Goal: Task Accomplishment & Management: Use online tool/utility

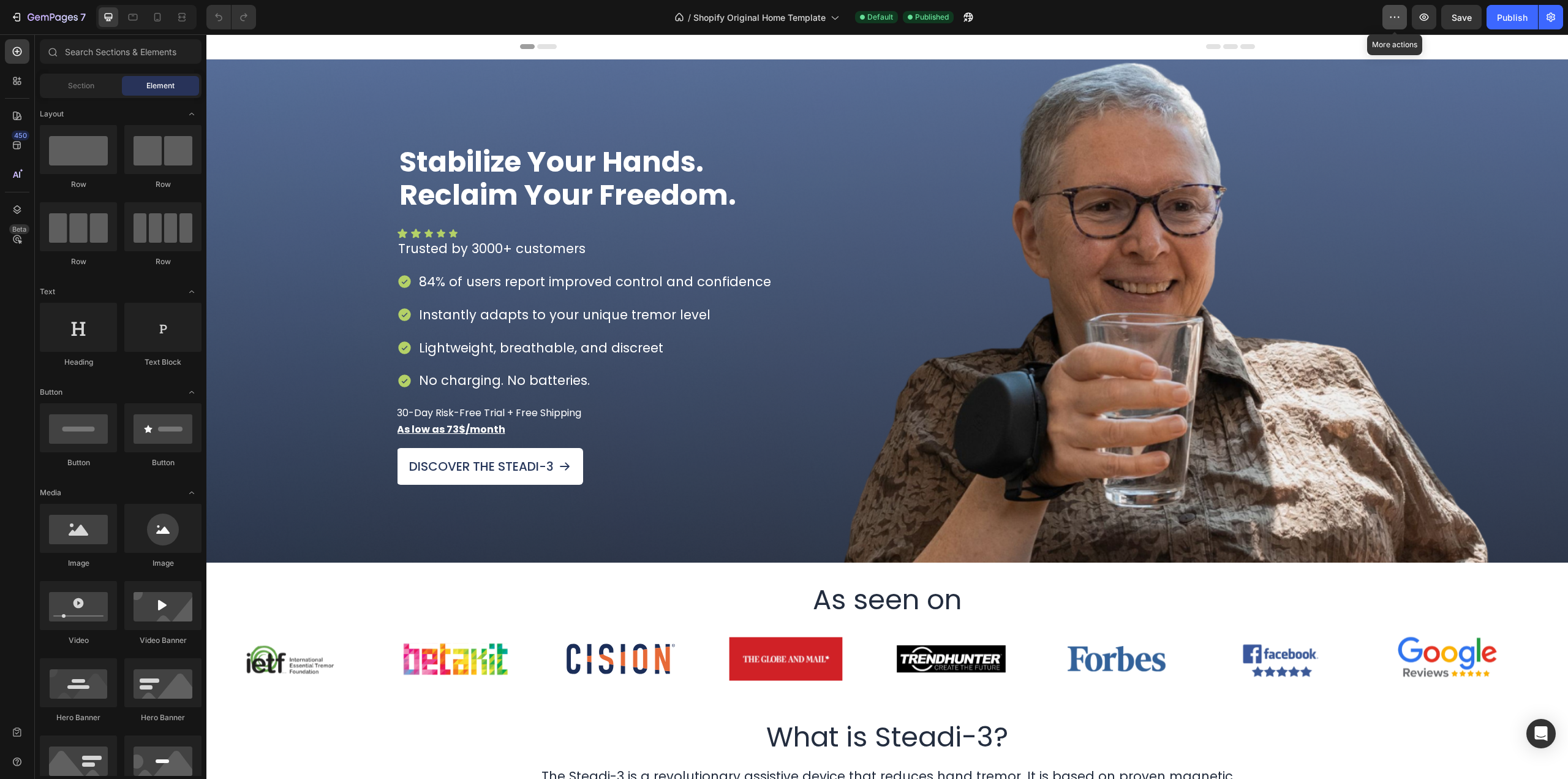
click at [1398, 9] on button "button" at bounding box center [1395, 17] width 25 height 25
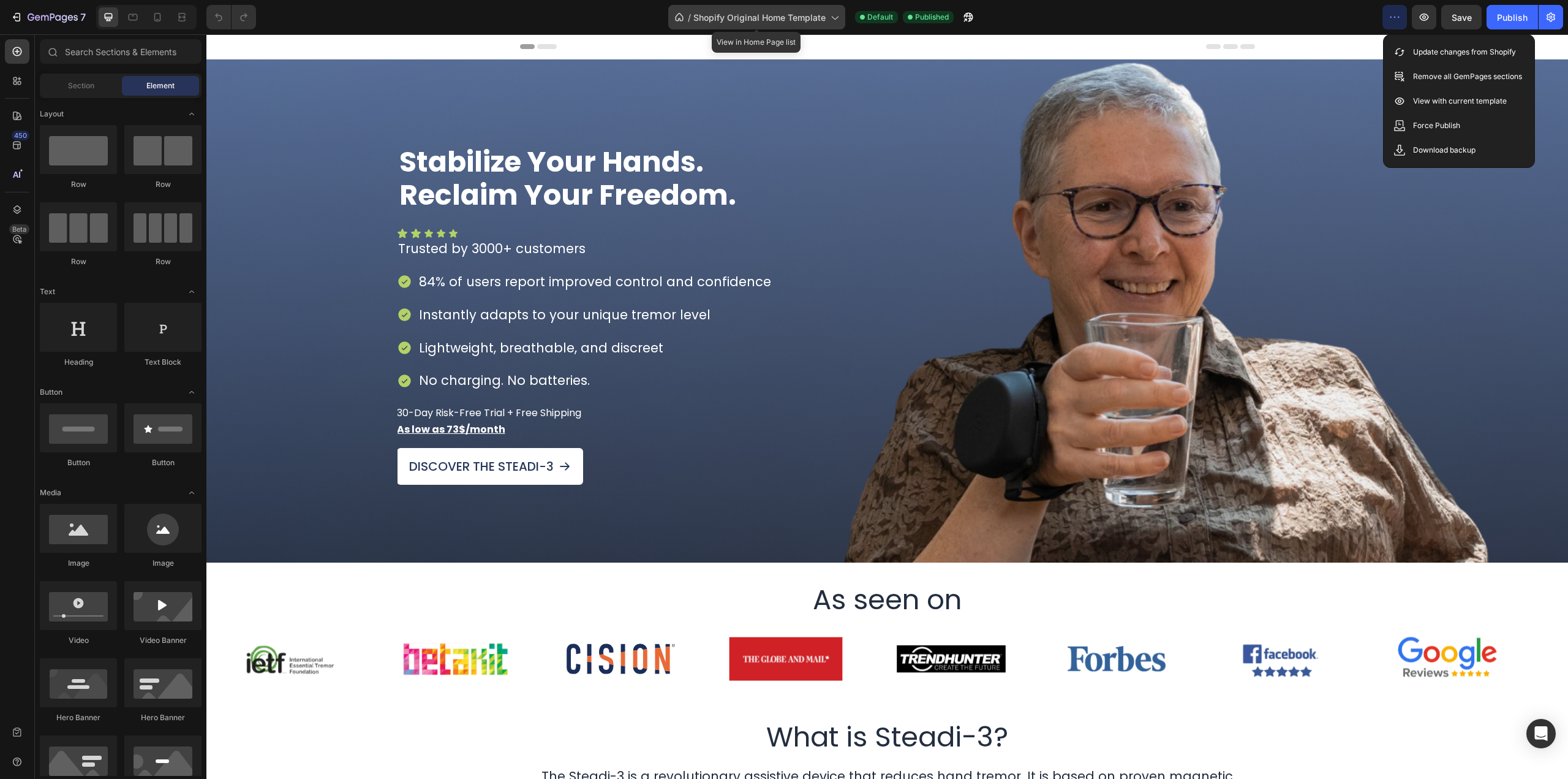
click at [730, 21] on span "Shopify Original Home Template" at bounding box center [760, 17] width 133 height 13
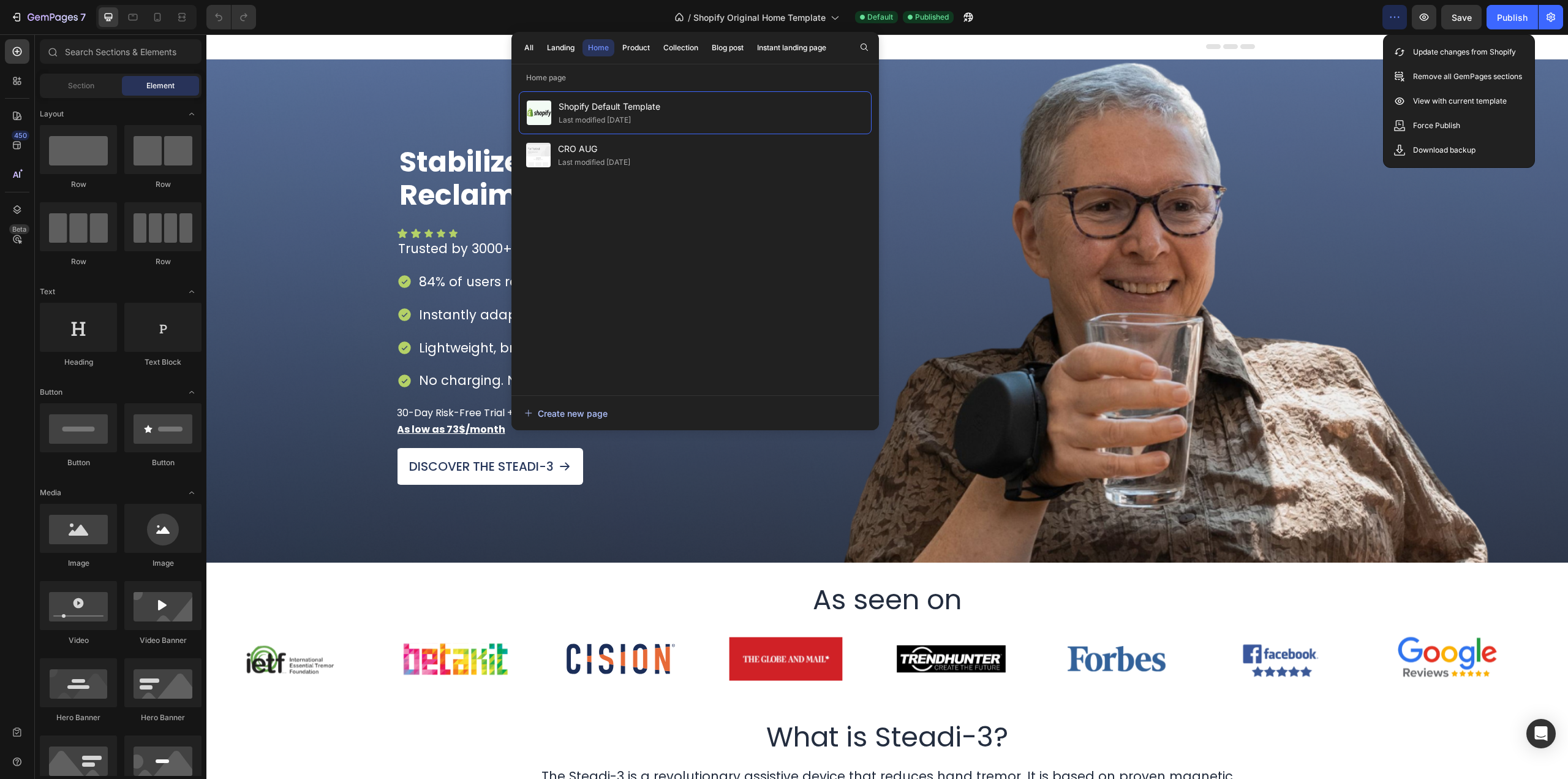
click at [587, 410] on div "Create new page" at bounding box center [566, 413] width 83 height 13
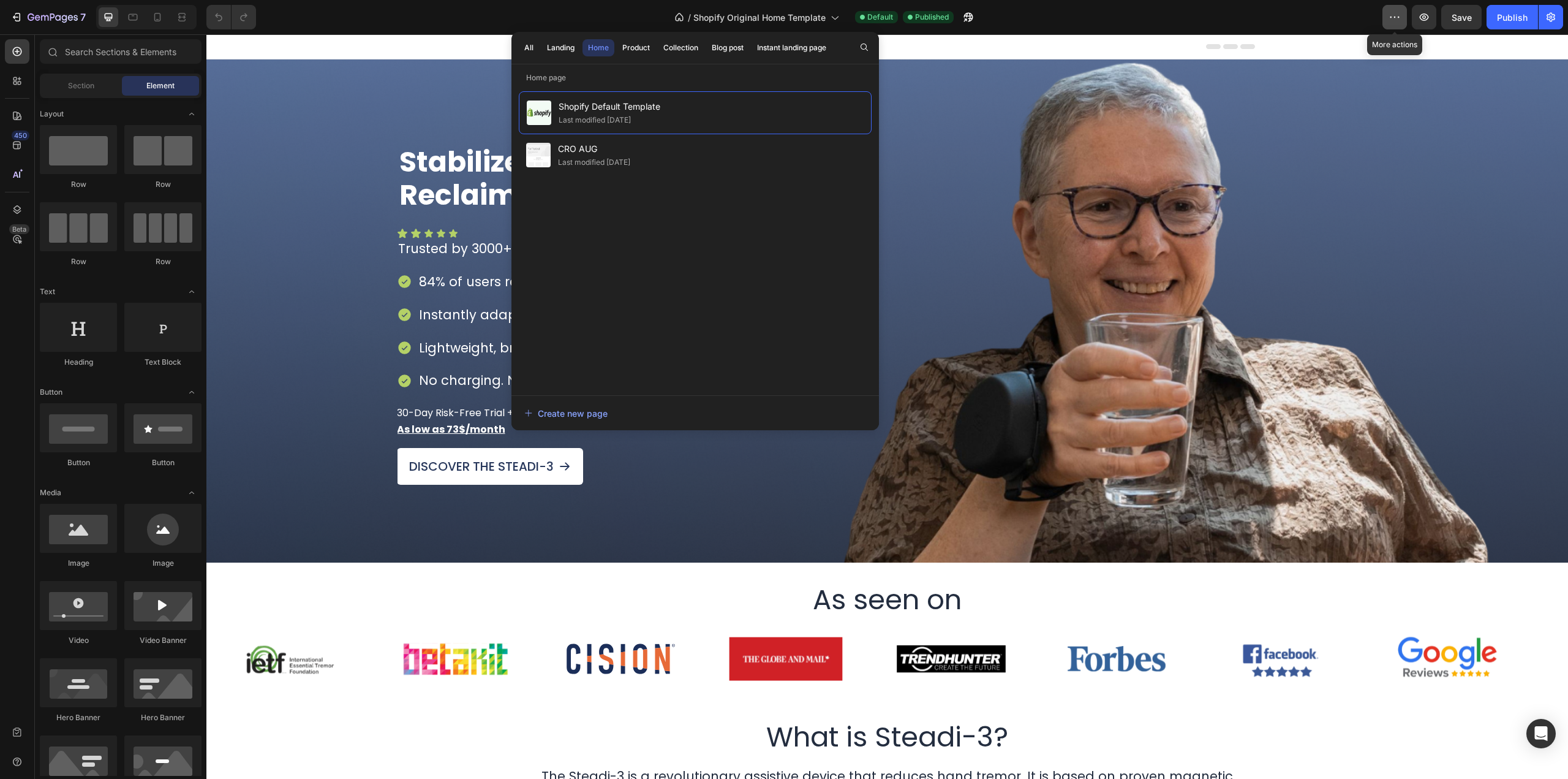
click at [1395, 15] on icon "button" at bounding box center [1395, 17] width 12 height 12
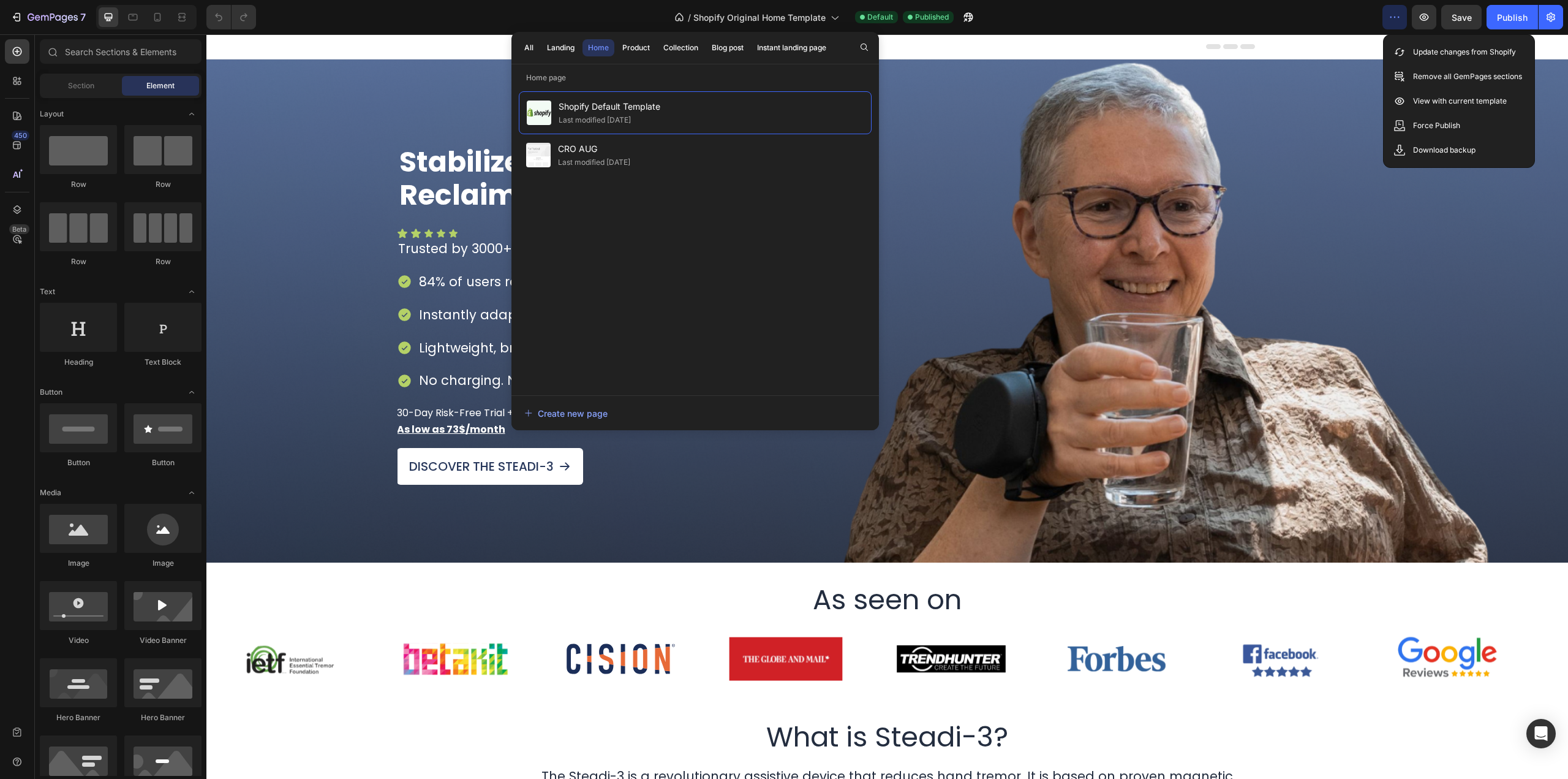
click at [1395, 15] on icon "button" at bounding box center [1395, 17] width 12 height 12
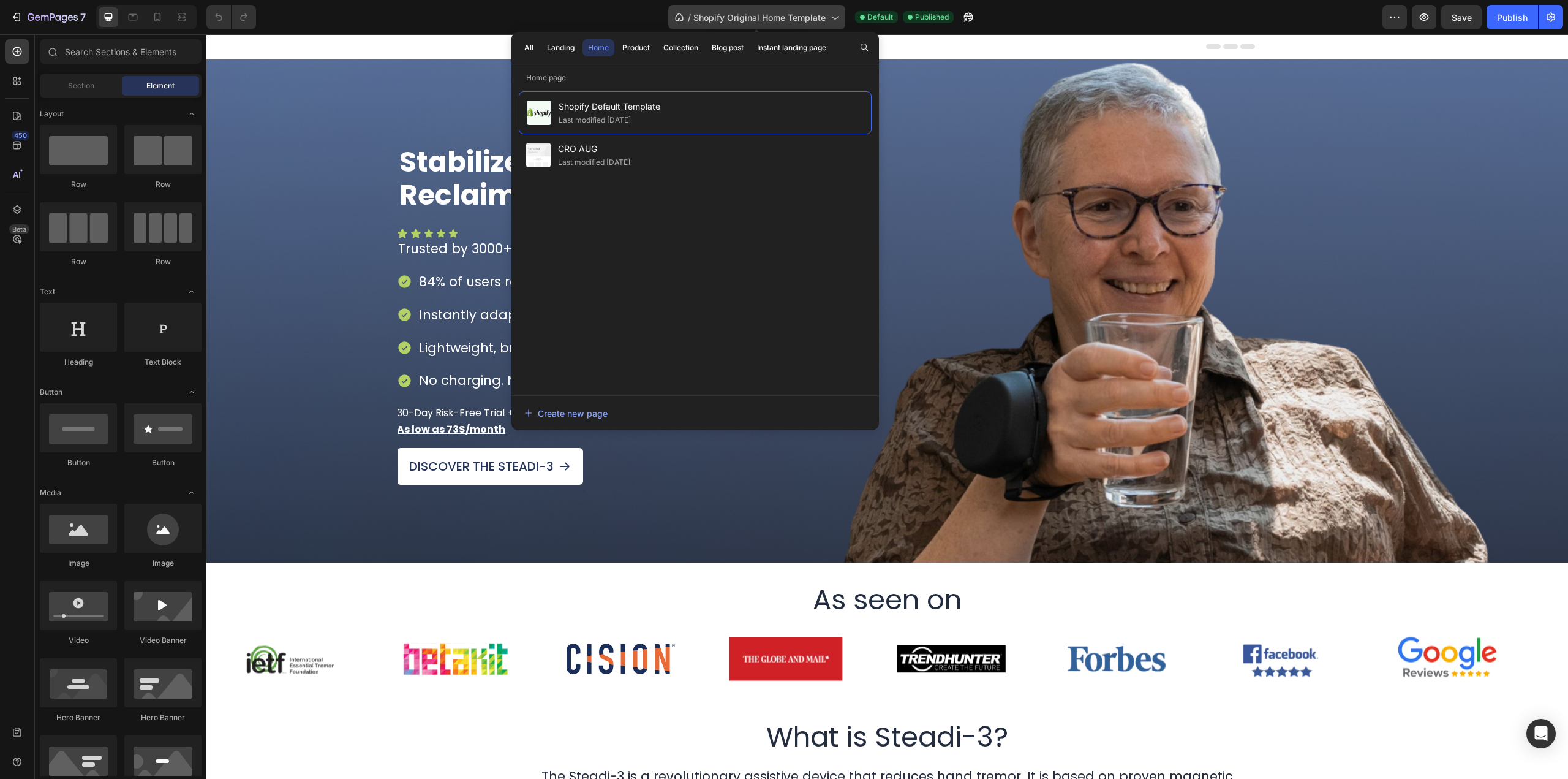
click at [790, 15] on span "Shopify Original Home Template" at bounding box center [760, 17] width 133 height 13
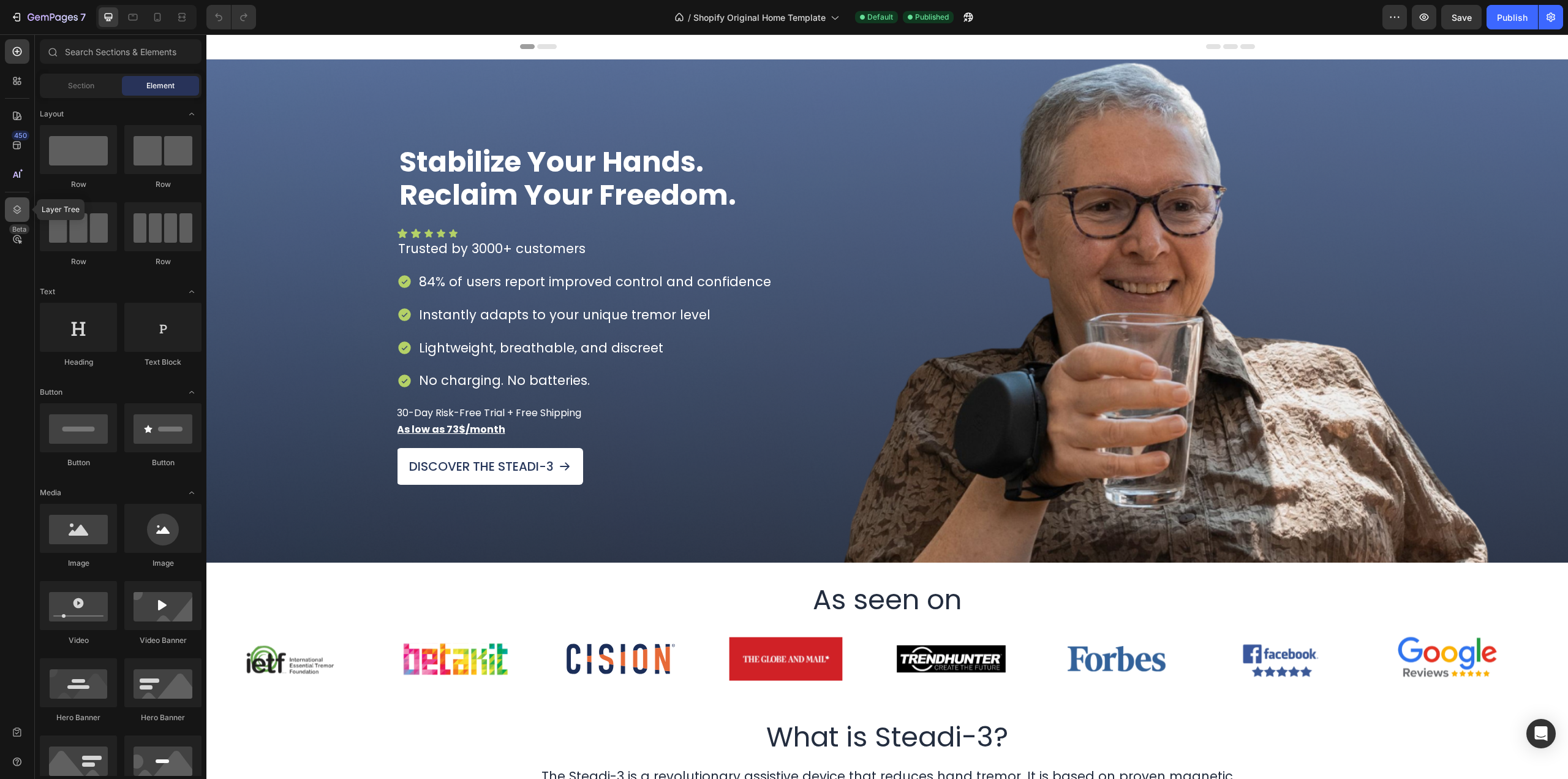
click at [23, 210] on icon at bounding box center [17, 210] width 12 height 12
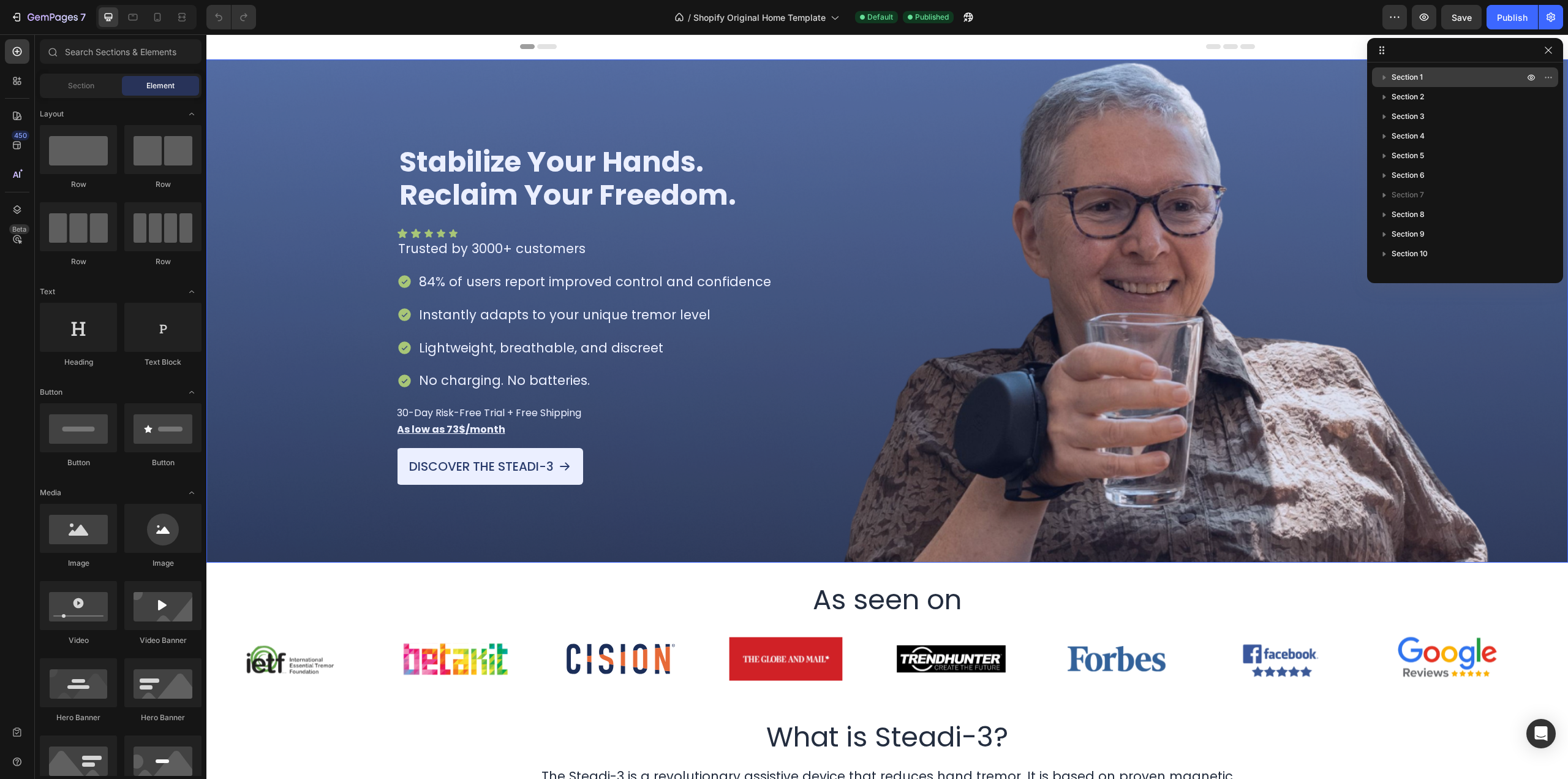
scroll to position [170, 0]
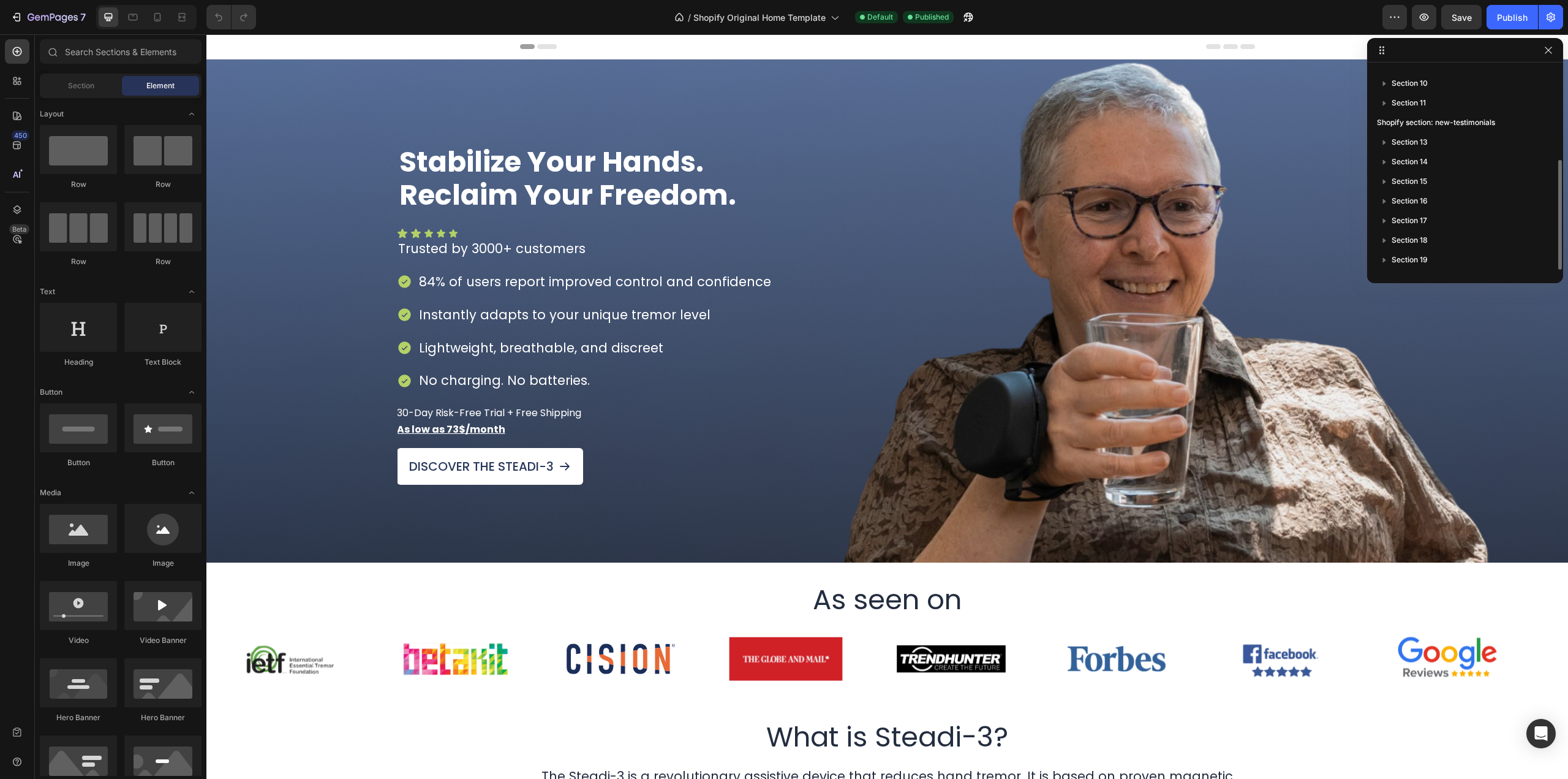
click at [1468, 74] on div "Section 10" at bounding box center [1465, 83] width 176 height 20
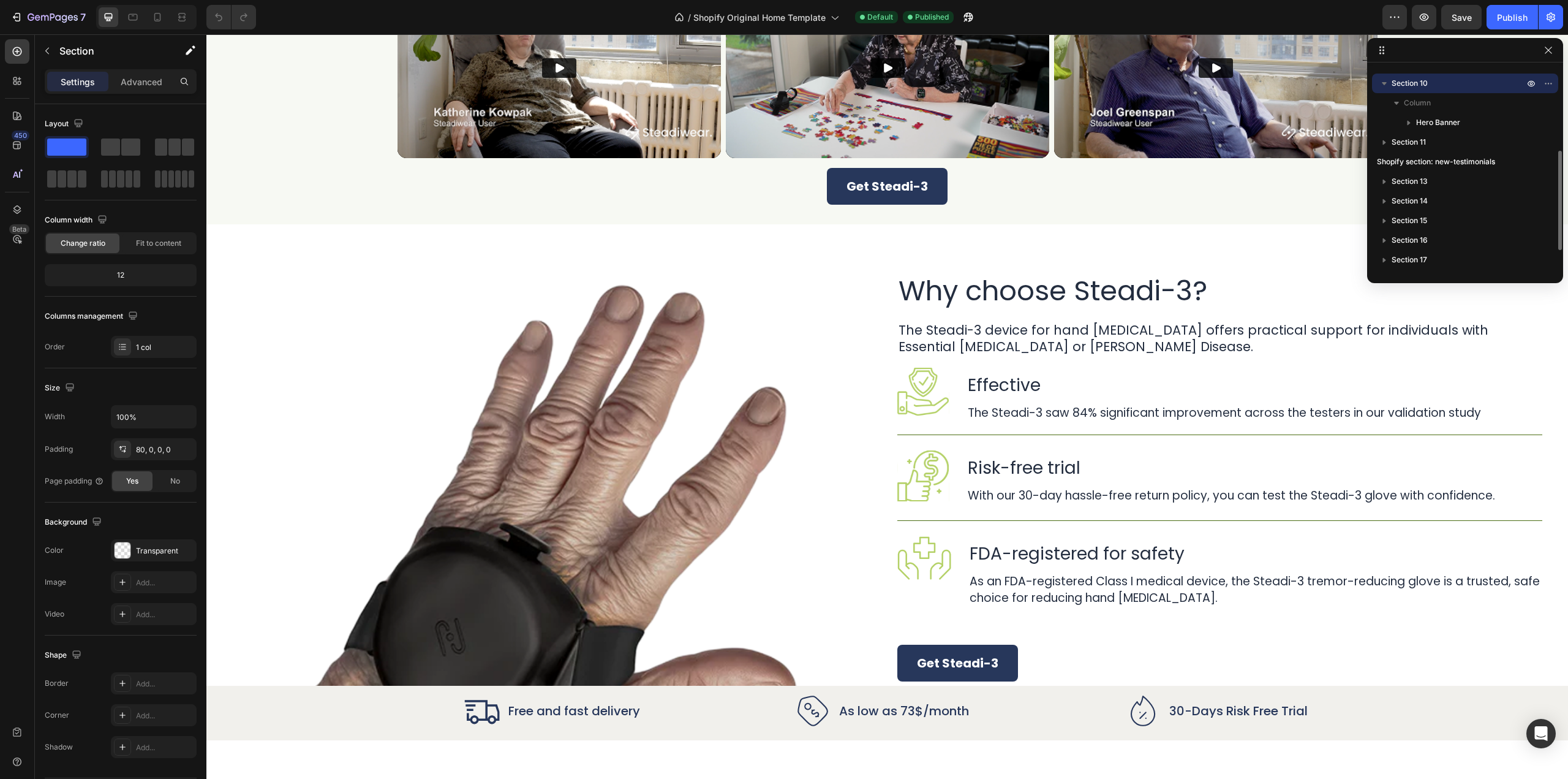
click at [1385, 85] on icon "button" at bounding box center [1385, 83] width 12 height 12
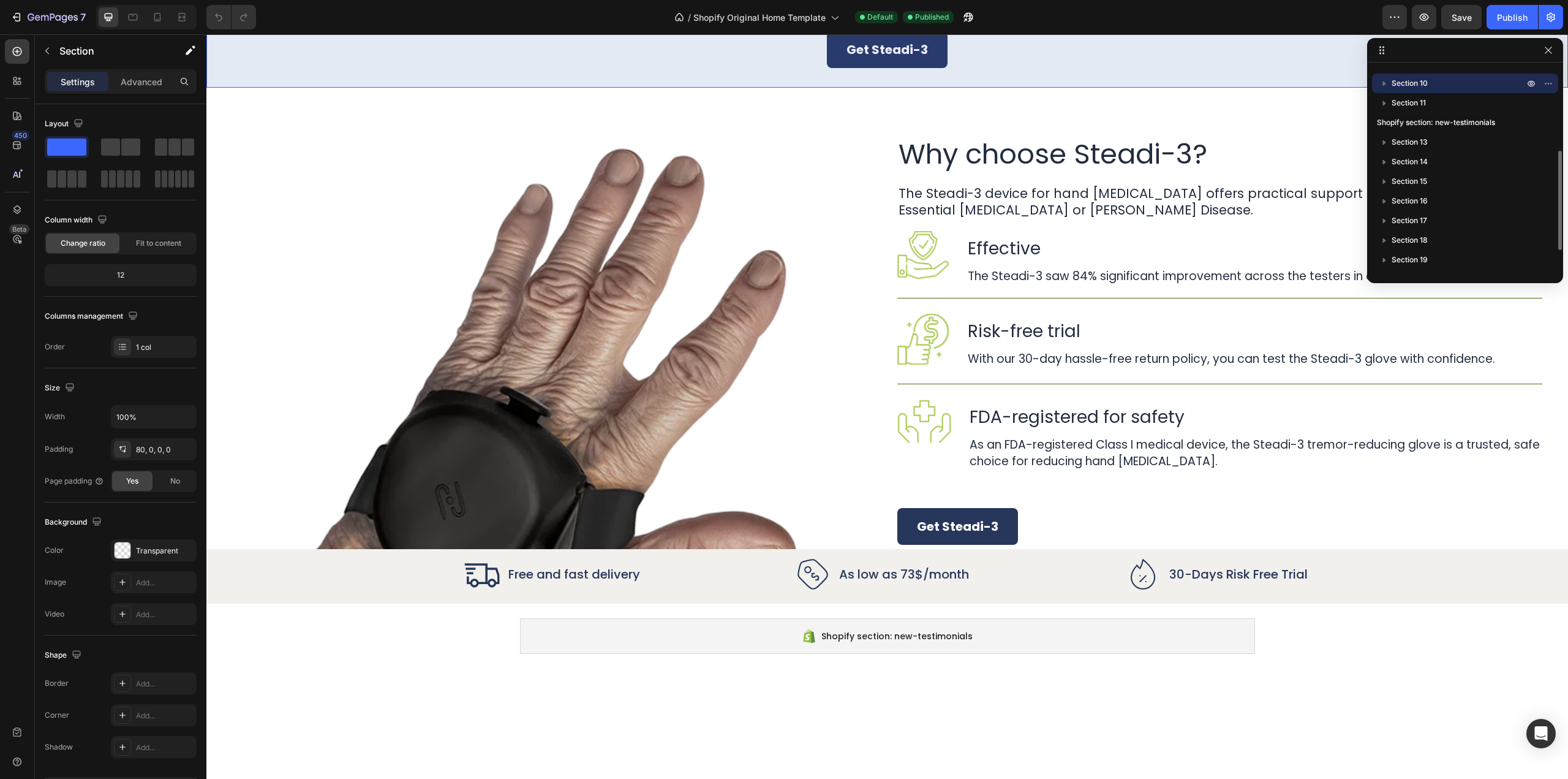
scroll to position [0, 0]
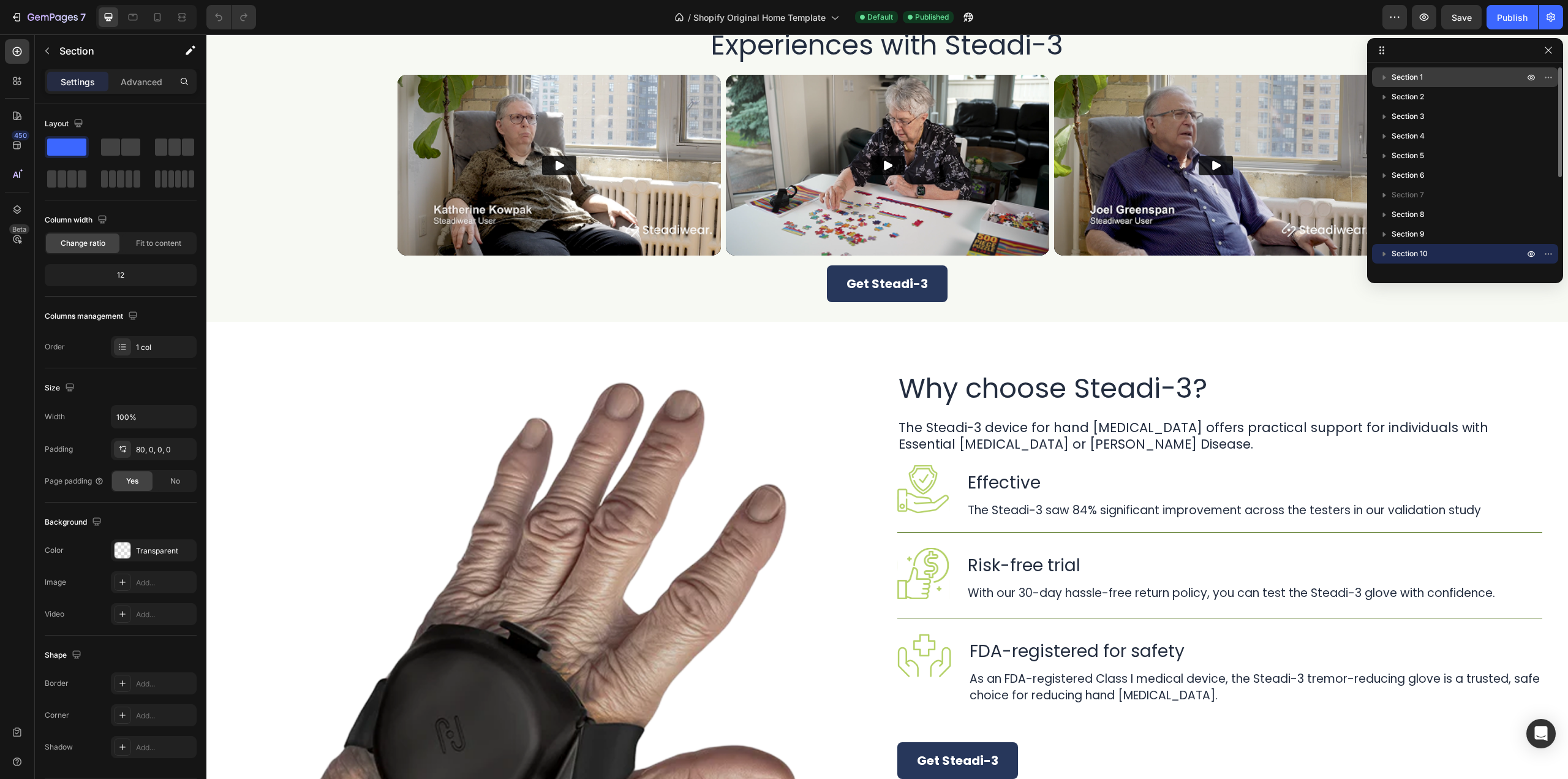
click at [1421, 77] on span "Section 1" at bounding box center [1407, 77] width 31 height 12
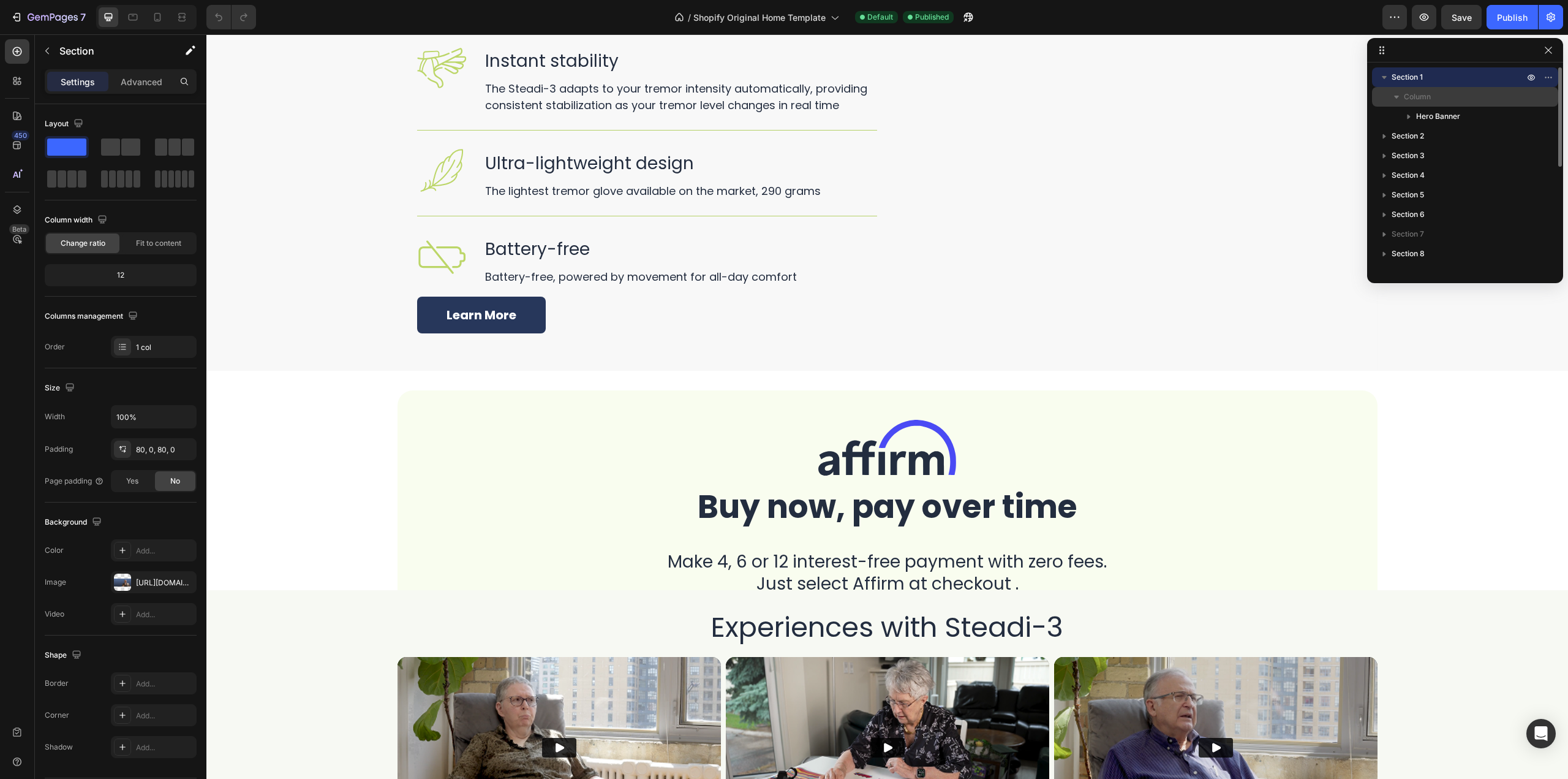
click at [1439, 102] on p "Column" at bounding box center [1465, 97] width 122 height 12
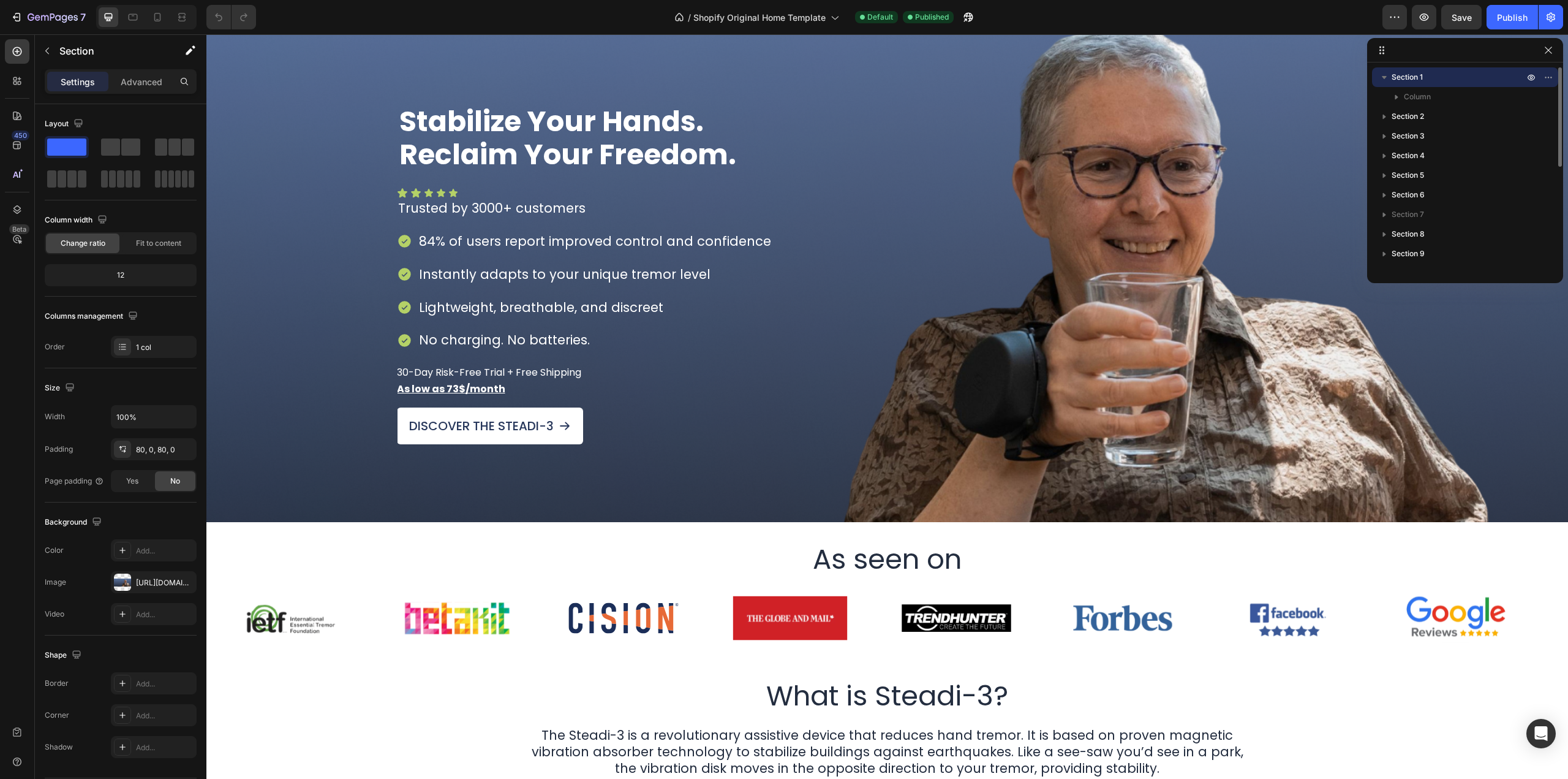
click at [1383, 79] on icon "button" at bounding box center [1385, 77] width 12 height 12
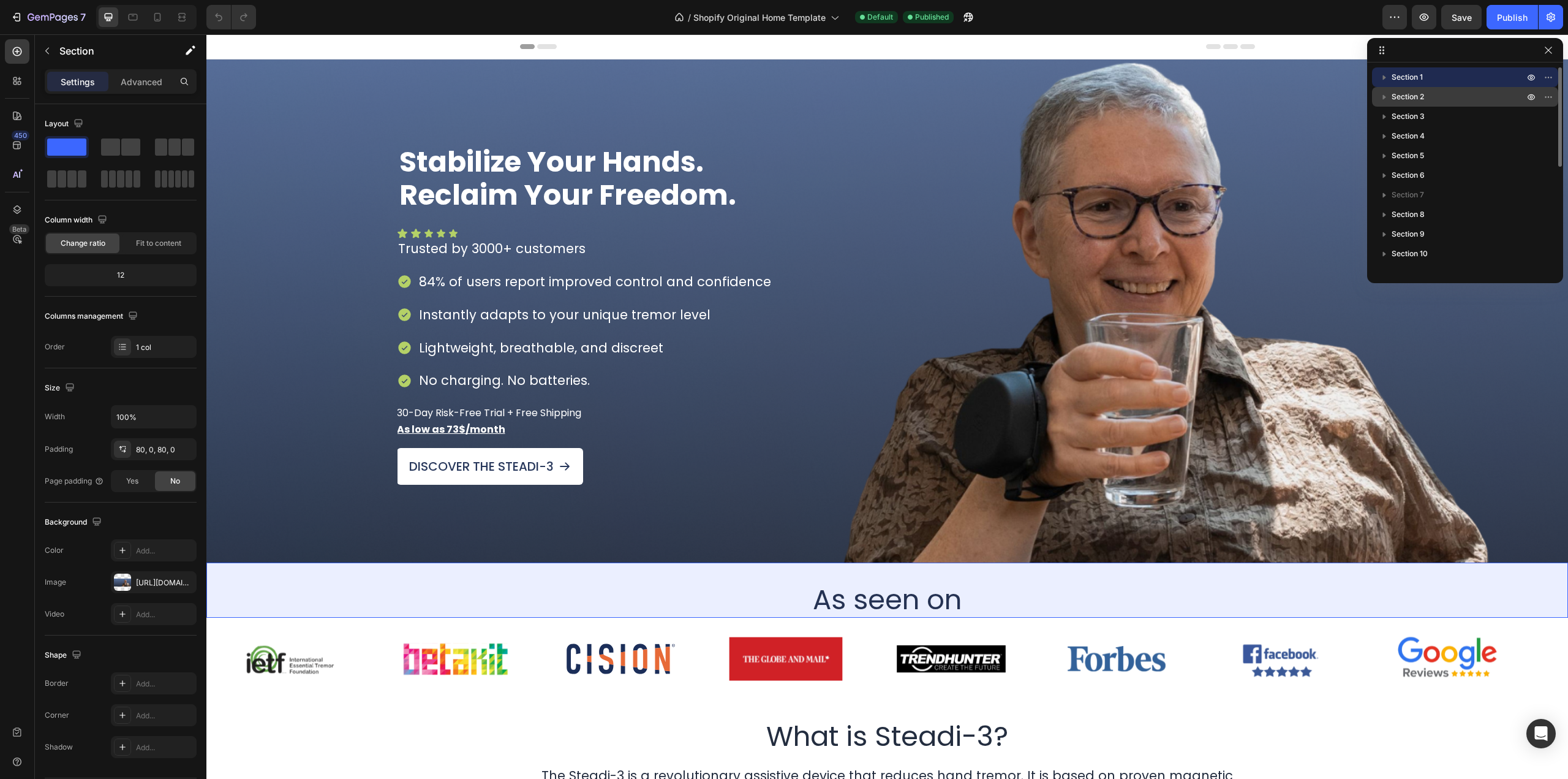
click at [1437, 98] on p "Section 2" at bounding box center [1459, 97] width 135 height 12
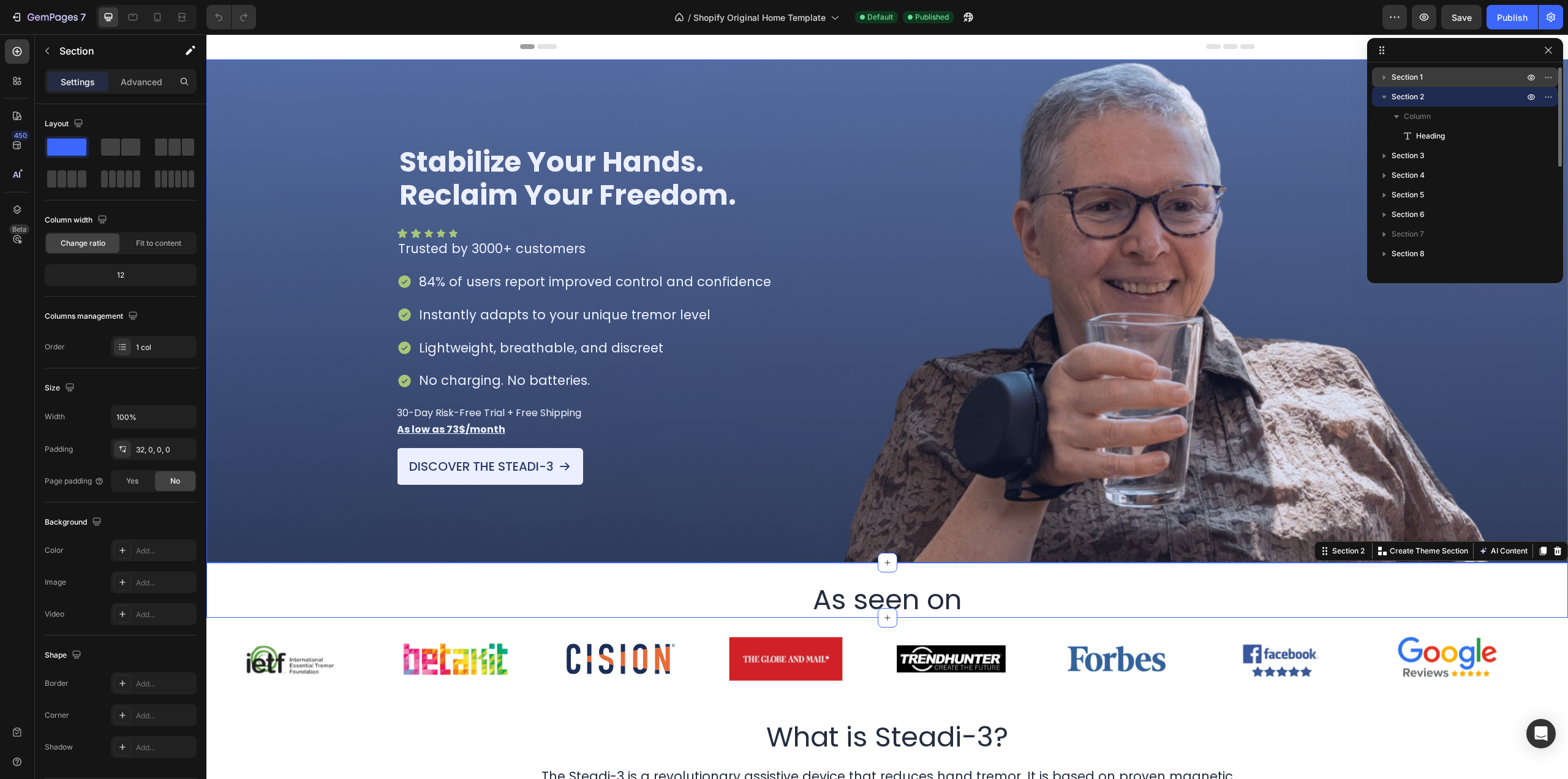
click at [1385, 80] on icon "button" at bounding box center [1385, 77] width 12 height 12
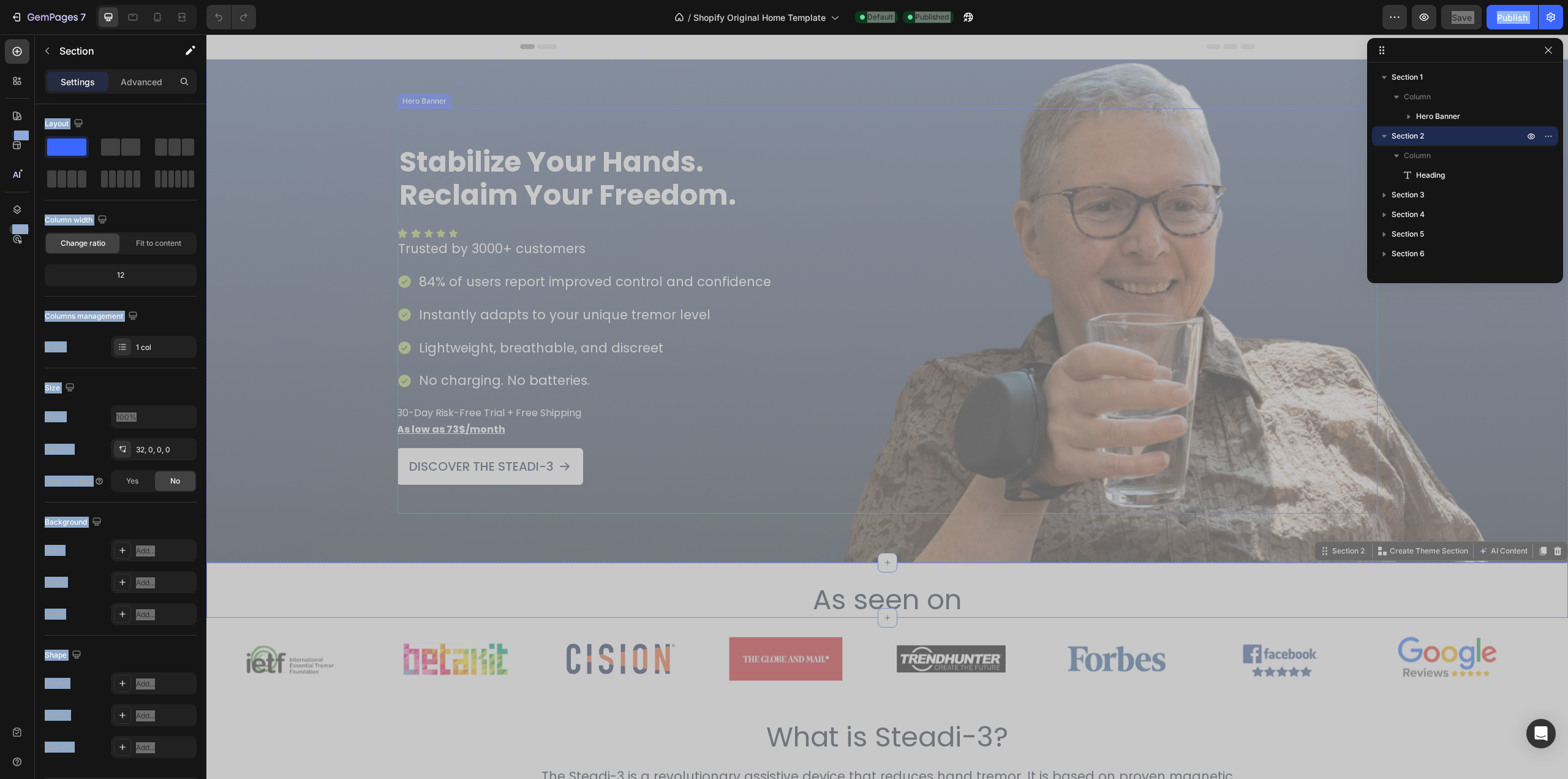
click at [1321, 112] on div "Stabilize Your Hands. Reclaim Your Freedom. Heading Icon Icon Icon Icon Icon Ic…" at bounding box center [888, 311] width 980 height 405
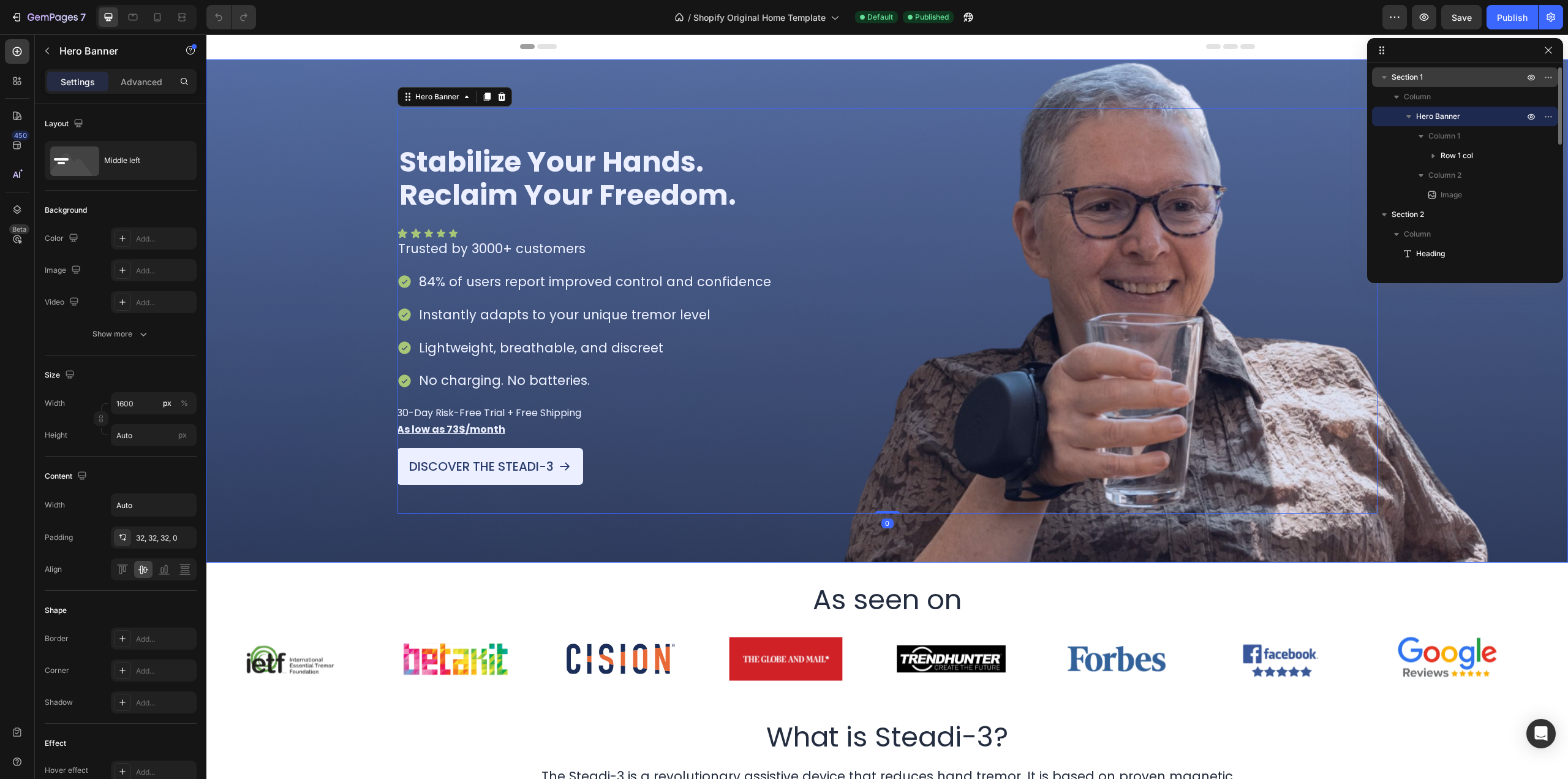
click at [1385, 77] on icon "button" at bounding box center [1384, 77] width 5 height 3
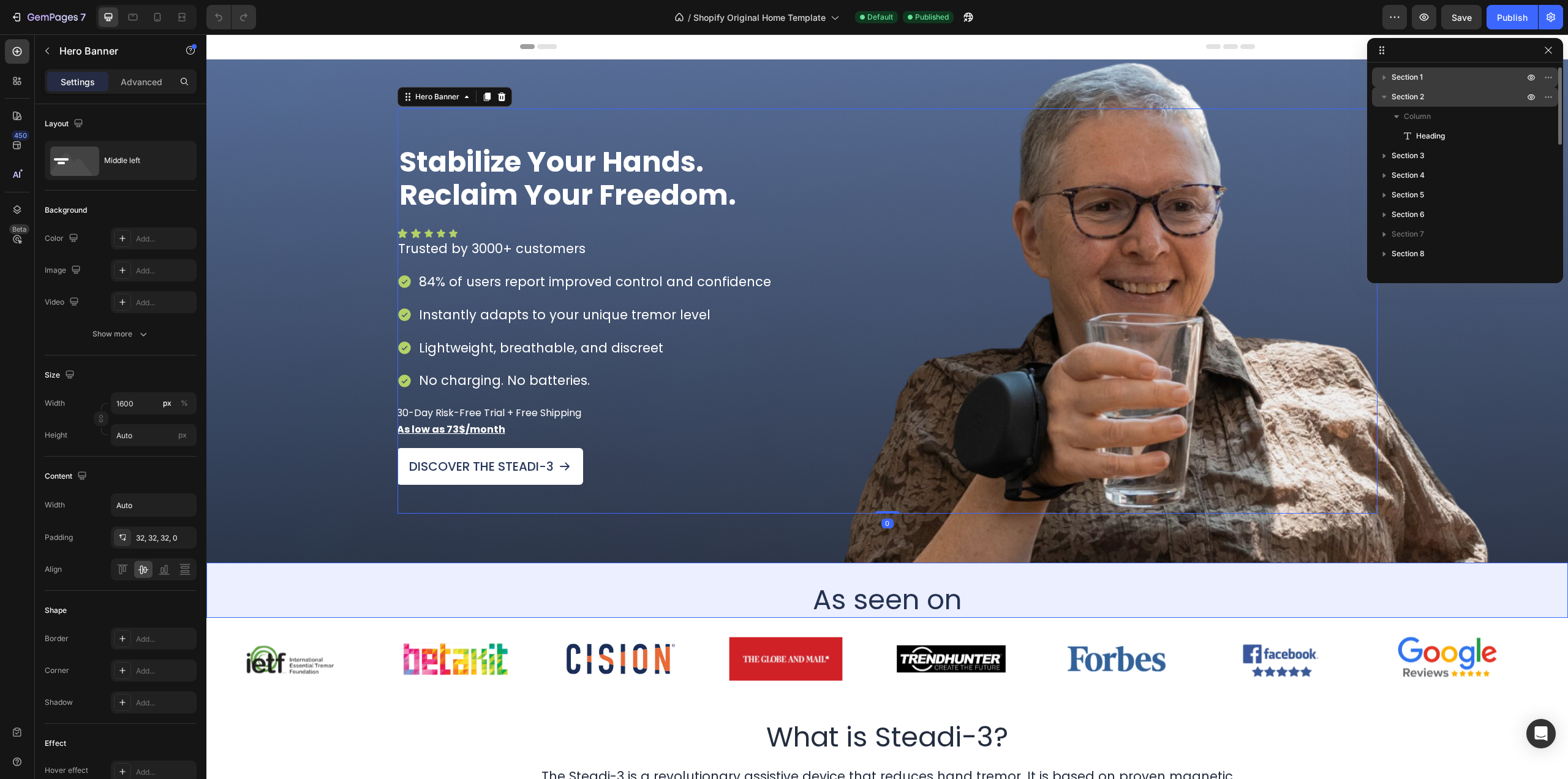
click at [1379, 98] on icon "button" at bounding box center [1385, 97] width 12 height 12
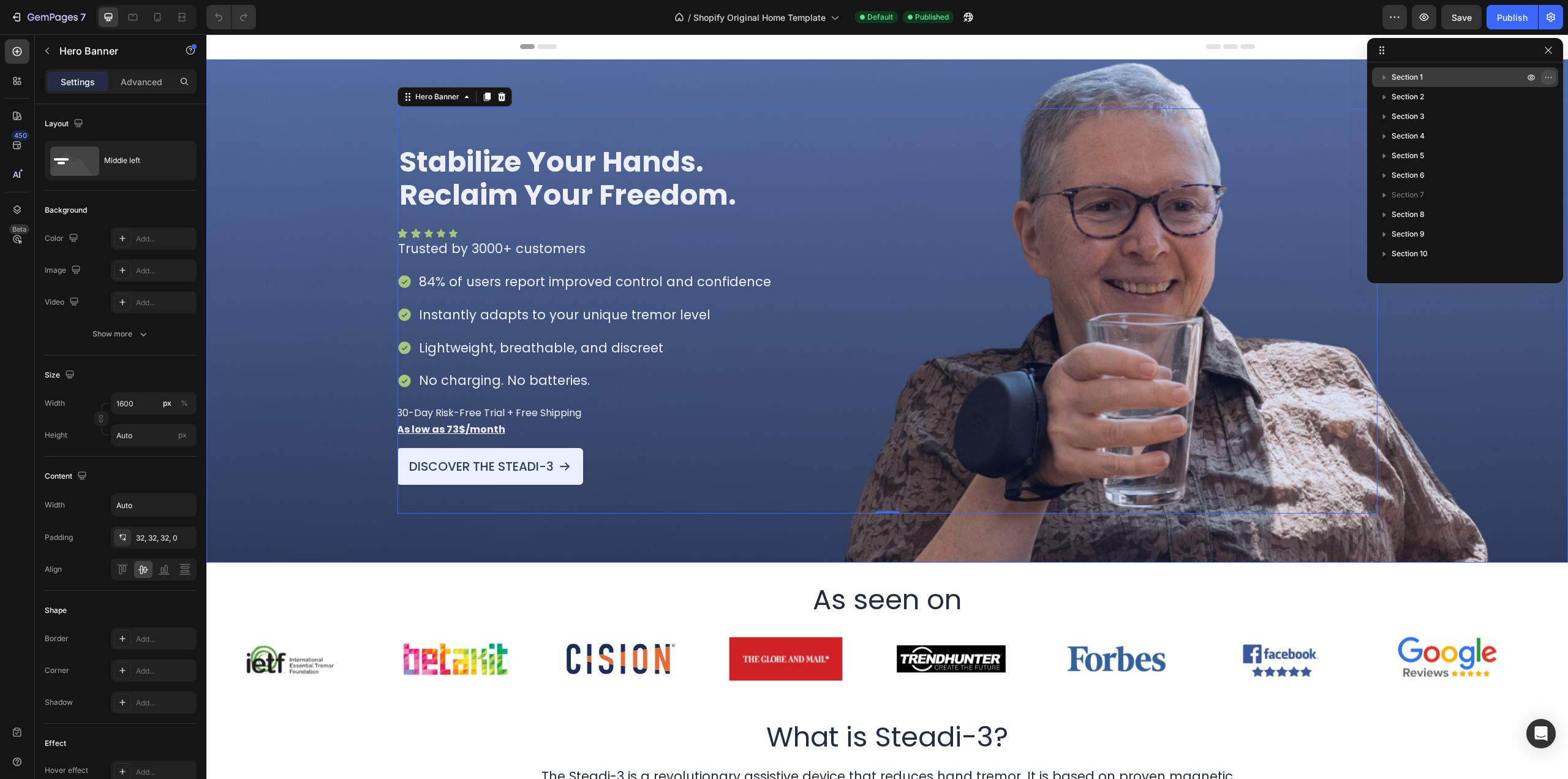
click at [1550, 78] on icon "button" at bounding box center [1549, 77] width 1 height 1
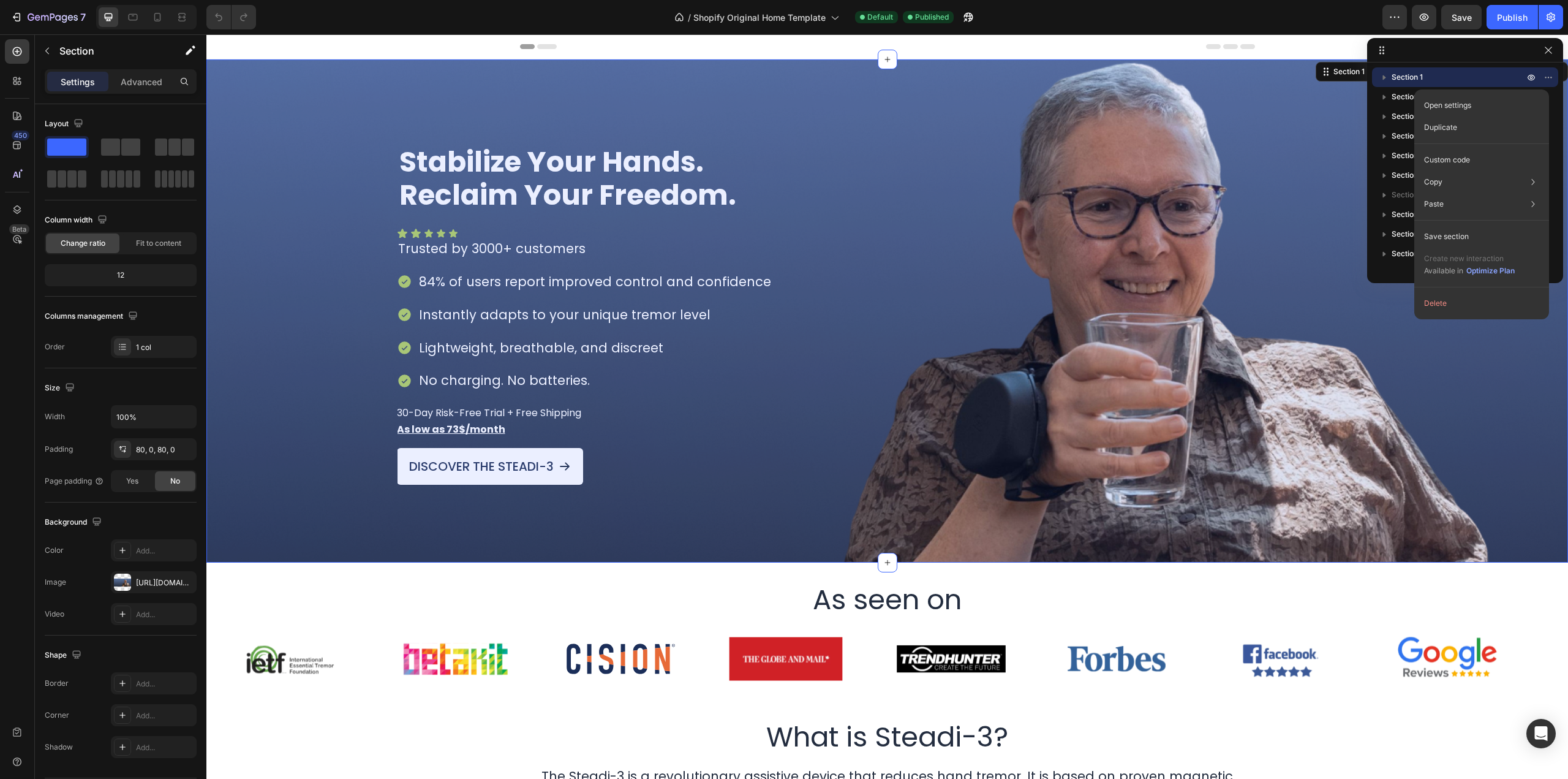
click at [1402, 80] on span "Section 1" at bounding box center [1407, 77] width 31 height 12
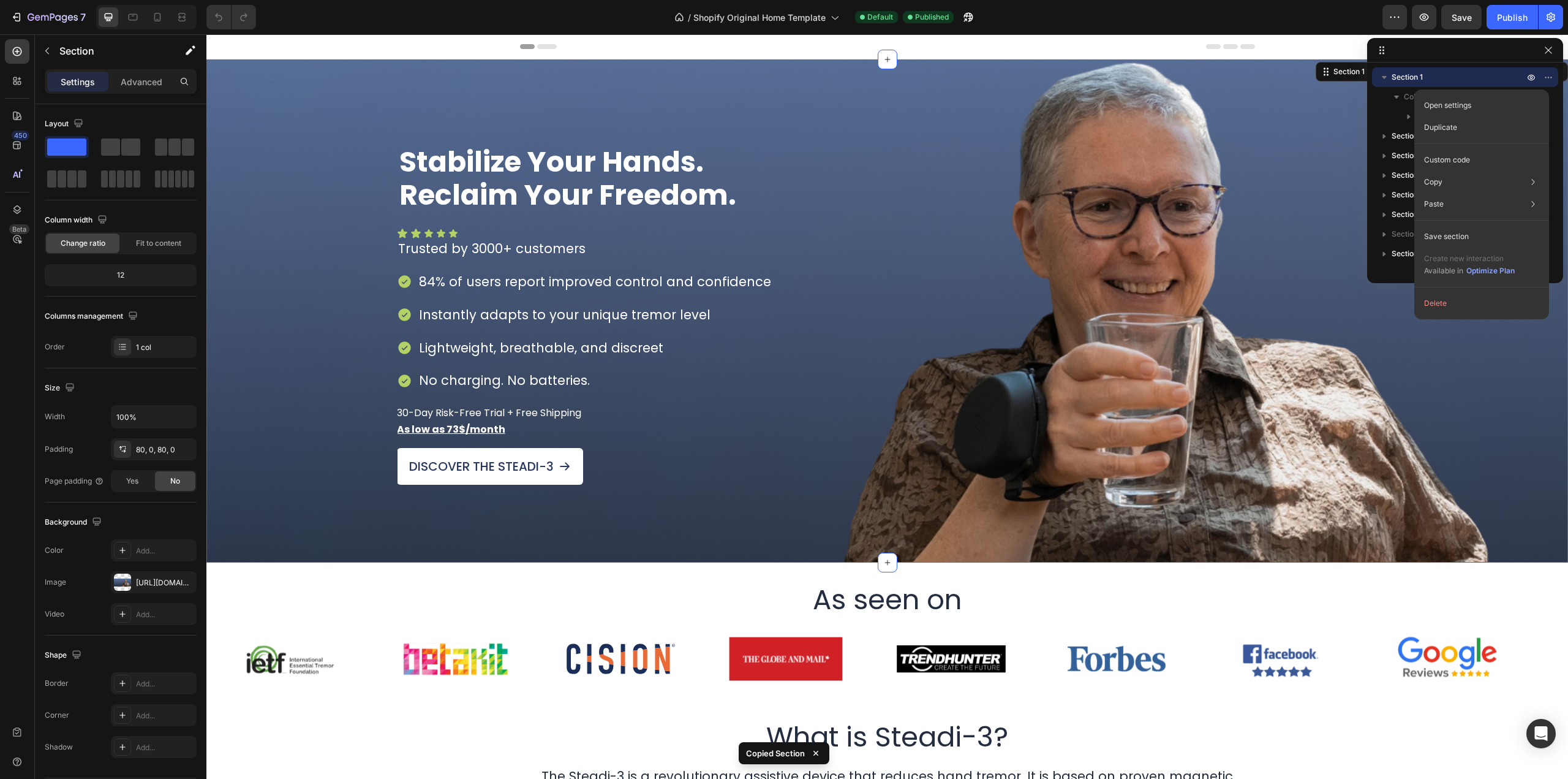
click at [1380, 77] on icon "button" at bounding box center [1385, 77] width 12 height 12
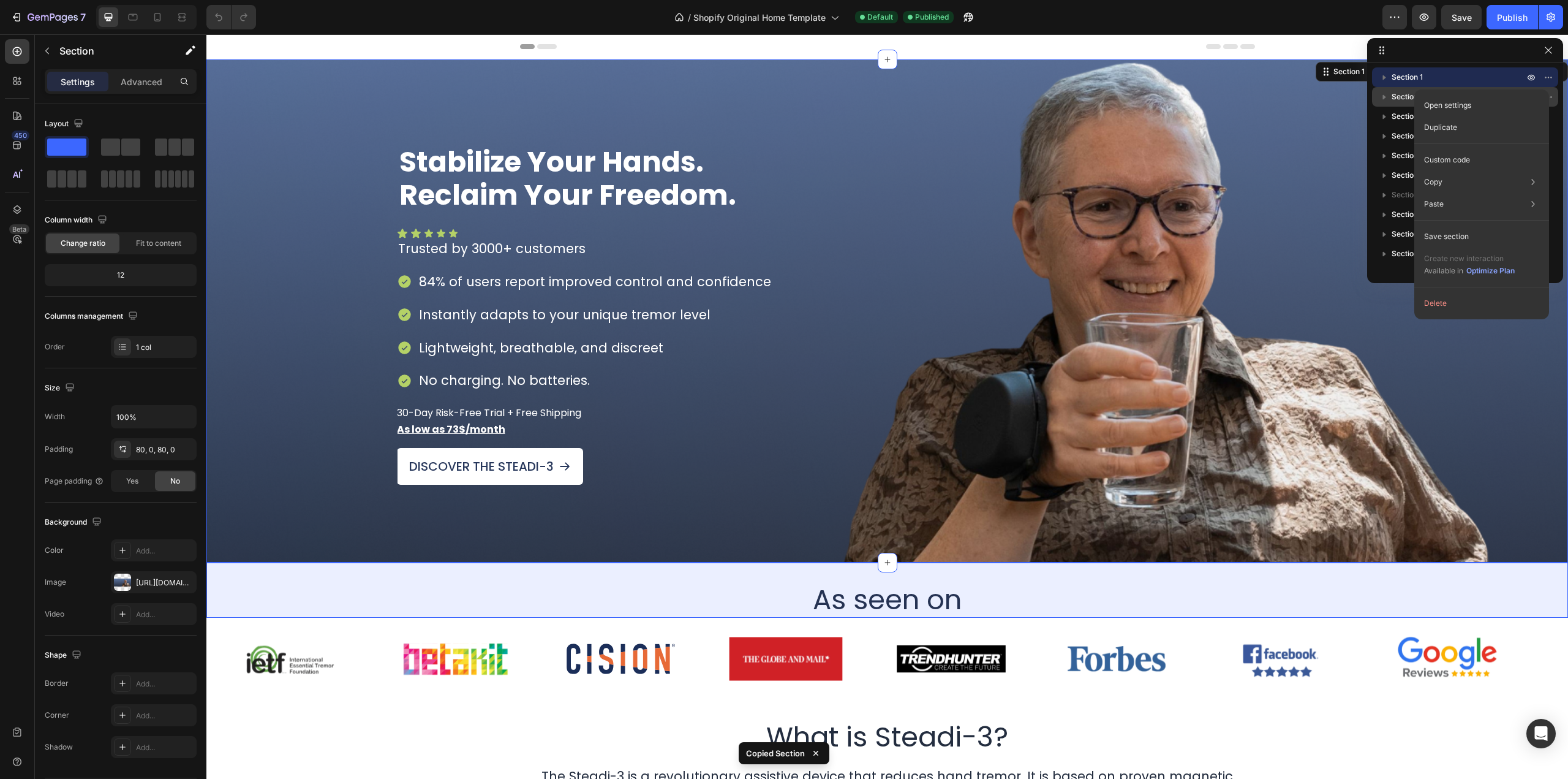
click at [1410, 94] on span "Section 2" at bounding box center [1408, 97] width 33 height 12
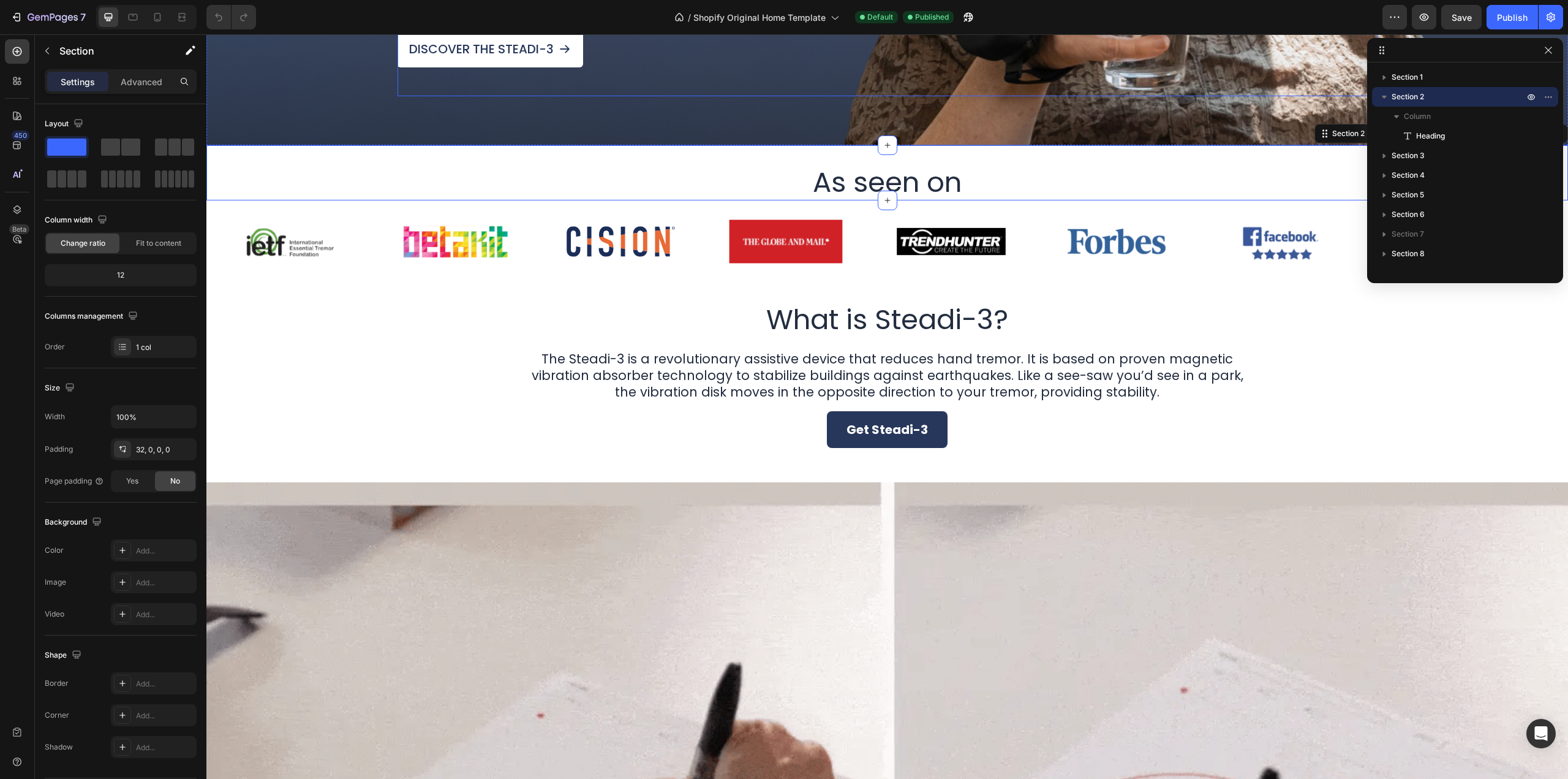
scroll to position [429, 0]
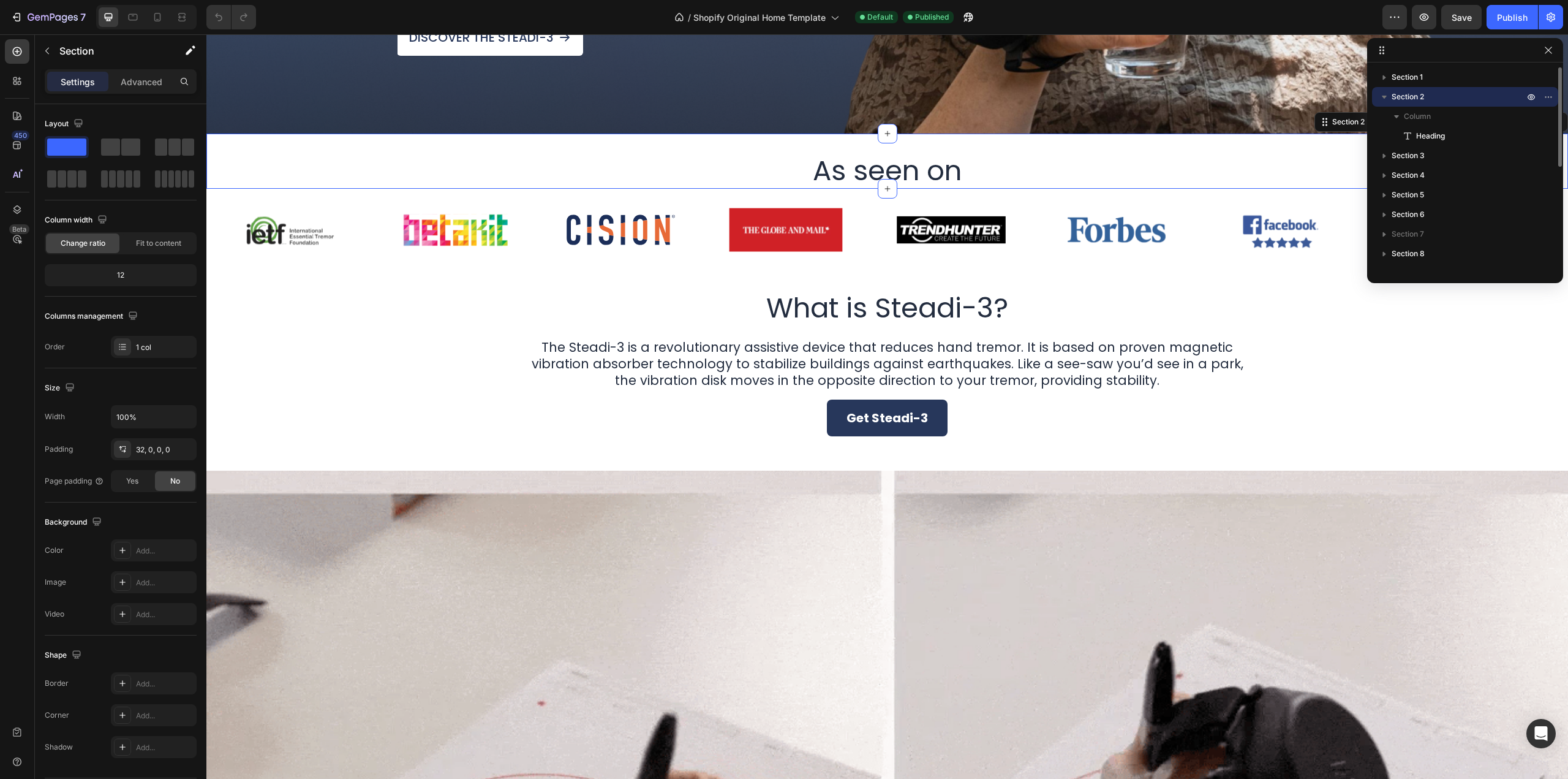
click at [1382, 96] on icon "button" at bounding box center [1385, 97] width 12 height 12
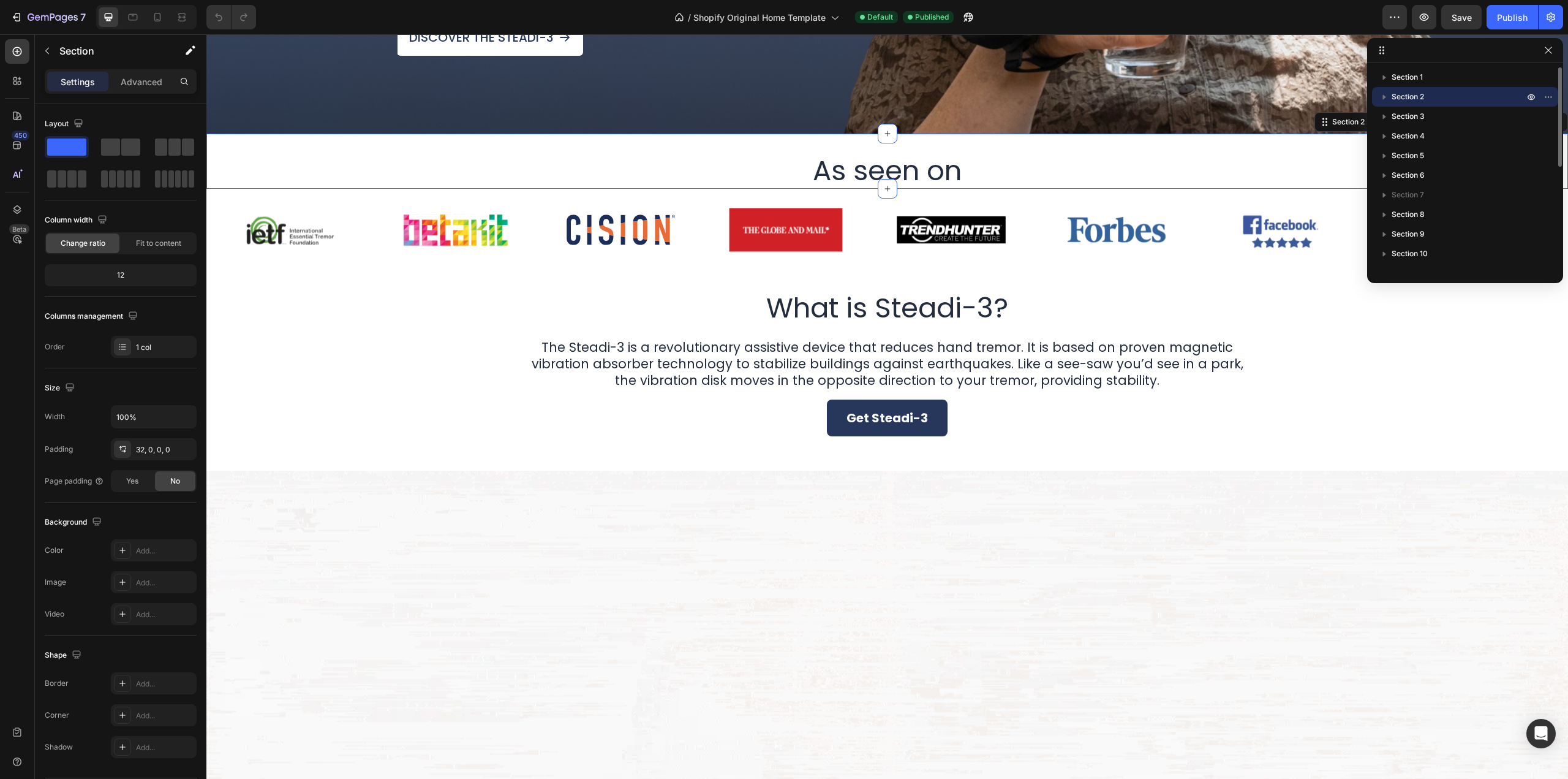
click at [1427, 94] on p "Section 2" at bounding box center [1459, 97] width 135 height 12
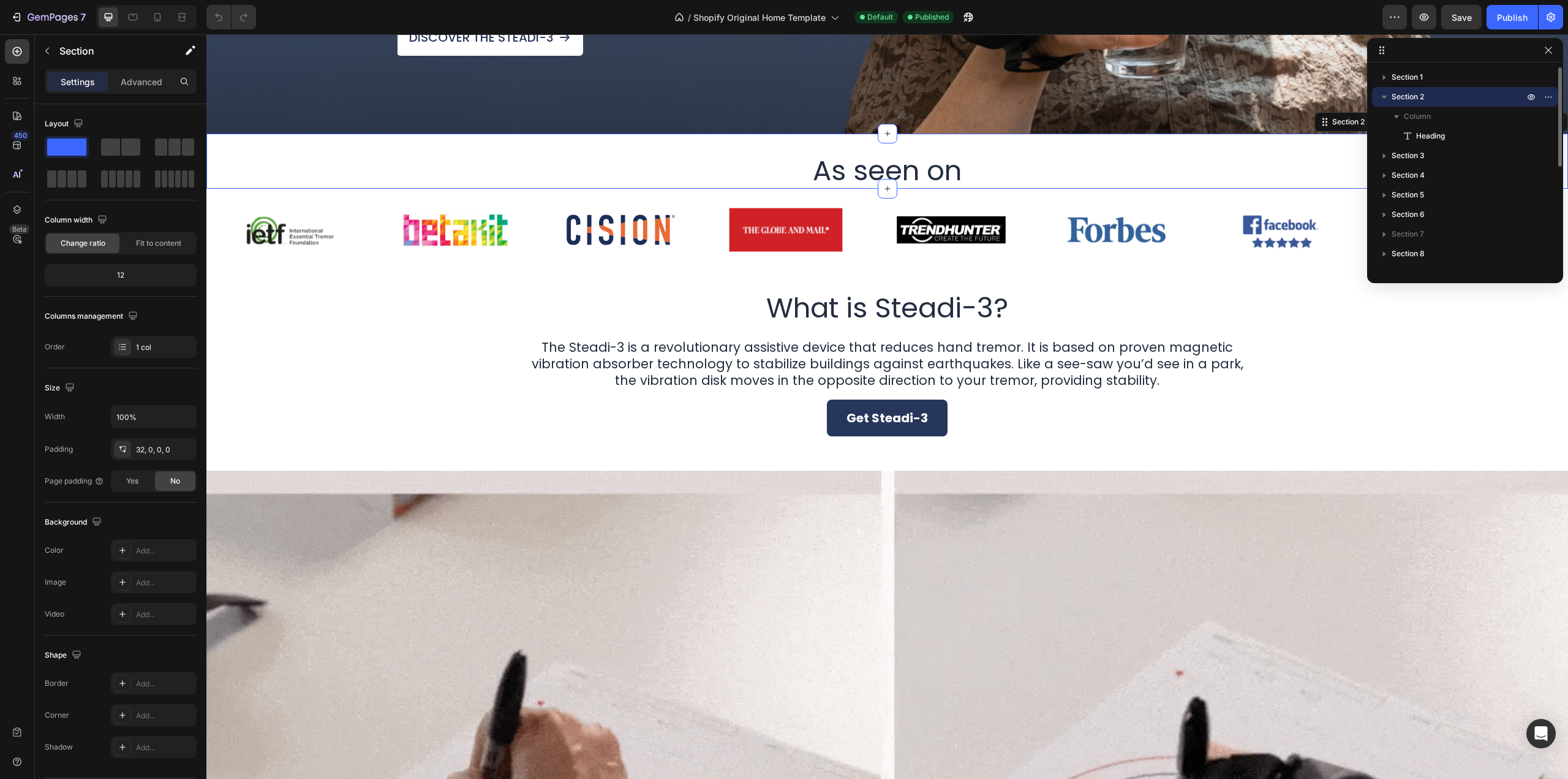
click at [1438, 103] on p "Section 2" at bounding box center [1459, 97] width 135 height 12
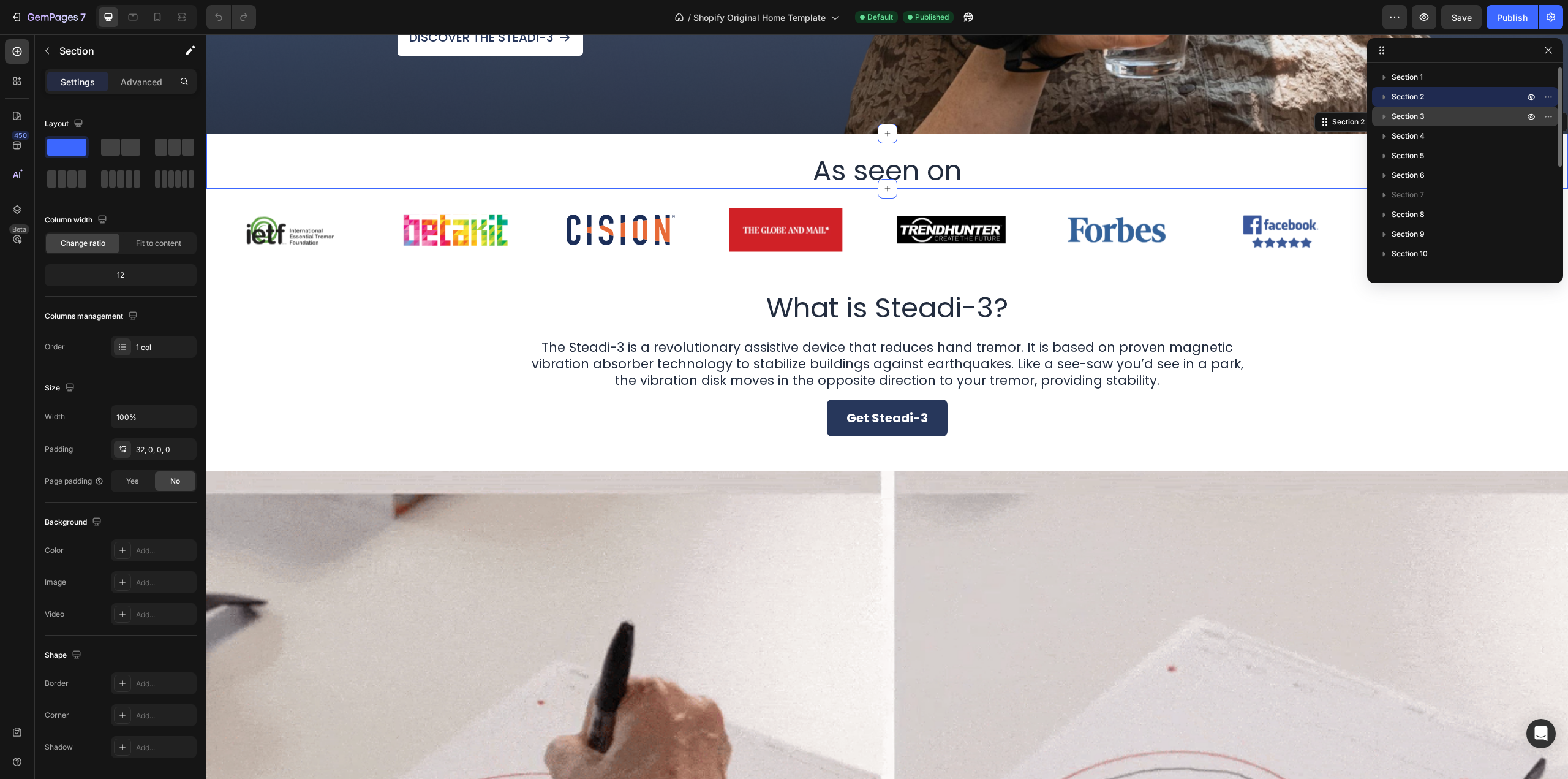
click at [1442, 119] on p "Section 3" at bounding box center [1459, 116] width 135 height 12
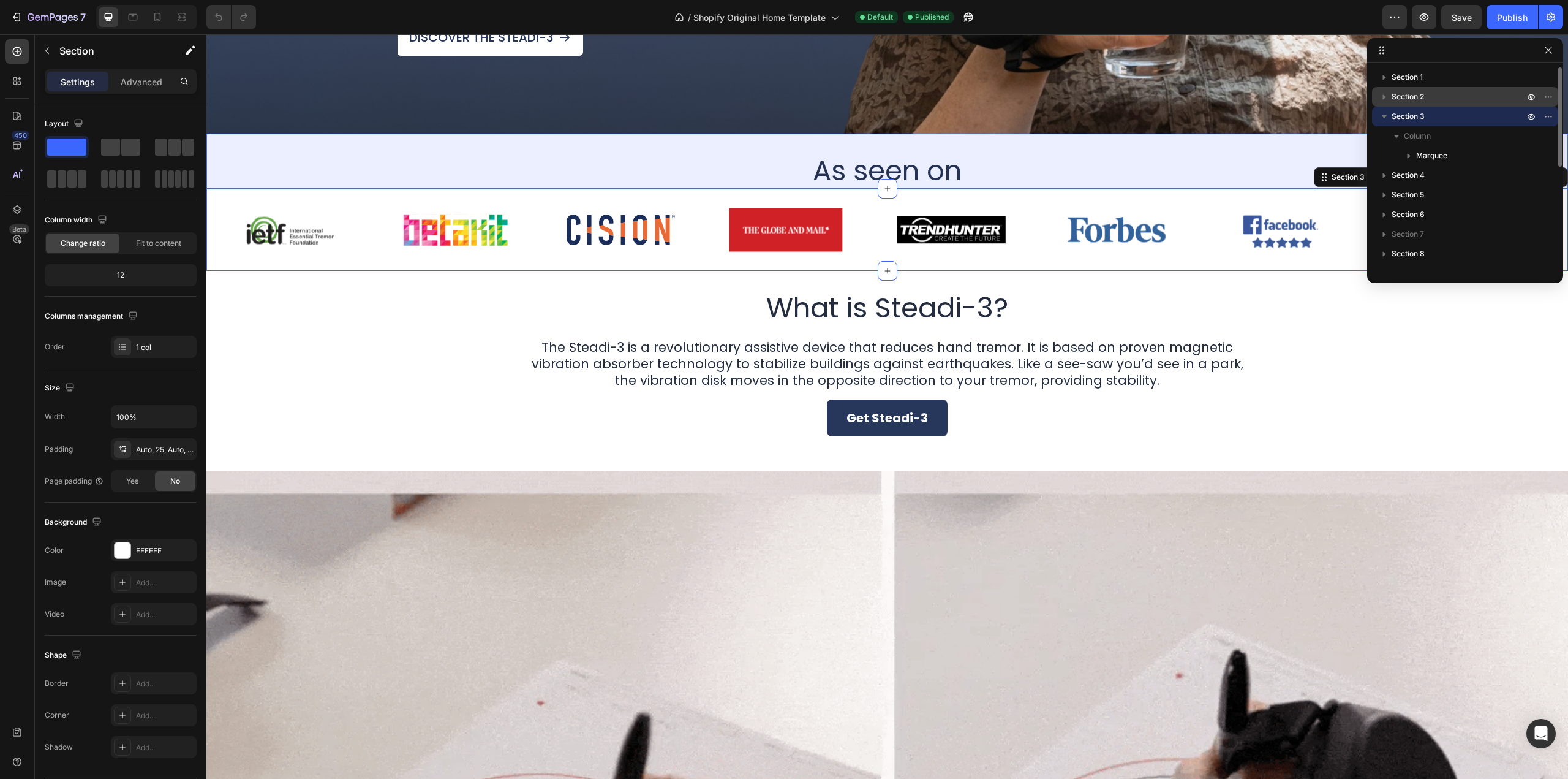
click at [1450, 93] on p "Section 2" at bounding box center [1459, 97] width 135 height 12
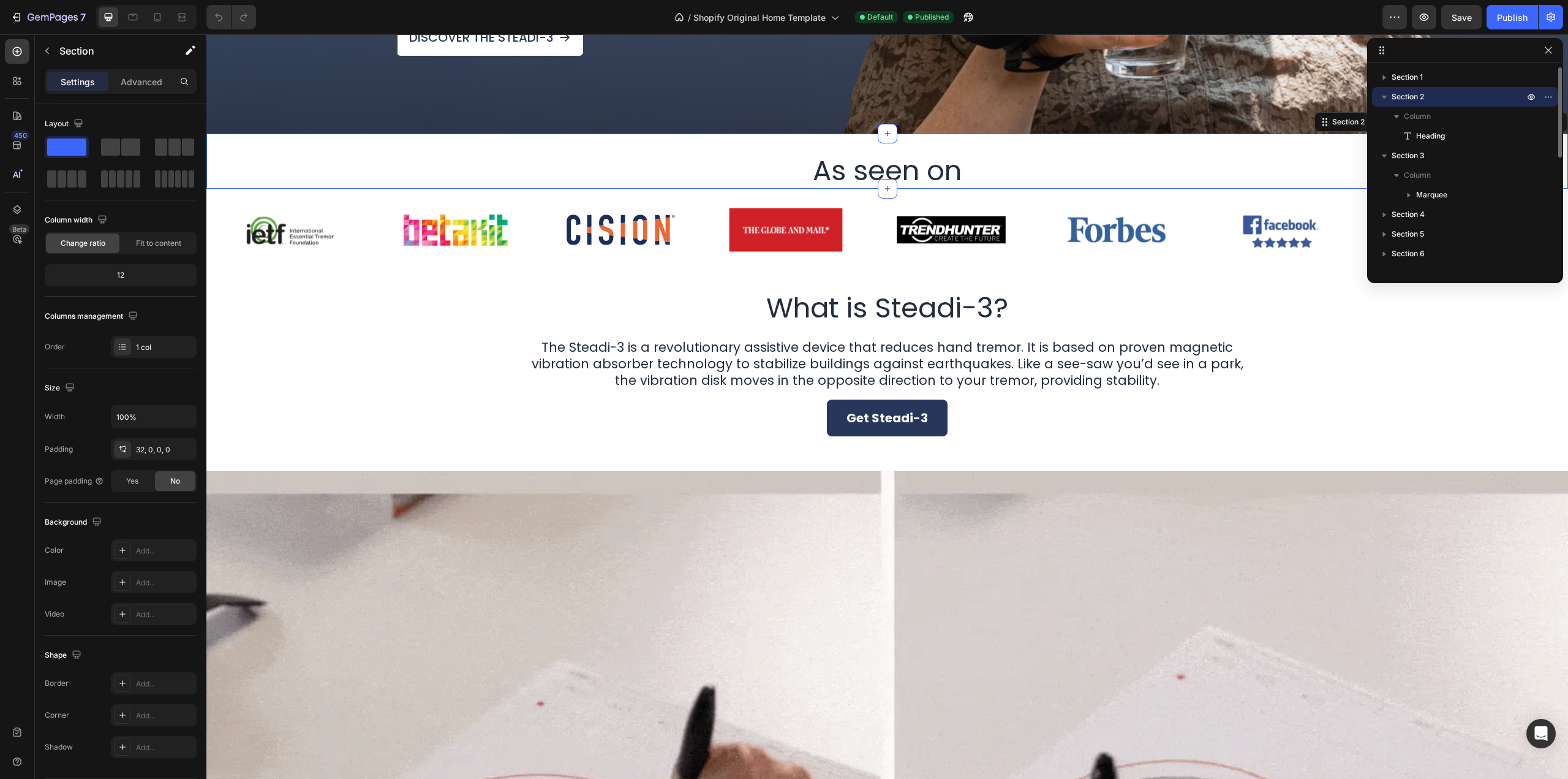
click at [1383, 101] on icon "button" at bounding box center [1385, 97] width 12 height 12
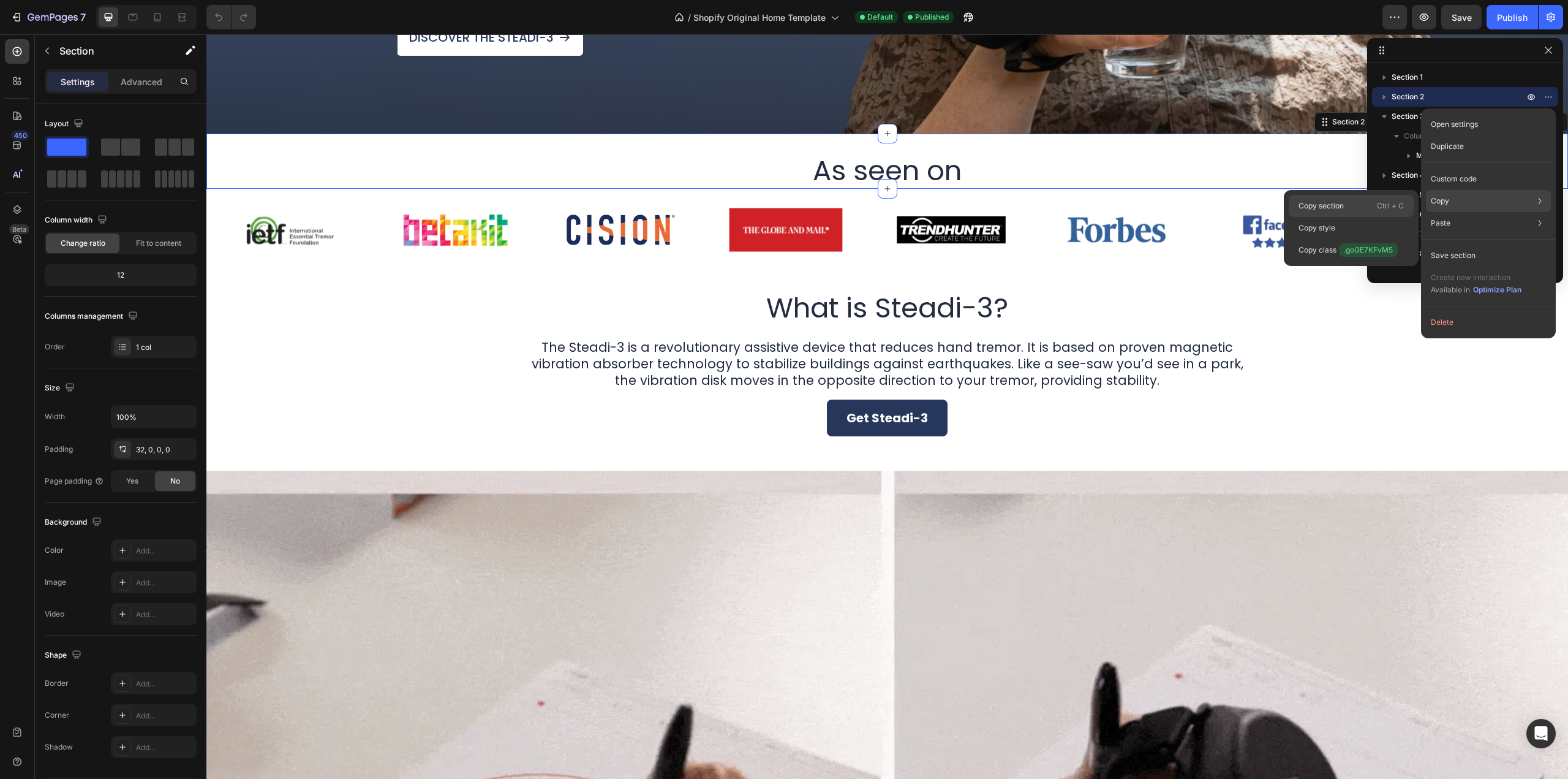
click at [1356, 202] on div "Copy section Ctrl + C" at bounding box center [1351, 206] width 125 height 22
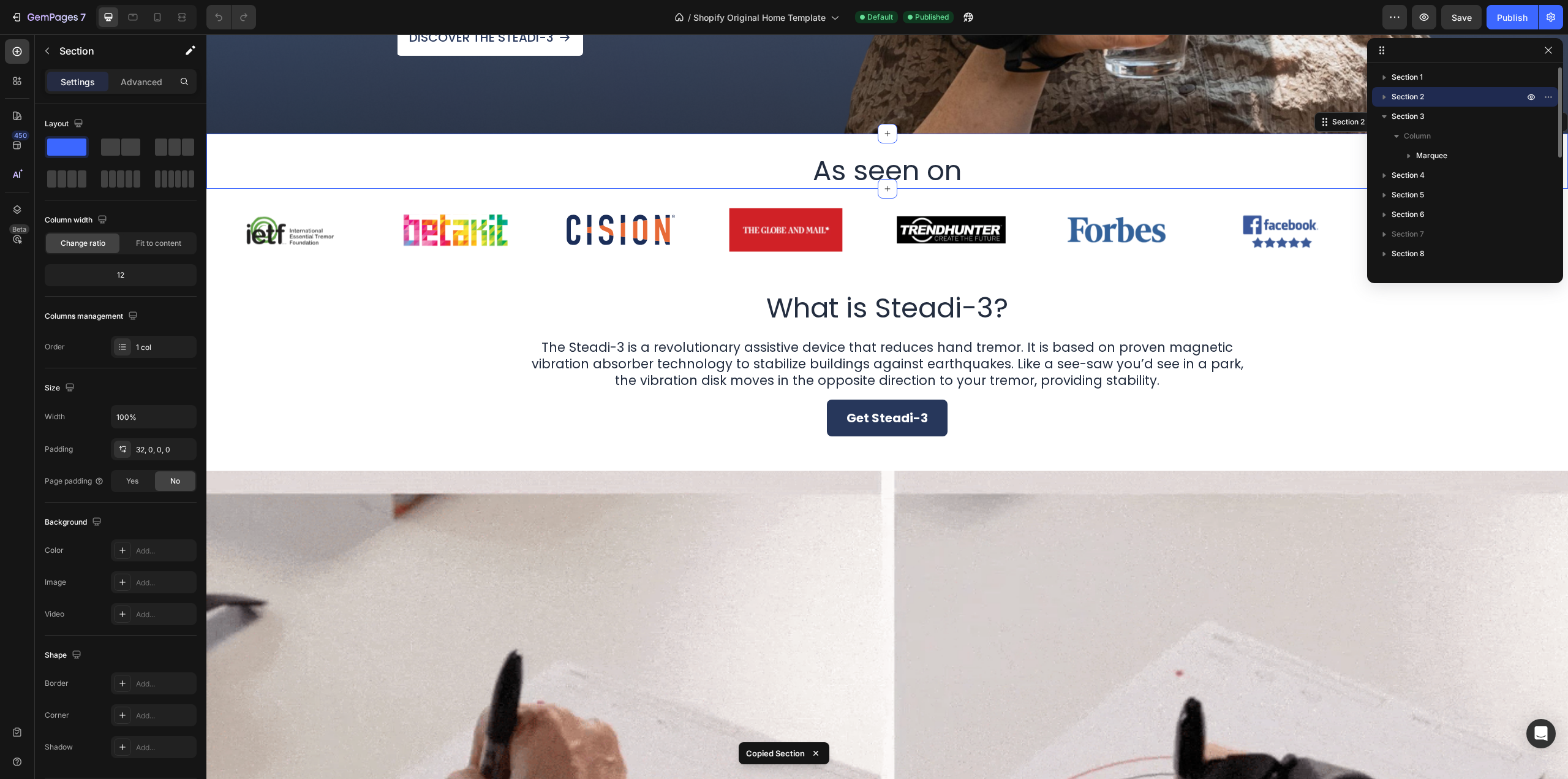
click at [1379, 92] on icon "button" at bounding box center [1385, 97] width 12 height 12
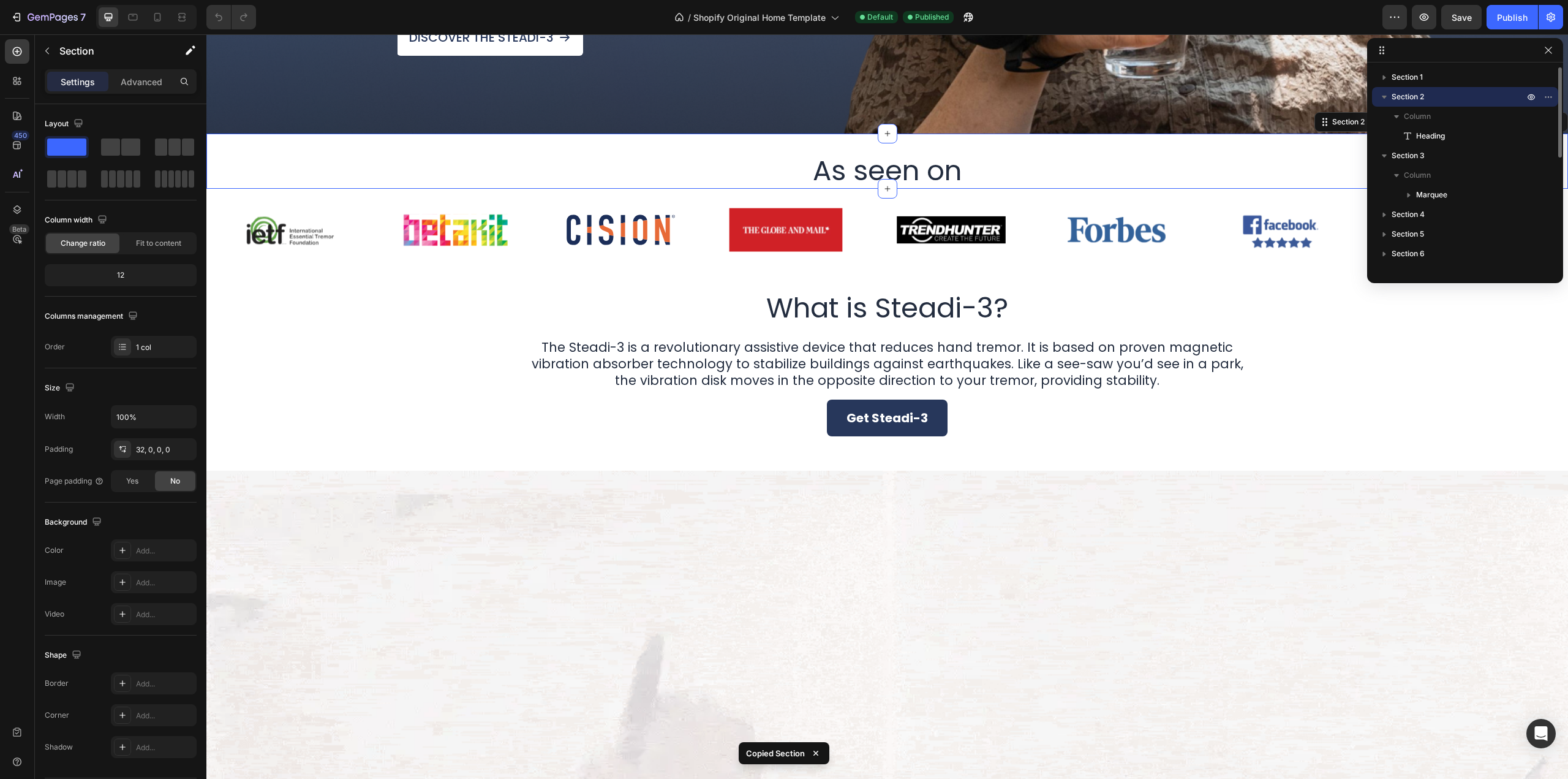
click at [1386, 98] on icon "button" at bounding box center [1385, 97] width 12 height 12
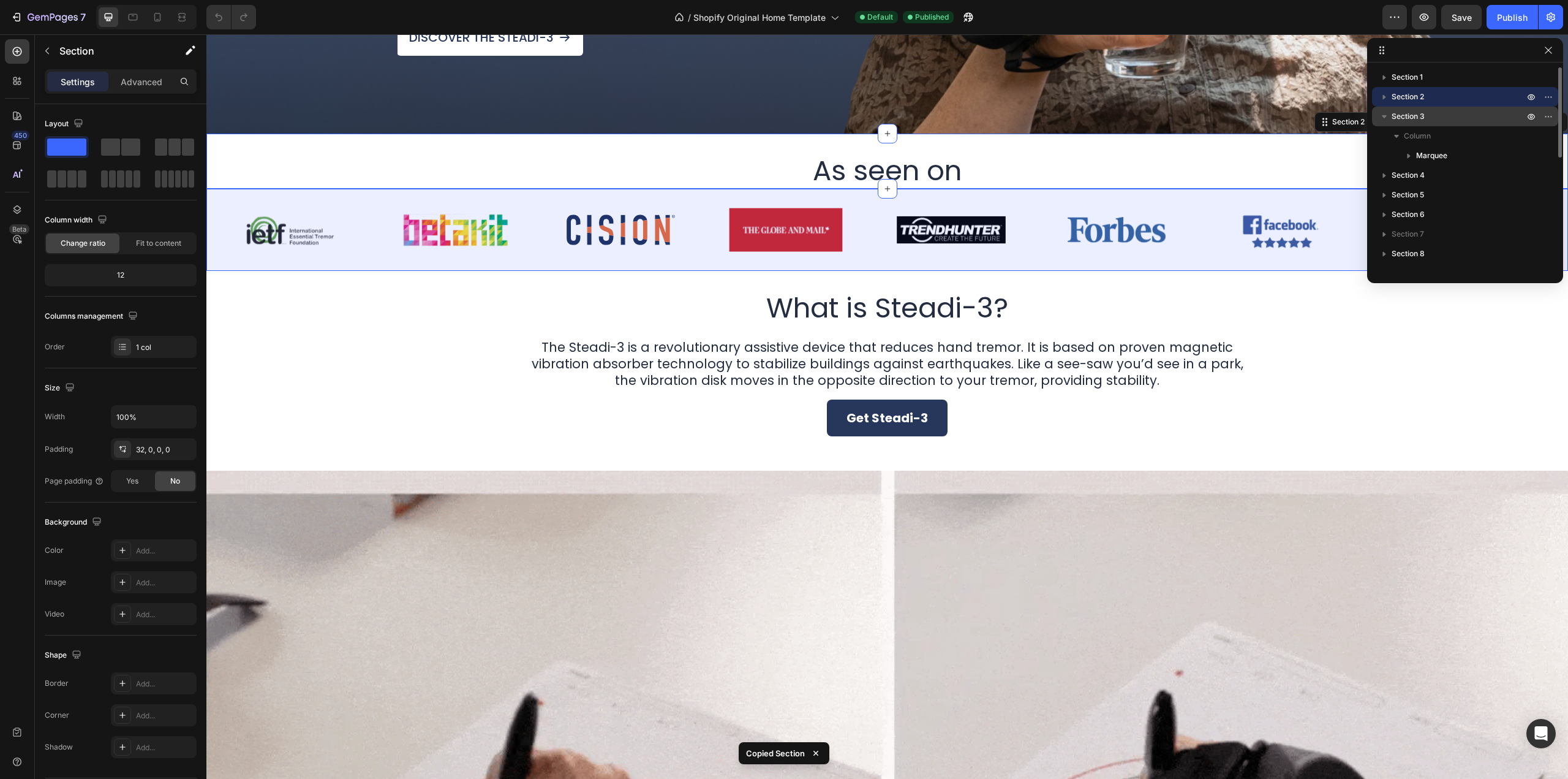
click at [1382, 111] on icon "button" at bounding box center [1385, 116] width 12 height 12
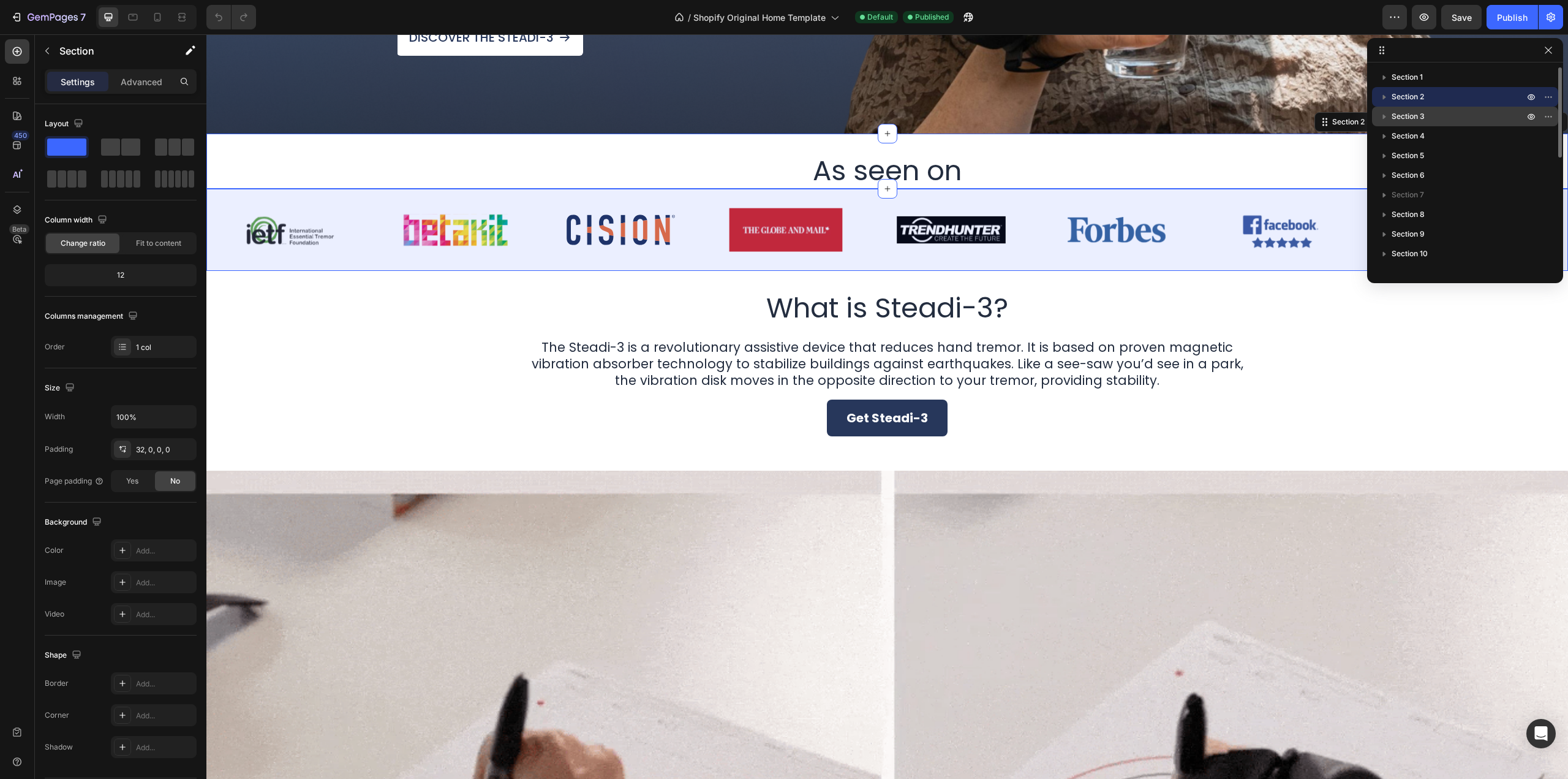
click at [1419, 116] on span "Section 3" at bounding box center [1408, 116] width 33 height 12
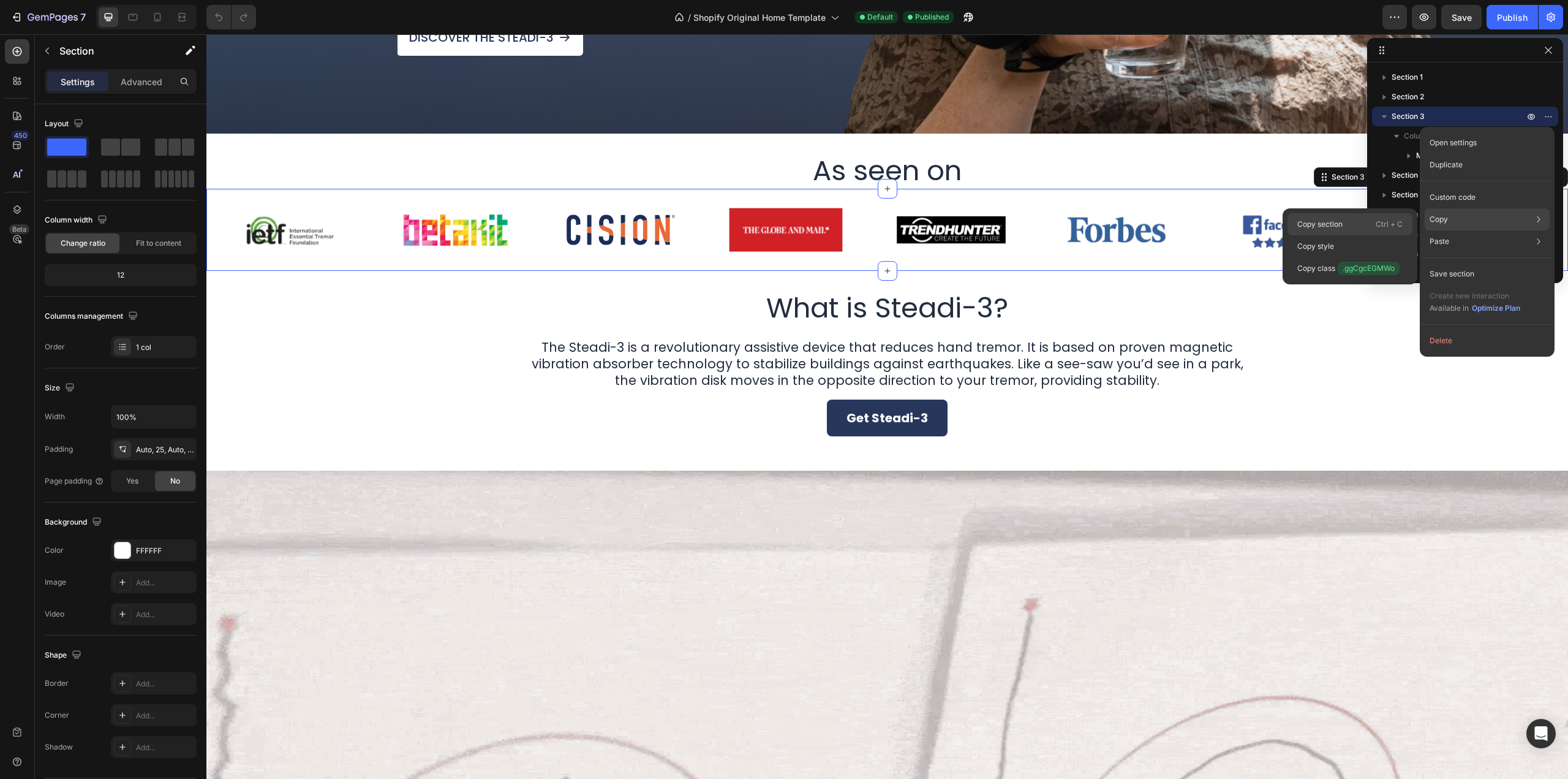
click at [1369, 219] on div "Copy section Ctrl + C" at bounding box center [1350, 224] width 125 height 22
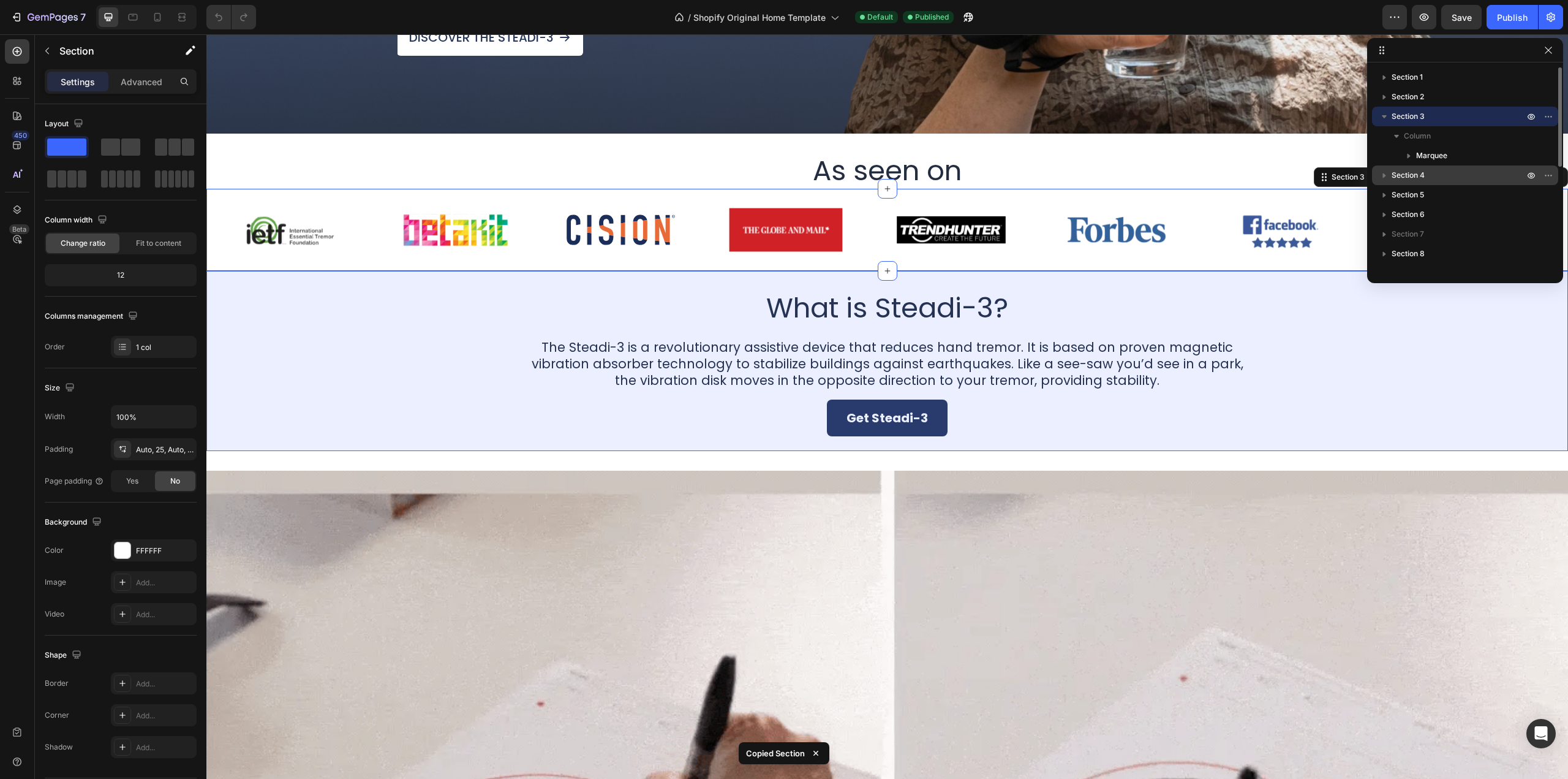
click at [1403, 174] on span "Section 4" at bounding box center [1408, 175] width 33 height 12
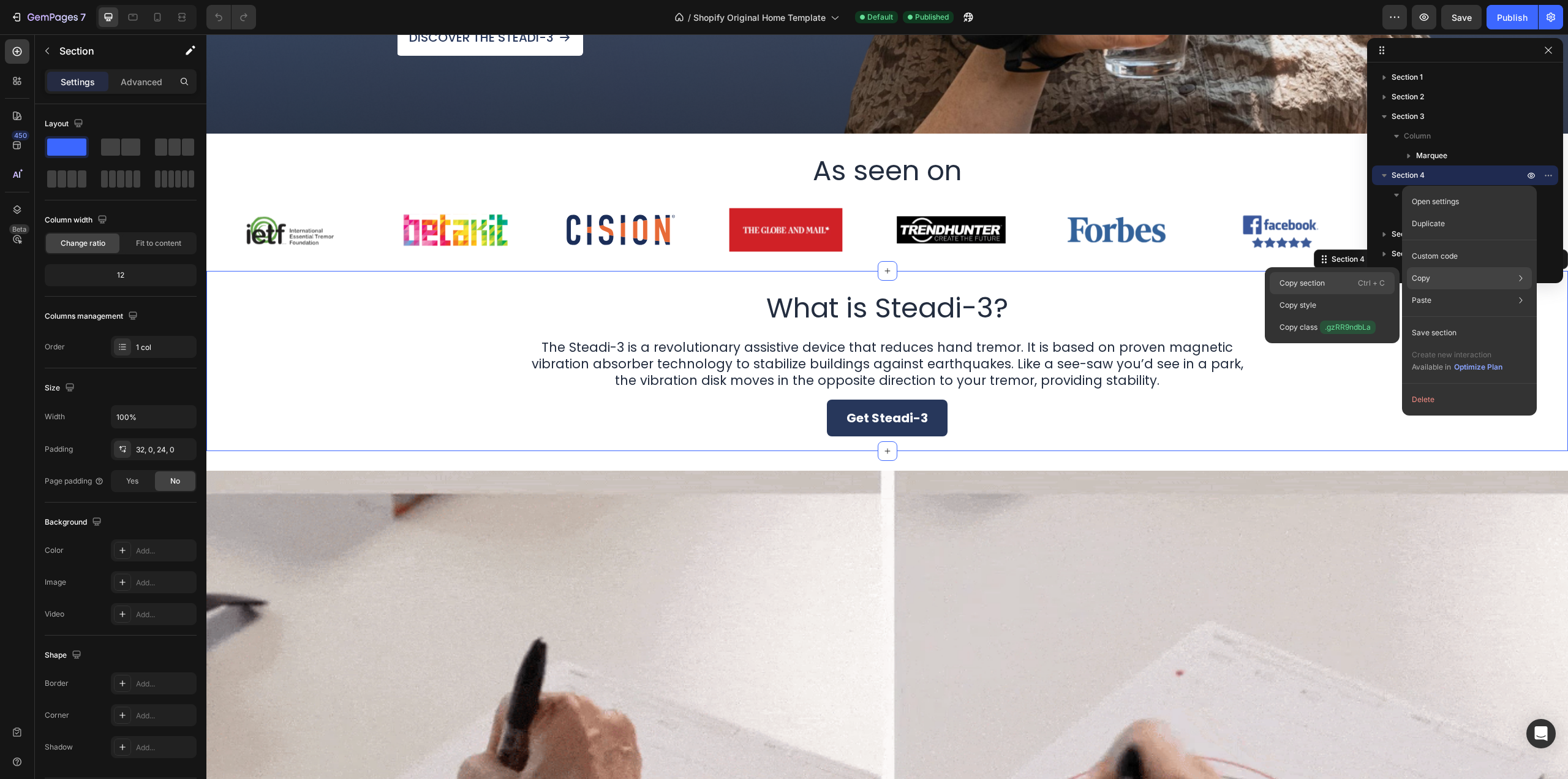
click at [1366, 278] on p "Ctrl + C" at bounding box center [1371, 283] width 27 height 12
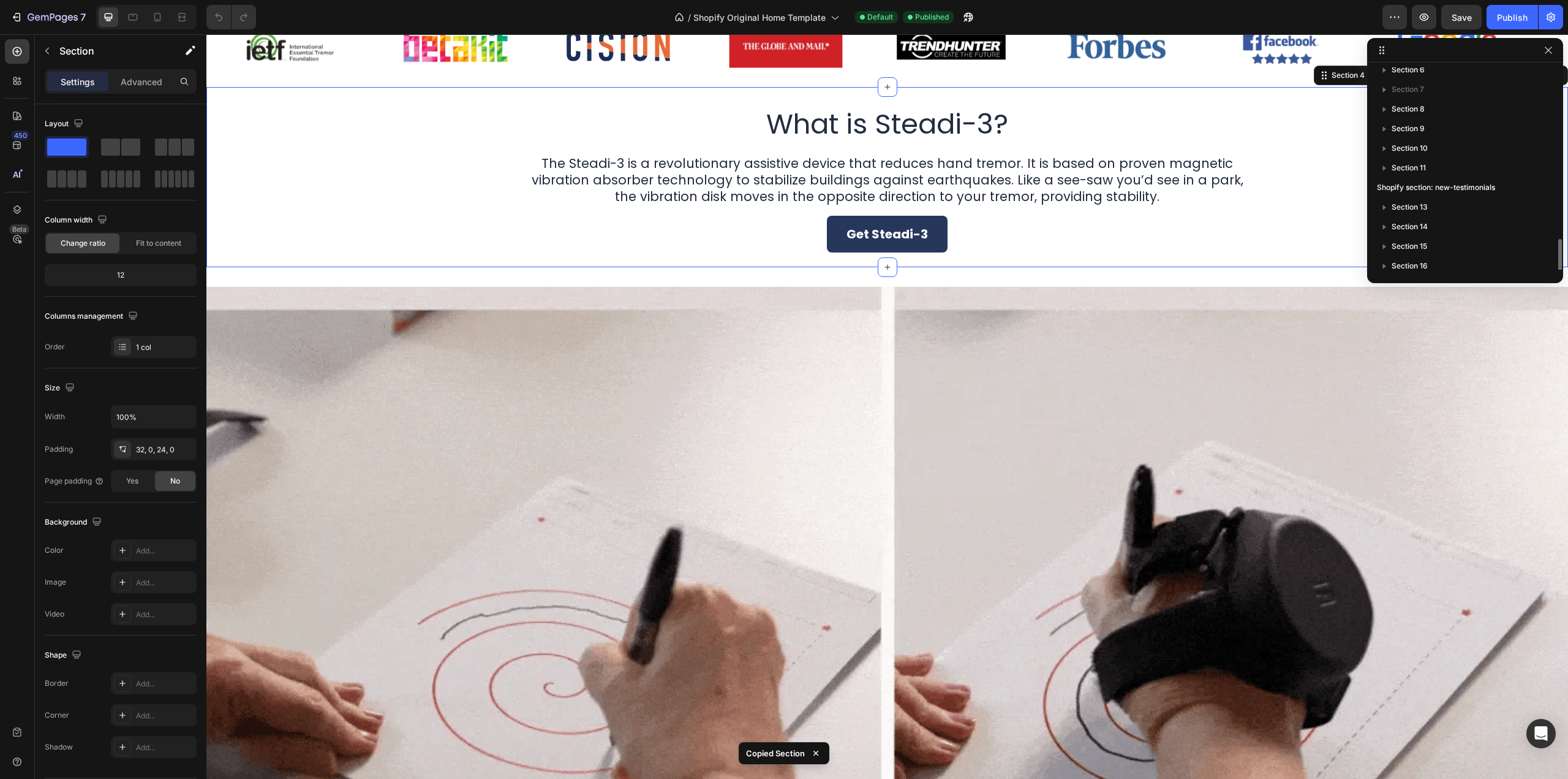
scroll to position [122, 0]
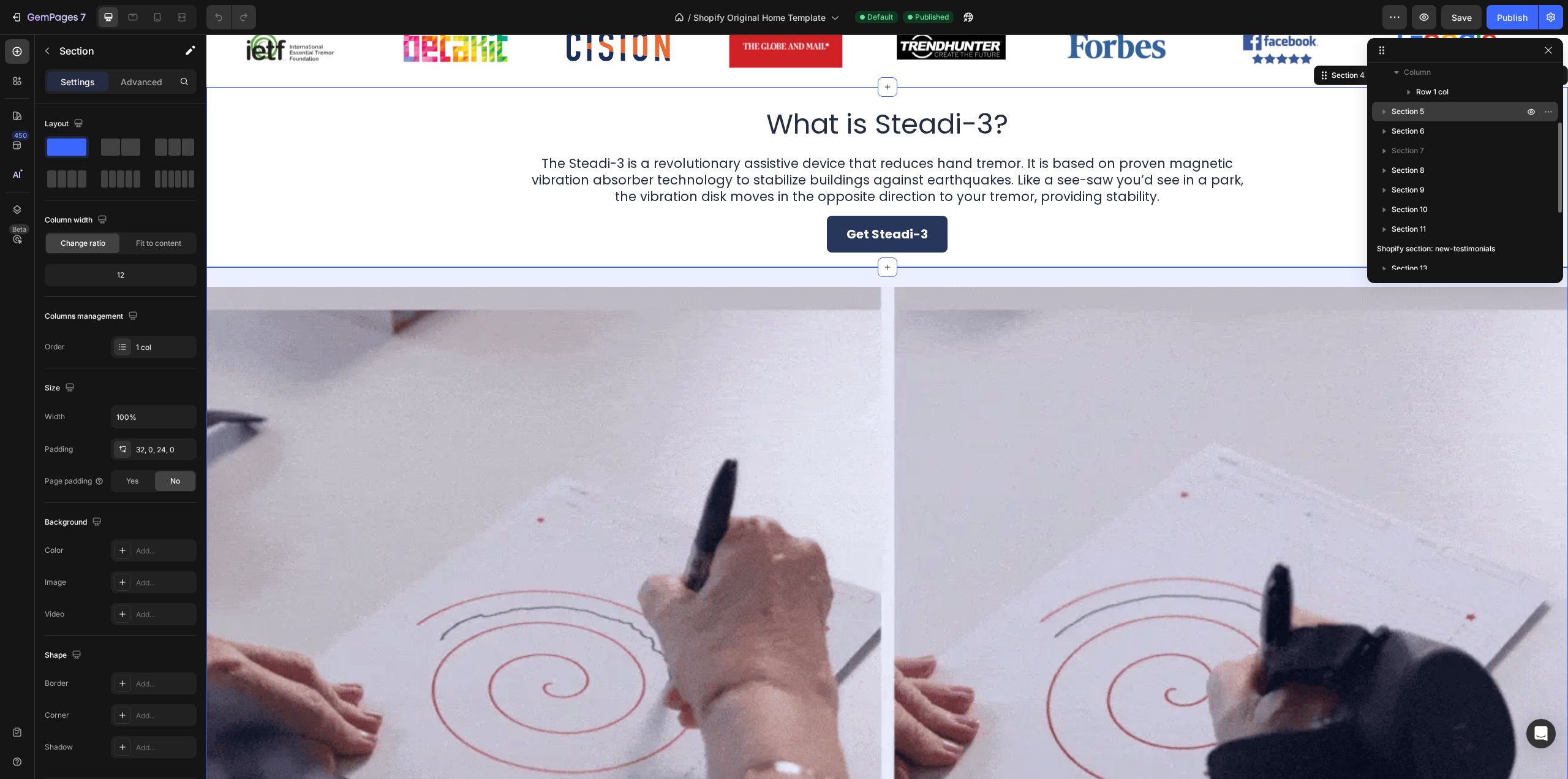
click at [1448, 109] on p "Section 5" at bounding box center [1459, 111] width 135 height 12
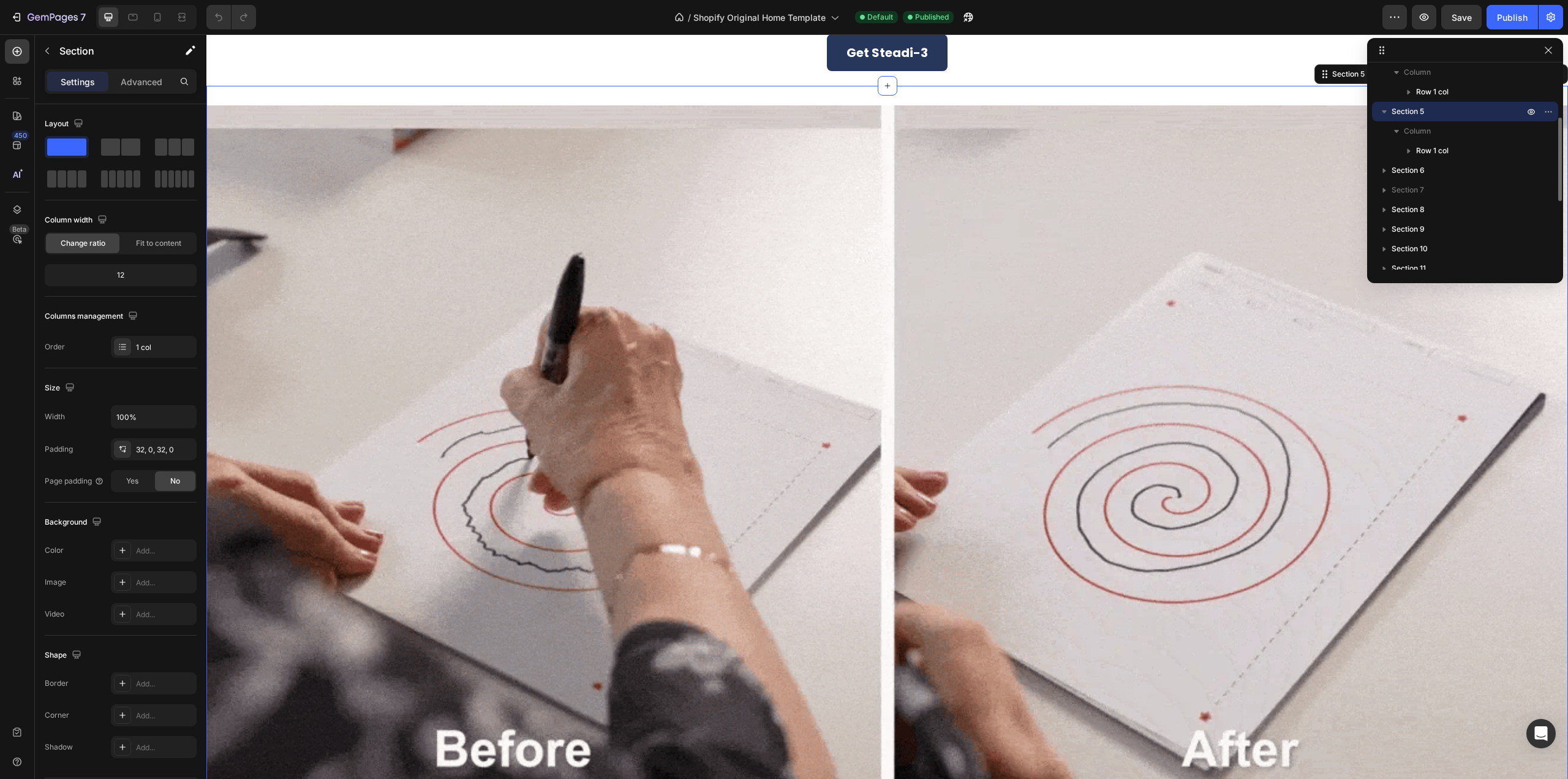
scroll to position [802, 0]
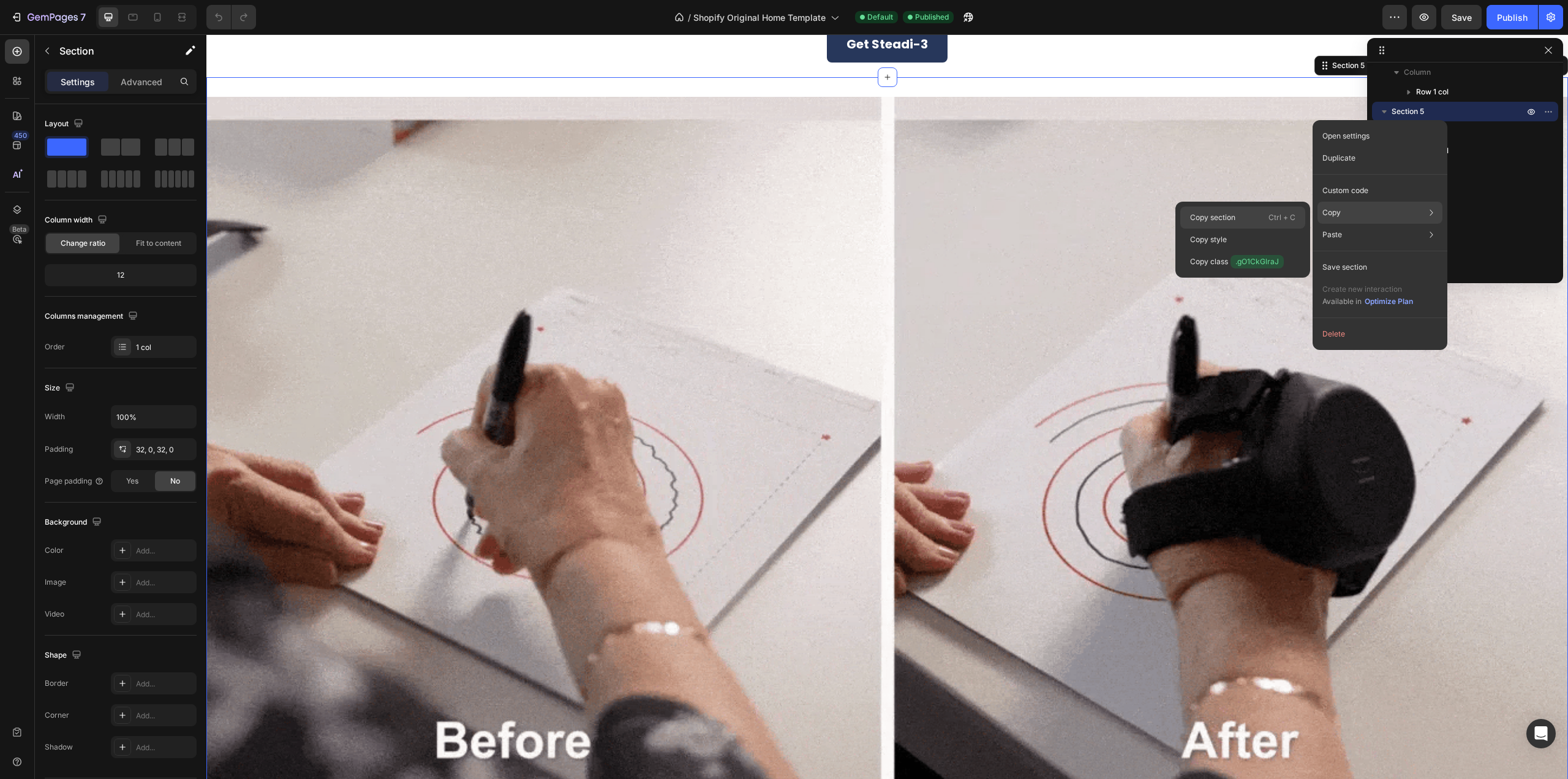
click at [1249, 212] on div "Copy section Ctrl + C" at bounding box center [1243, 217] width 125 height 22
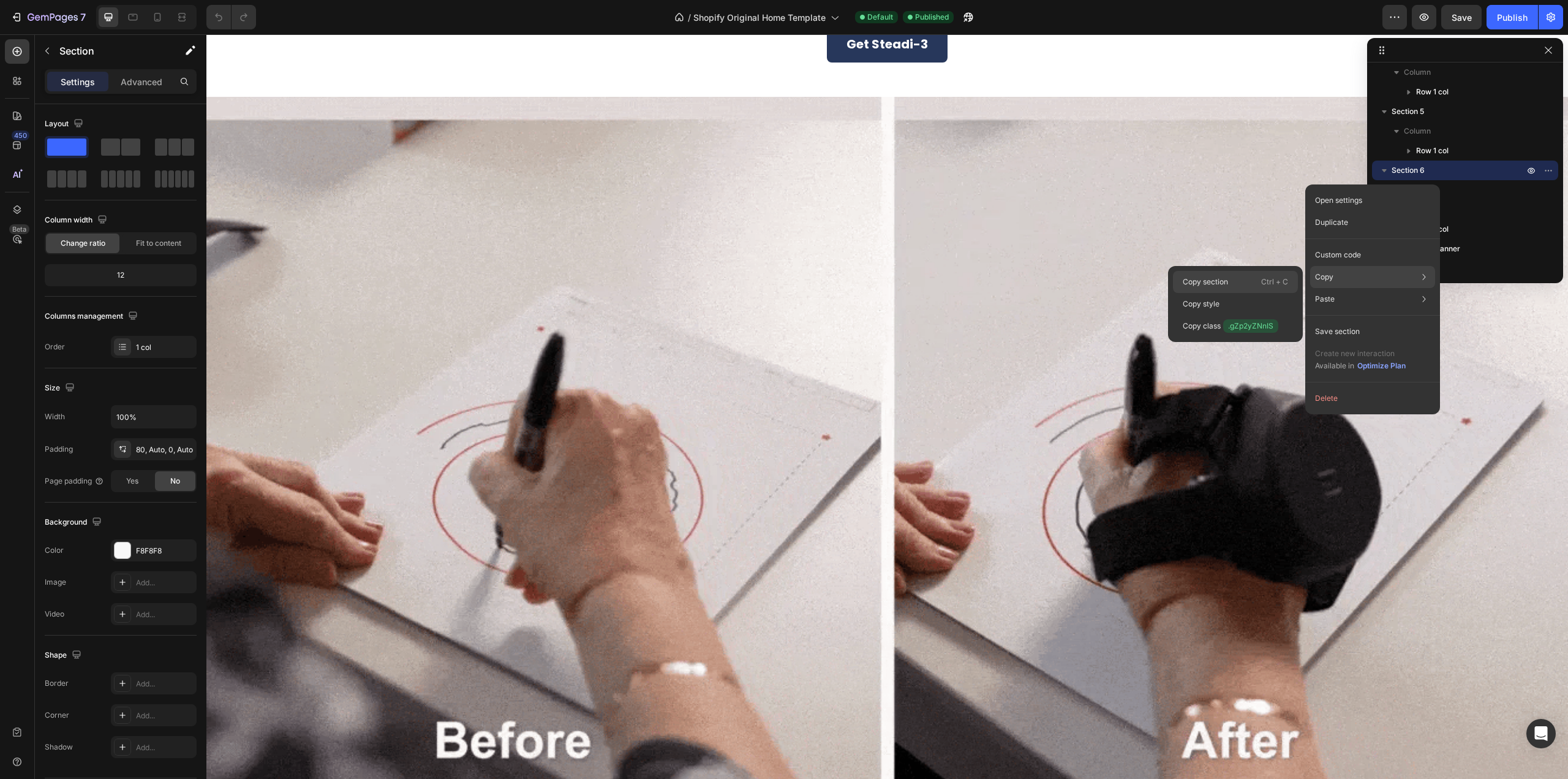
click at [1262, 280] on p "Ctrl + C" at bounding box center [1274, 282] width 27 height 12
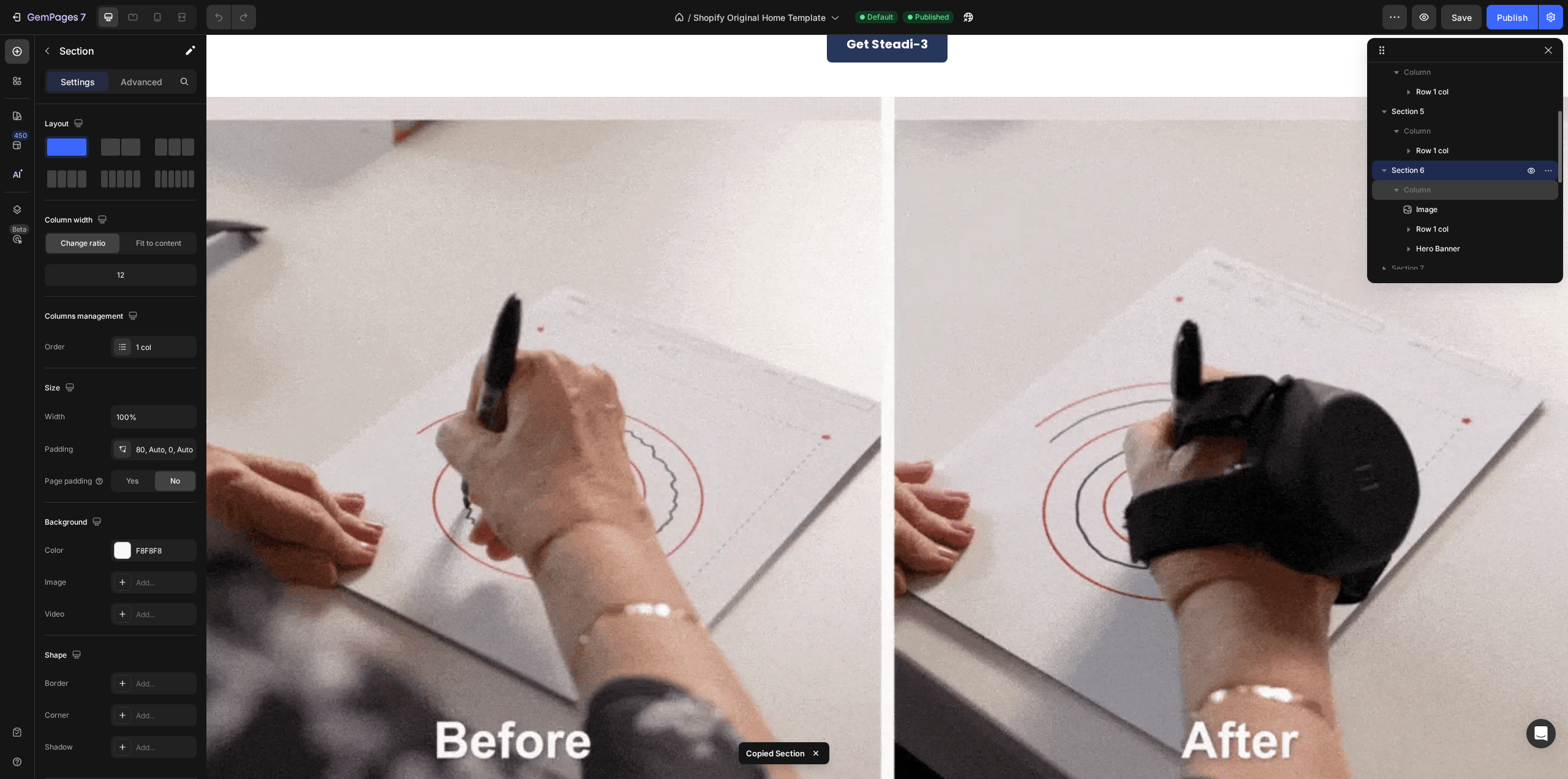
scroll to position [184, 0]
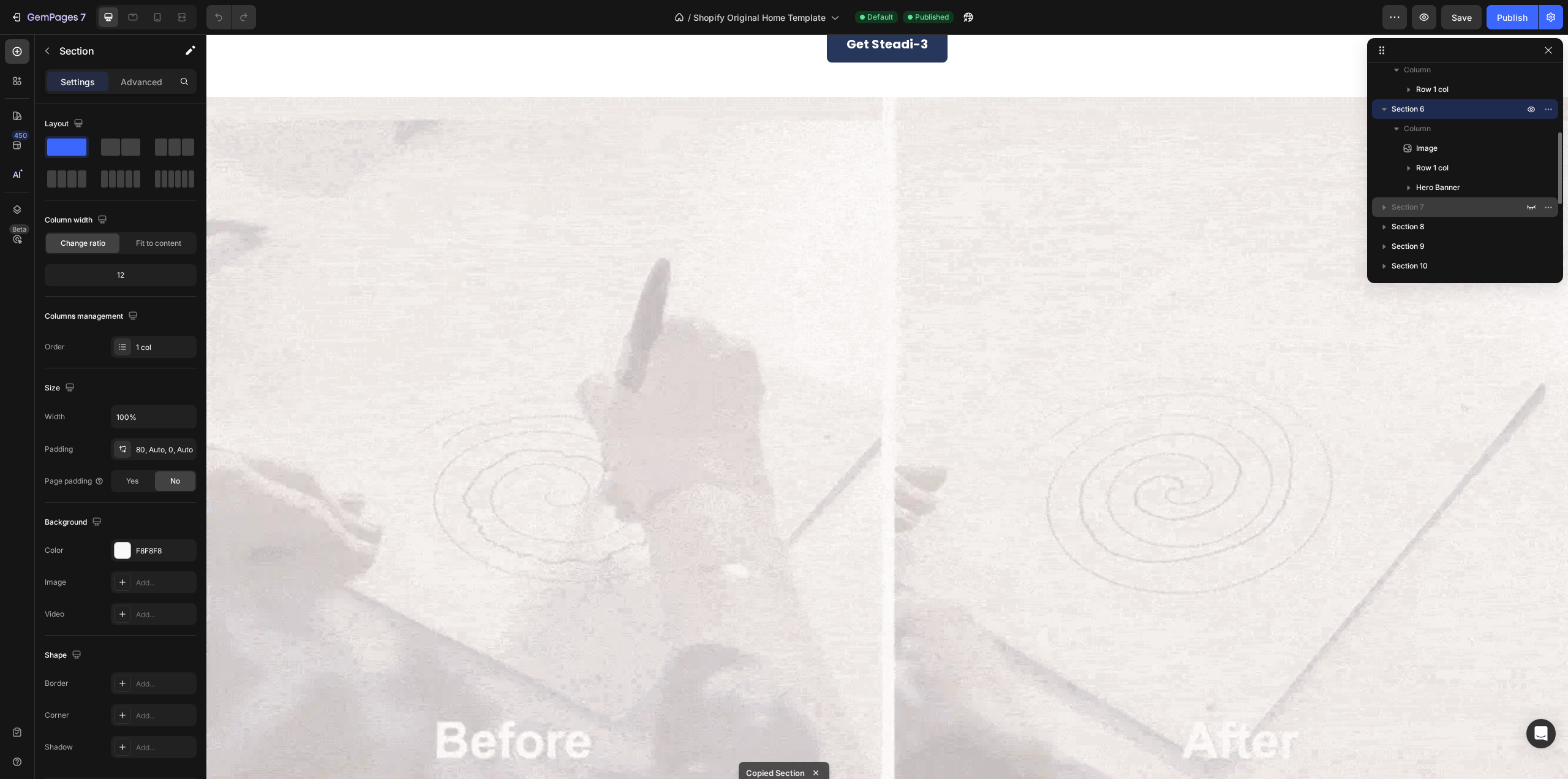
click at [1427, 209] on p "Section 7" at bounding box center [1459, 207] width 135 height 12
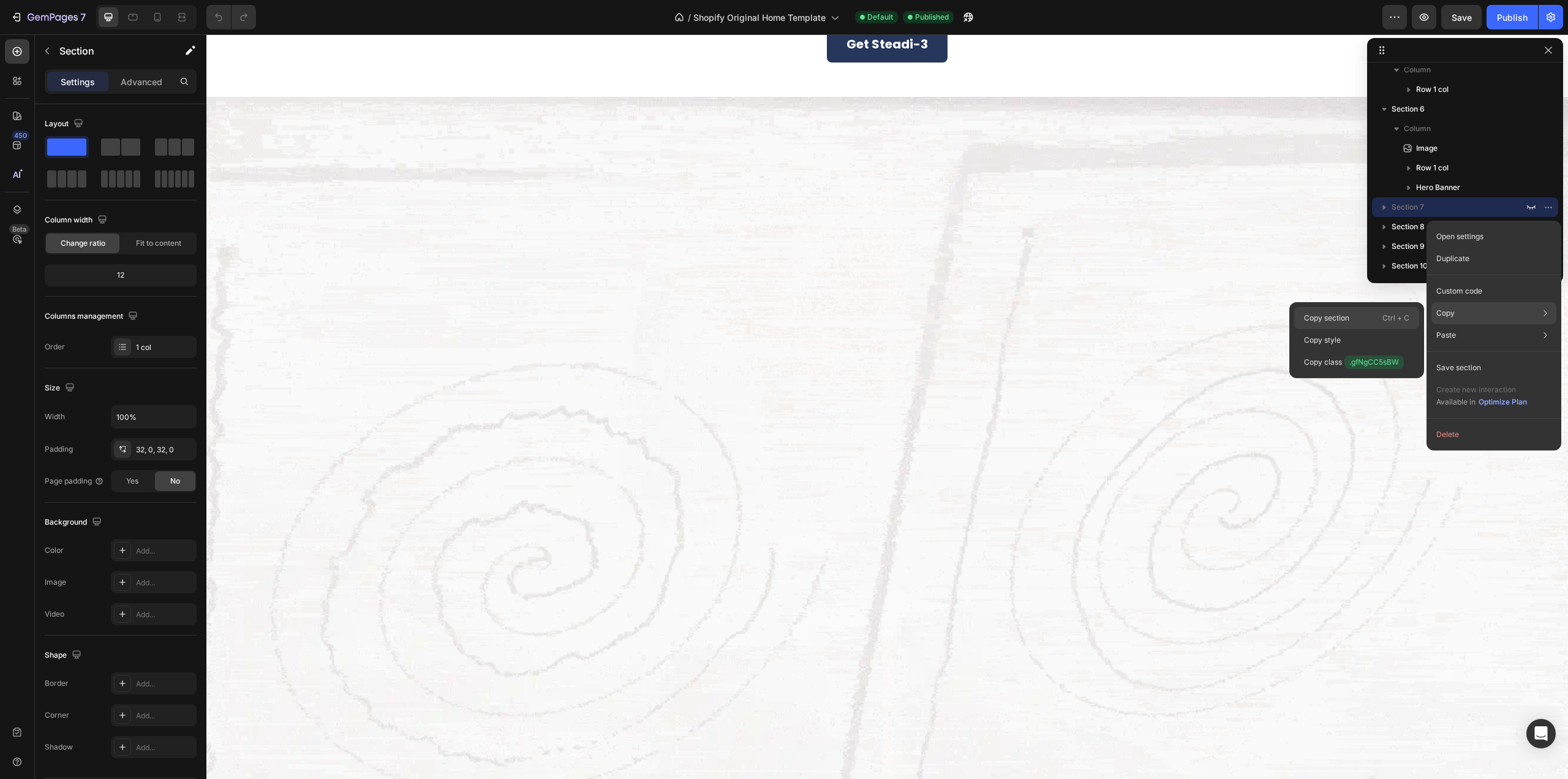
click at [1329, 317] on p "Copy section" at bounding box center [1327, 318] width 45 height 11
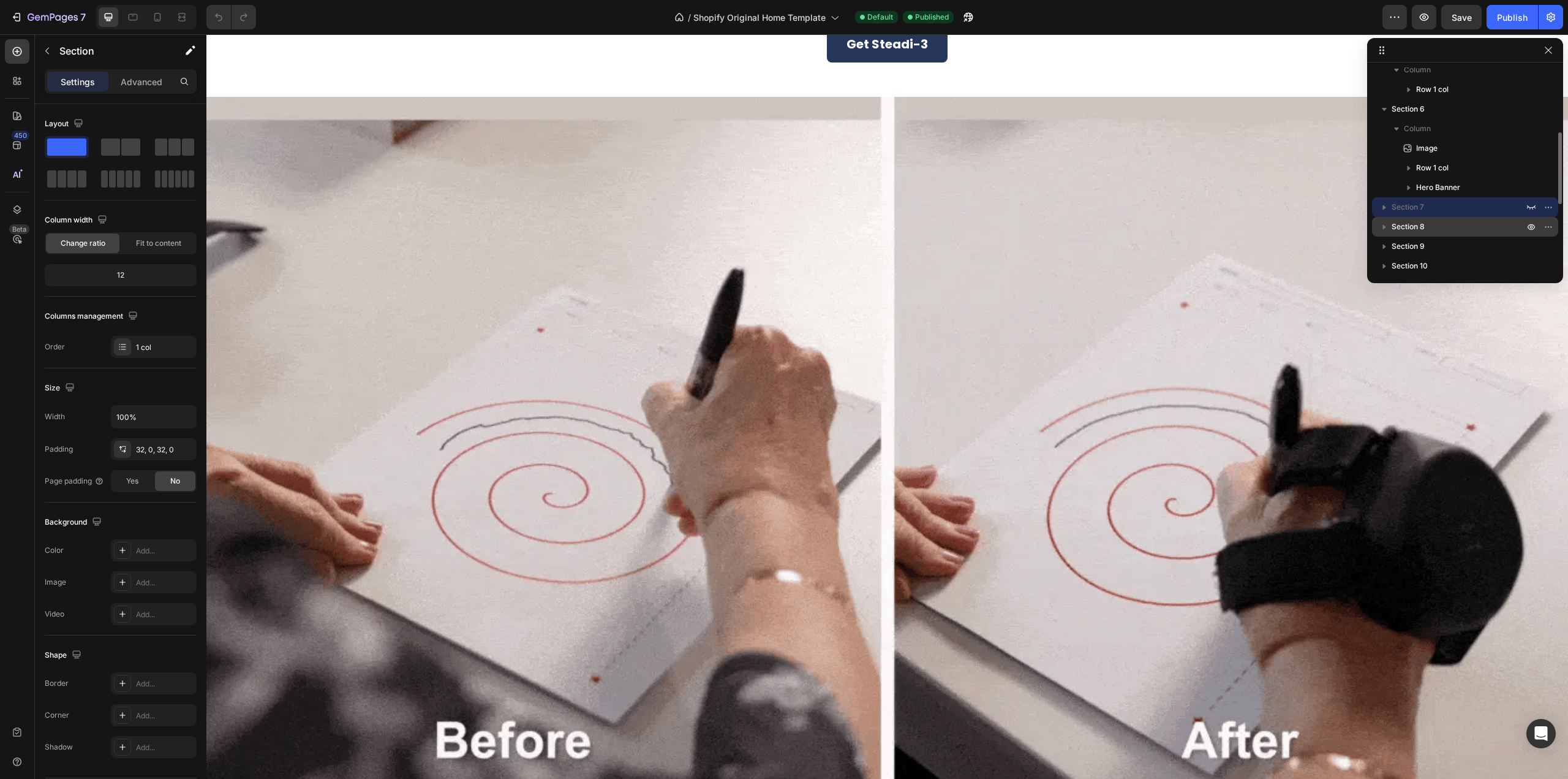
click at [1455, 225] on p "Section 8" at bounding box center [1459, 227] width 135 height 12
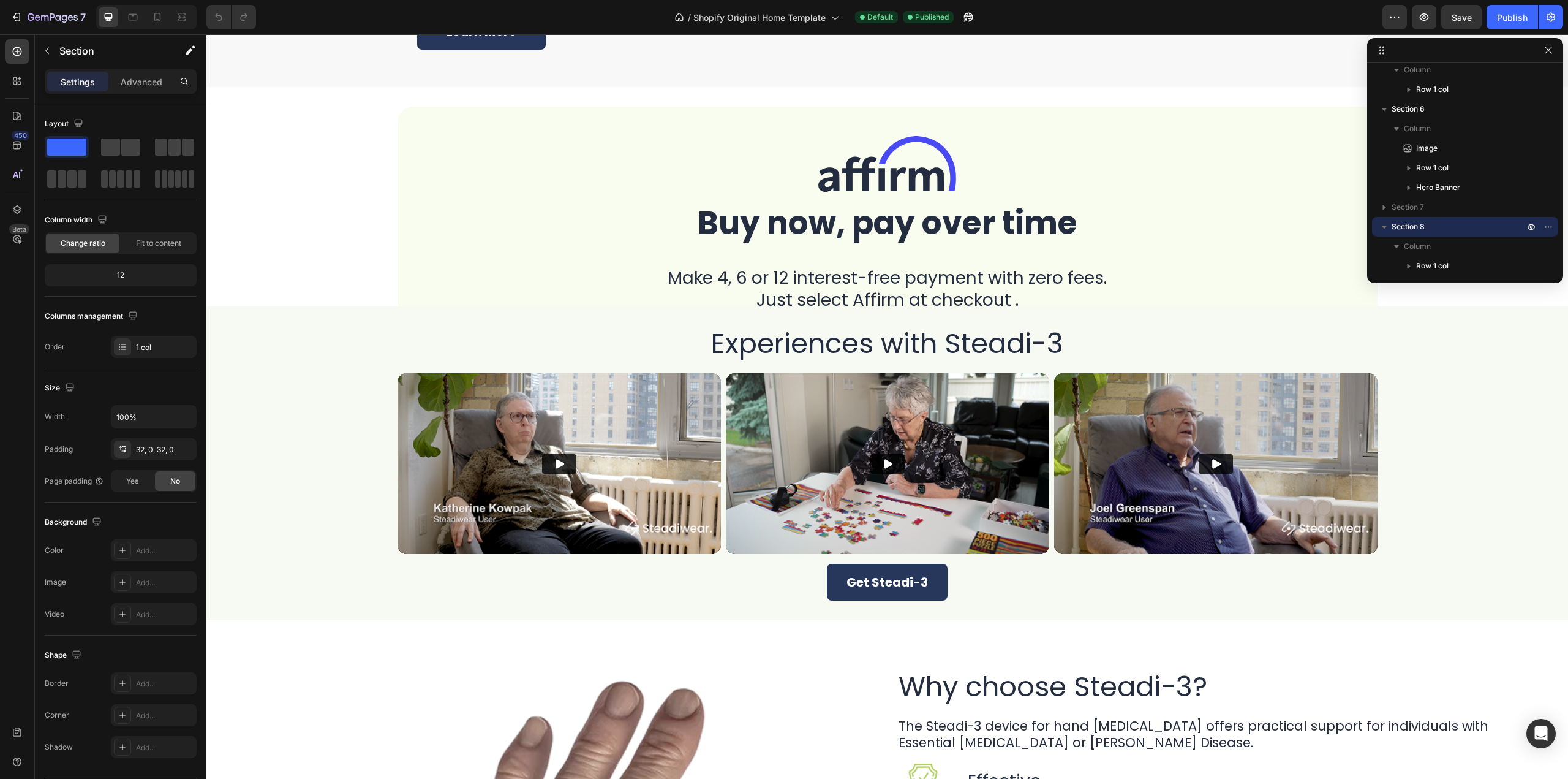
scroll to position [2180, 0]
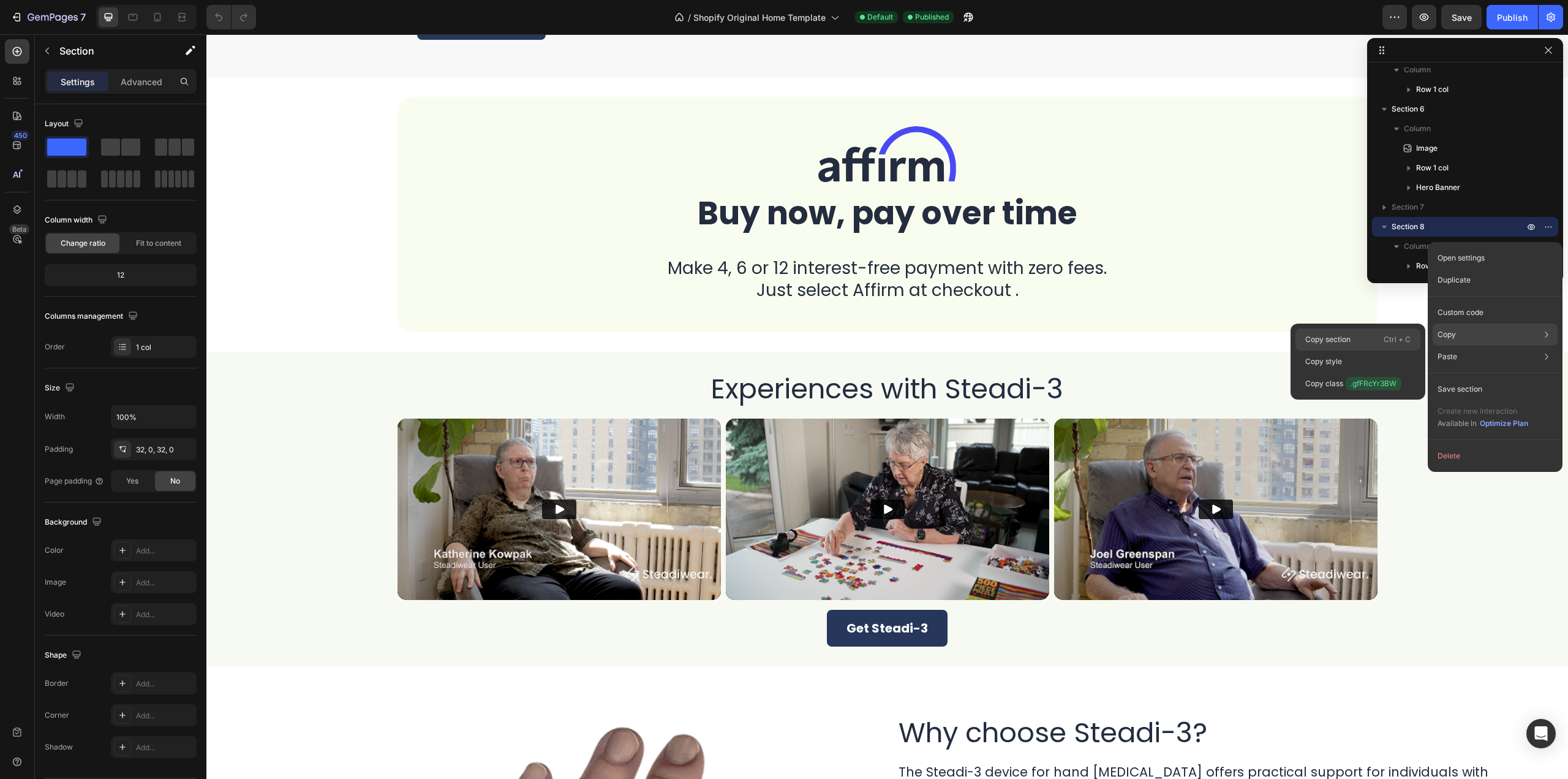
click at [1375, 336] on div "Copy section Ctrl + C" at bounding box center [1358, 339] width 125 height 22
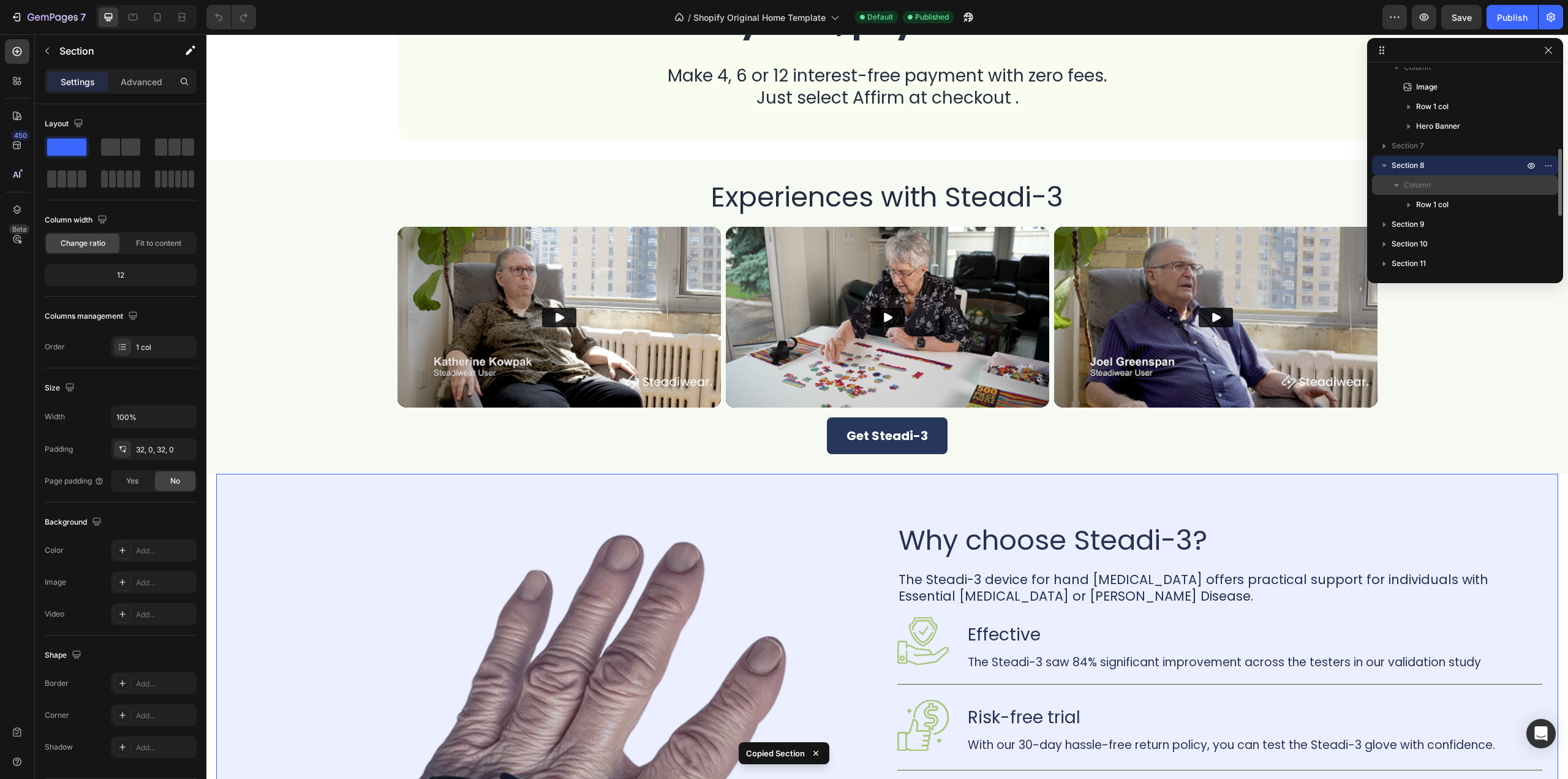
scroll to position [306, 0]
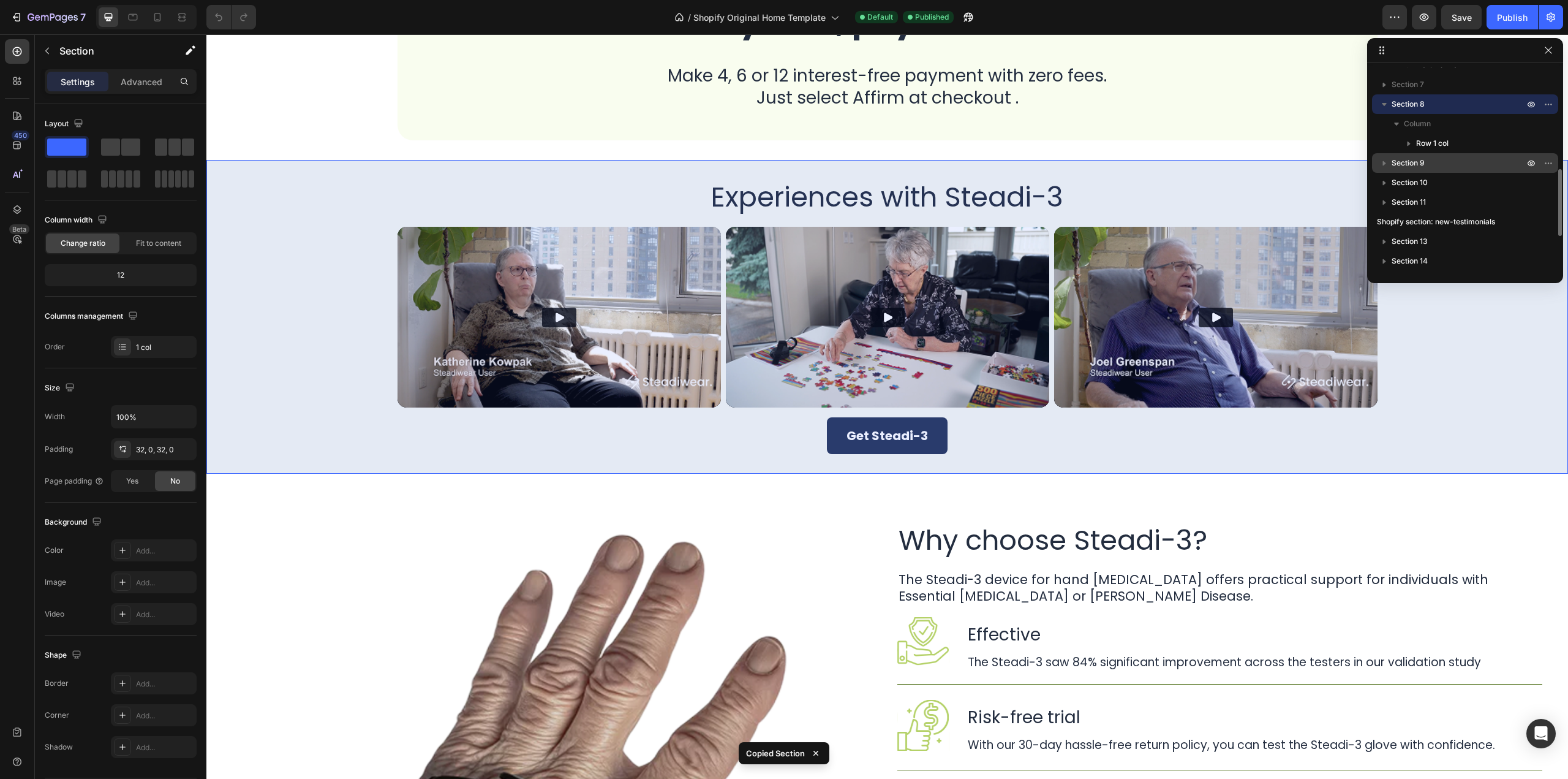
click at [1409, 157] on span "Section 9" at bounding box center [1408, 163] width 33 height 12
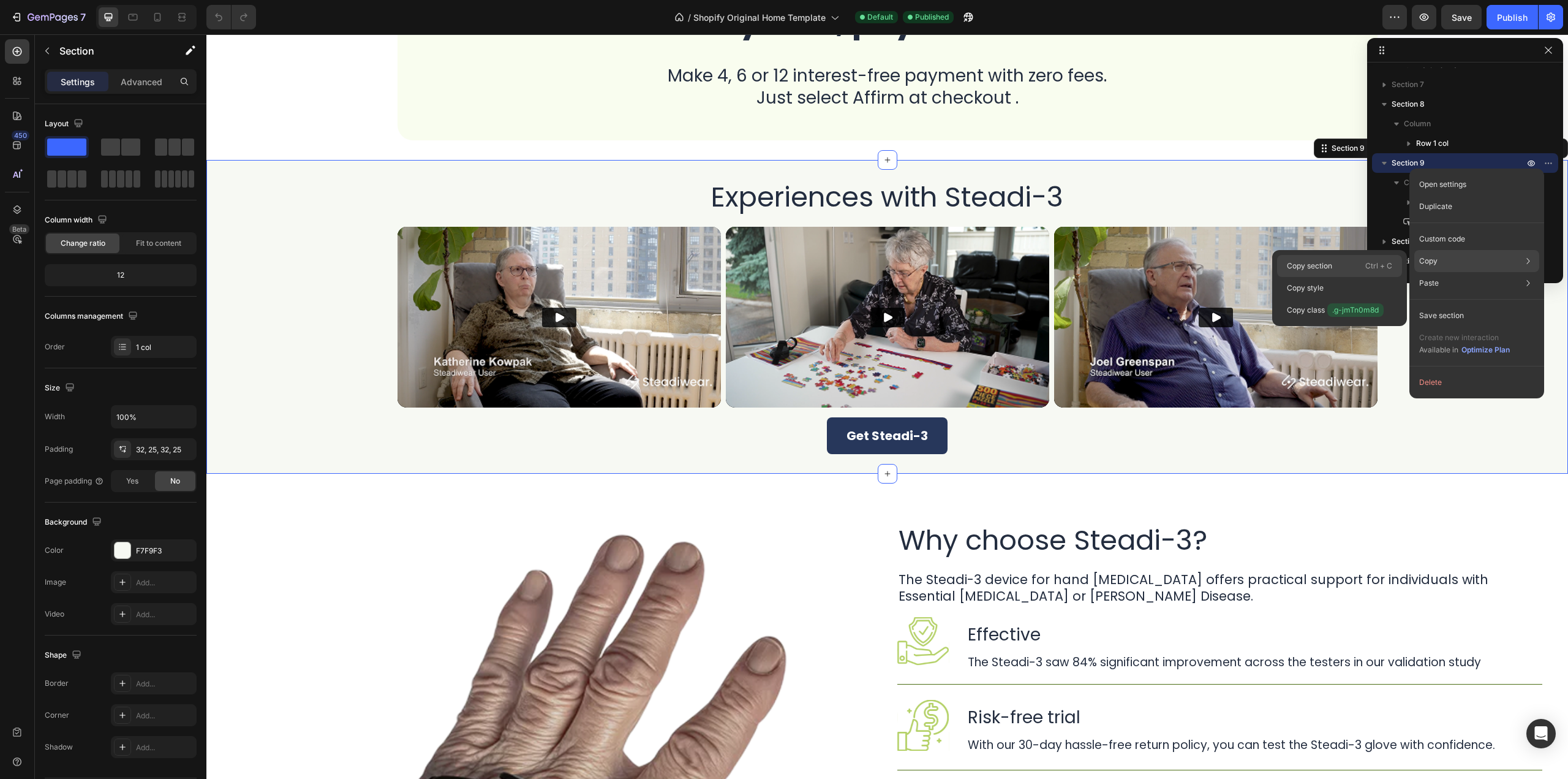
click at [1344, 268] on div "Copy section Ctrl + C" at bounding box center [1340, 266] width 125 height 22
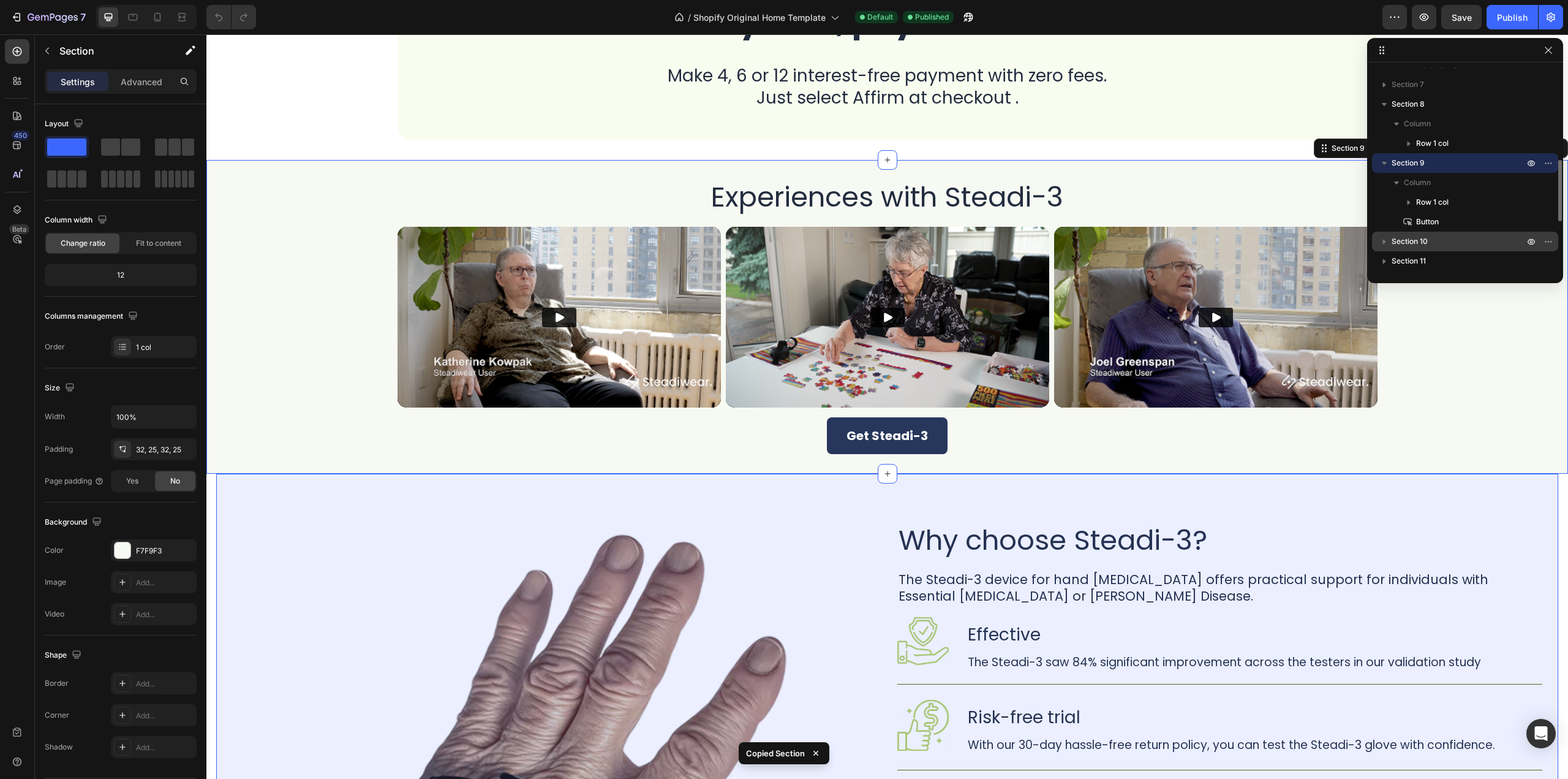
click at [1427, 246] on span "Section 10" at bounding box center [1409, 241] width 36 height 12
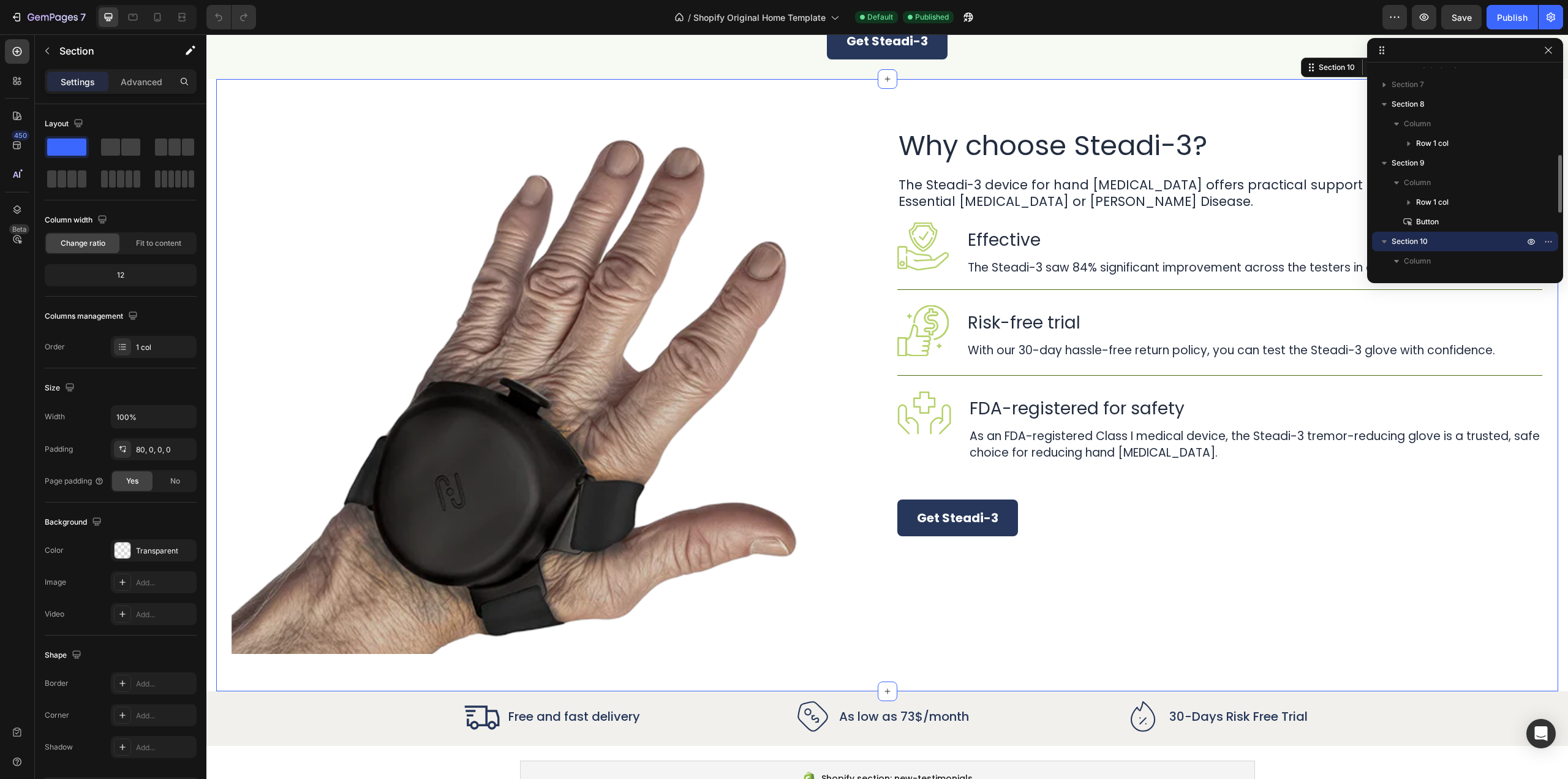
scroll to position [2822, 0]
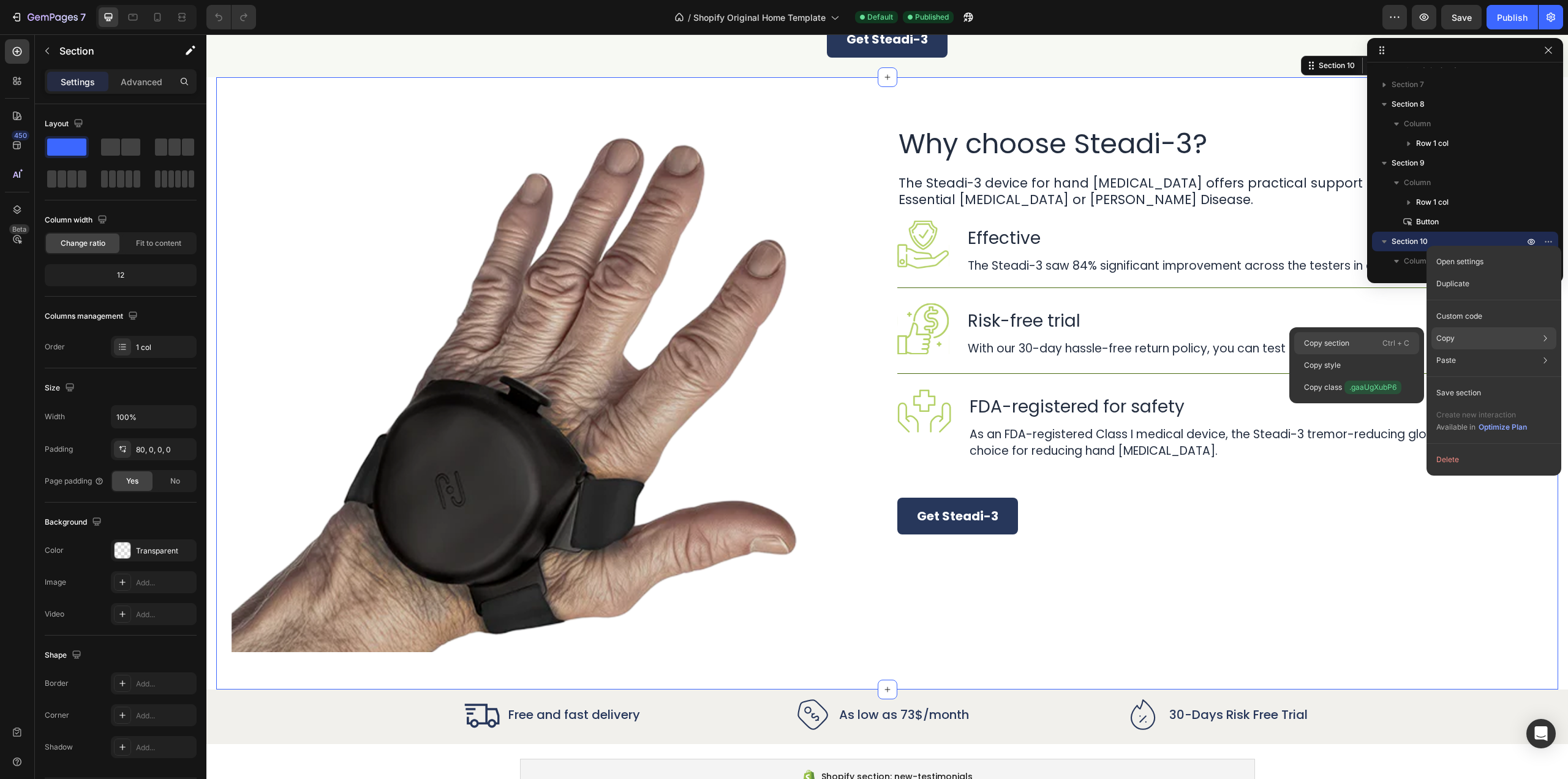
click at [1383, 343] on p "Ctrl + C" at bounding box center [1396, 343] width 27 height 12
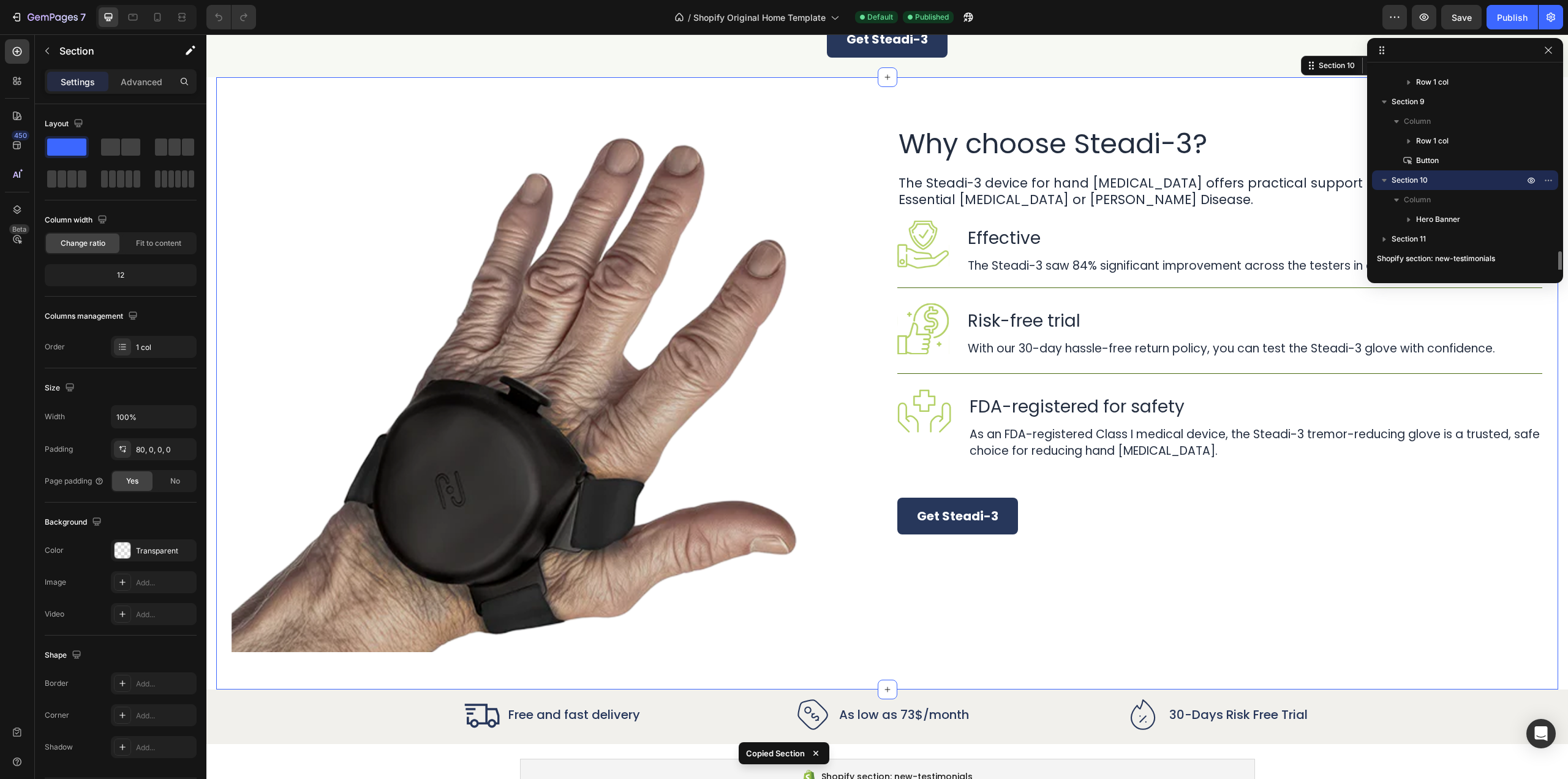
scroll to position [429, 0]
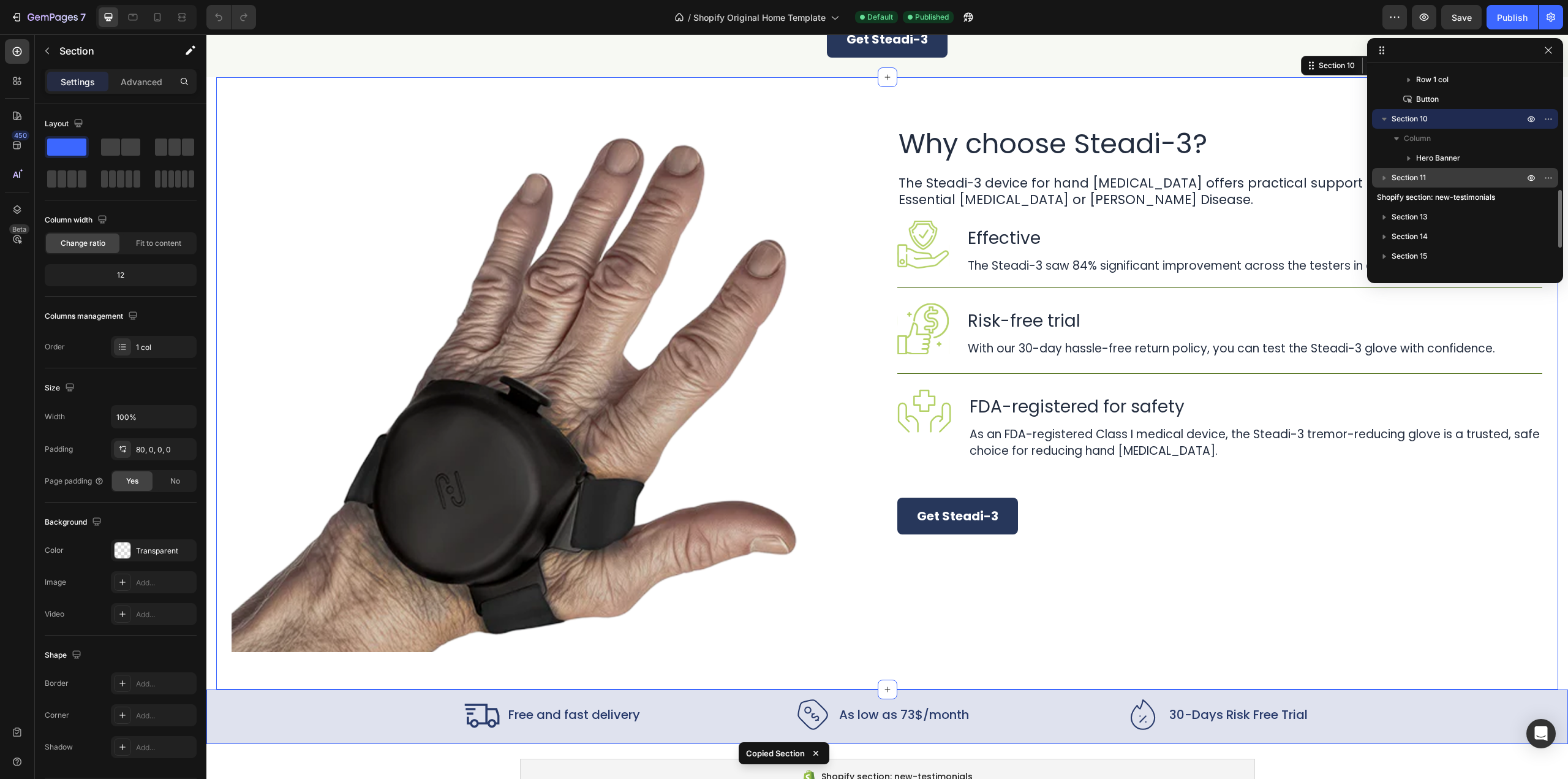
click at [1436, 177] on p "Section 11" at bounding box center [1459, 178] width 135 height 12
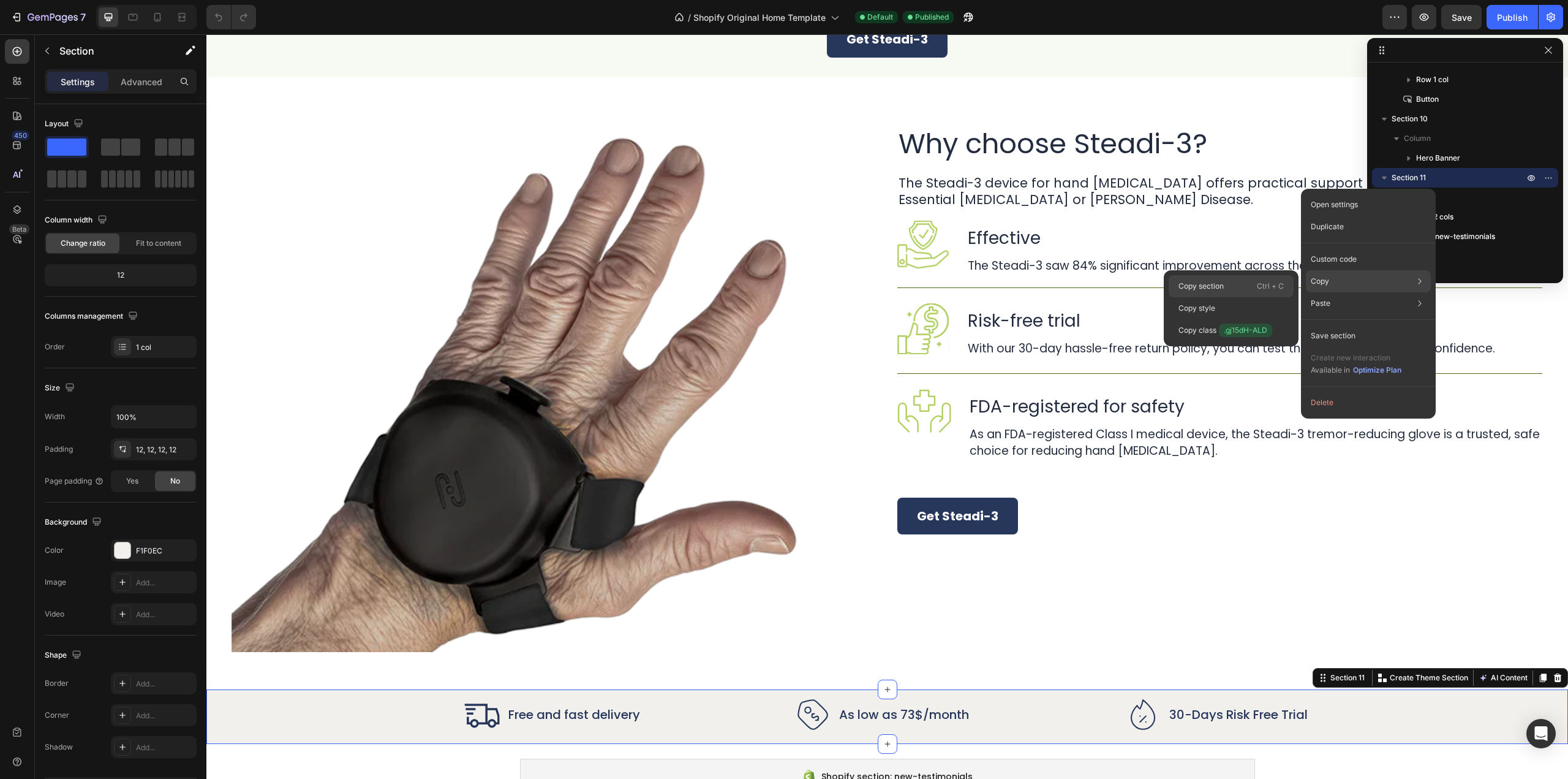
click at [1219, 287] on p "Copy section" at bounding box center [1201, 286] width 45 height 11
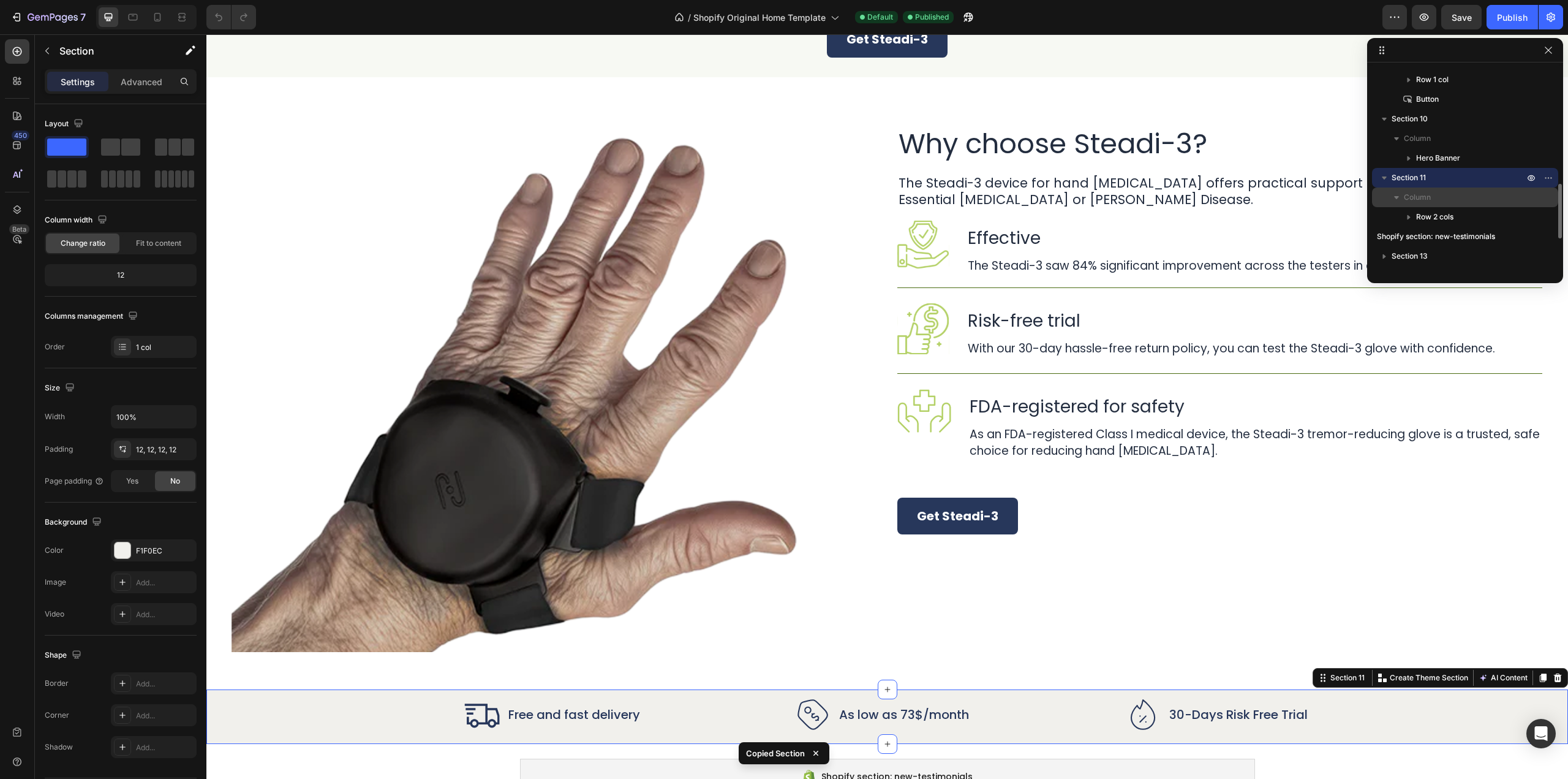
scroll to position [490, 0]
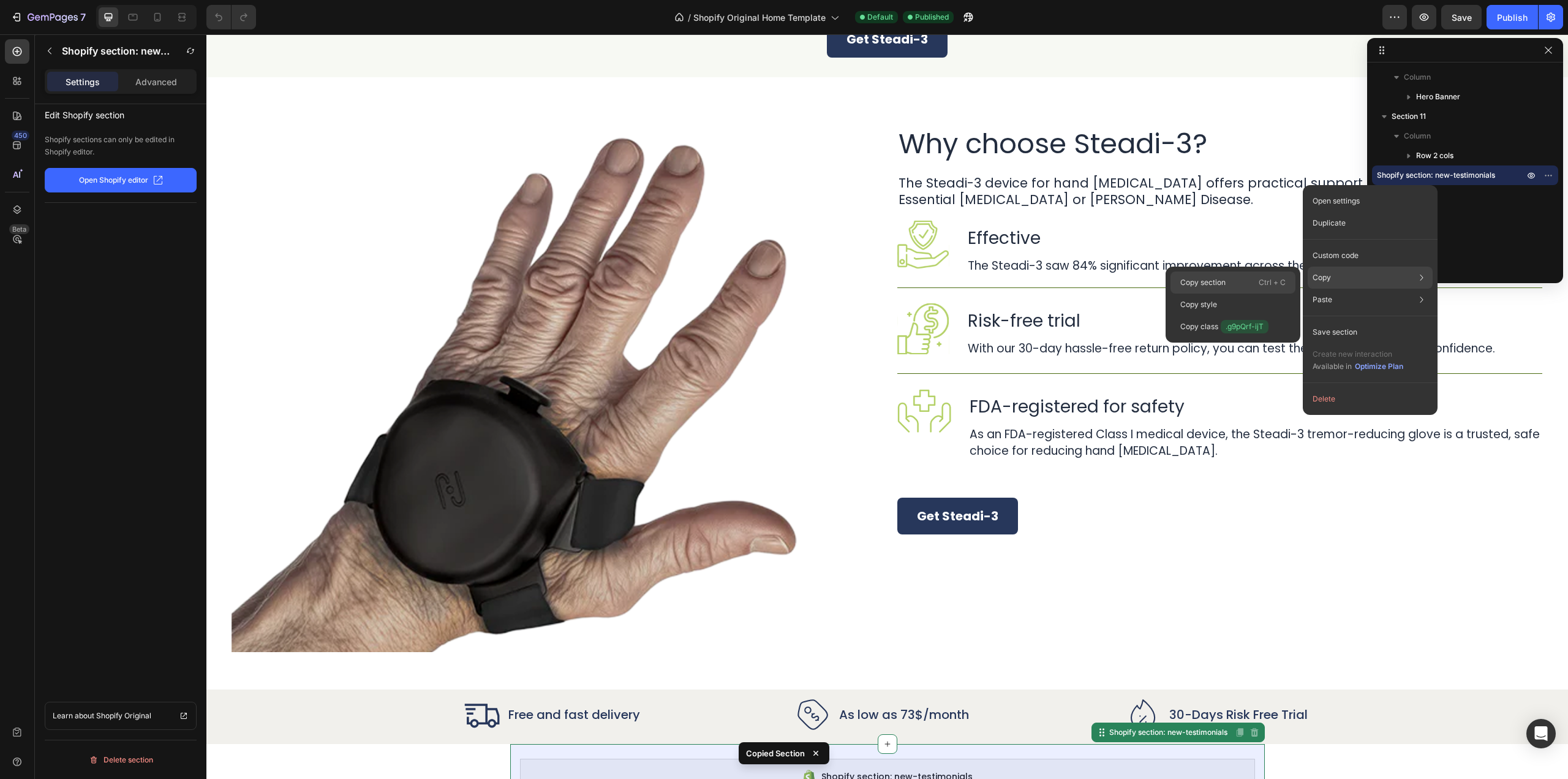
click at [1221, 287] on p "Copy section" at bounding box center [1203, 282] width 45 height 11
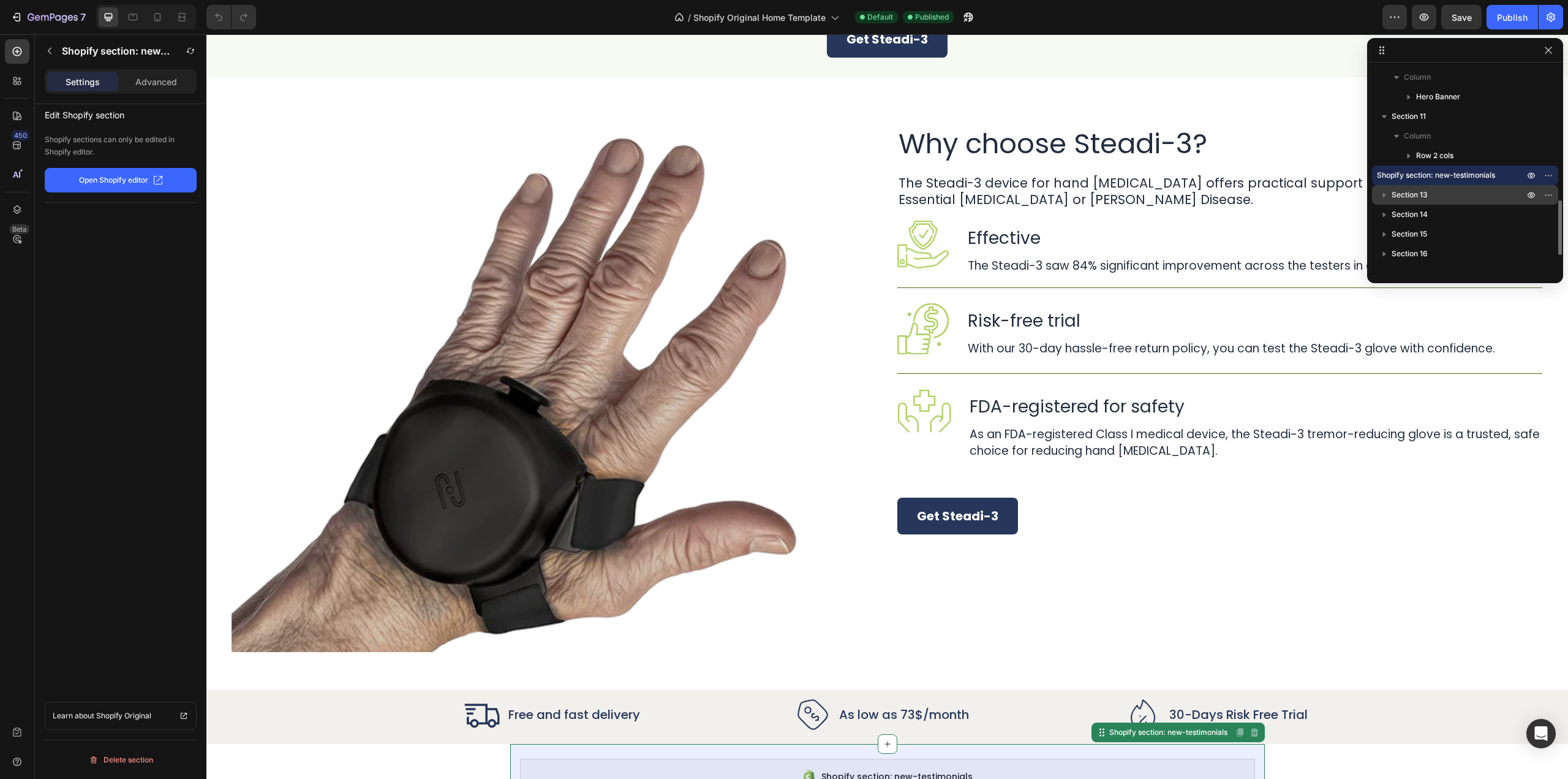
click at [1466, 192] on p "Section 13" at bounding box center [1459, 195] width 135 height 12
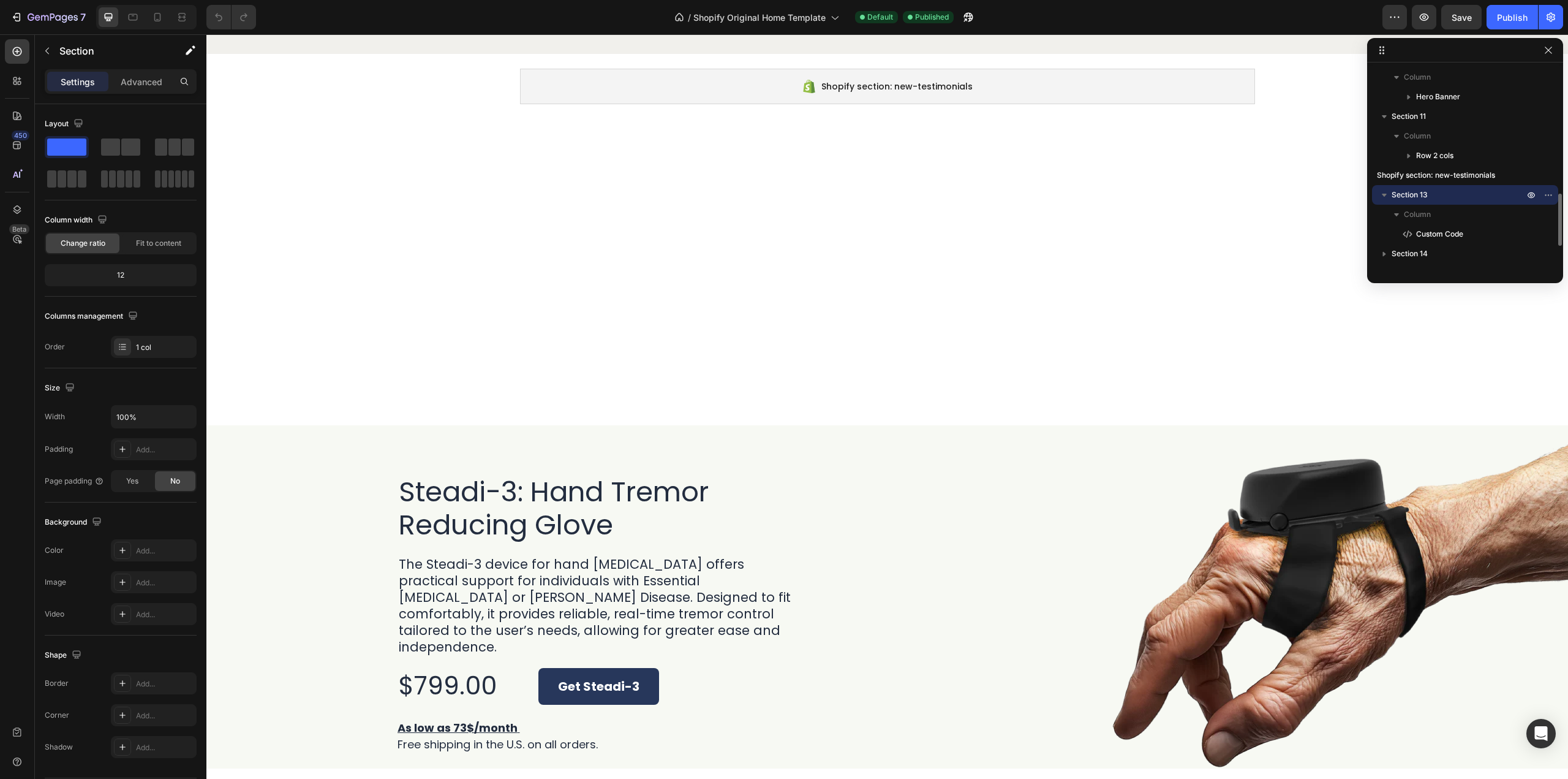
scroll to position [3550, 0]
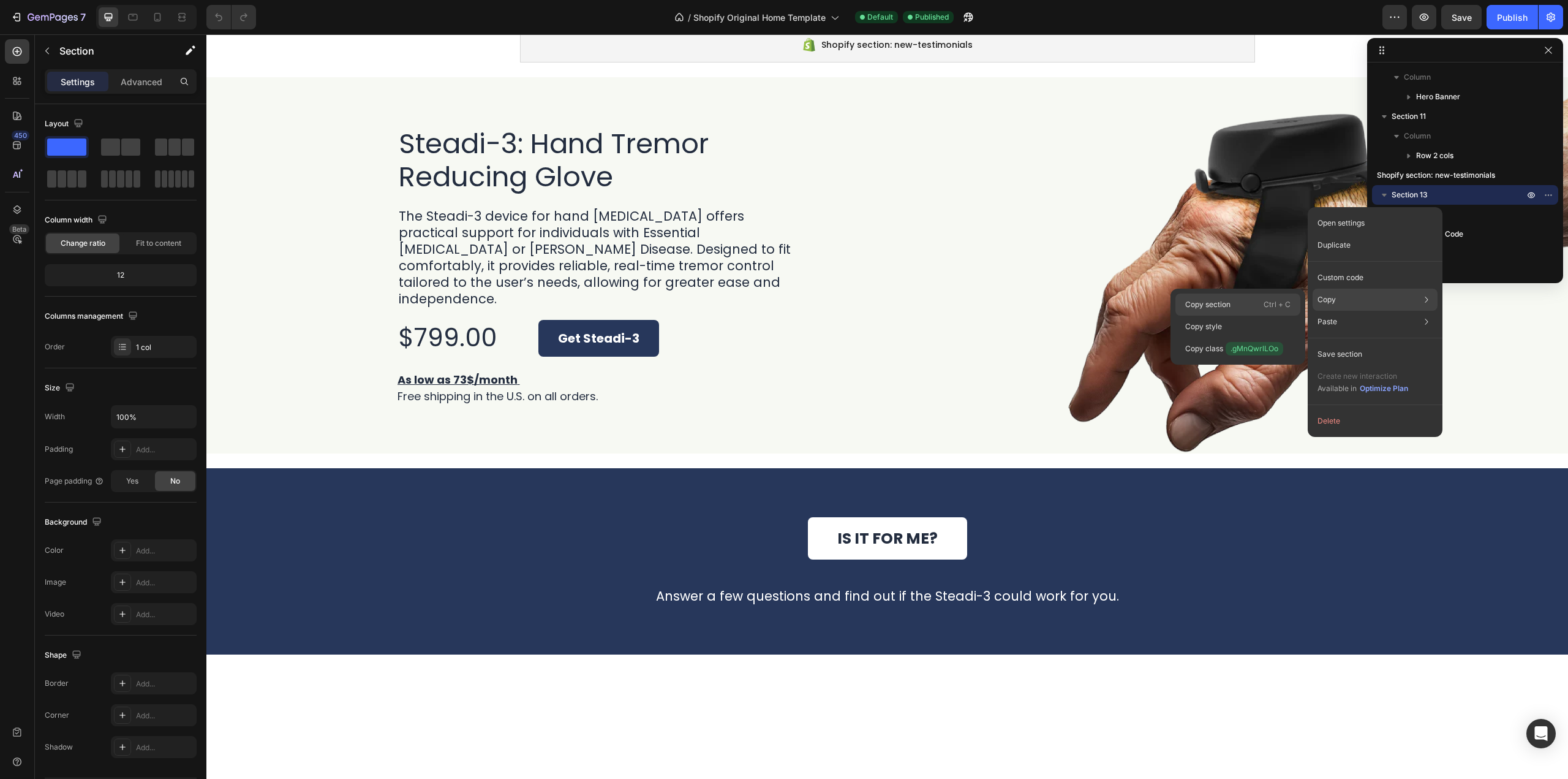
drag, startPoint x: 1224, startPoint y: 304, endPoint x: 906, endPoint y: 203, distance: 333.7
click at [1224, 304] on p "Copy section" at bounding box center [1208, 304] width 45 height 11
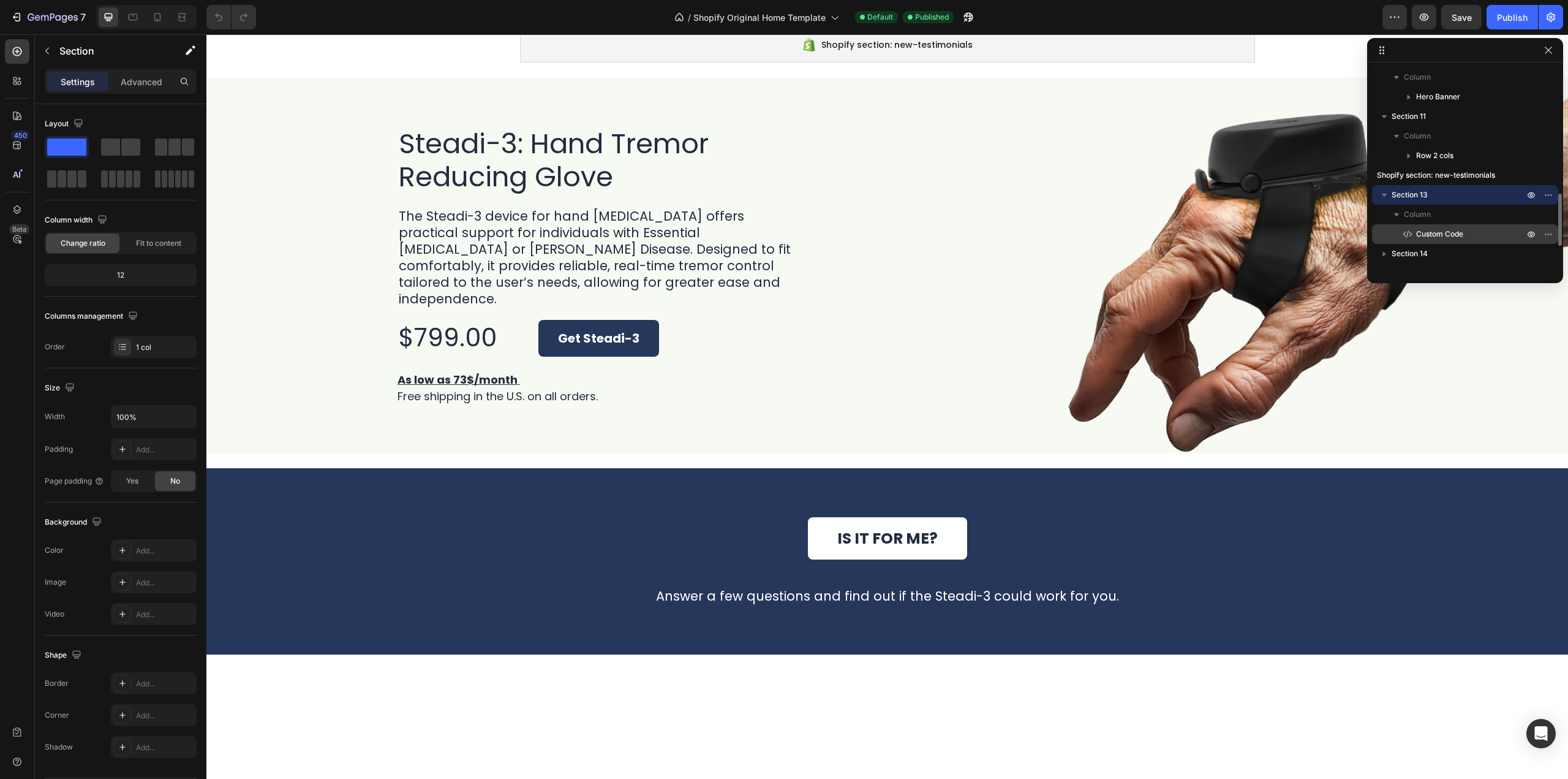
scroll to position [552, 0]
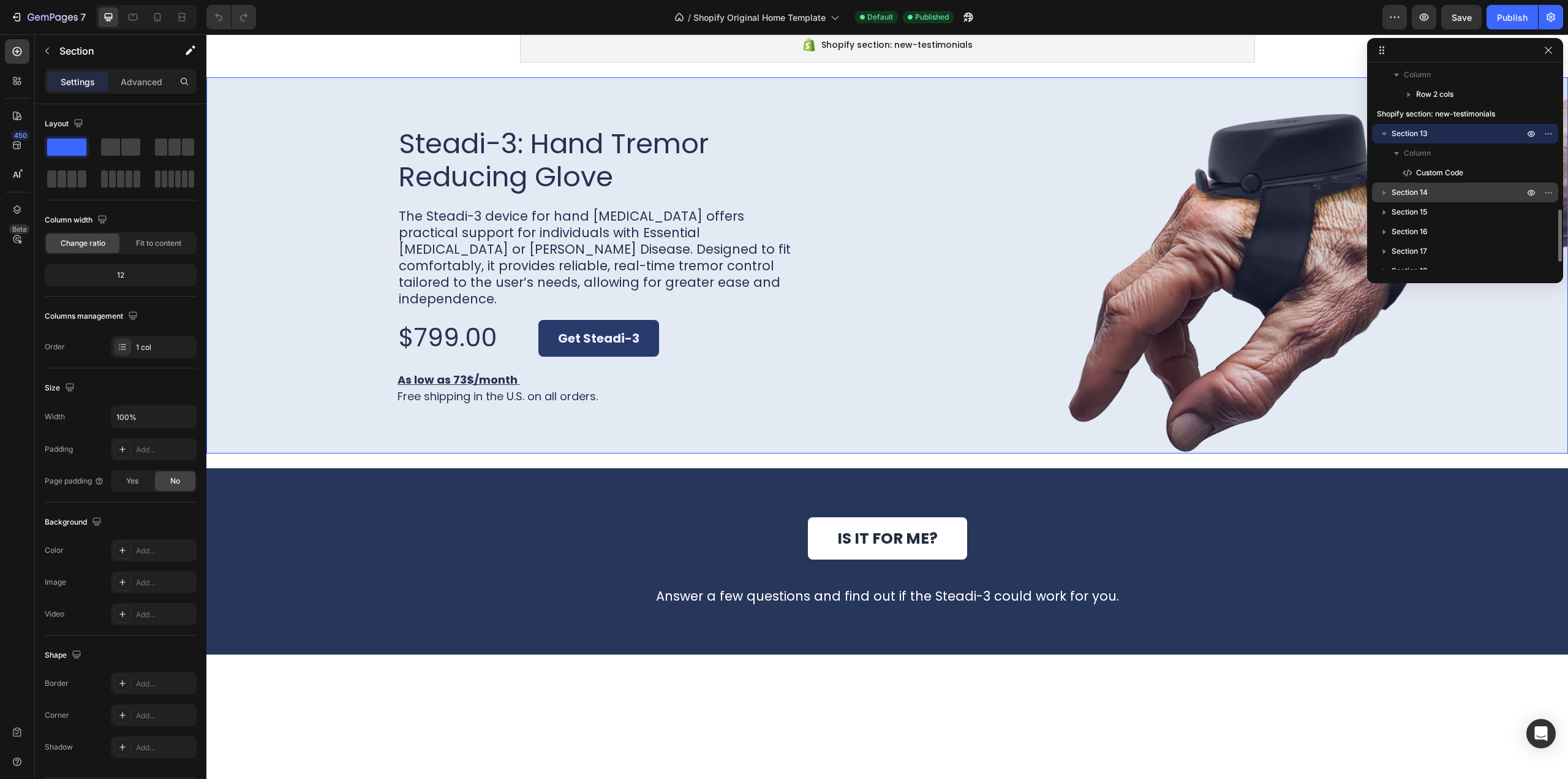
click at [1446, 191] on p "Section 14" at bounding box center [1459, 192] width 135 height 12
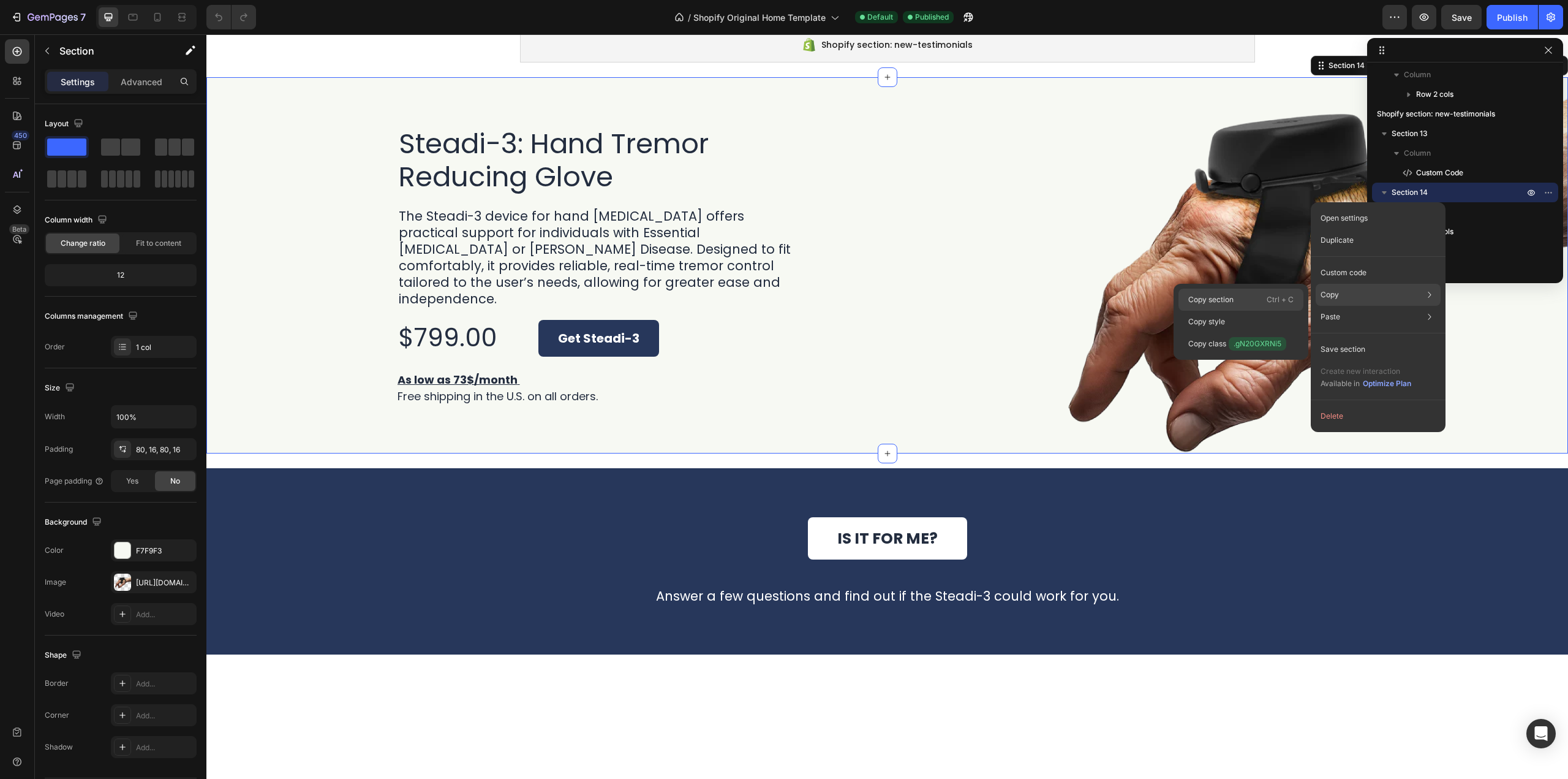
drag, startPoint x: 1234, startPoint y: 298, endPoint x: 788, endPoint y: 88, distance: 493.0
click at [1234, 298] on div "Copy section Ctrl + C" at bounding box center [1241, 300] width 125 height 22
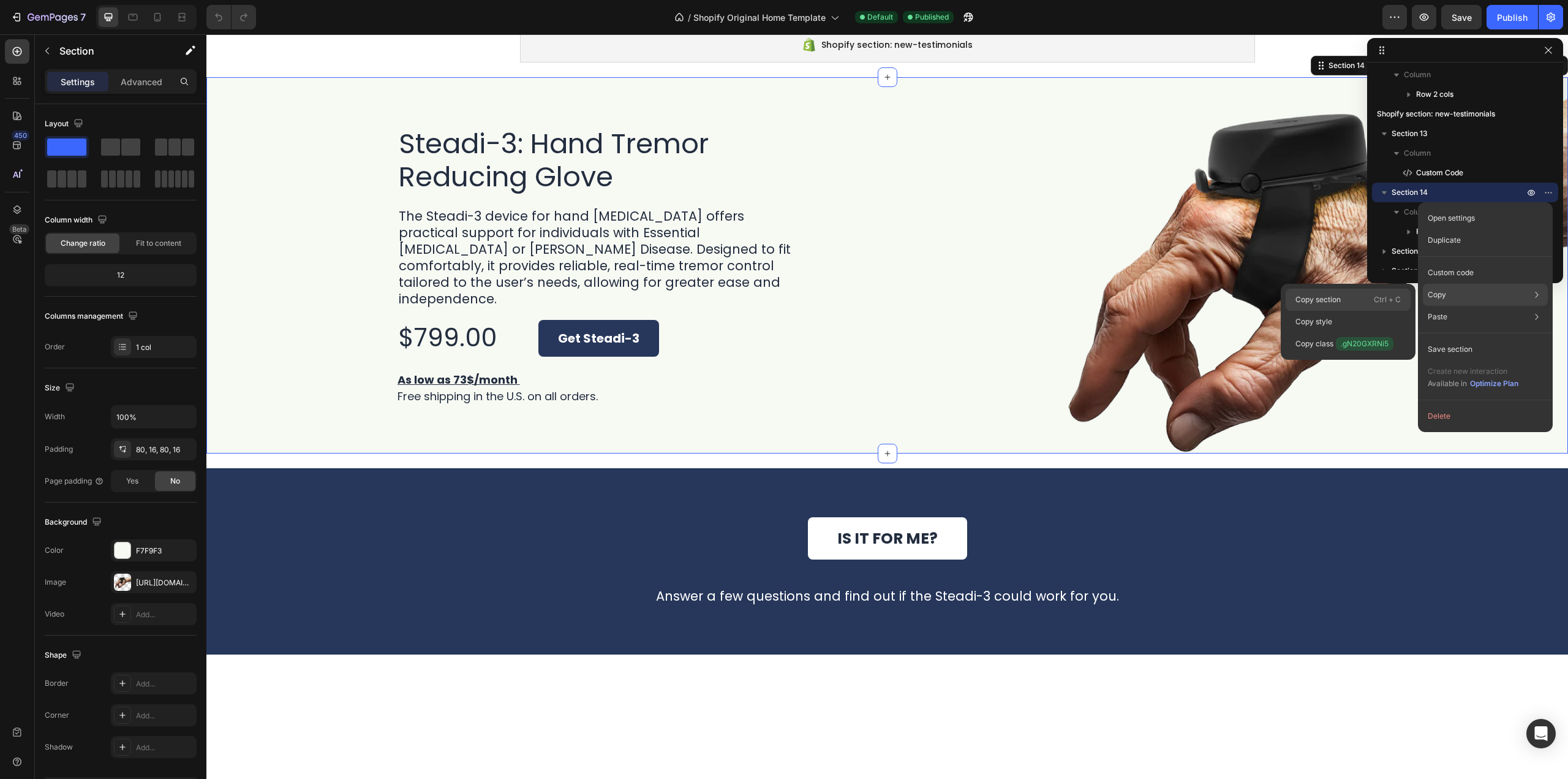
click at [1349, 296] on div "Copy section Ctrl + C" at bounding box center [1348, 300] width 125 height 22
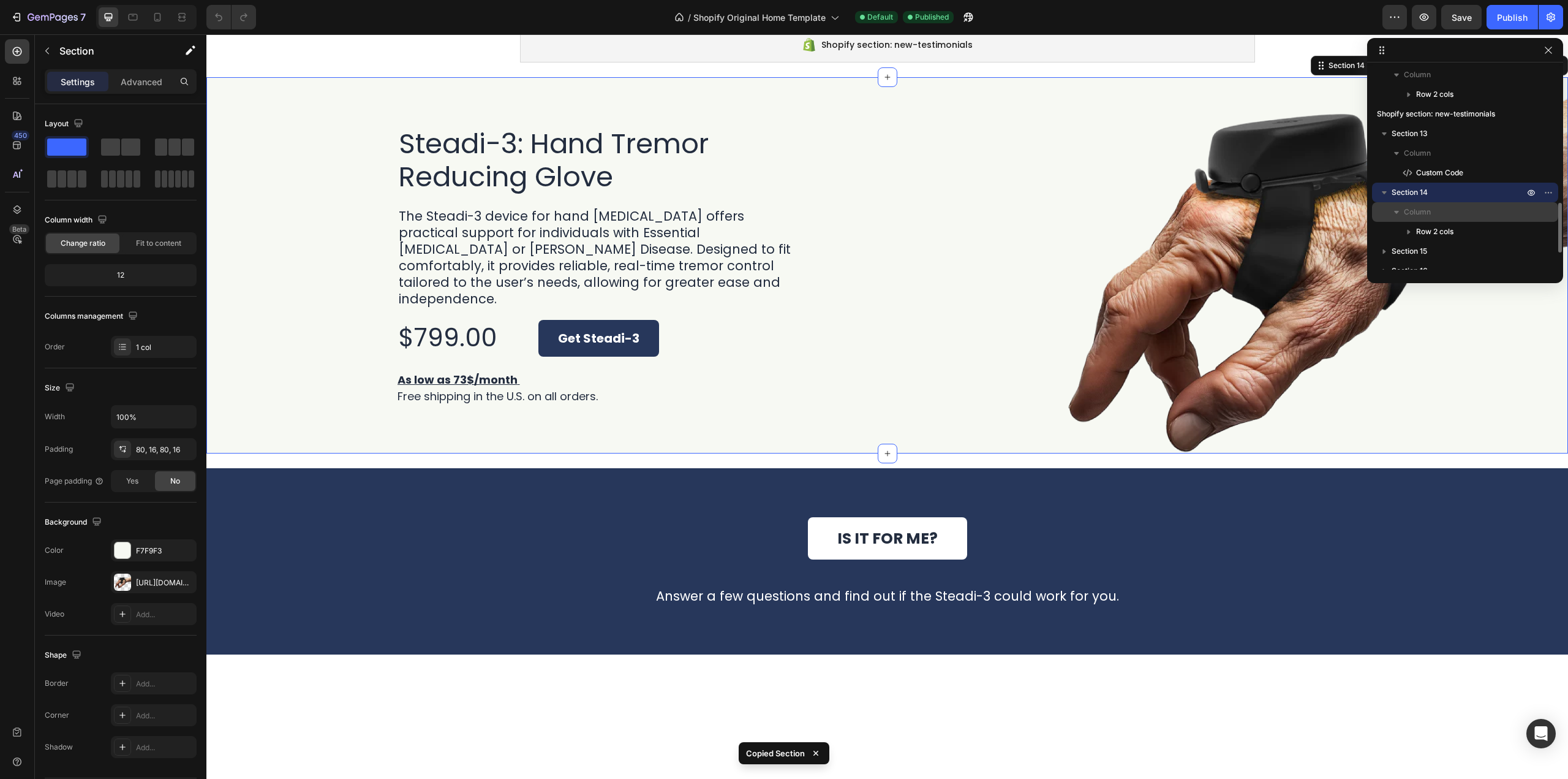
scroll to position [613, 0]
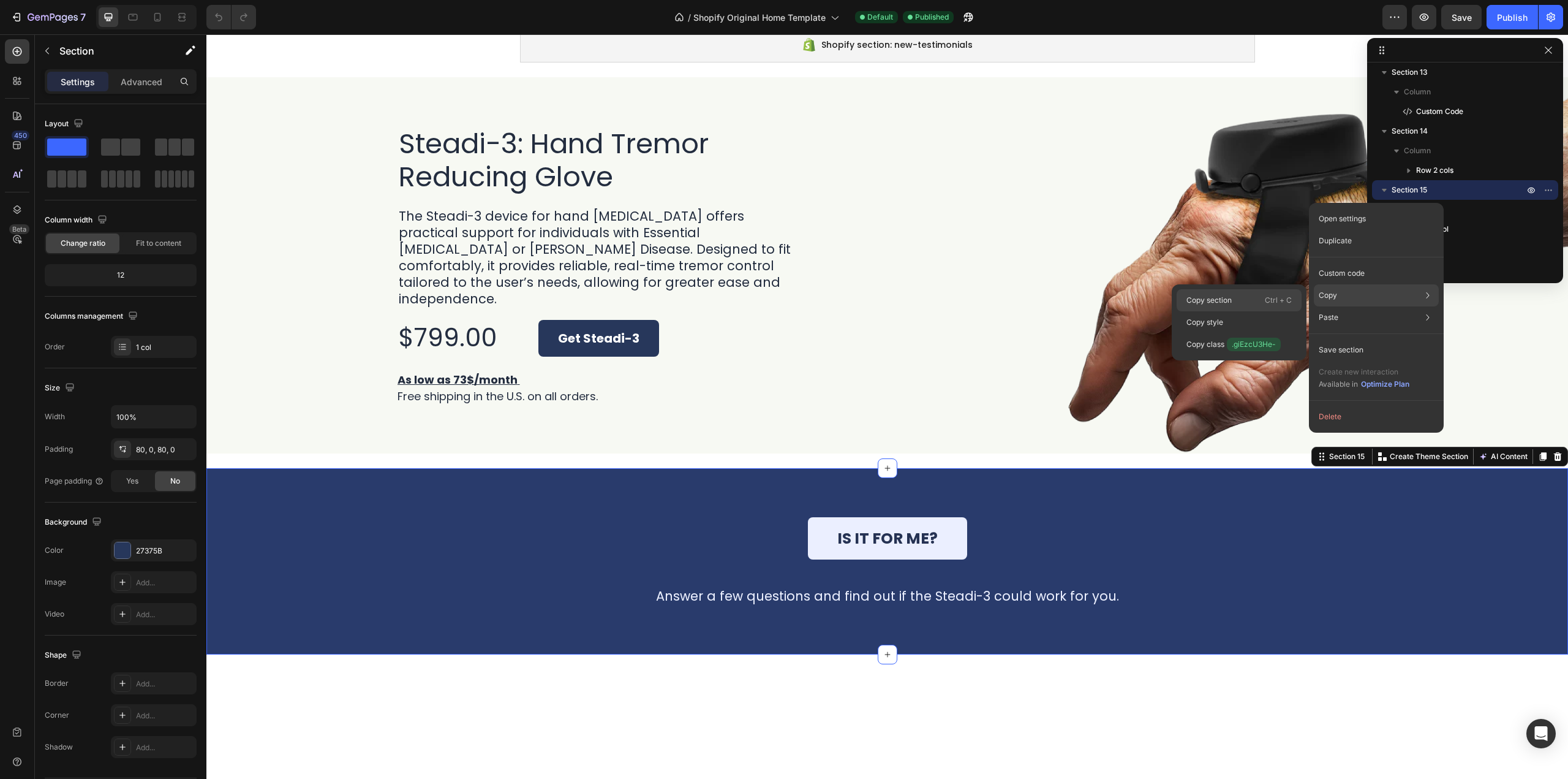
drag, startPoint x: 1280, startPoint y: 299, endPoint x: 750, endPoint y: 42, distance: 589.0
click at [1280, 299] on p "Ctrl + C" at bounding box center [1278, 300] width 27 height 12
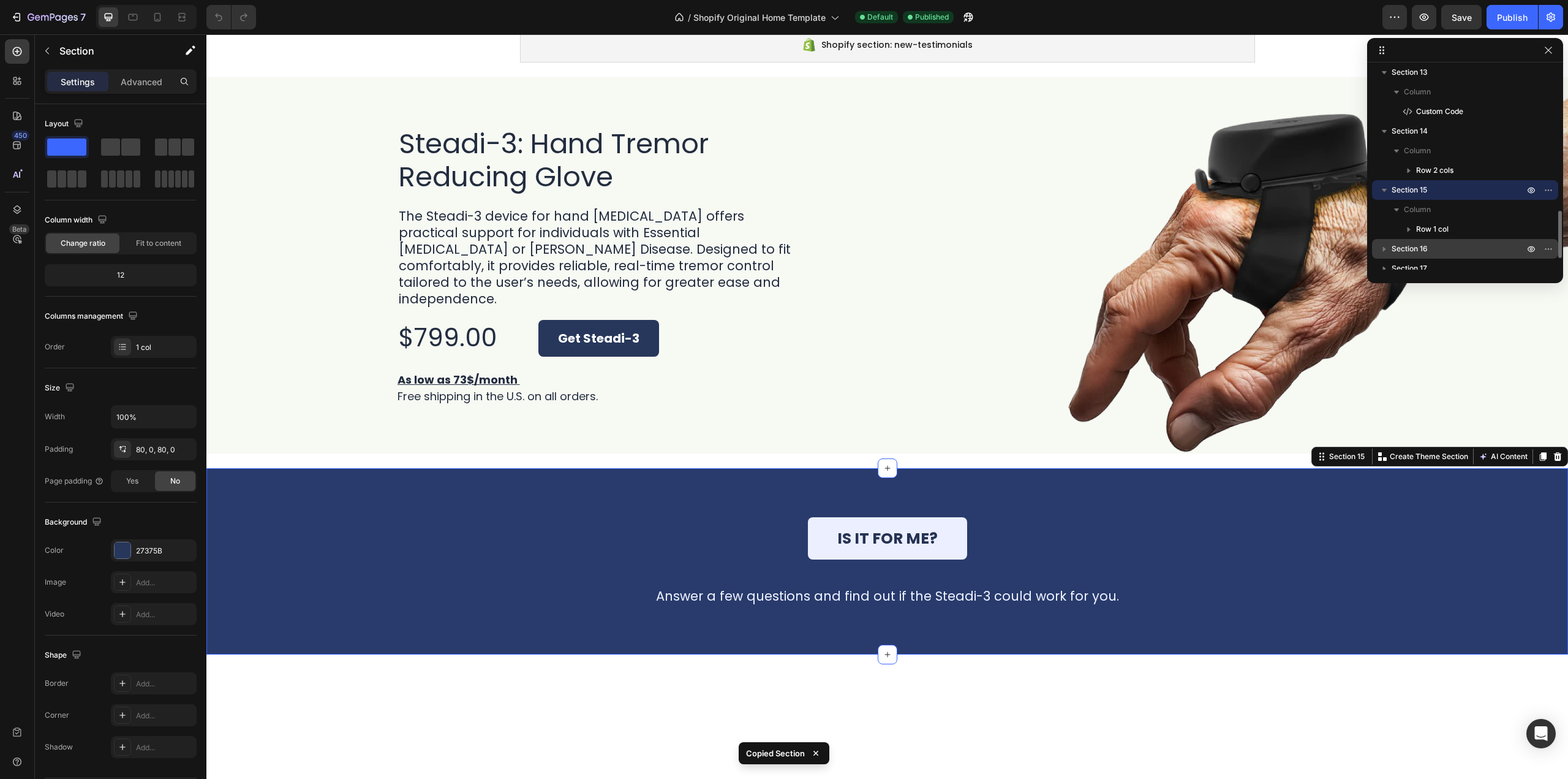
click at [1409, 248] on span "Section 16" at bounding box center [1409, 249] width 36 height 12
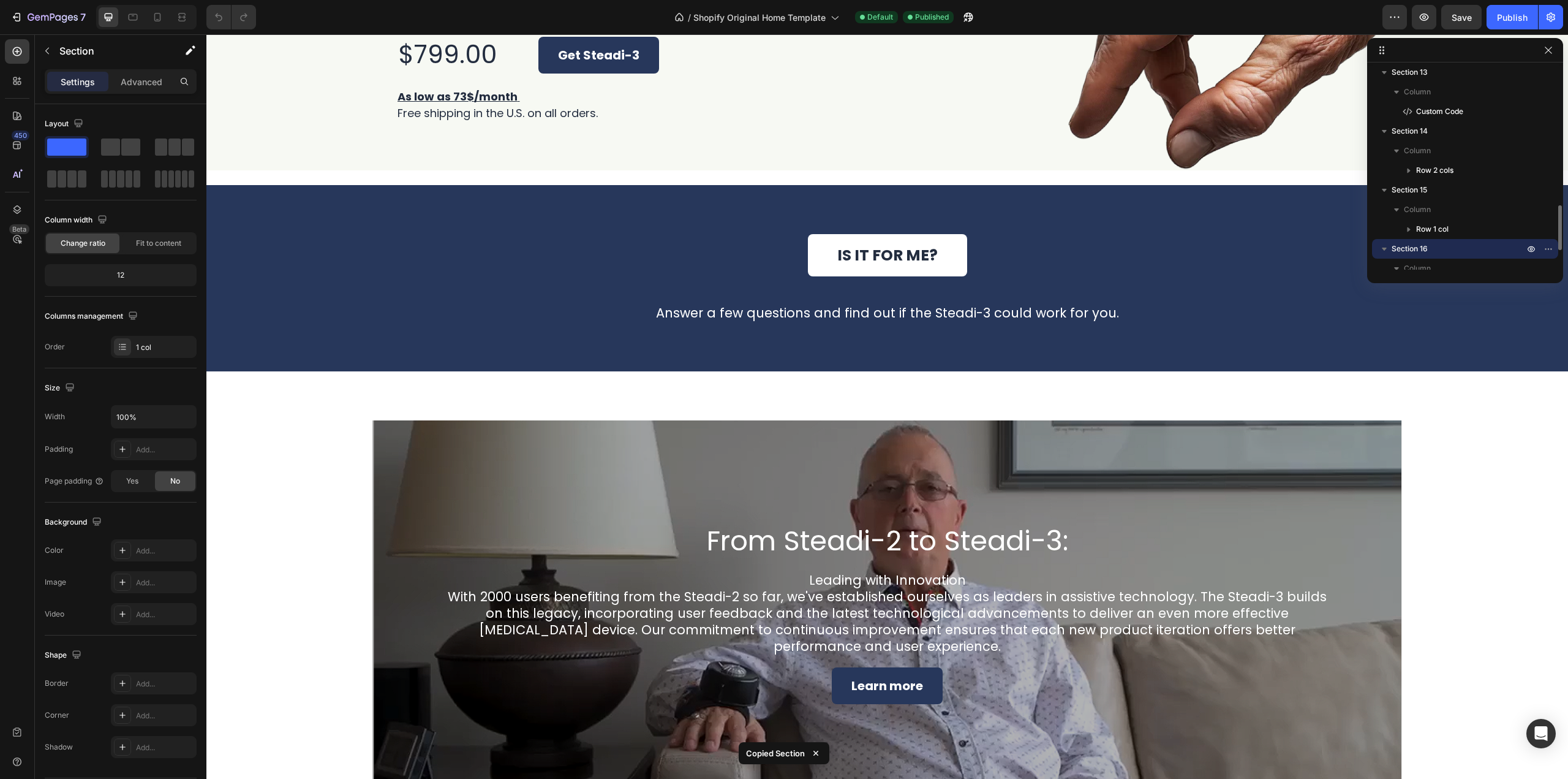
scroll to position [4160, 0]
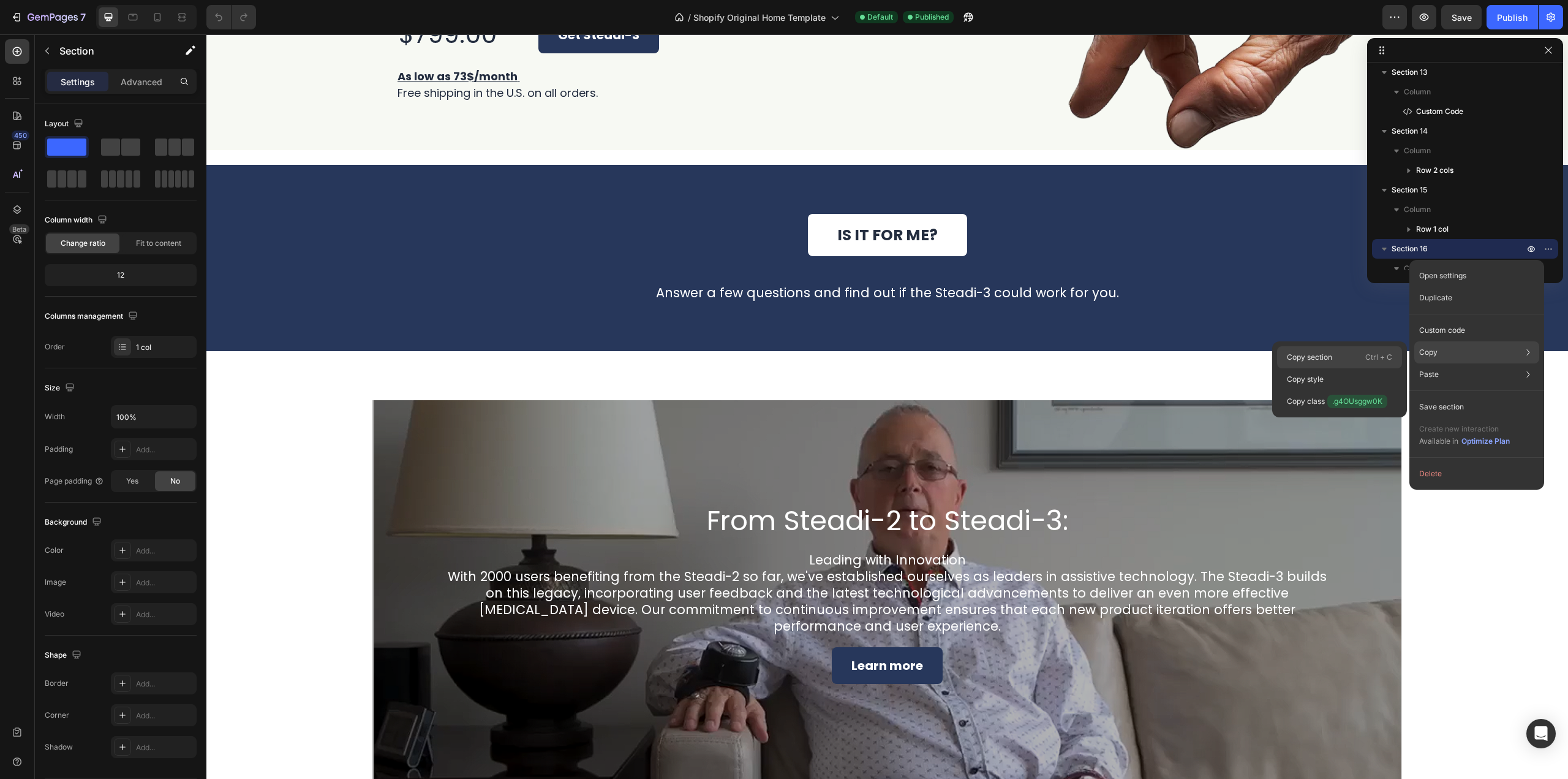
click at [1361, 352] on div "Copy section Ctrl + C" at bounding box center [1340, 357] width 125 height 22
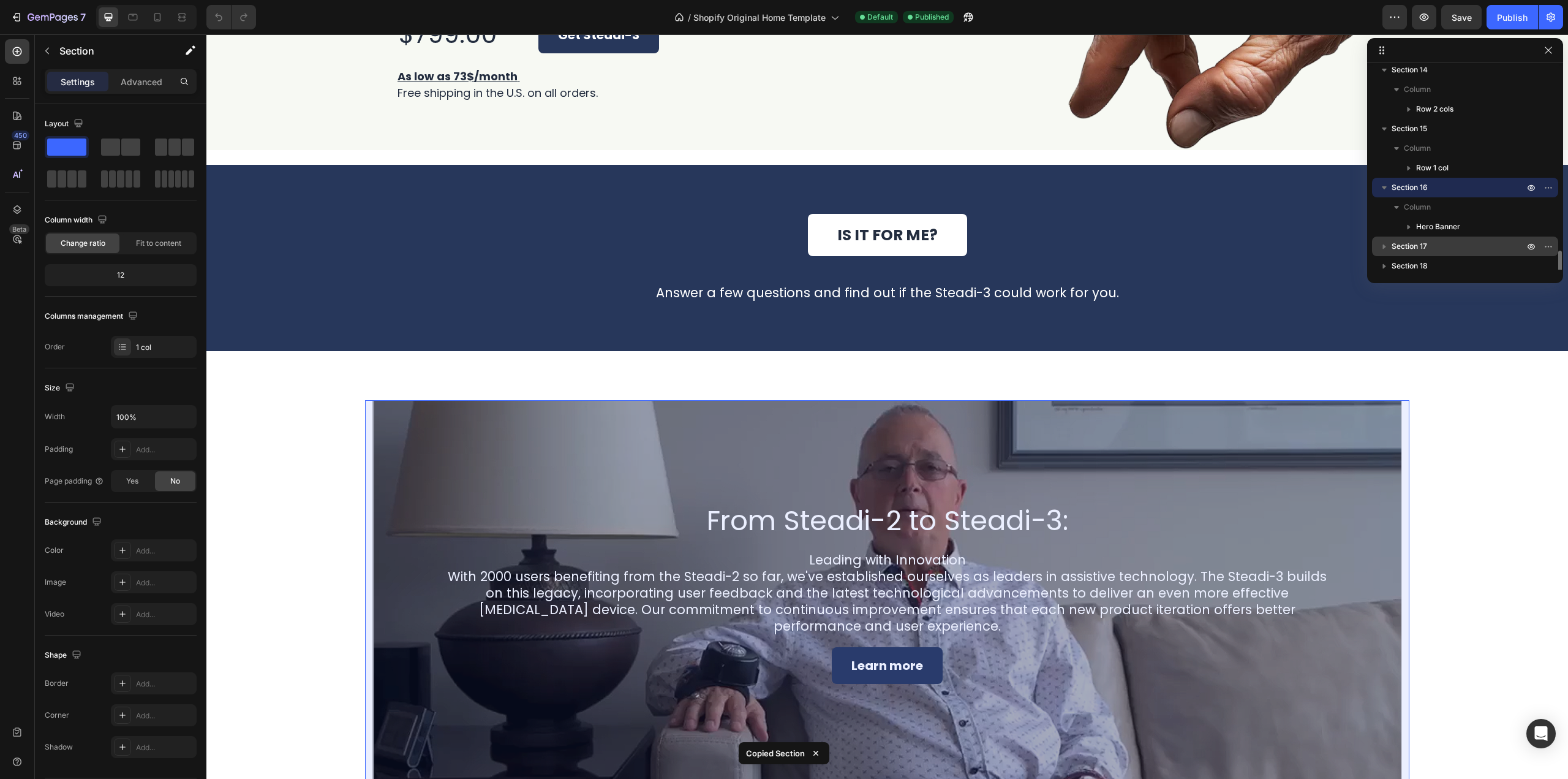
scroll to position [700, 0]
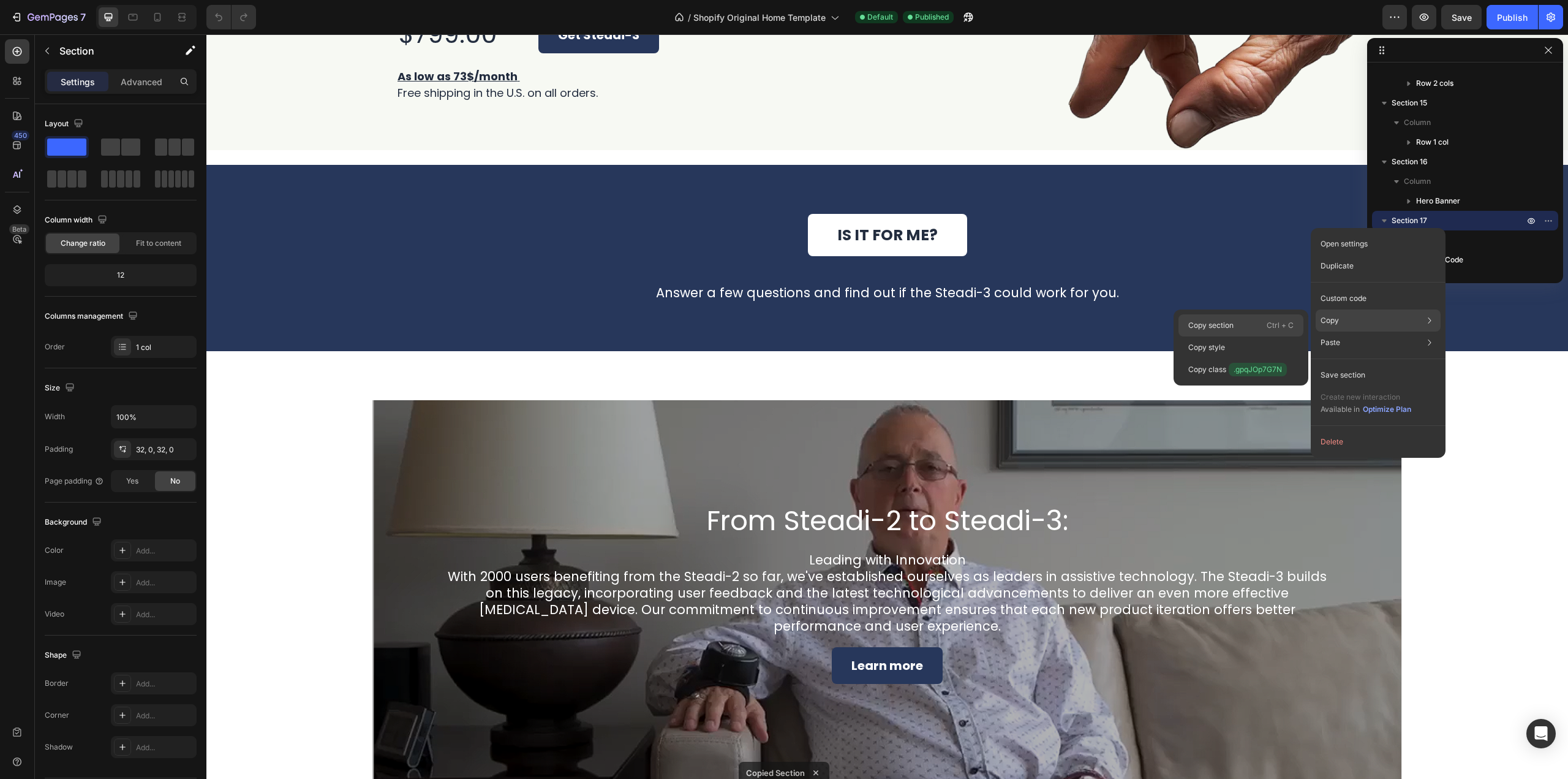
click at [1273, 320] on p "Ctrl + C" at bounding box center [1280, 326] width 27 height 12
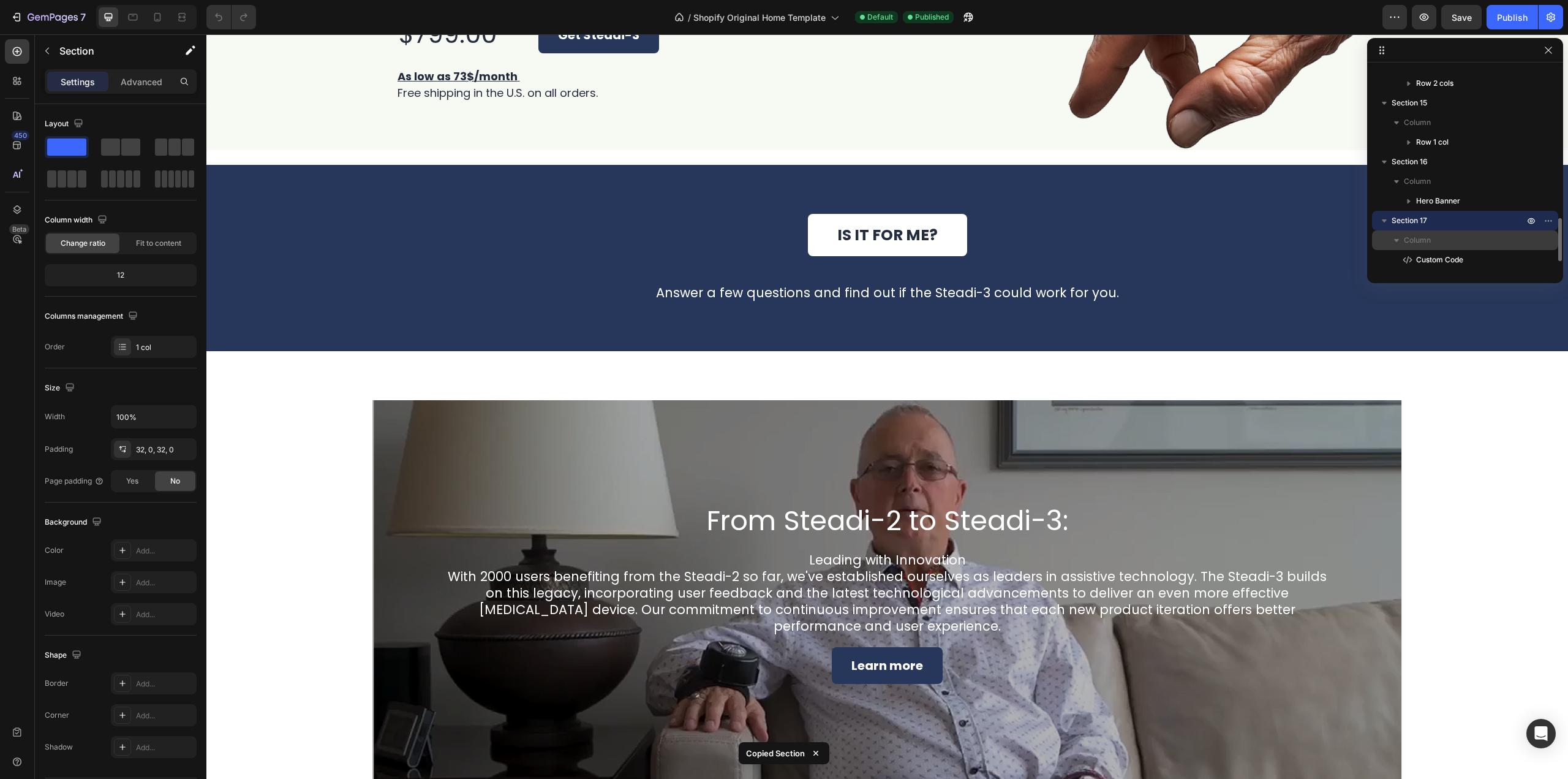
scroll to position [739, 0]
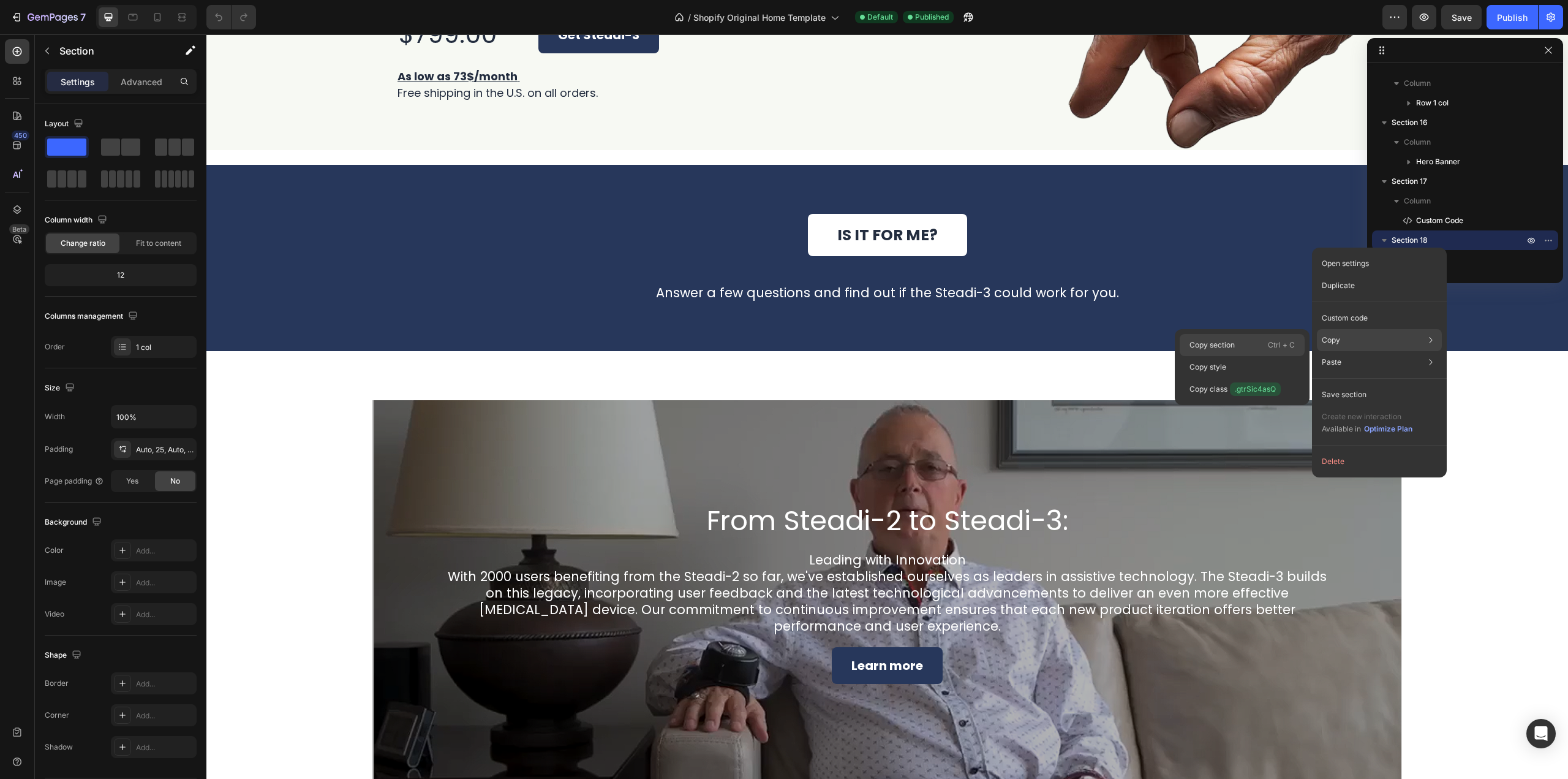
drag, startPoint x: 1273, startPoint y: 340, endPoint x: 1039, endPoint y: 293, distance: 238.7
click at [1273, 340] on p "Ctrl + C" at bounding box center [1281, 345] width 27 height 12
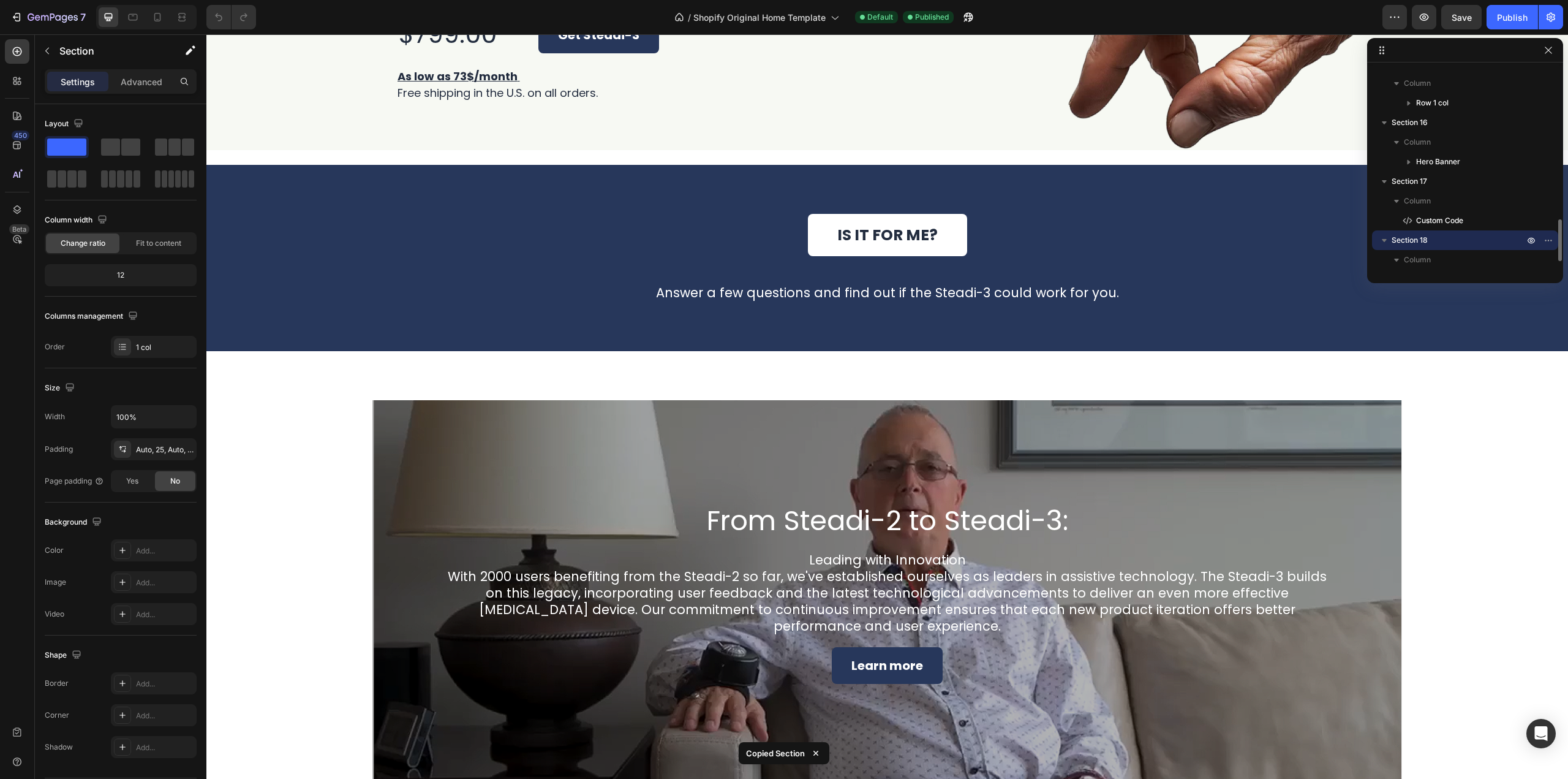
scroll to position [778, 0]
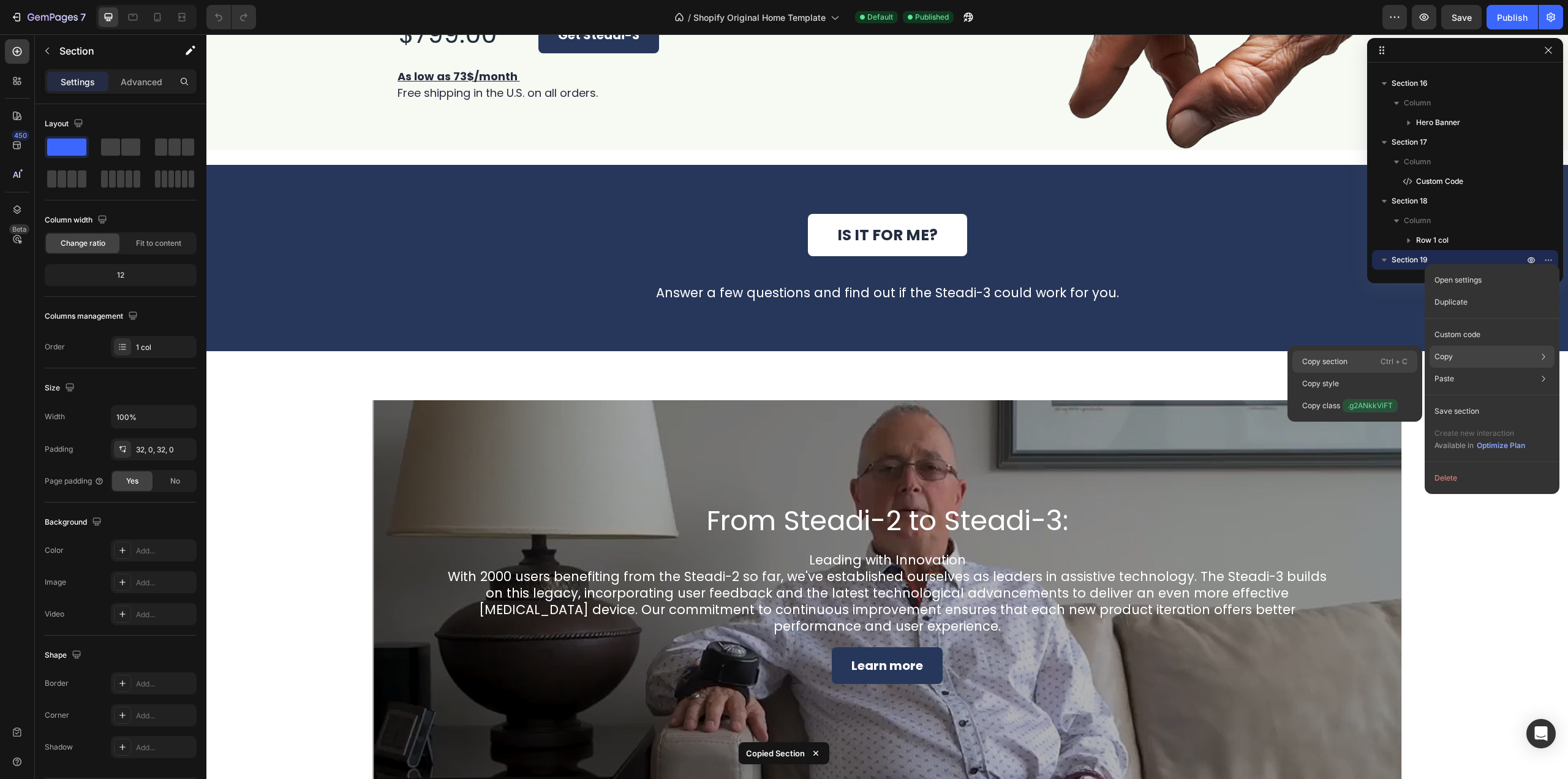
click at [1369, 355] on div "Copy section Ctrl + C" at bounding box center [1355, 362] width 125 height 22
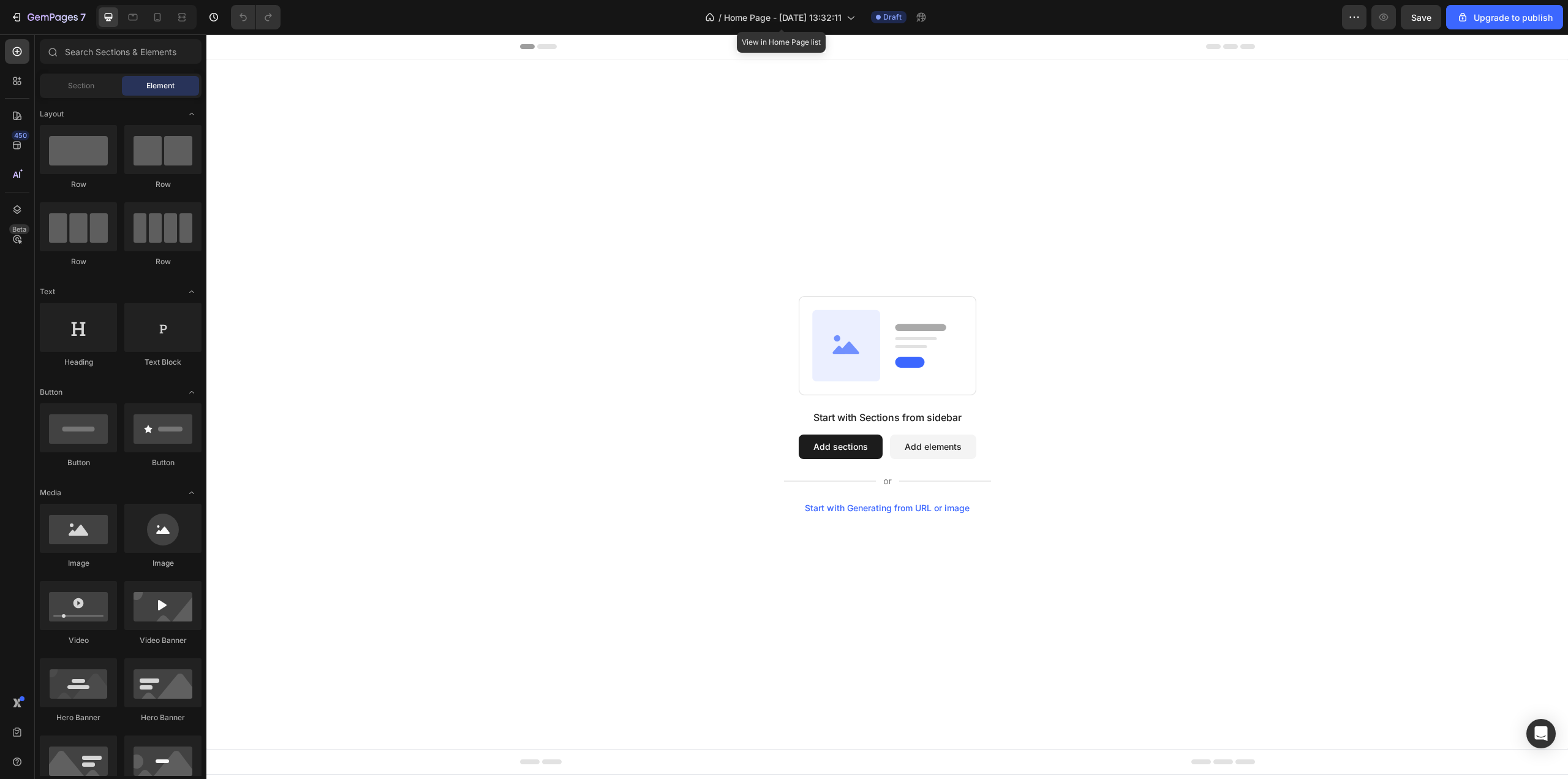
drag, startPoint x: 945, startPoint y: 321, endPoint x: 930, endPoint y: 428, distance: 108.0
click at [949, 404] on div "Start with Sections from sidebar Add sections Add elements Start with Generatin…" at bounding box center [887, 404] width 1362 height 689
click at [1357, 14] on icon "button" at bounding box center [1355, 17] width 12 height 12
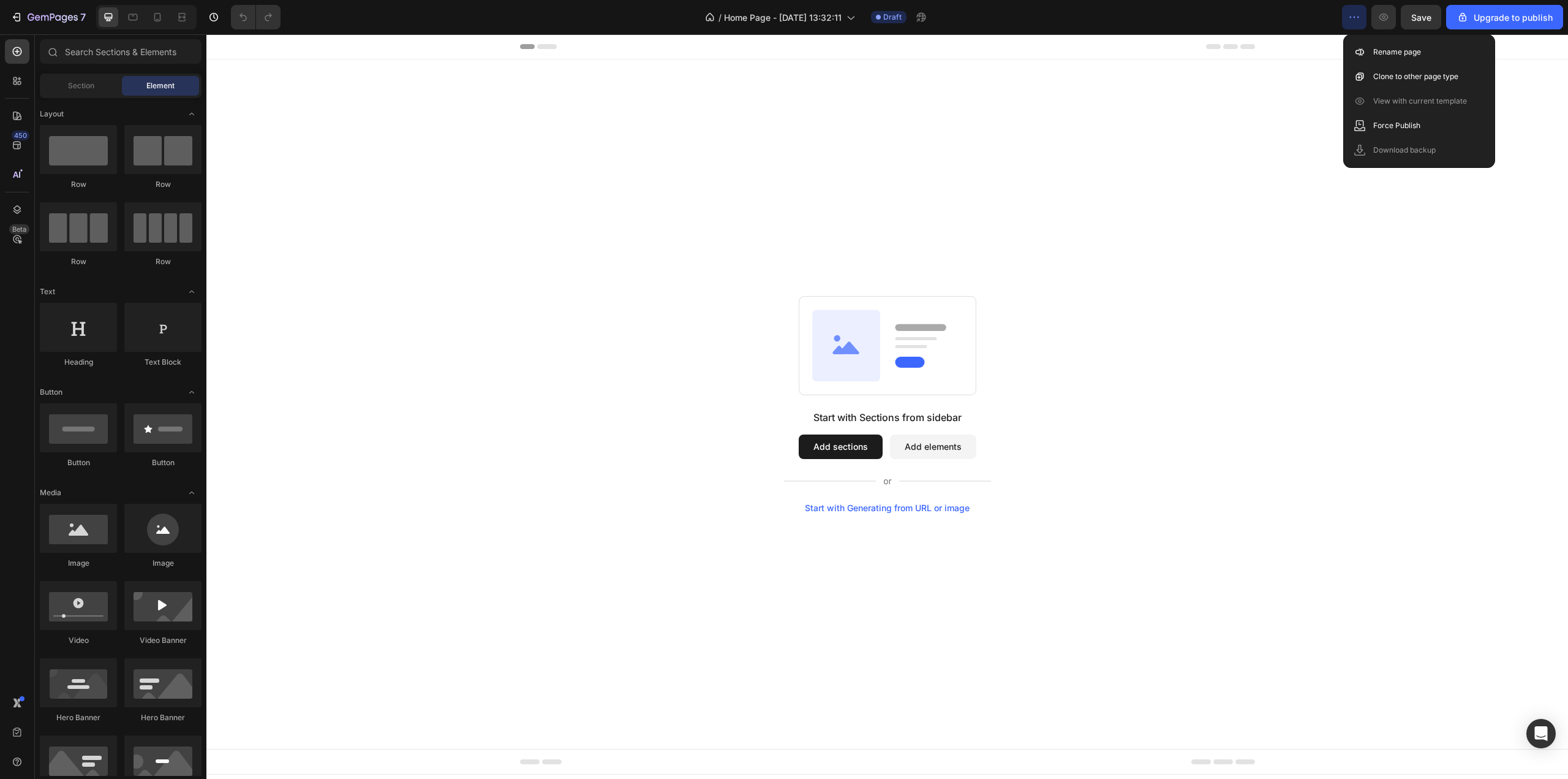
click at [897, 272] on div "Start with Sections from sidebar Add sections Add elements Start with Generatin…" at bounding box center [887, 404] width 1362 height 689
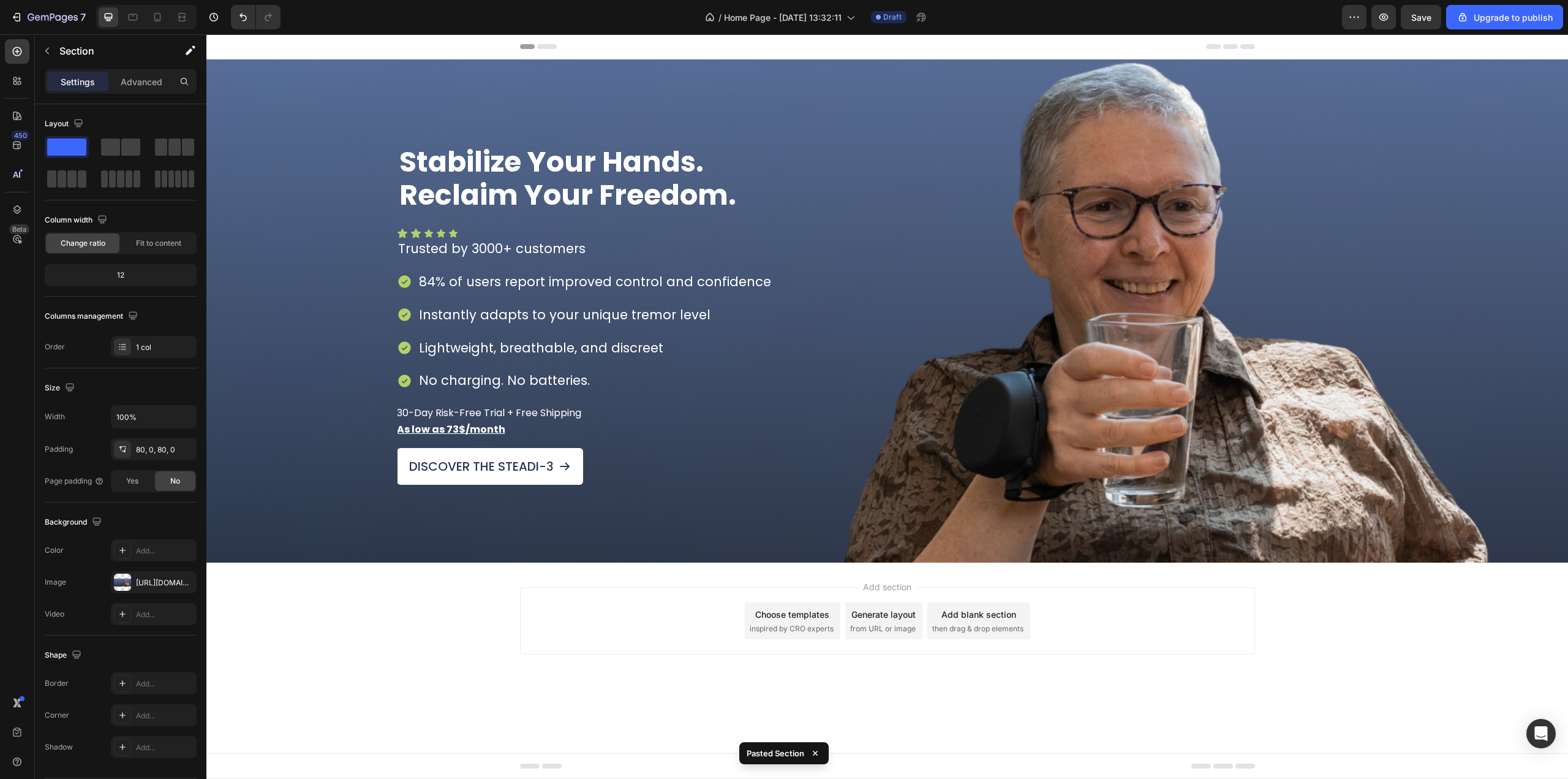
click at [795, 575] on div "Add section Choose templates inspired by CRO experts Generate layout from URL o…" at bounding box center [887, 638] width 1362 height 150
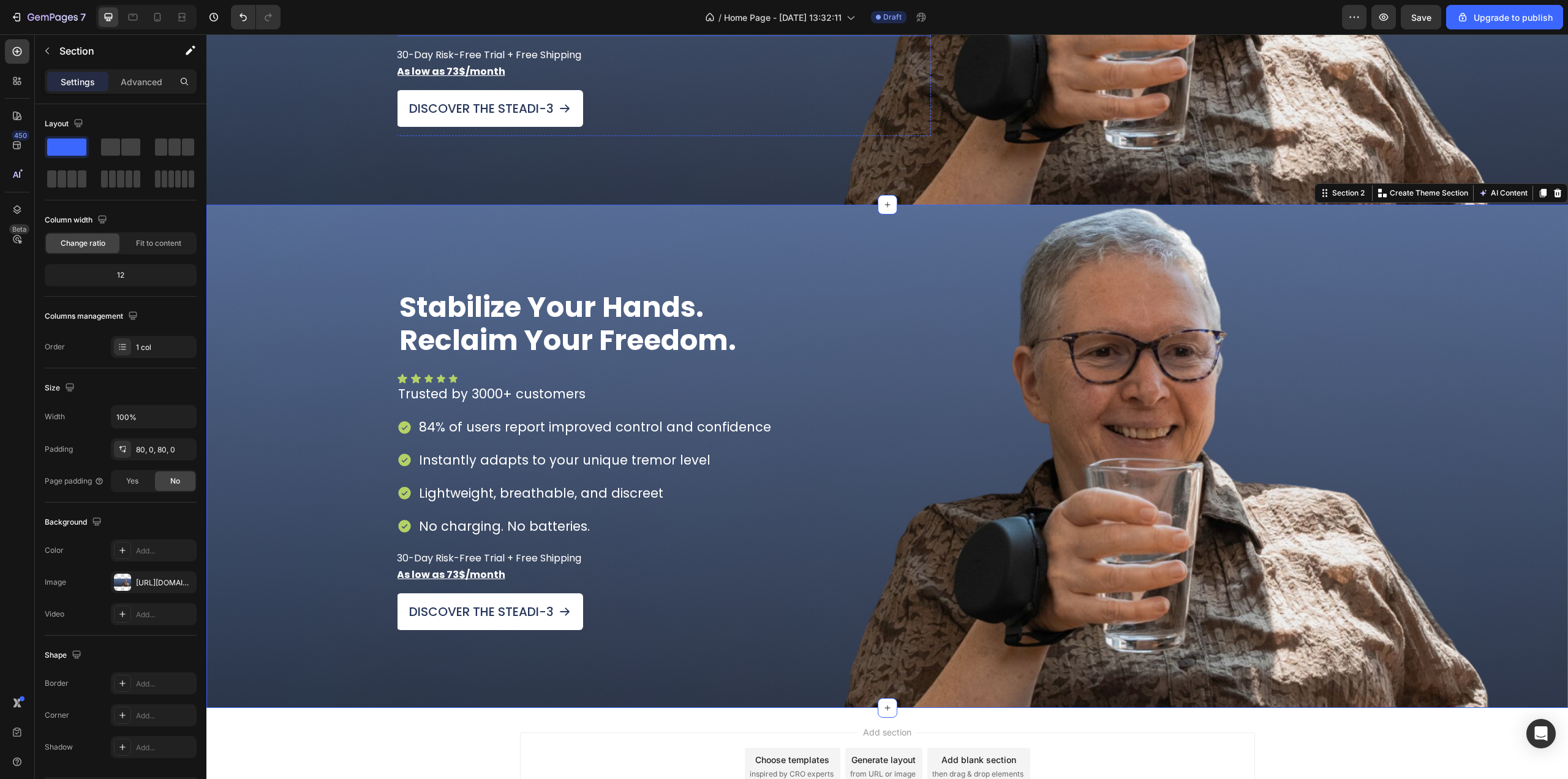
scroll to position [368, 0]
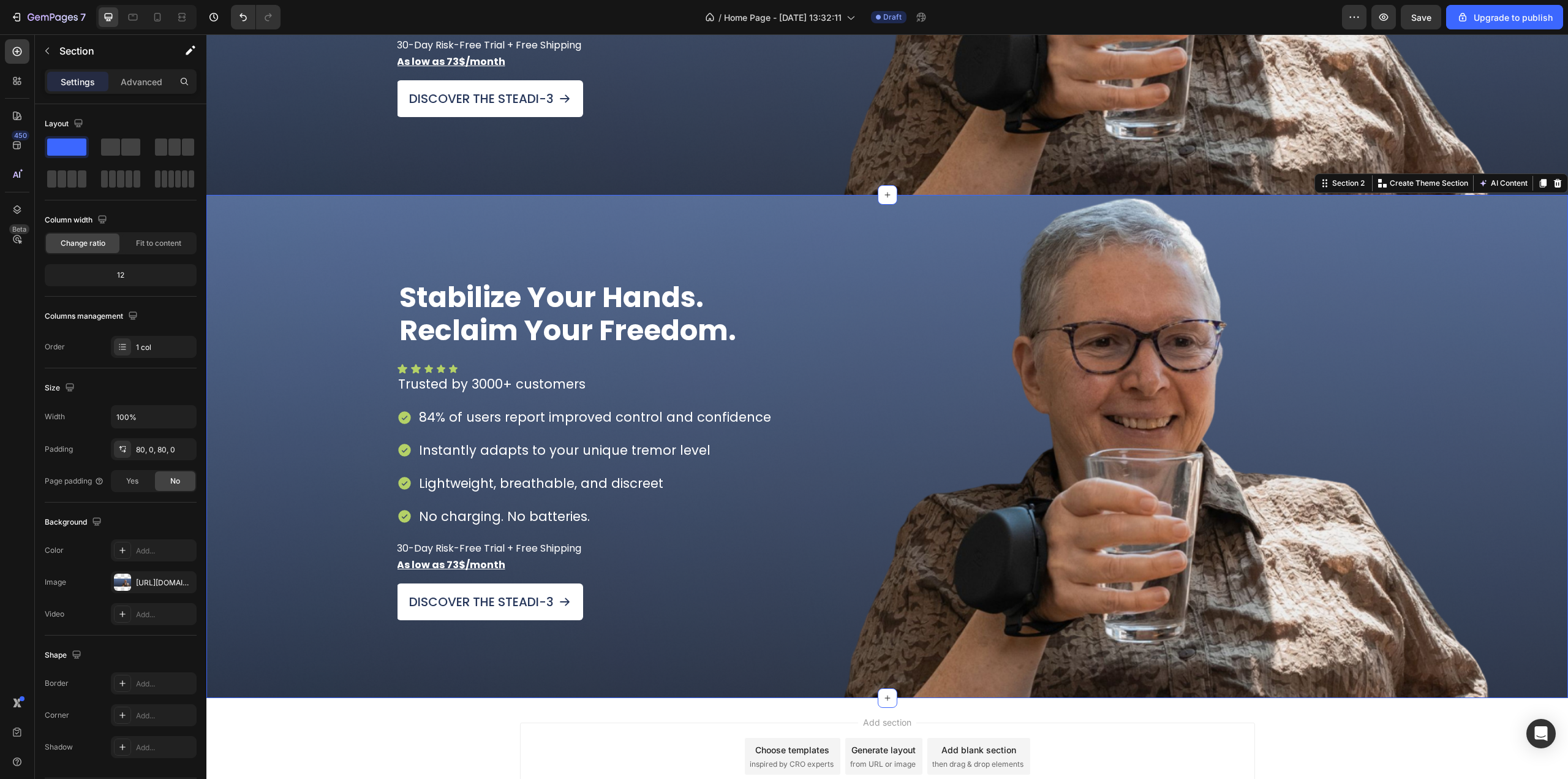
click at [831, 224] on div "Stabilize Your Hands. Reclaim Your Freedom. Heading Icon Icon Icon Icon Icon Ic…" at bounding box center [887, 447] width 1362 height 503
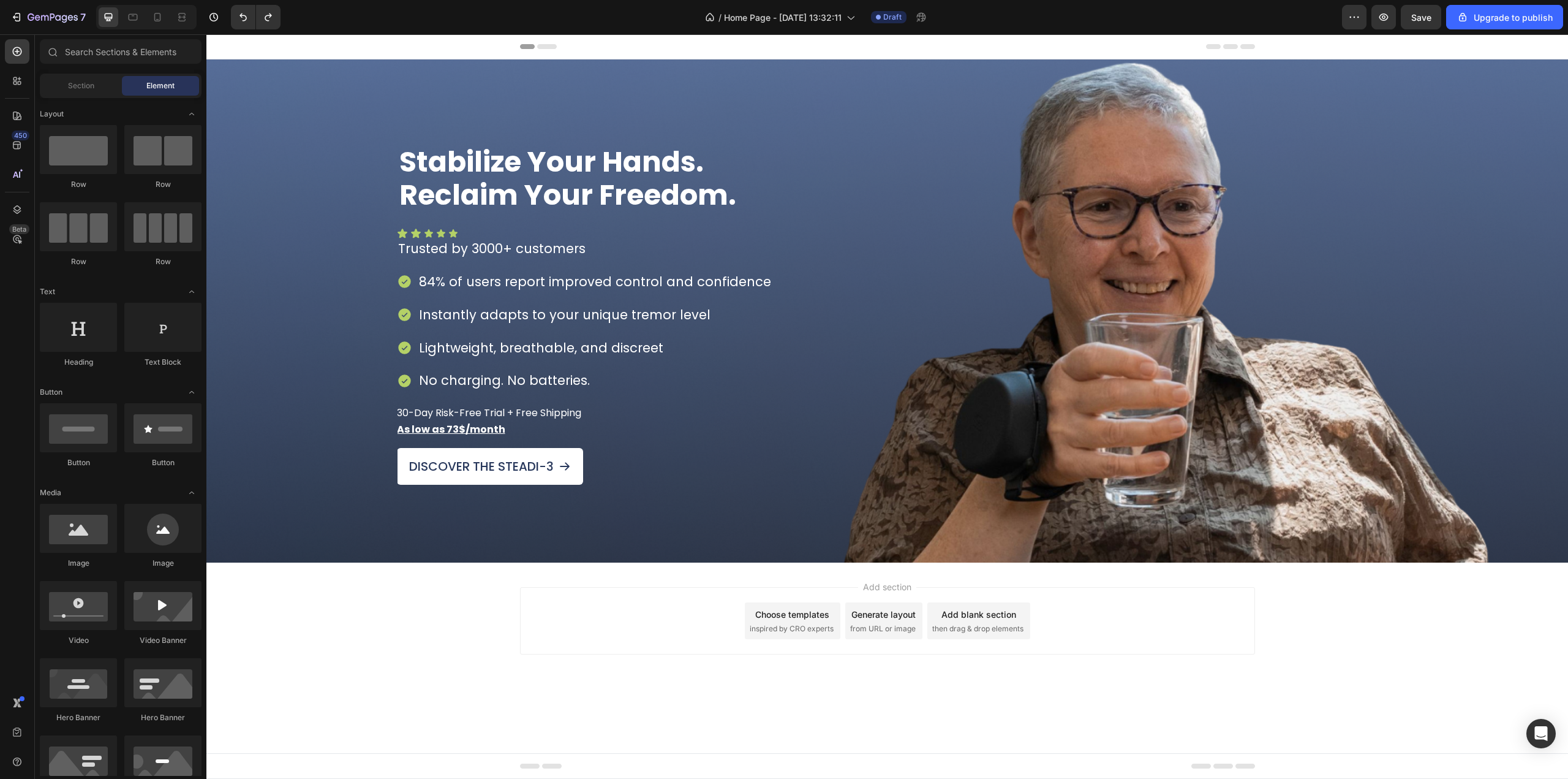
click at [822, 570] on div "Add section Choose templates inspired by CRO experts Generate layout from URL o…" at bounding box center [887, 638] width 1362 height 150
click at [625, 580] on div "Add section Choose templates inspired by CRO experts Generate layout from URL o…" at bounding box center [887, 638] width 1362 height 150
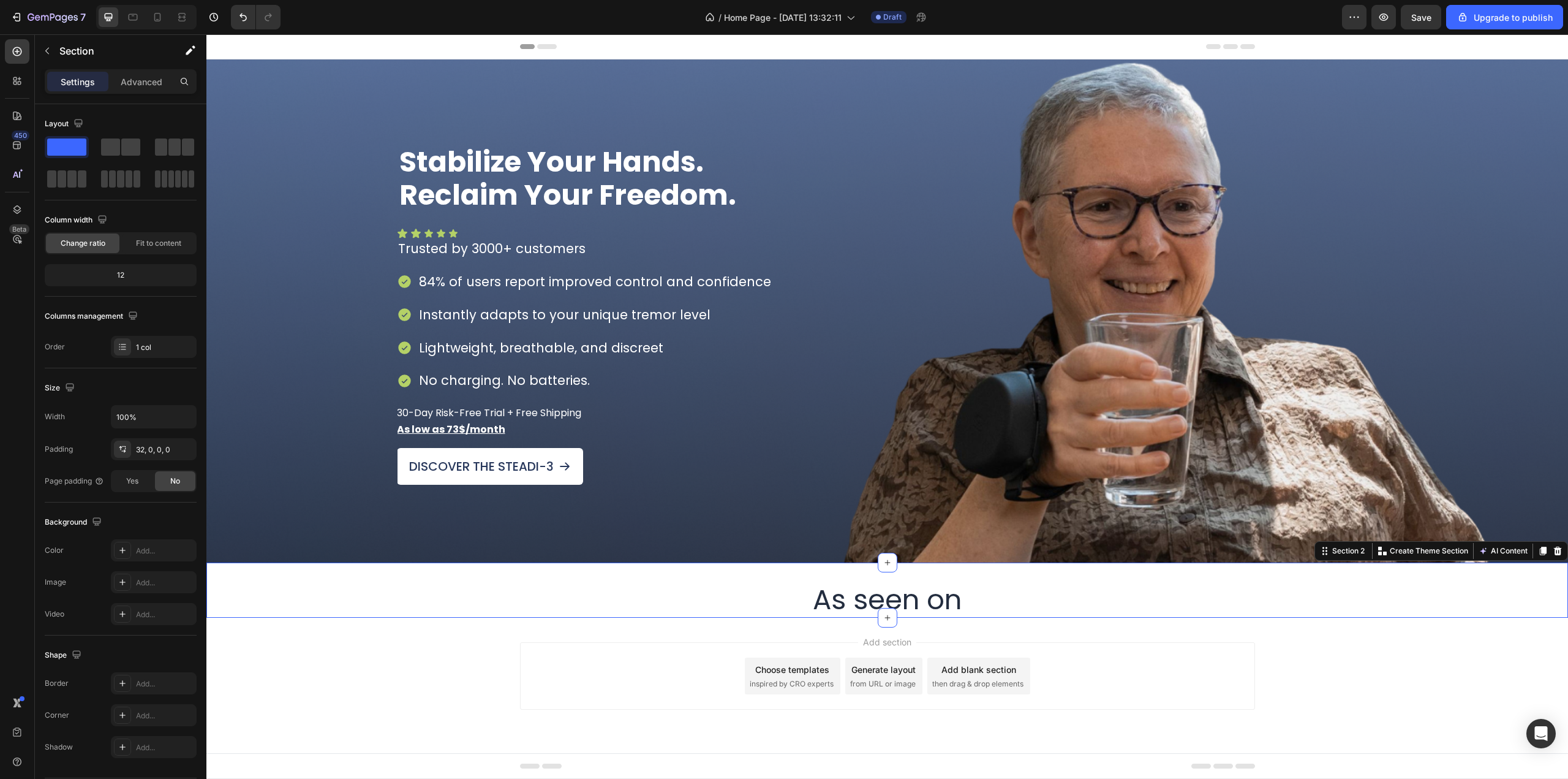
click at [777, 629] on div "Add section Choose templates inspired by CRO experts Generate layout from URL o…" at bounding box center [887, 693] width 1362 height 150
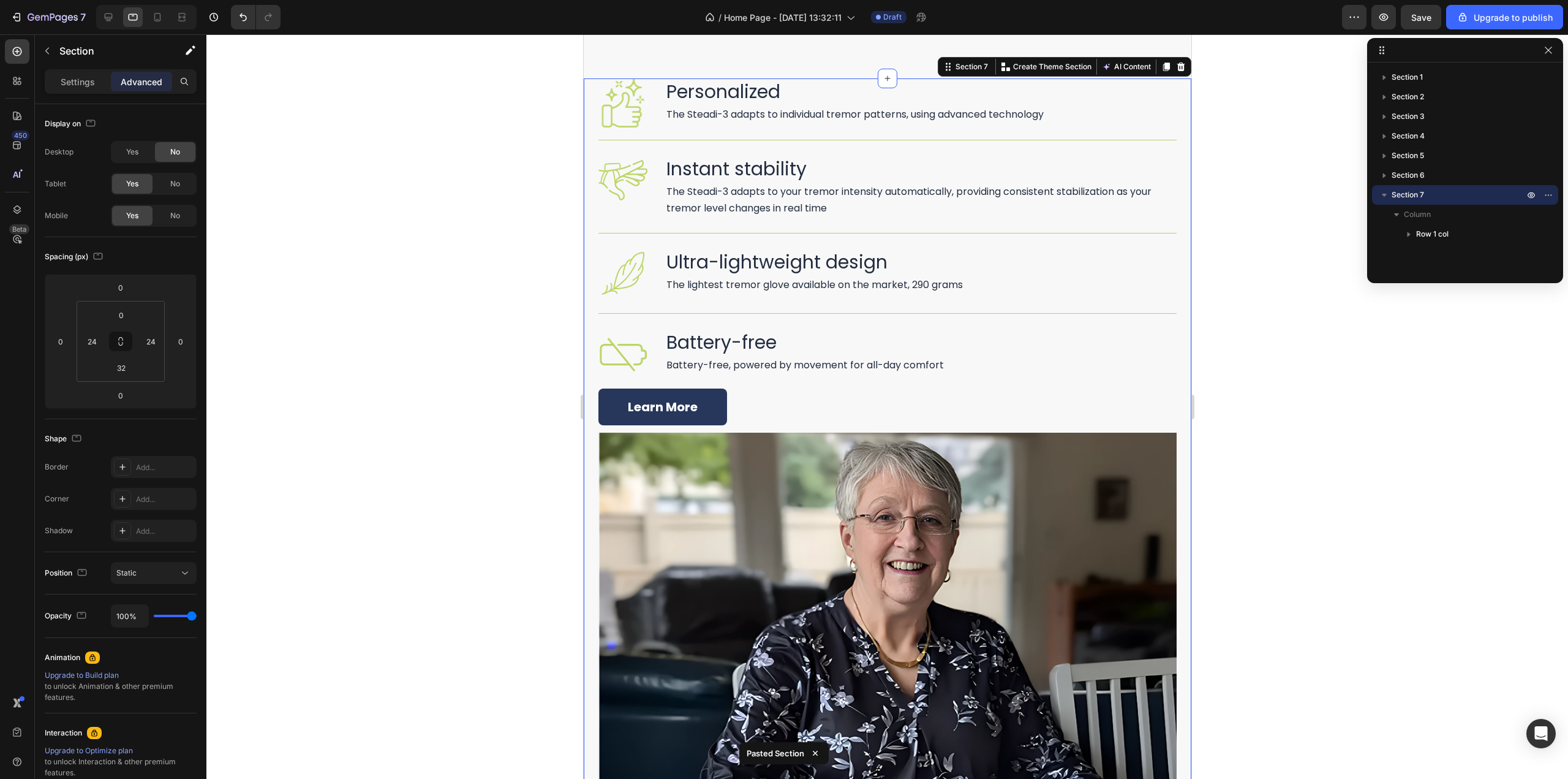
scroll to position [1812, 0]
click at [112, 15] on icon at bounding box center [109, 18] width 8 height 8
type input "32"
type input "0"
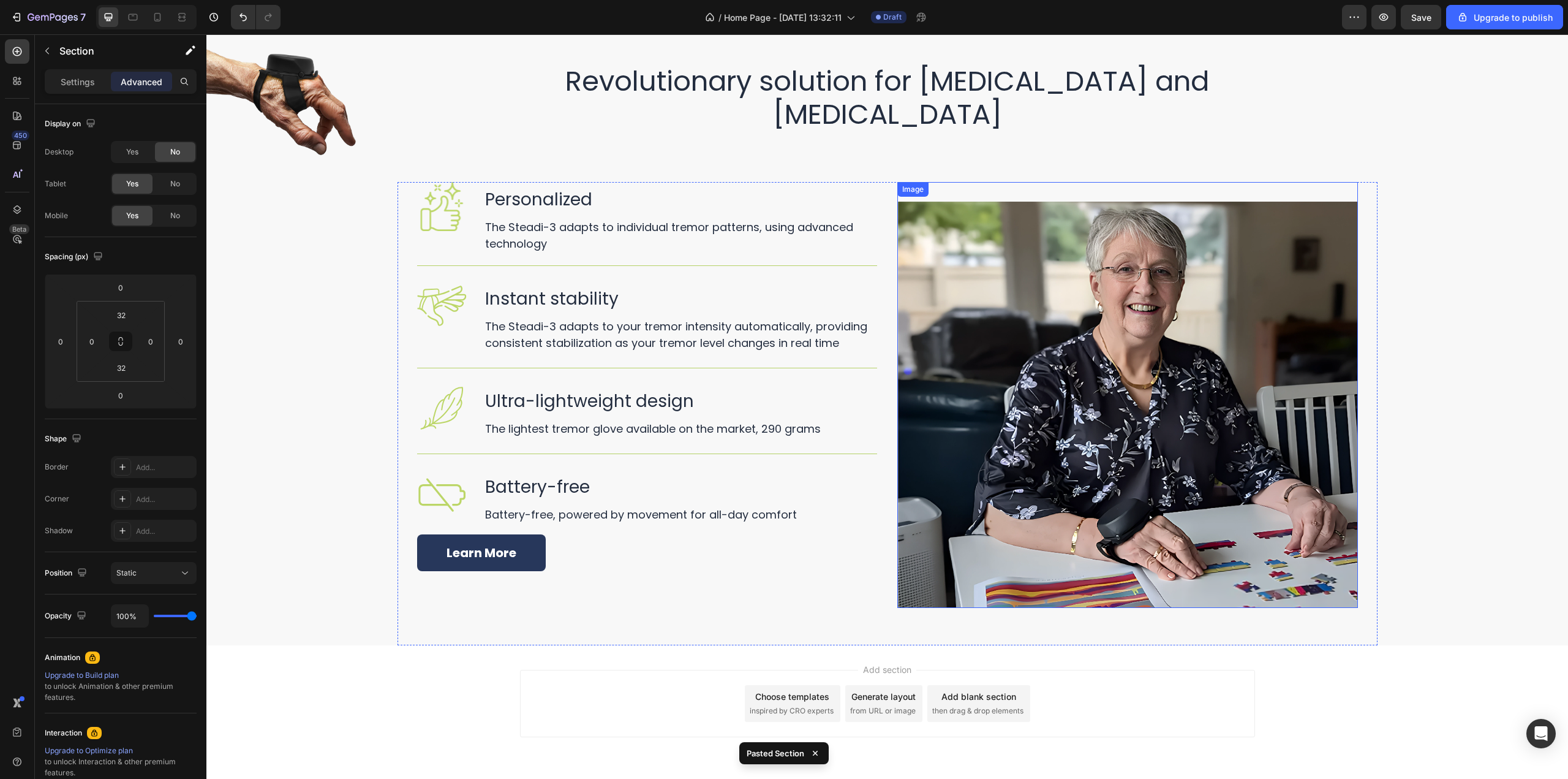
scroll to position [1708, 0]
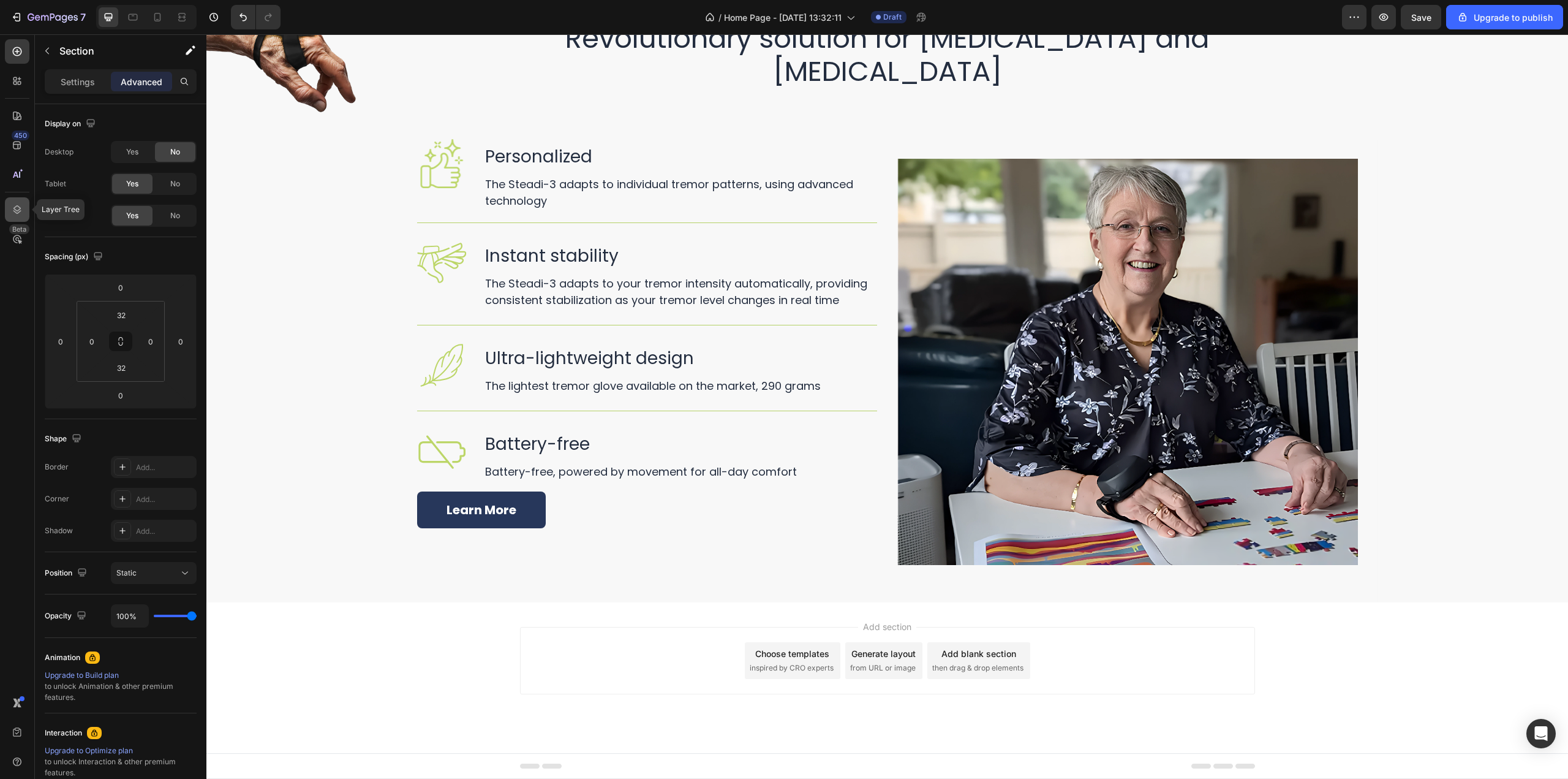
click at [13, 210] on icon at bounding box center [17, 210] width 12 height 12
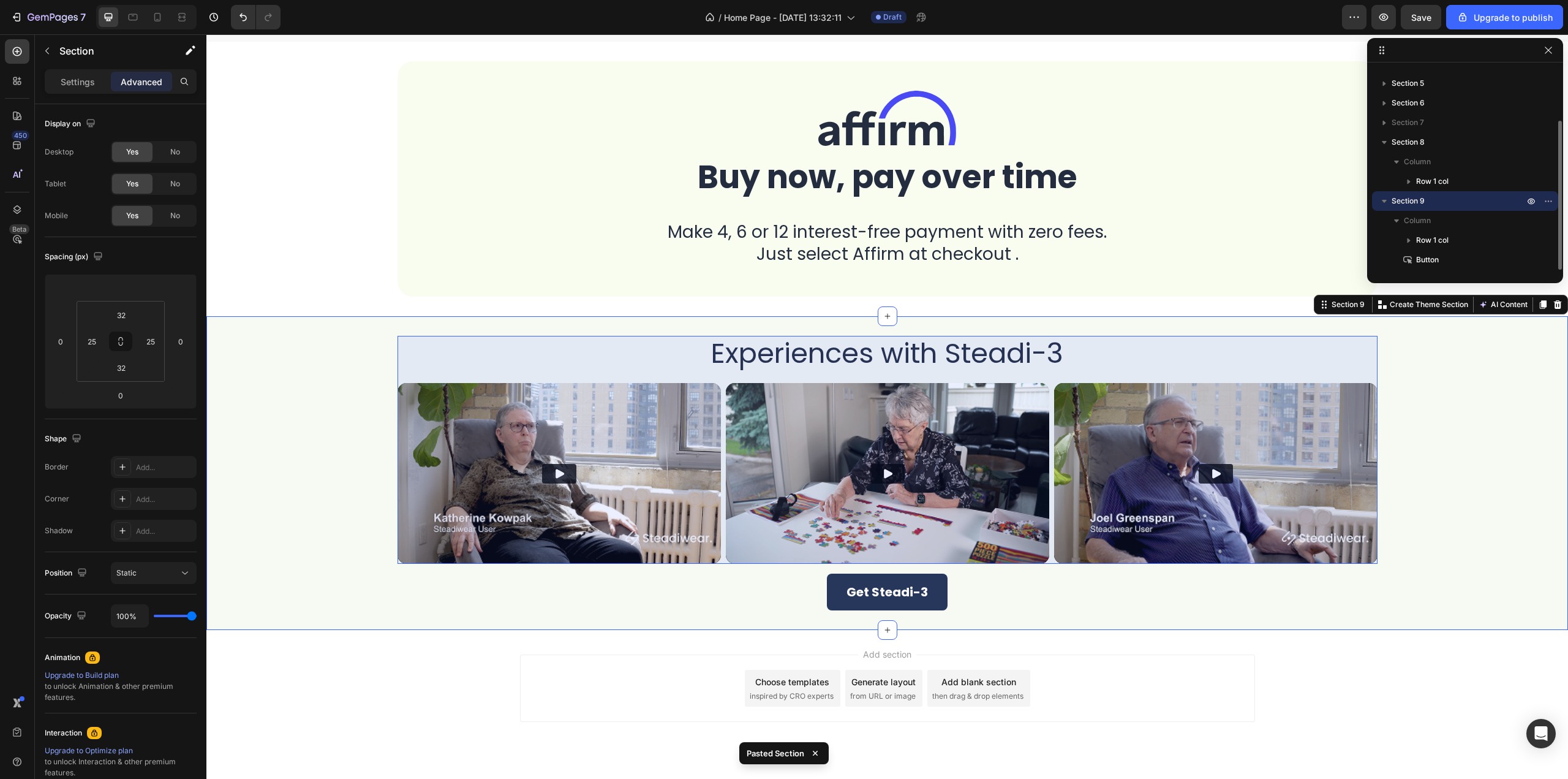
scroll to position [2297, 0]
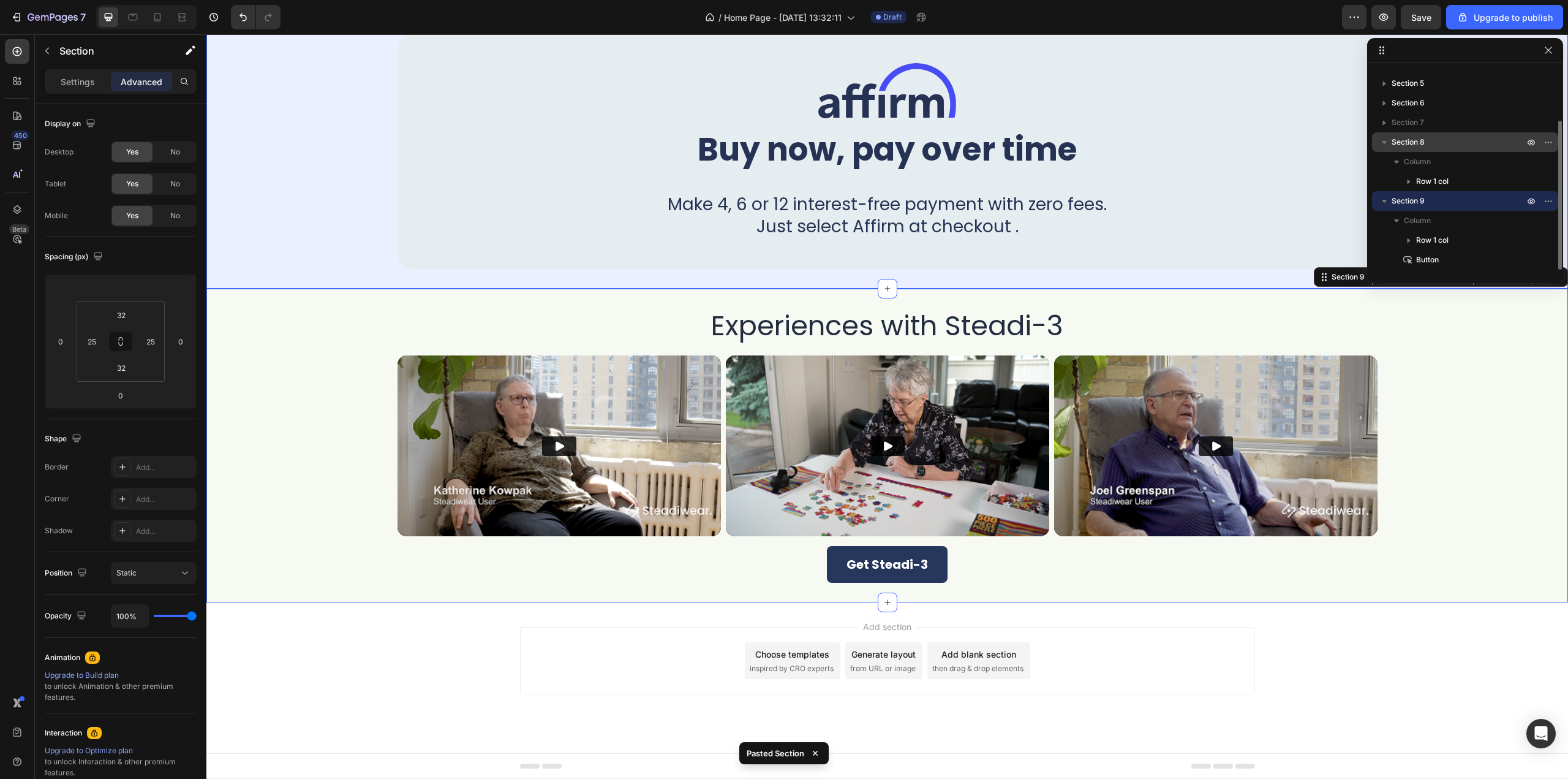
click at [1382, 137] on icon "button" at bounding box center [1385, 142] width 12 height 12
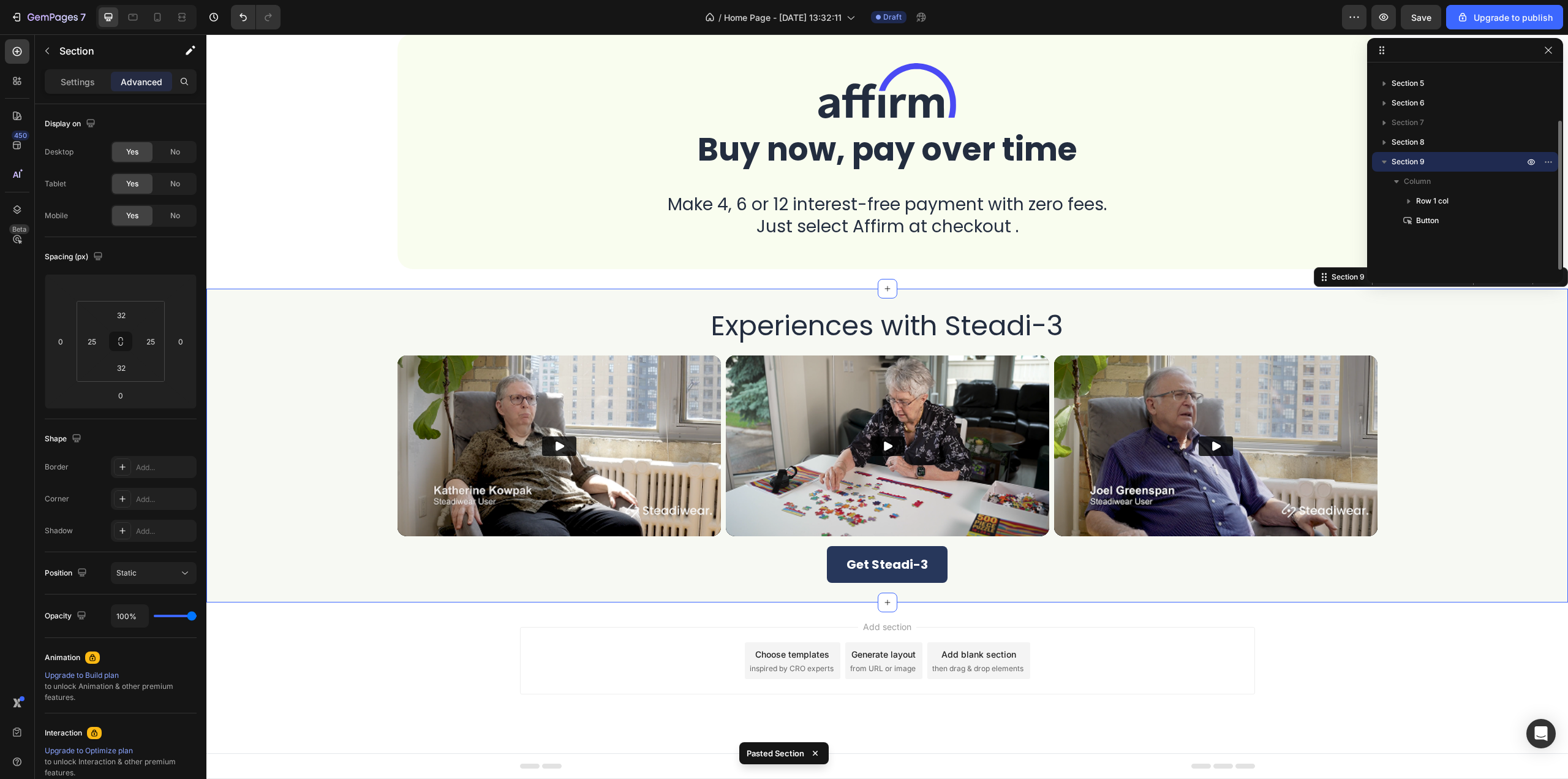
click at [1383, 161] on icon "button" at bounding box center [1384, 162] width 5 height 3
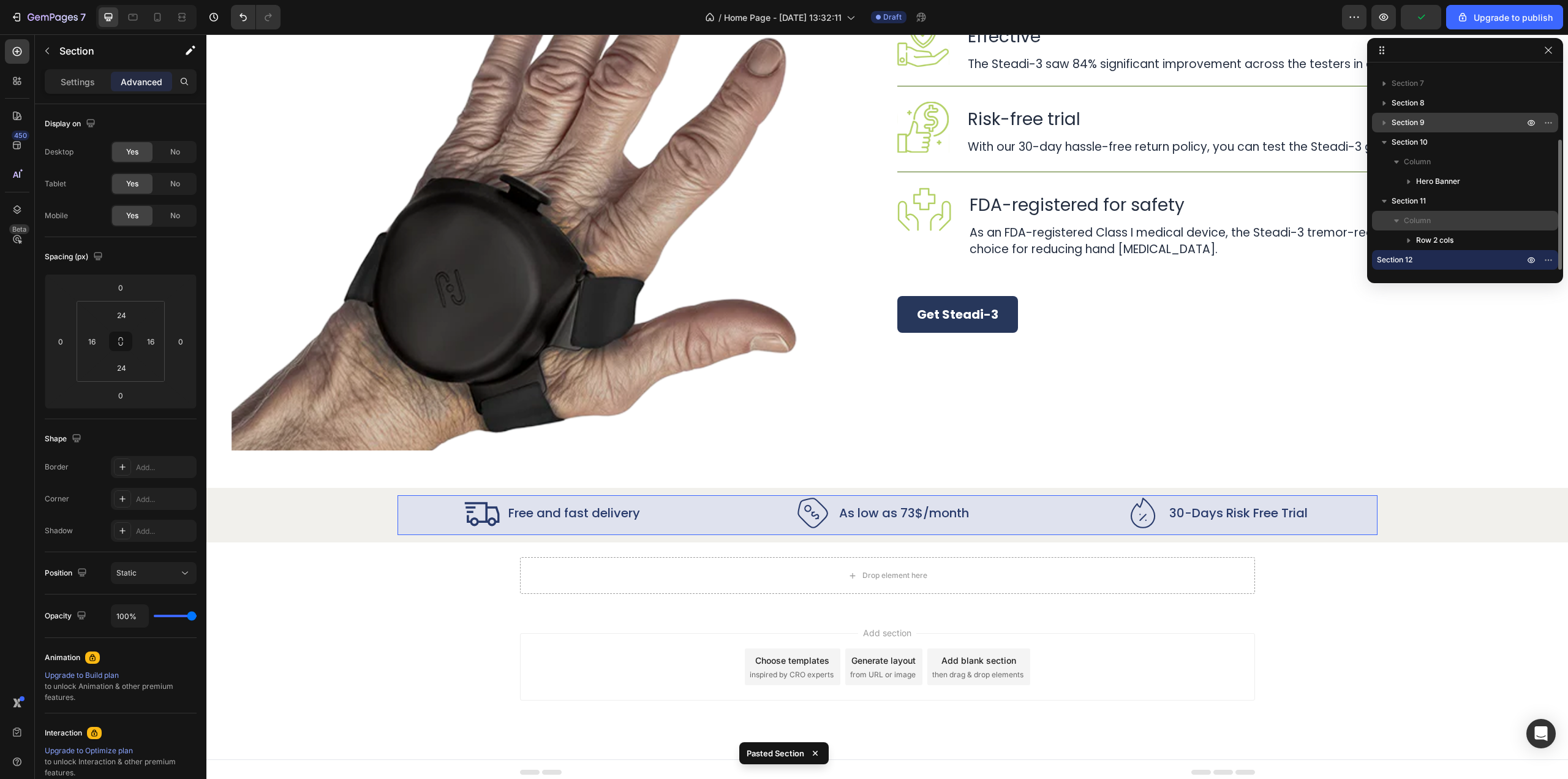
scroll to position [3026, 0]
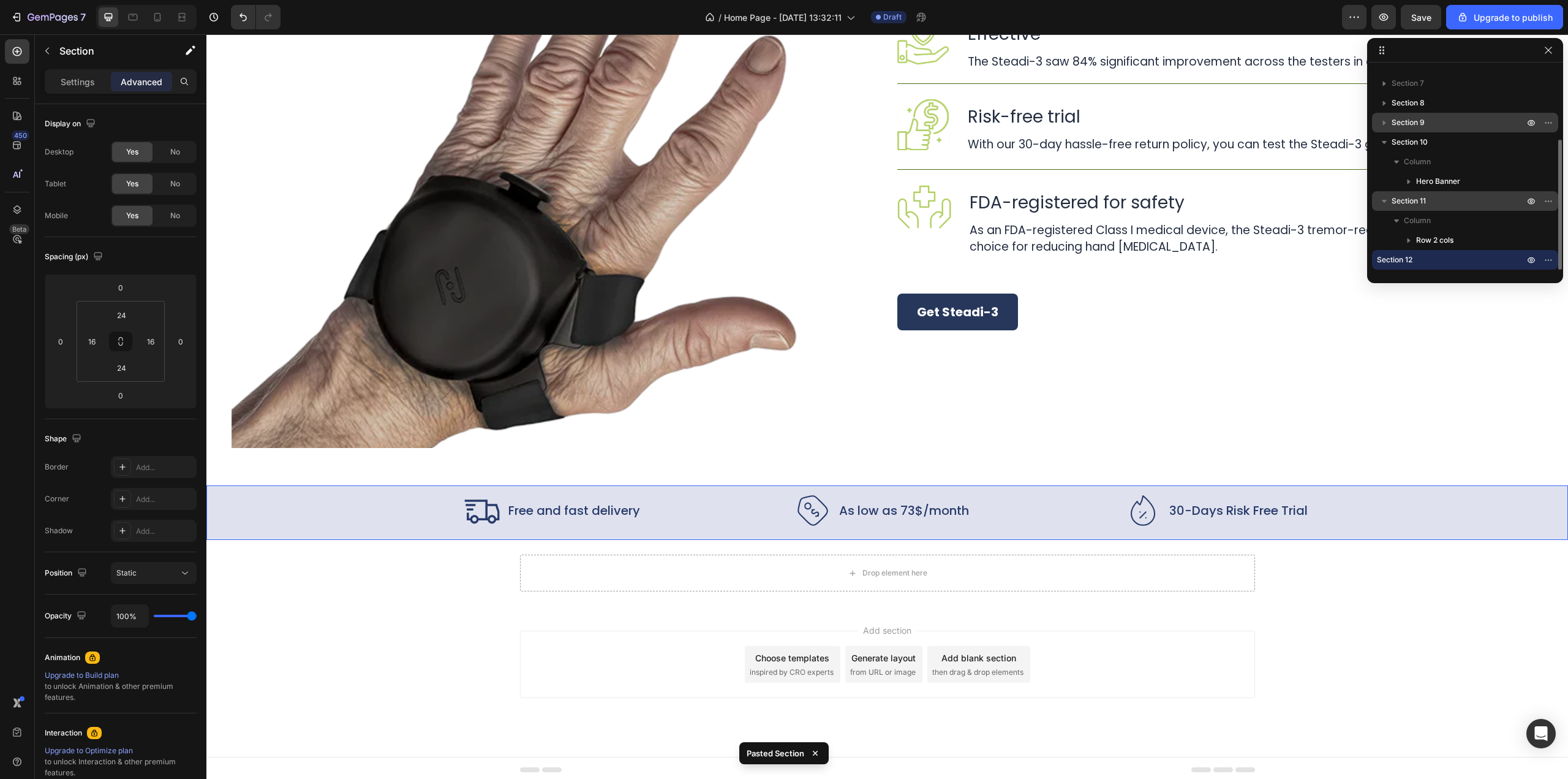
click at [1382, 199] on icon "button" at bounding box center [1385, 201] width 12 height 12
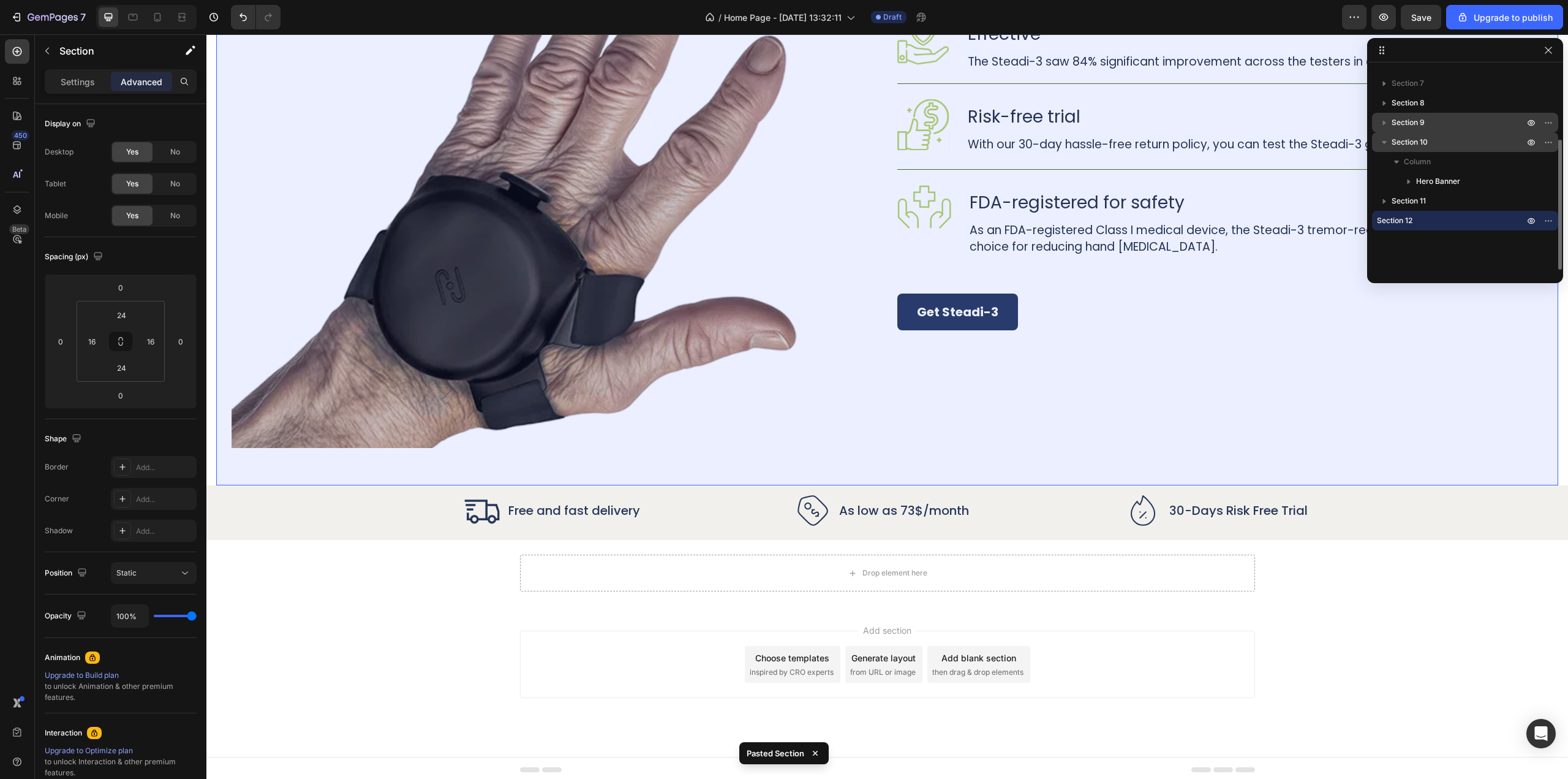
click at [1379, 144] on icon "button" at bounding box center [1385, 142] width 12 height 12
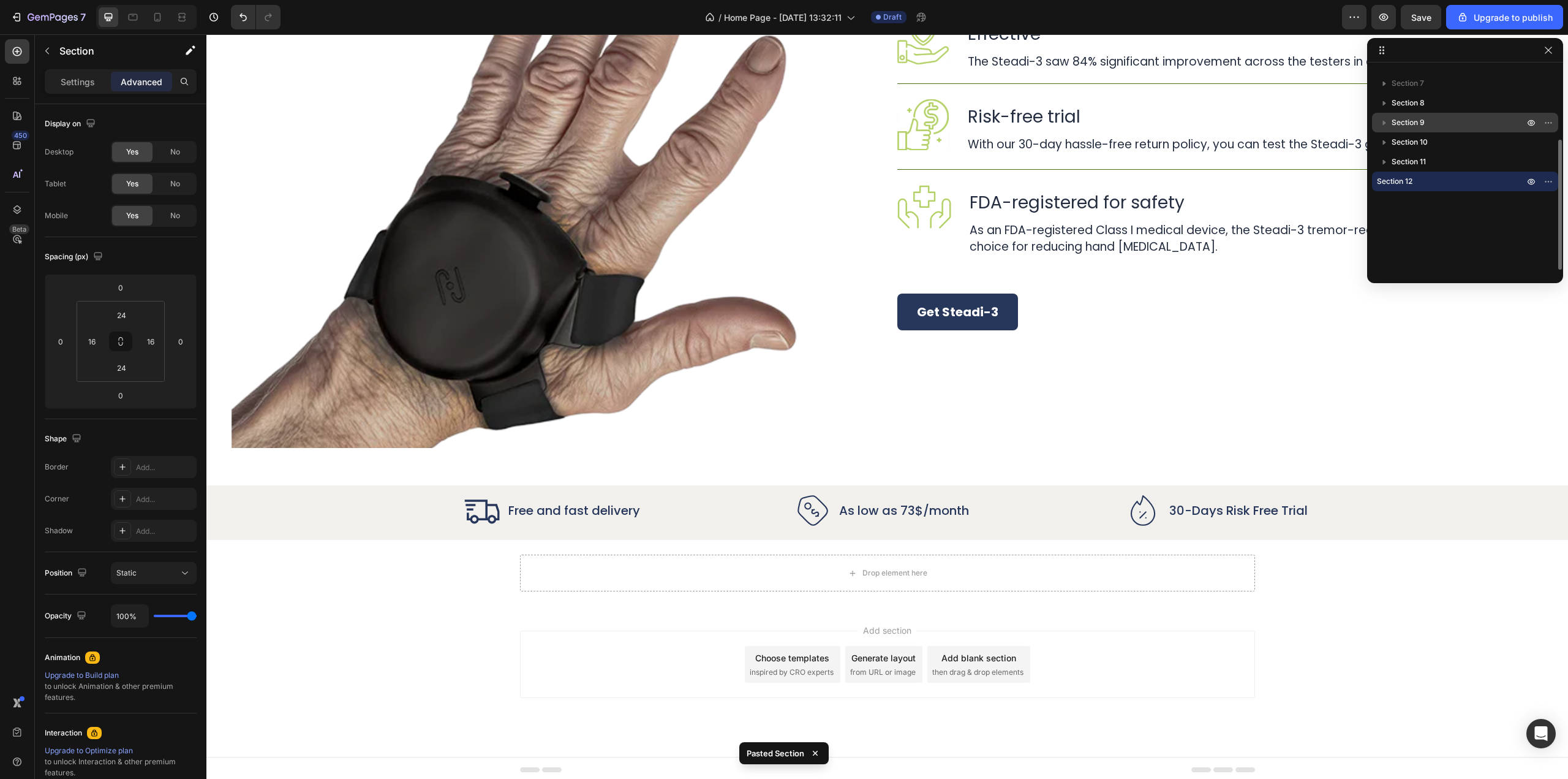
click at [1398, 186] on span "Section 12" at bounding box center [1395, 181] width 36 height 12
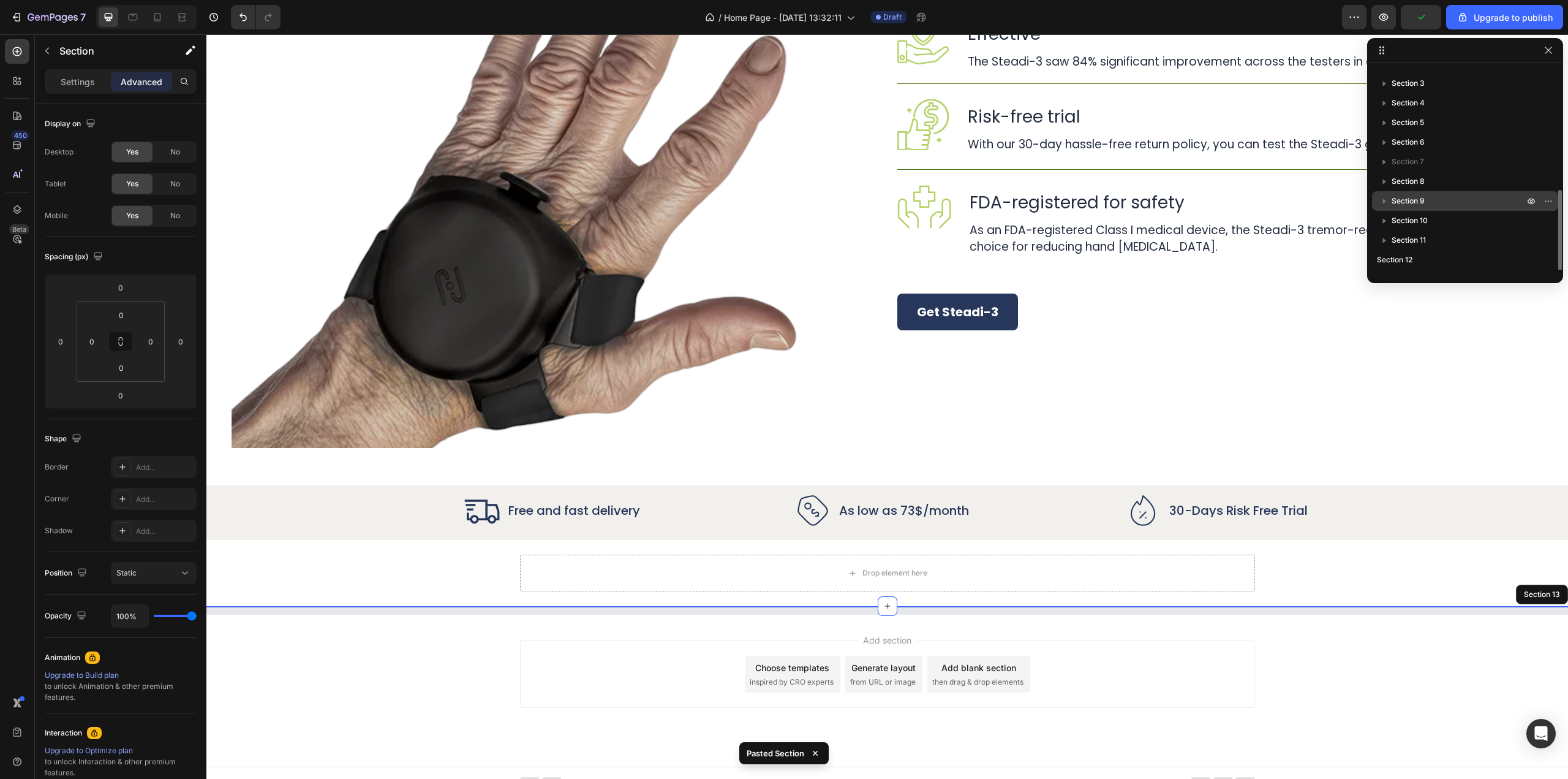
scroll to position [92, 0]
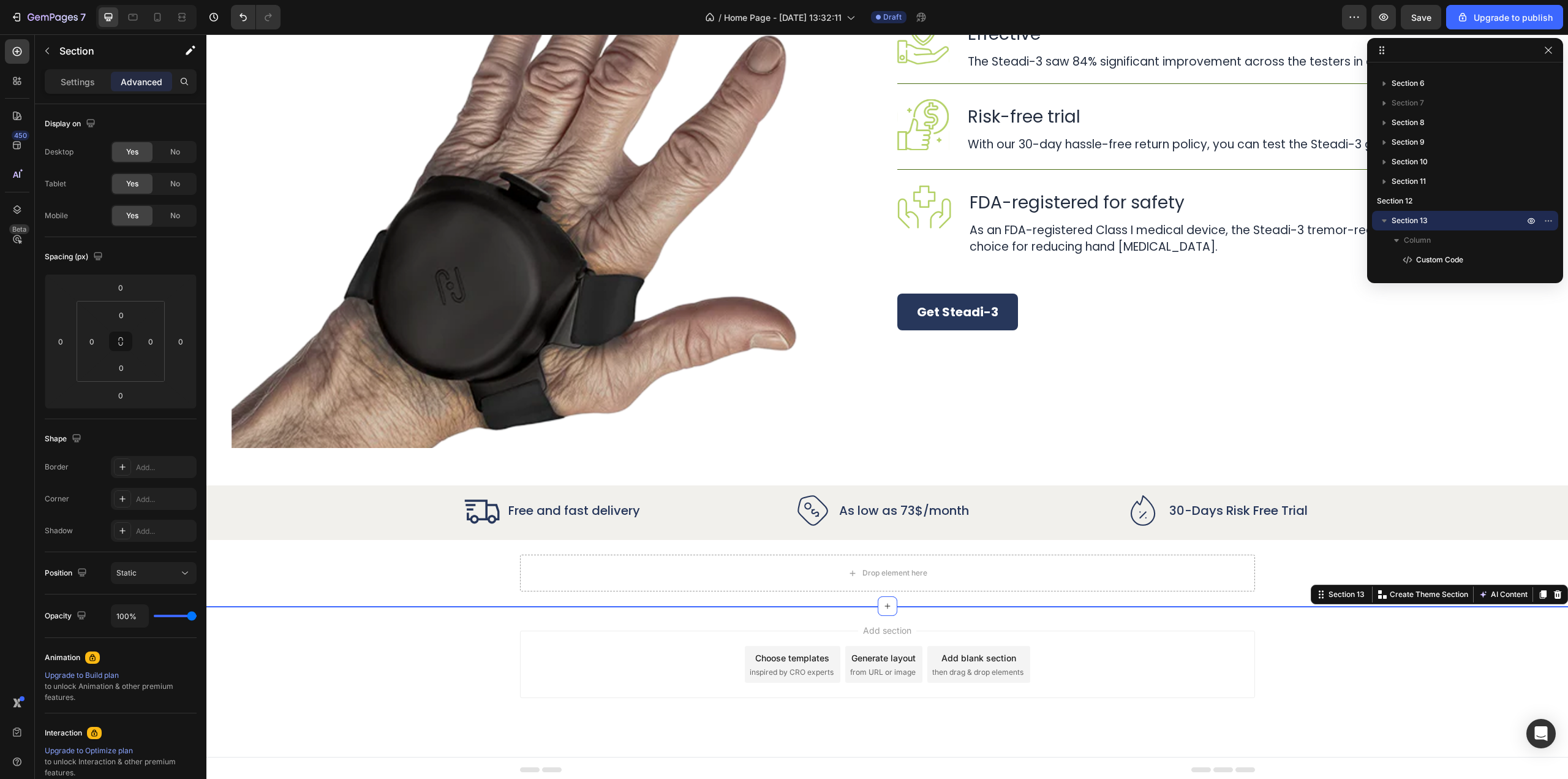
click at [1384, 220] on icon "button" at bounding box center [1384, 221] width 5 height 3
click at [1431, 222] on p "Section 13" at bounding box center [1459, 221] width 135 height 12
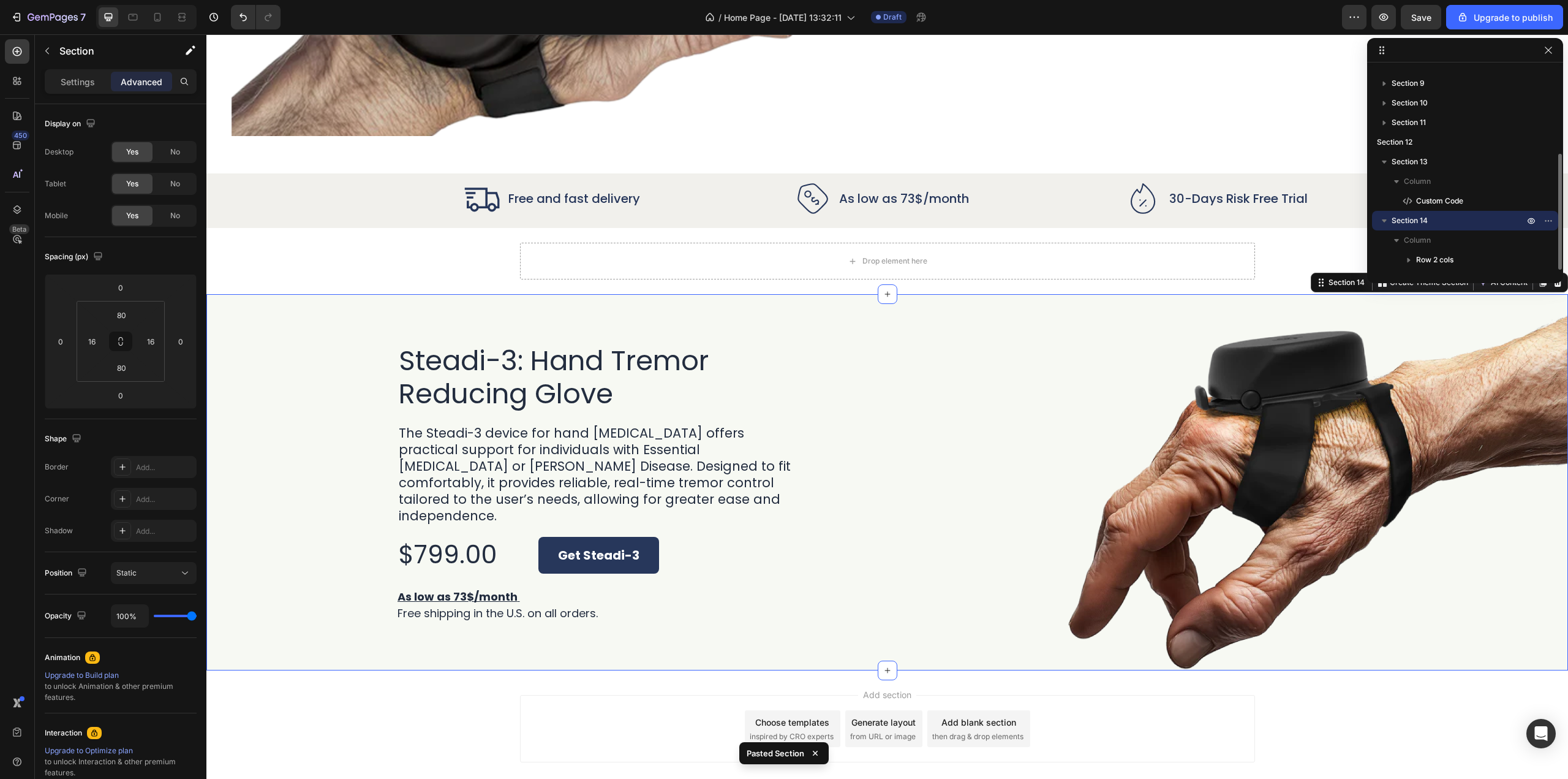
scroll to position [3386, 0]
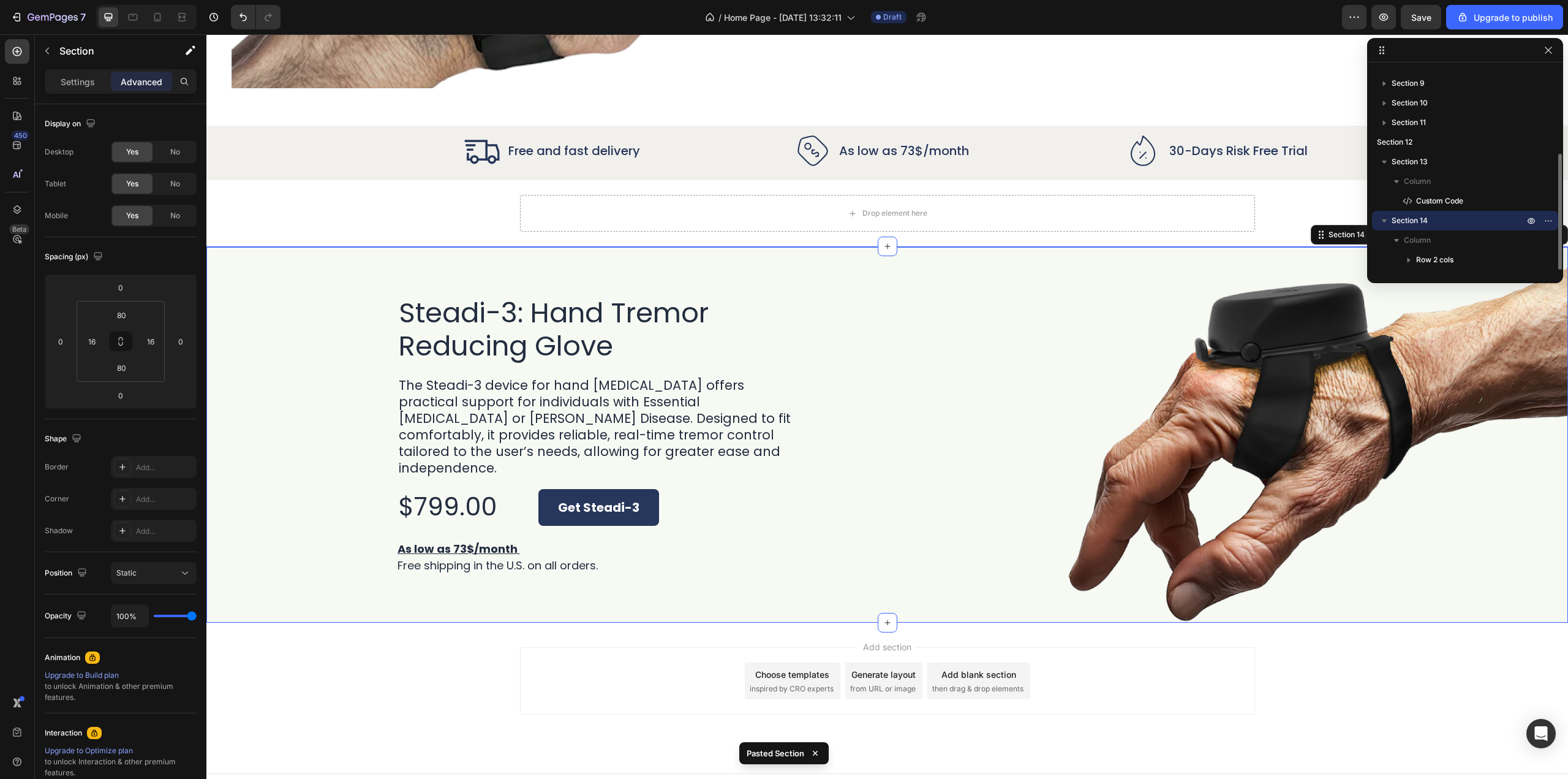
click at [1386, 164] on icon "button" at bounding box center [1385, 162] width 12 height 12
click at [1383, 183] on icon "button" at bounding box center [1385, 181] width 12 height 12
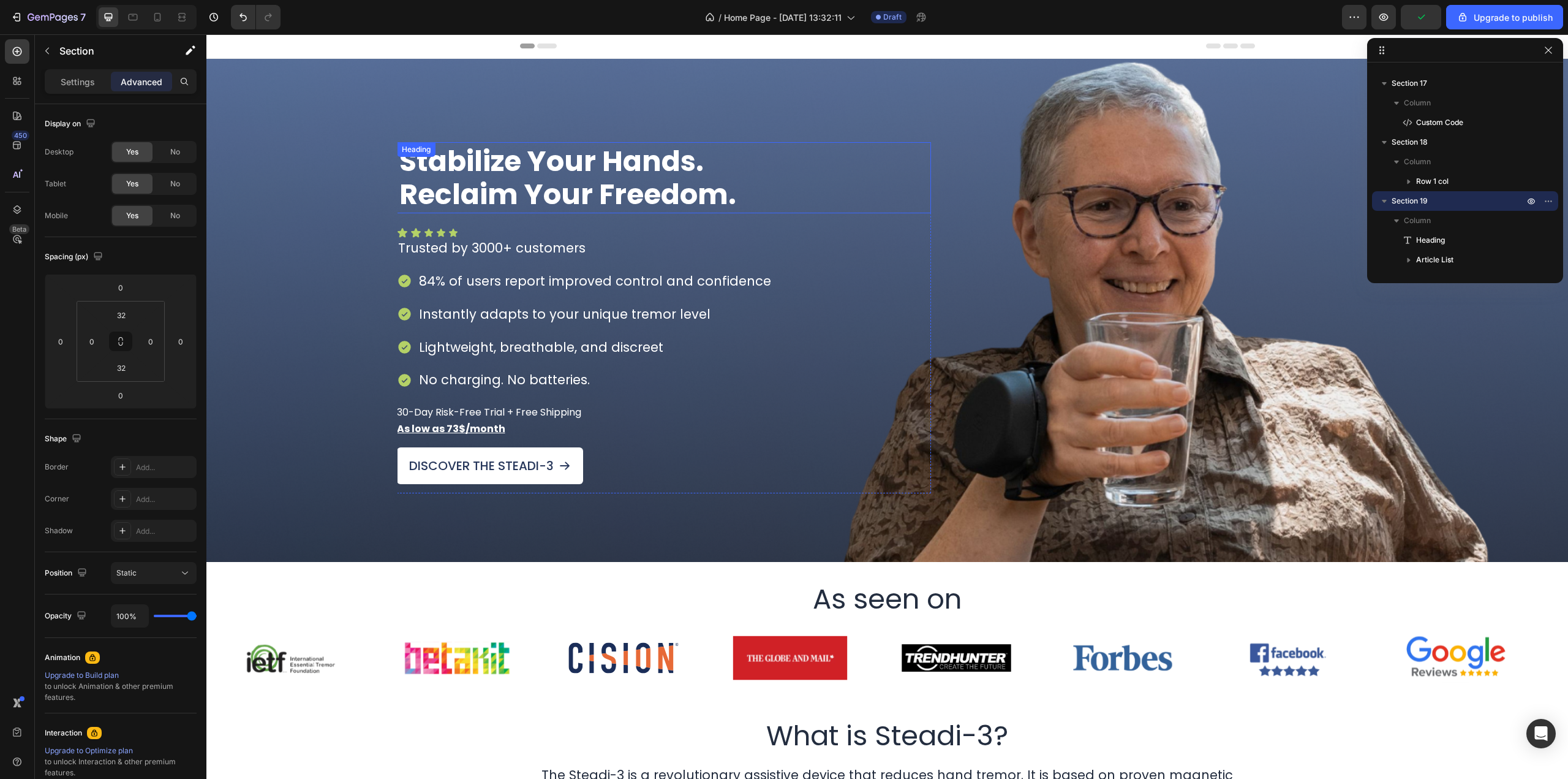
scroll to position [0, 0]
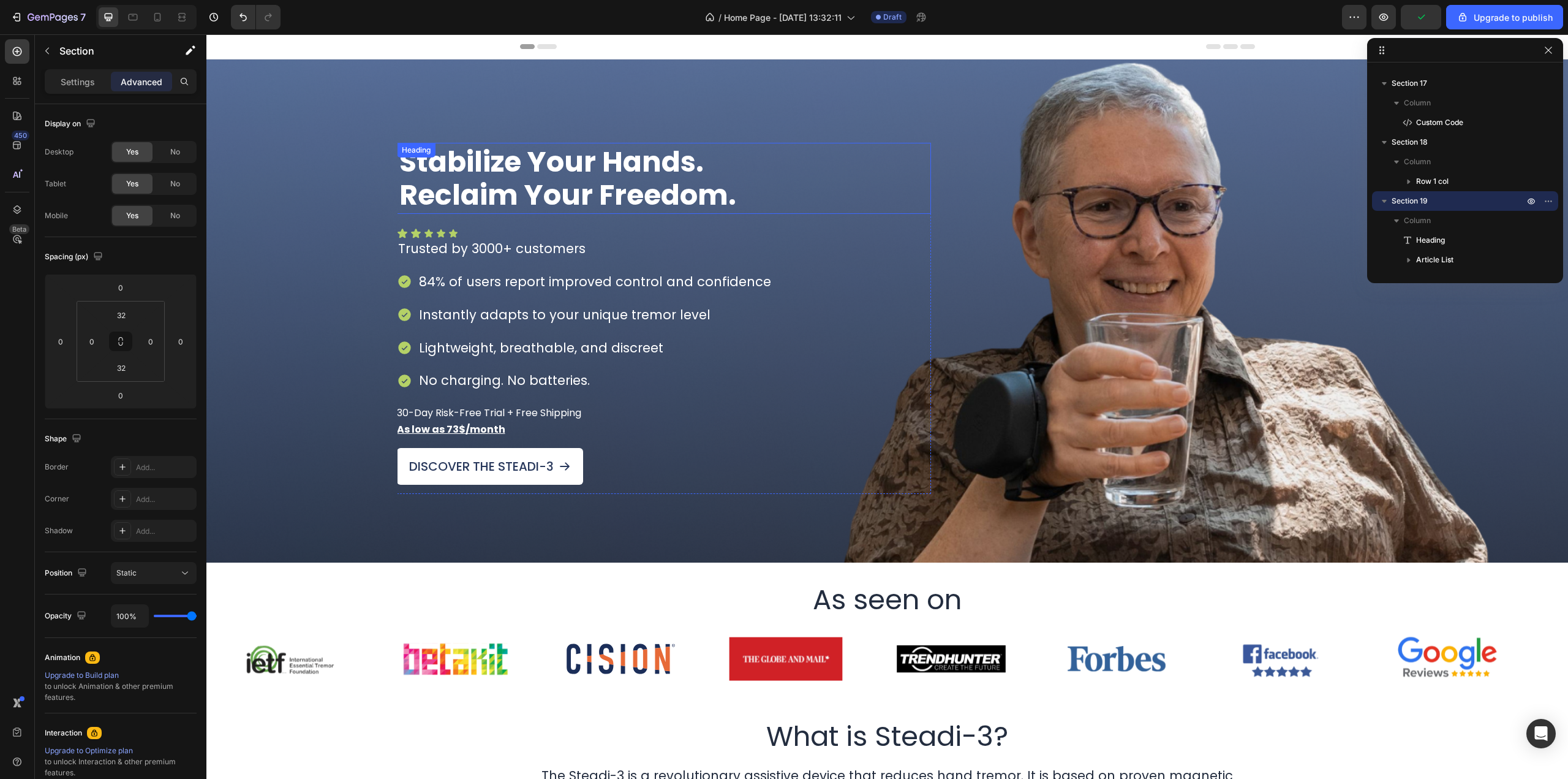
click at [673, 175] on h1 "Stabilize Your Hands. Reclaim Your Freedom." at bounding box center [664, 179] width 535 height 71
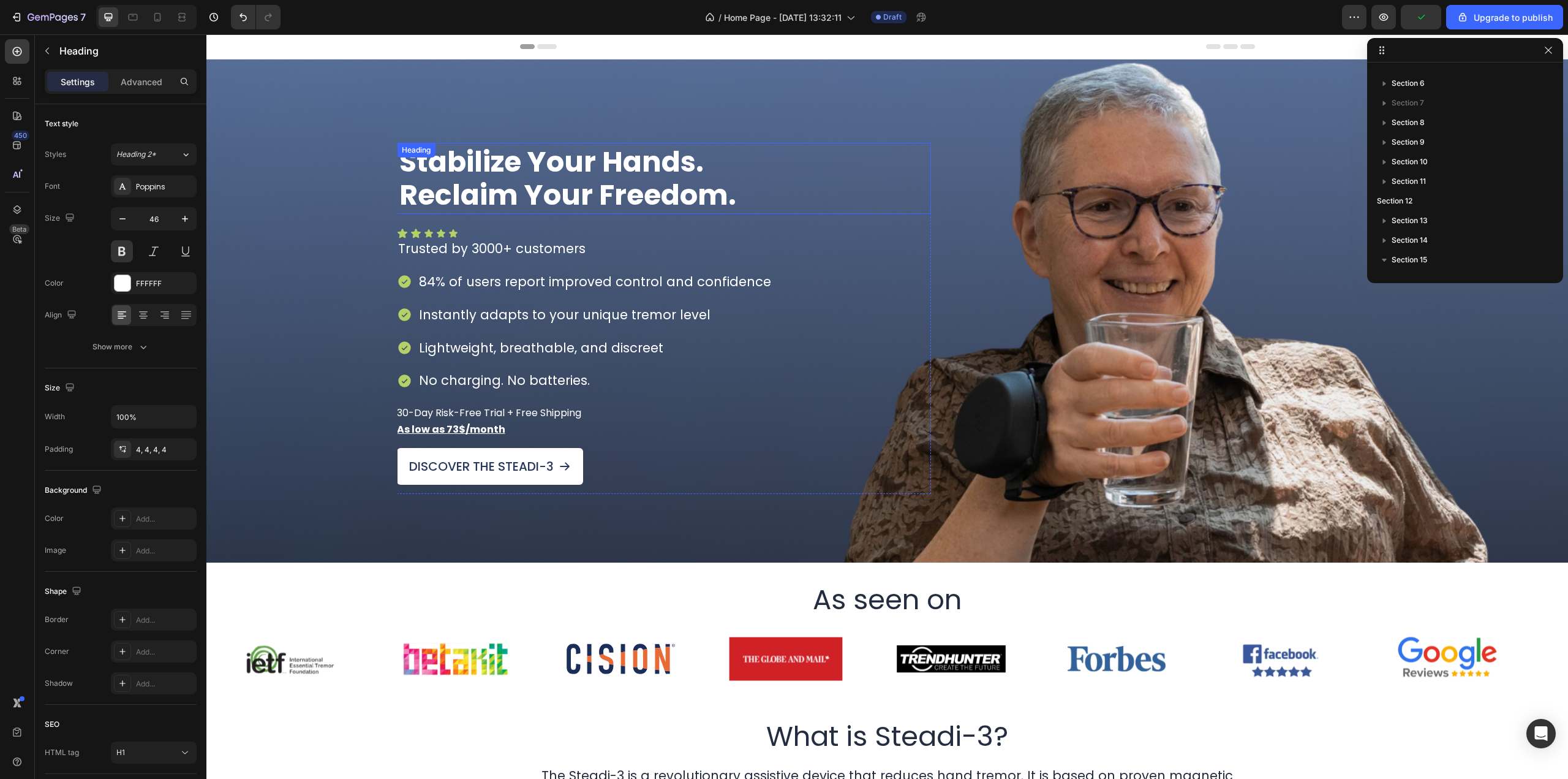
scroll to position [75, 0]
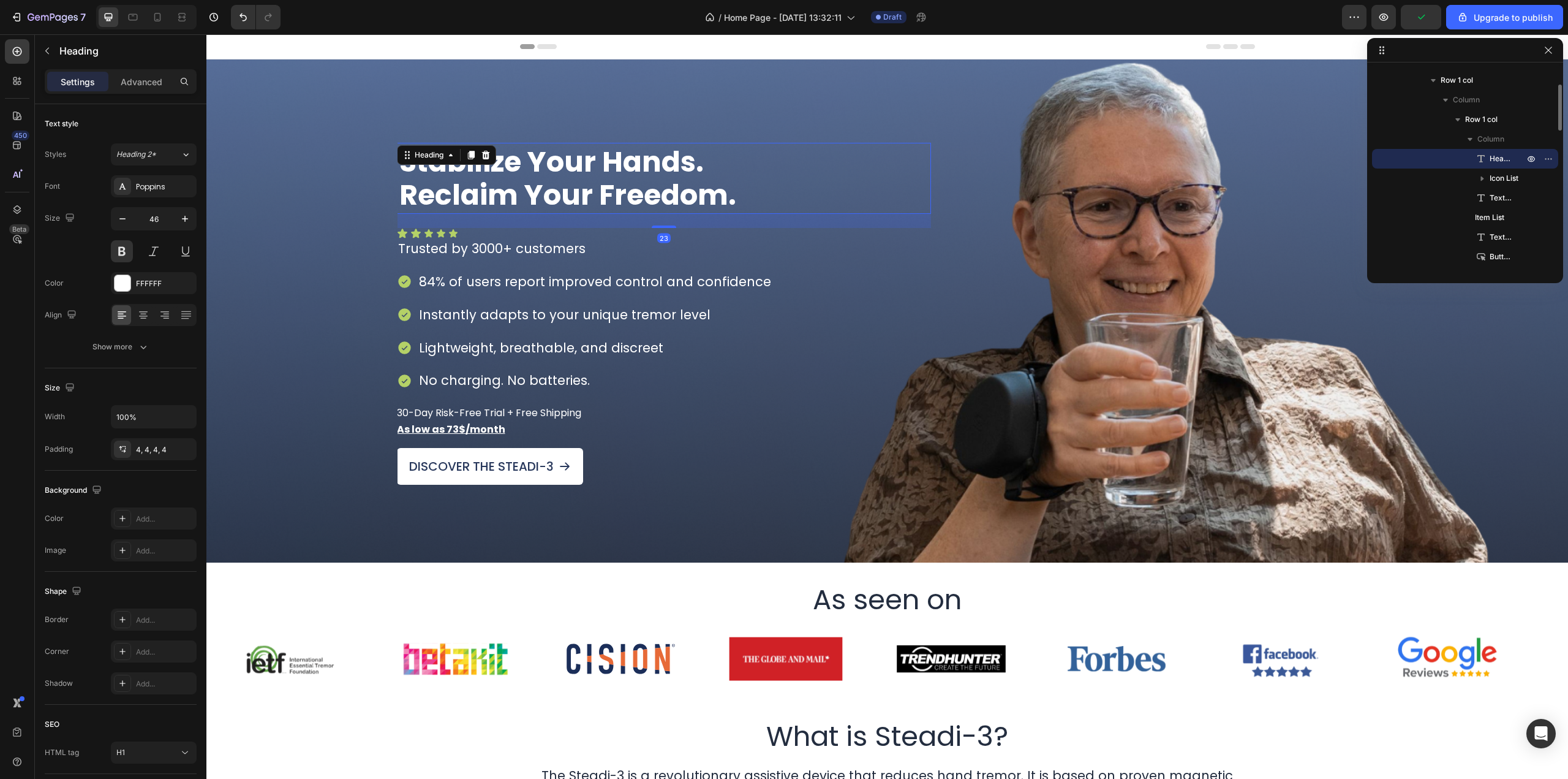
click at [673, 175] on h1 "Stabilize Your Hands. Reclaim Your Freedom." at bounding box center [664, 179] width 535 height 71
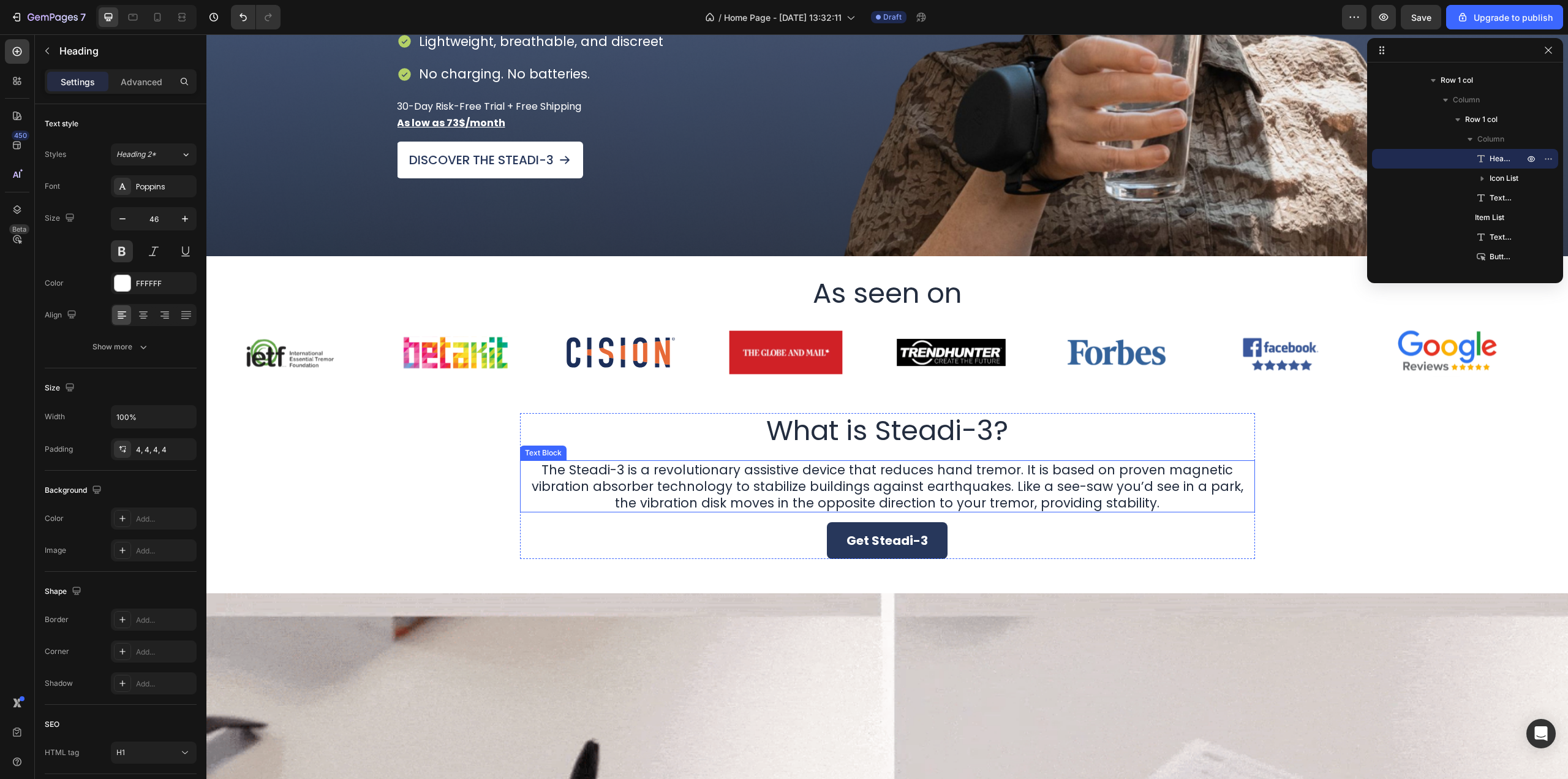
click at [859, 486] on p "The Steadi-3 is a revolutionary assistive device that reduces hand tremor. It i…" at bounding box center [888, 486] width 733 height 50
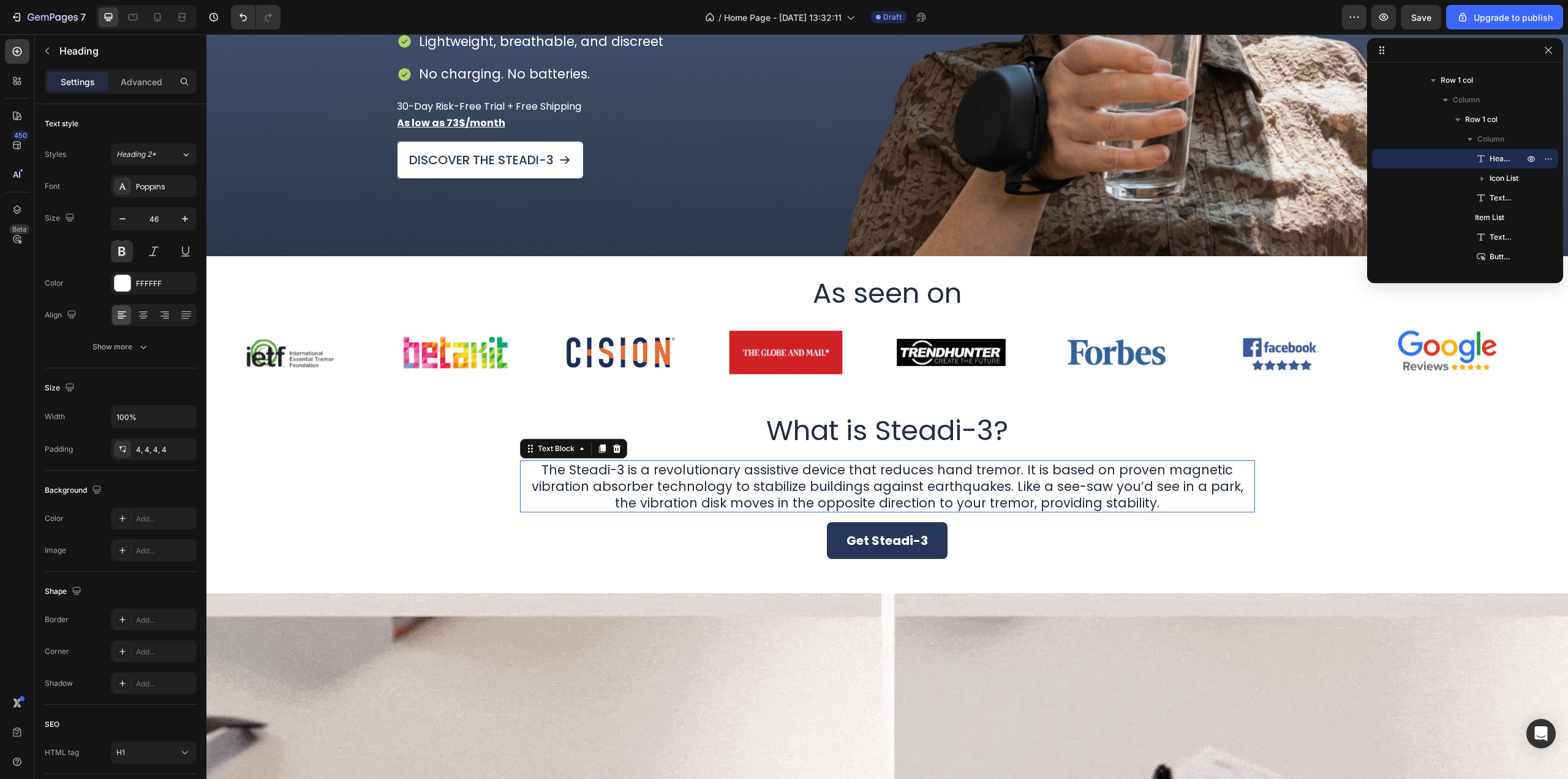
scroll to position [369, 0]
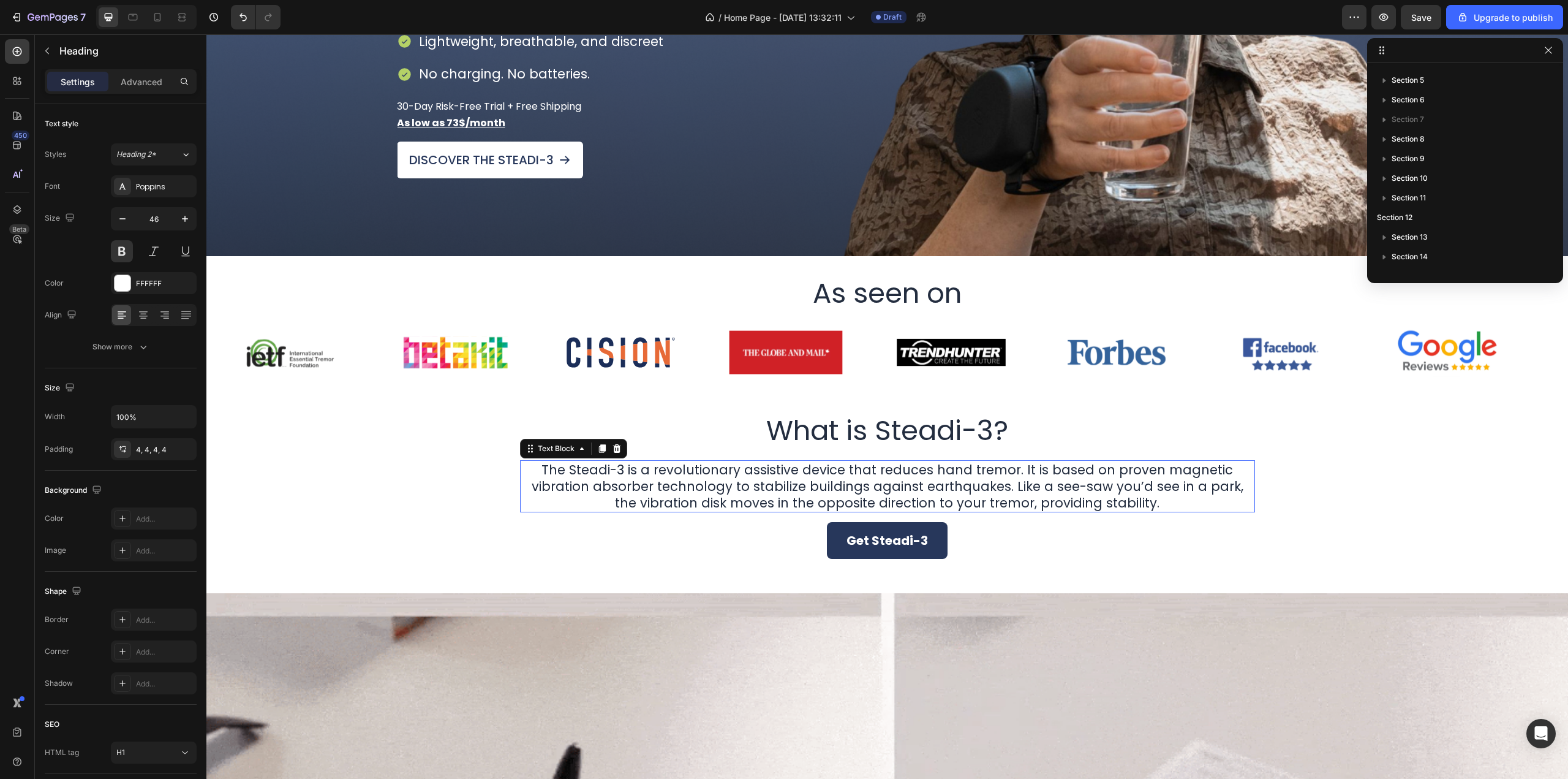
click at [859, 486] on p "The Steadi-3 is a revolutionary assistive device that reduces hand tremor. It i…" at bounding box center [888, 486] width 733 height 50
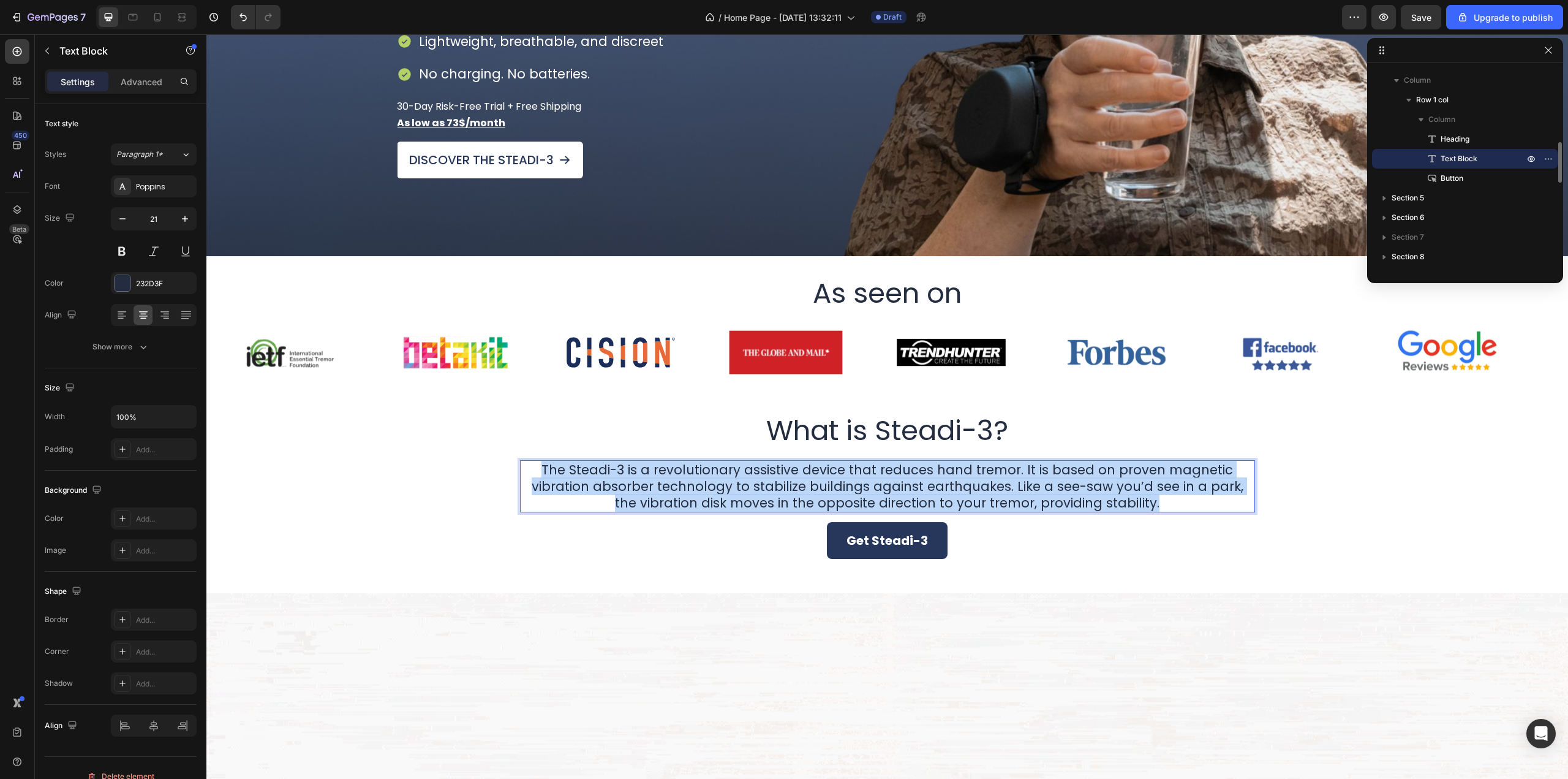
click at [859, 486] on p "The Steadi-3 is a revolutionary assistive device that reduces hand tremor. It i…" at bounding box center [888, 486] width 733 height 50
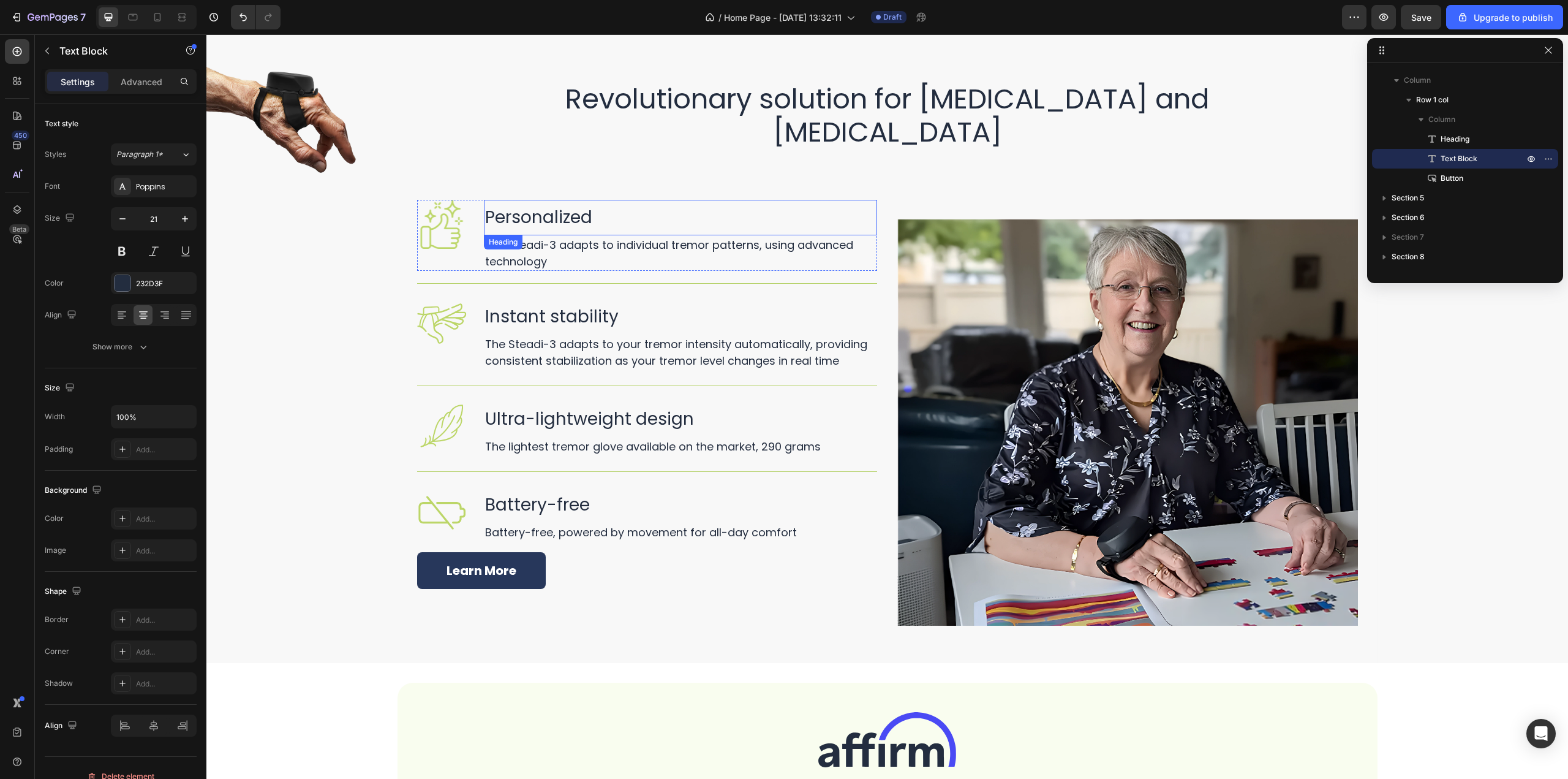
scroll to position [1655, 0]
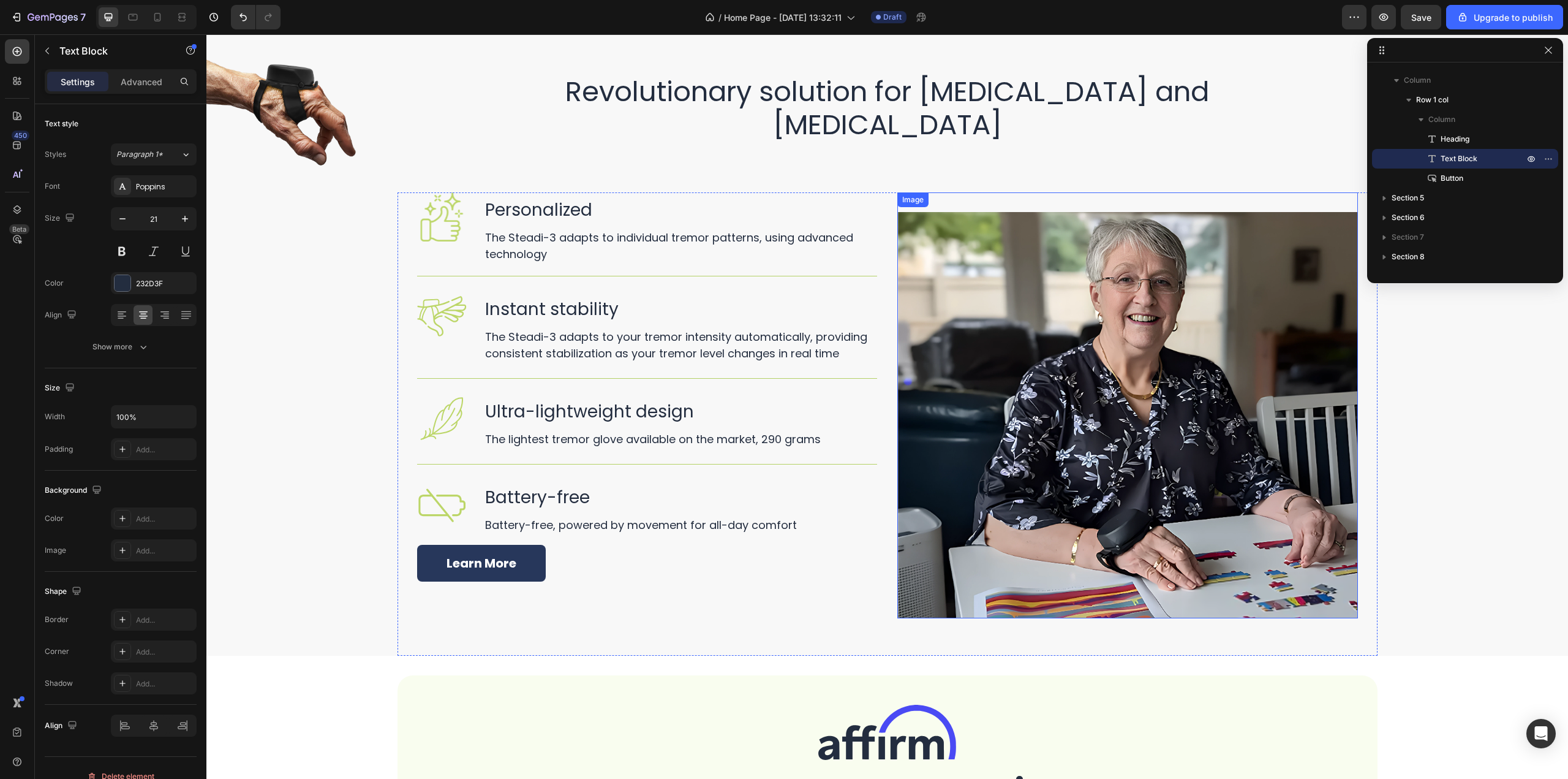
click at [1083, 306] on img at bounding box center [1128, 415] width 461 height 406
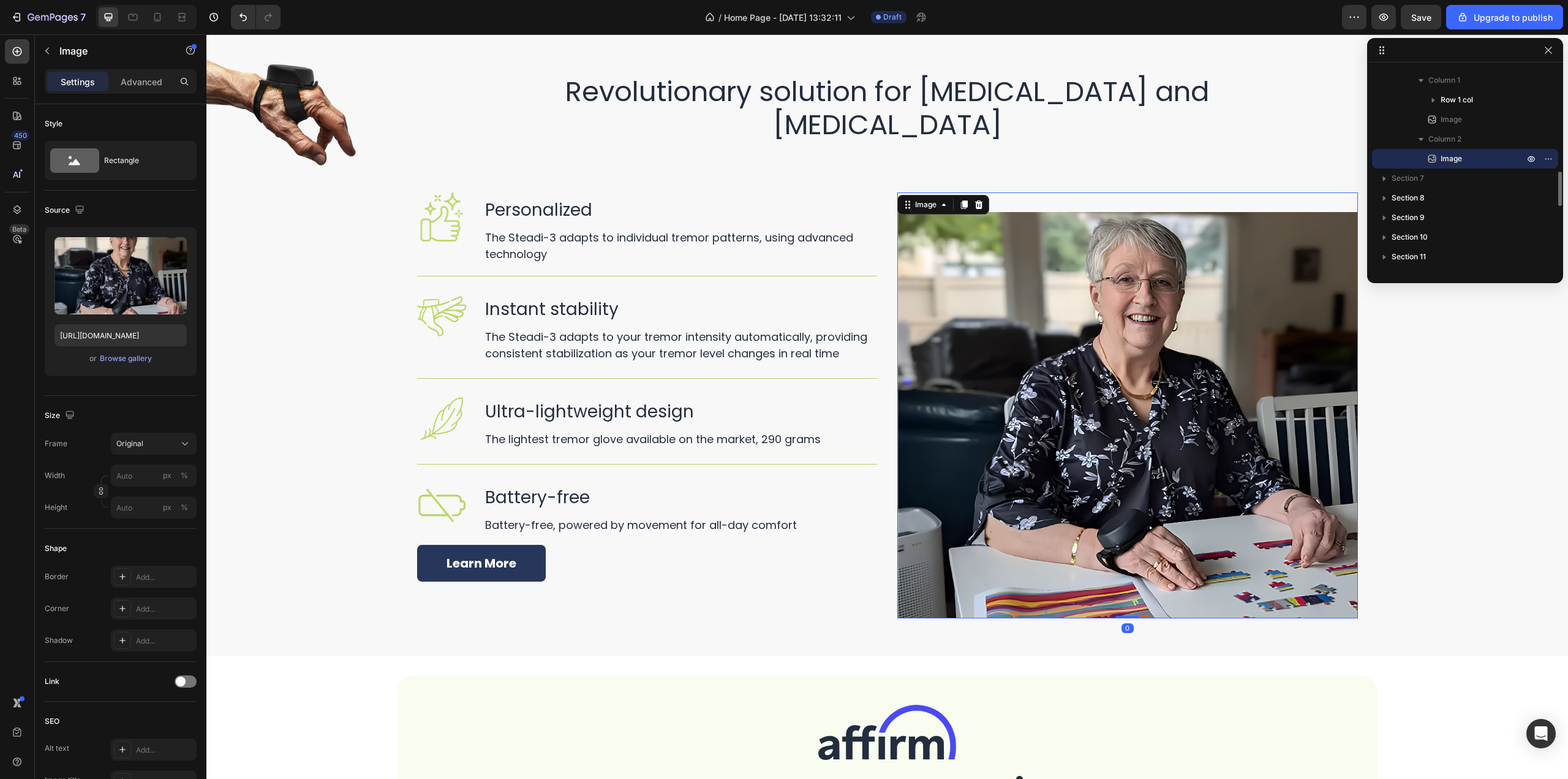
click at [1083, 306] on img at bounding box center [1128, 415] width 461 height 406
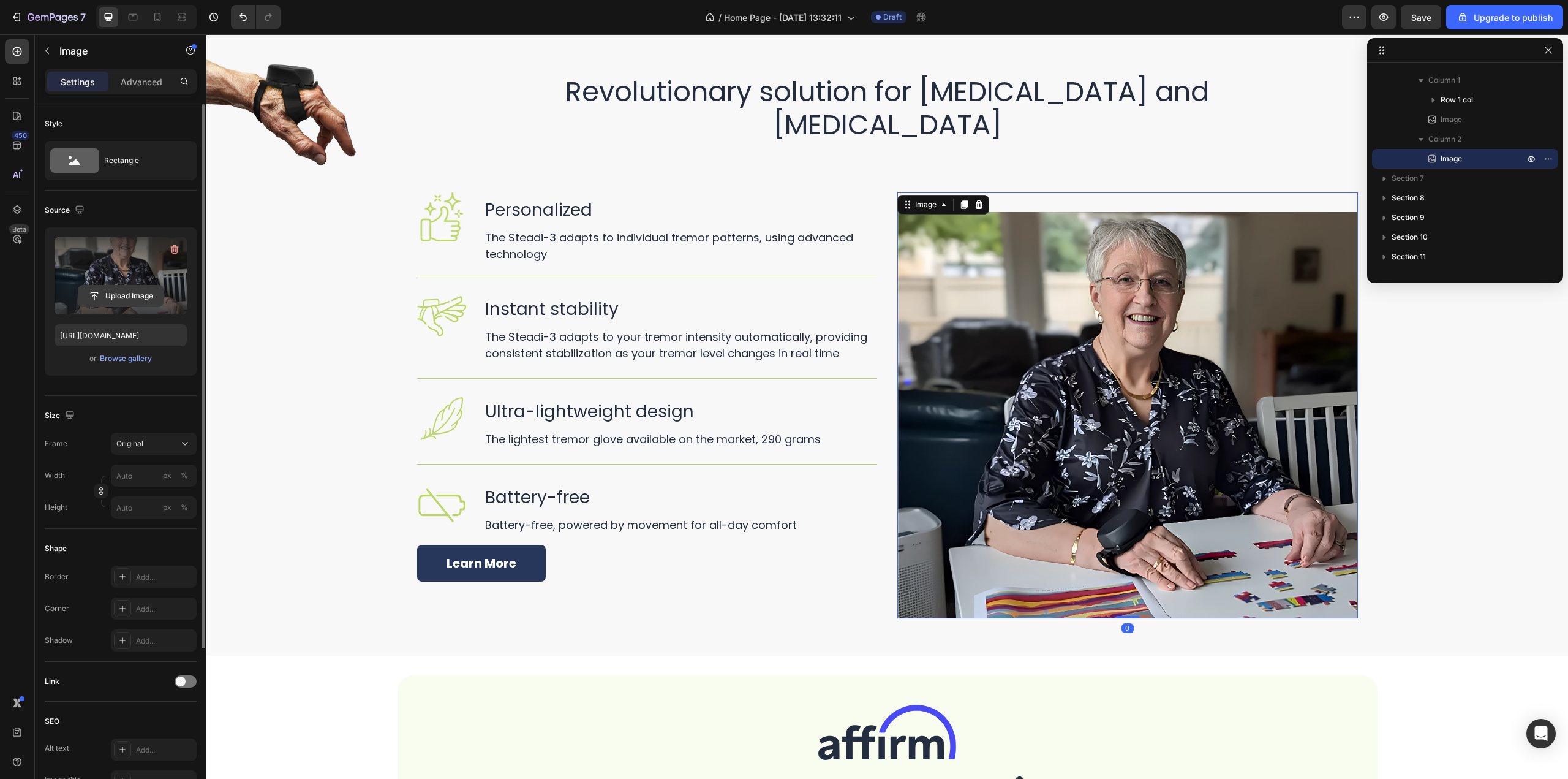
click at [114, 291] on input "file" at bounding box center [121, 296] width 85 height 21
click at [1556, 56] on div at bounding box center [1549, 51] width 15 height 15
click at [1551, 49] on icon "button" at bounding box center [1549, 50] width 10 height 10
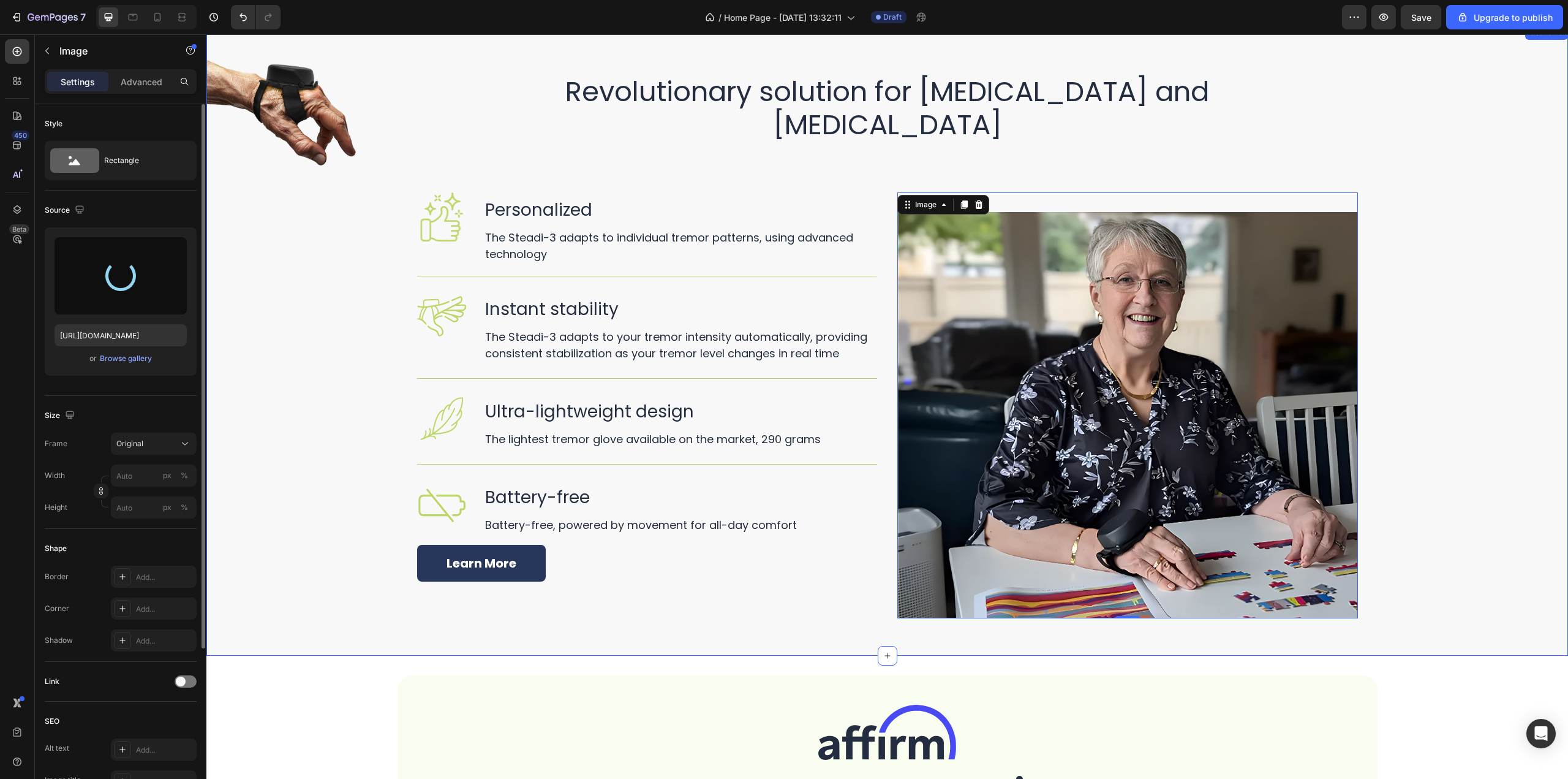
type input "https://cdn.shopify.com/s/files/1/0224/0757/7664/files/gempages_562420241783588…"
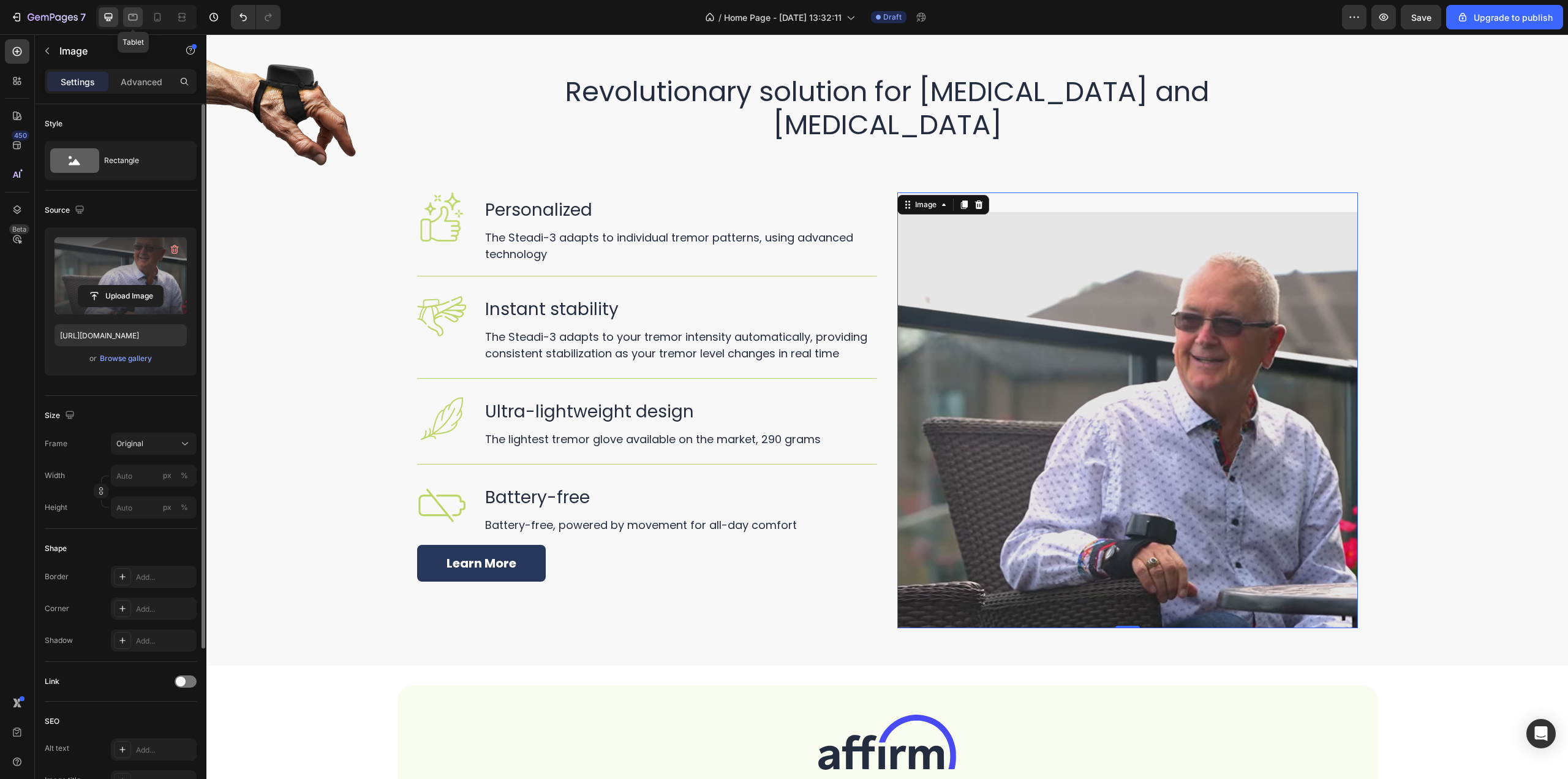
click at [127, 16] on icon at bounding box center [133, 17] width 12 height 12
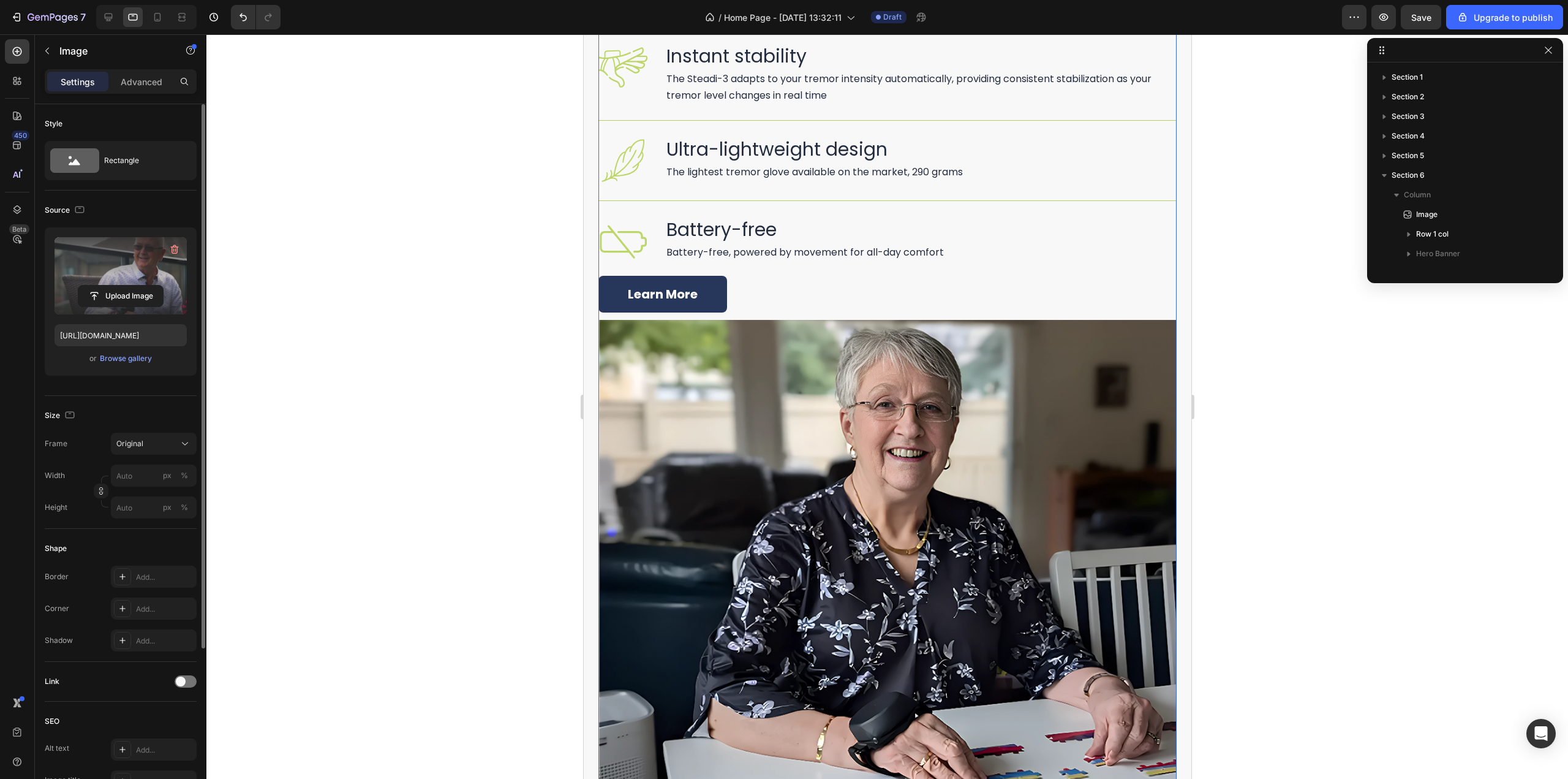
scroll to position [1980, 0]
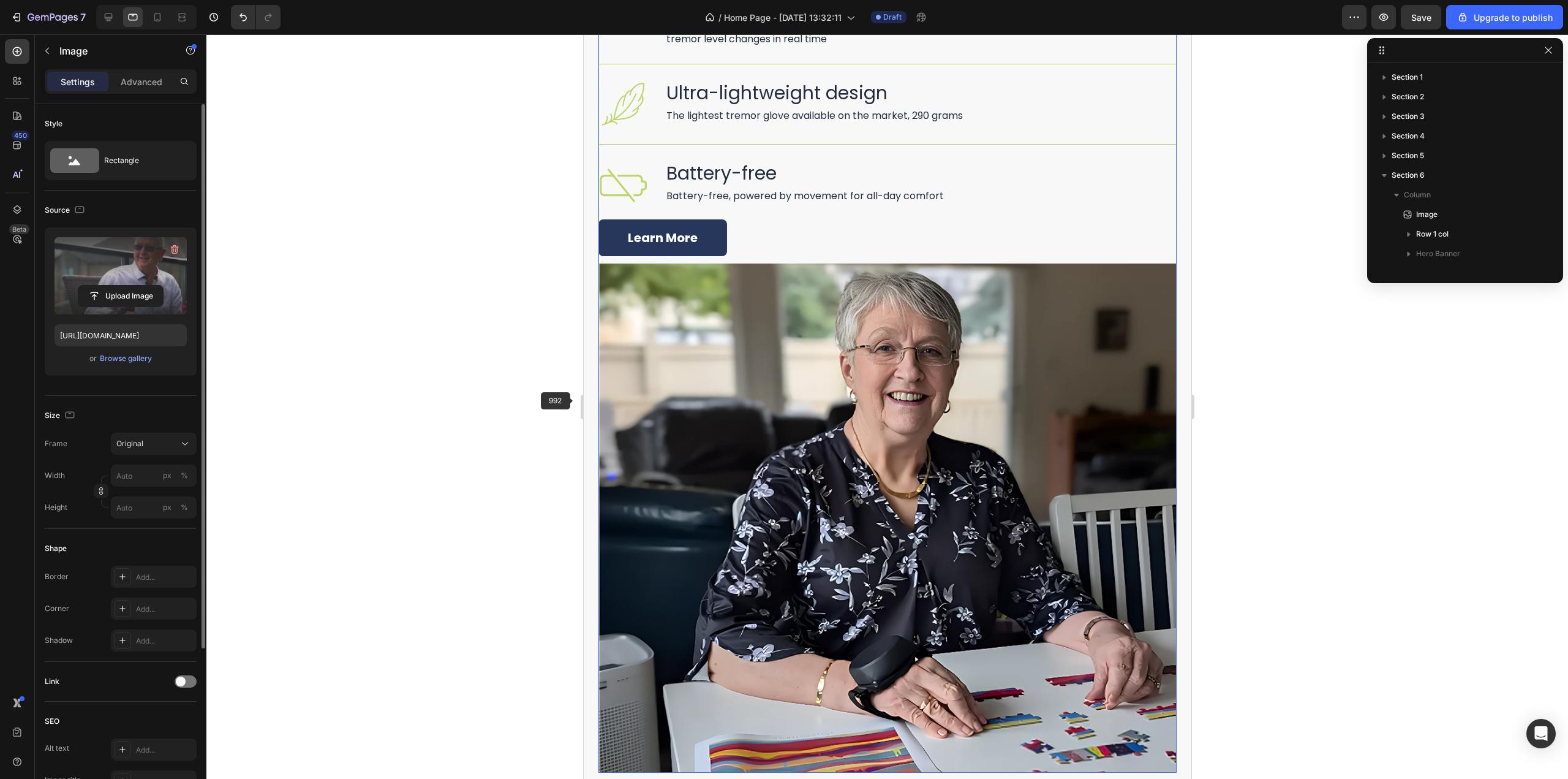
click at [712, 400] on img at bounding box center [887, 518] width 578 height 510
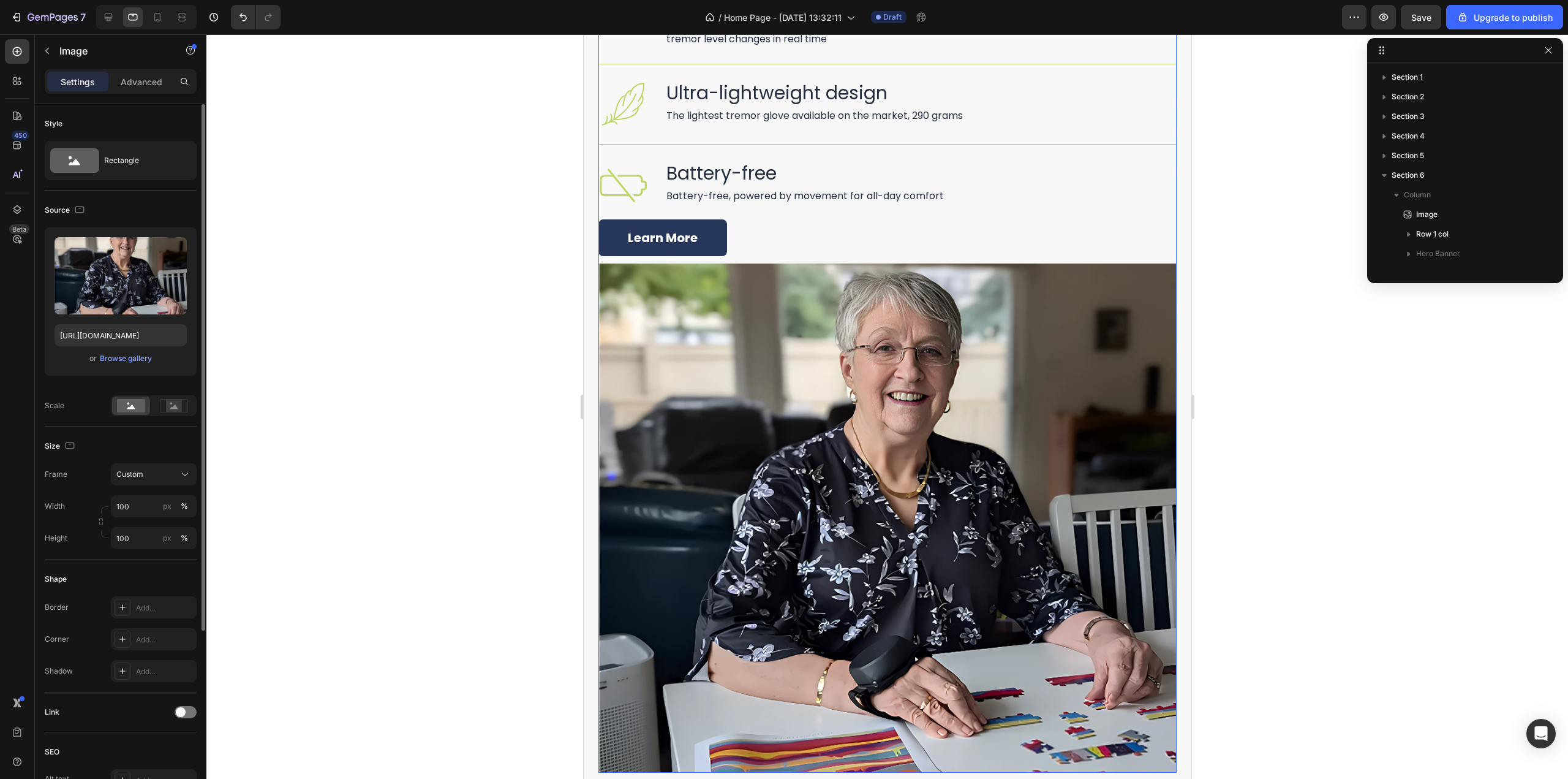
scroll to position [291, 0]
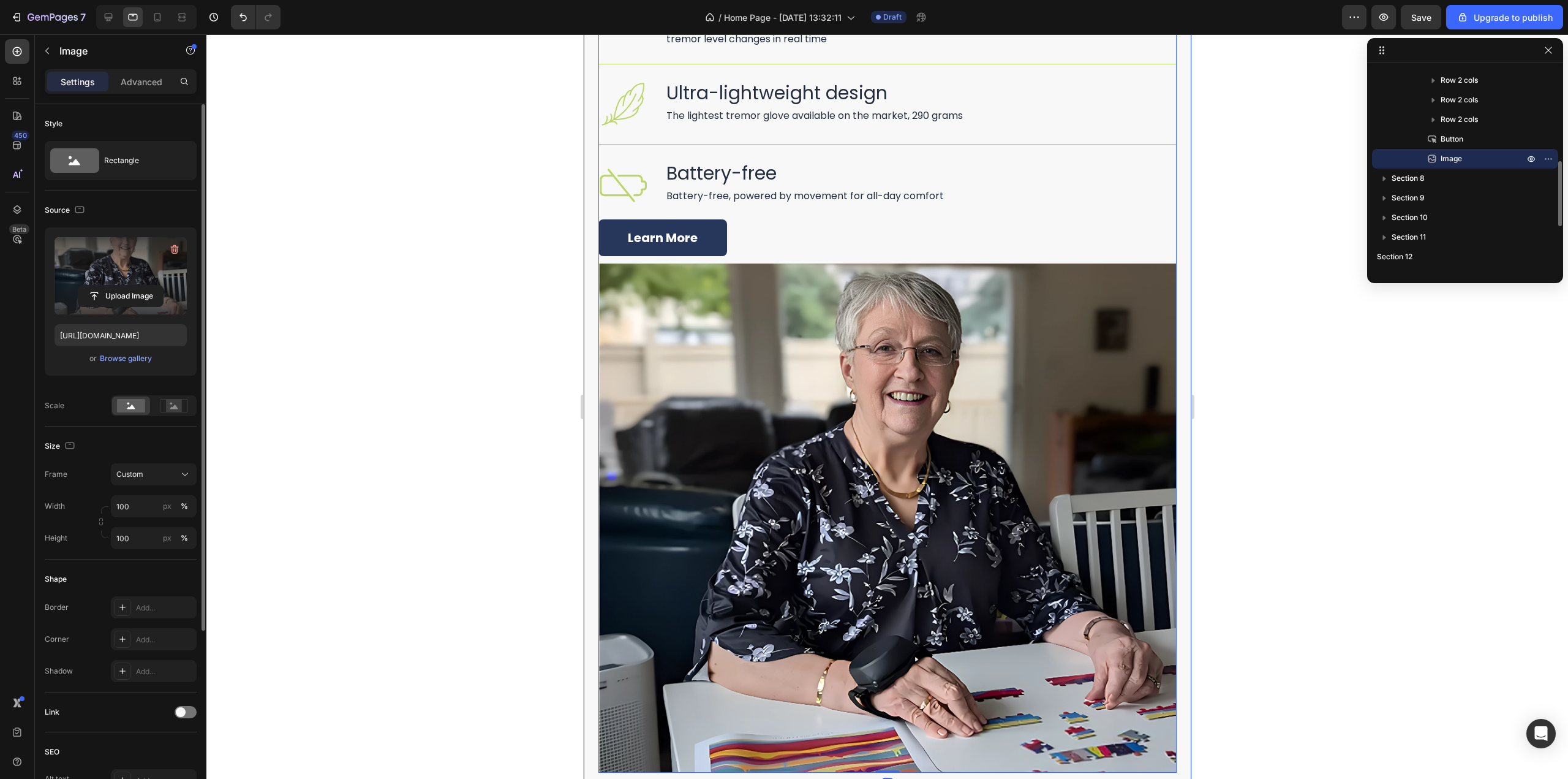
click at [149, 272] on label at bounding box center [121, 276] width 133 height 77
click at [149, 286] on input "file" at bounding box center [121, 296] width 85 height 21
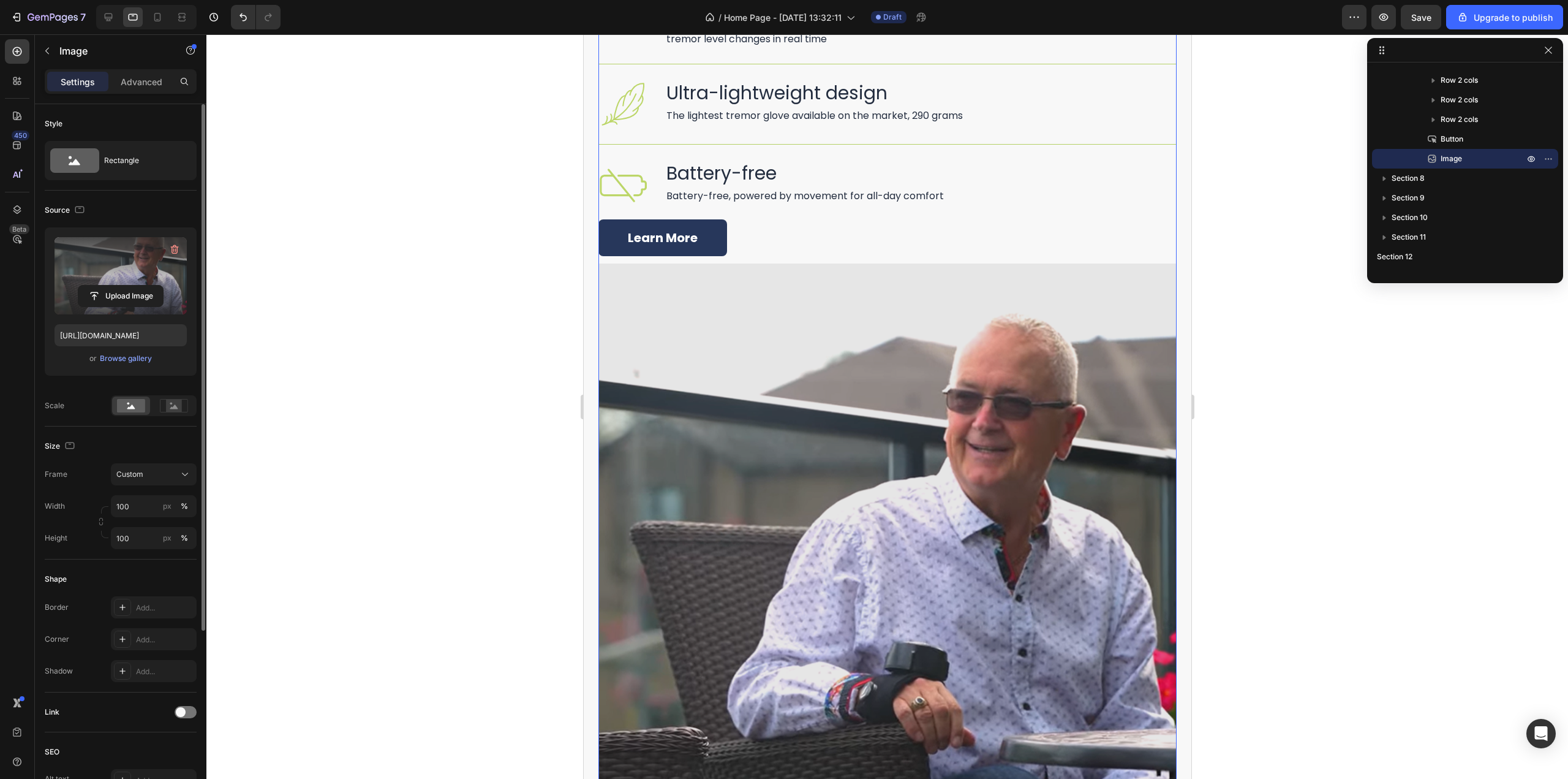
click at [147, 16] on div at bounding box center [146, 17] width 100 height 25
click at [152, 14] on icon at bounding box center [157, 17] width 12 height 12
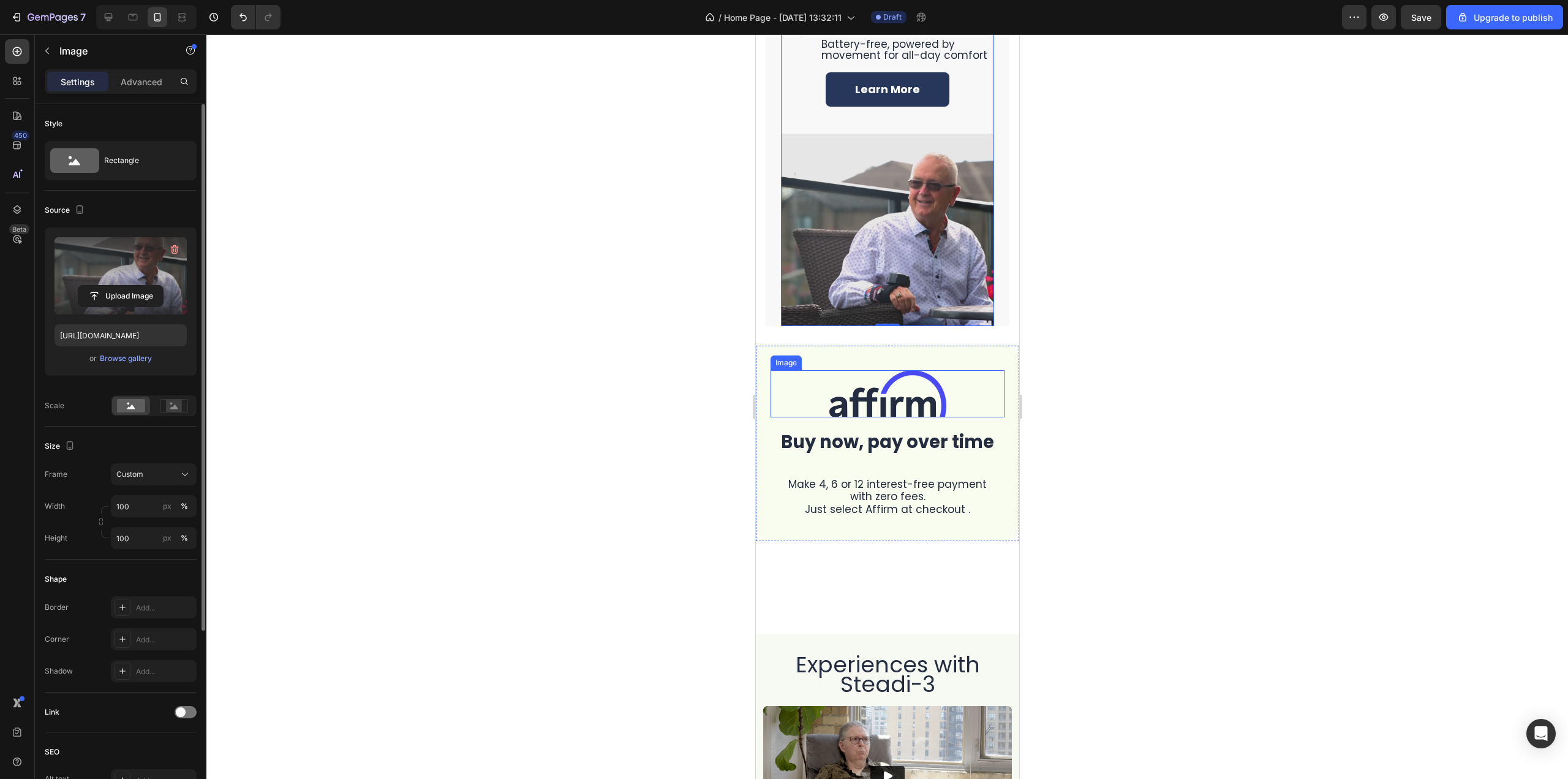
scroll to position [2208, 0]
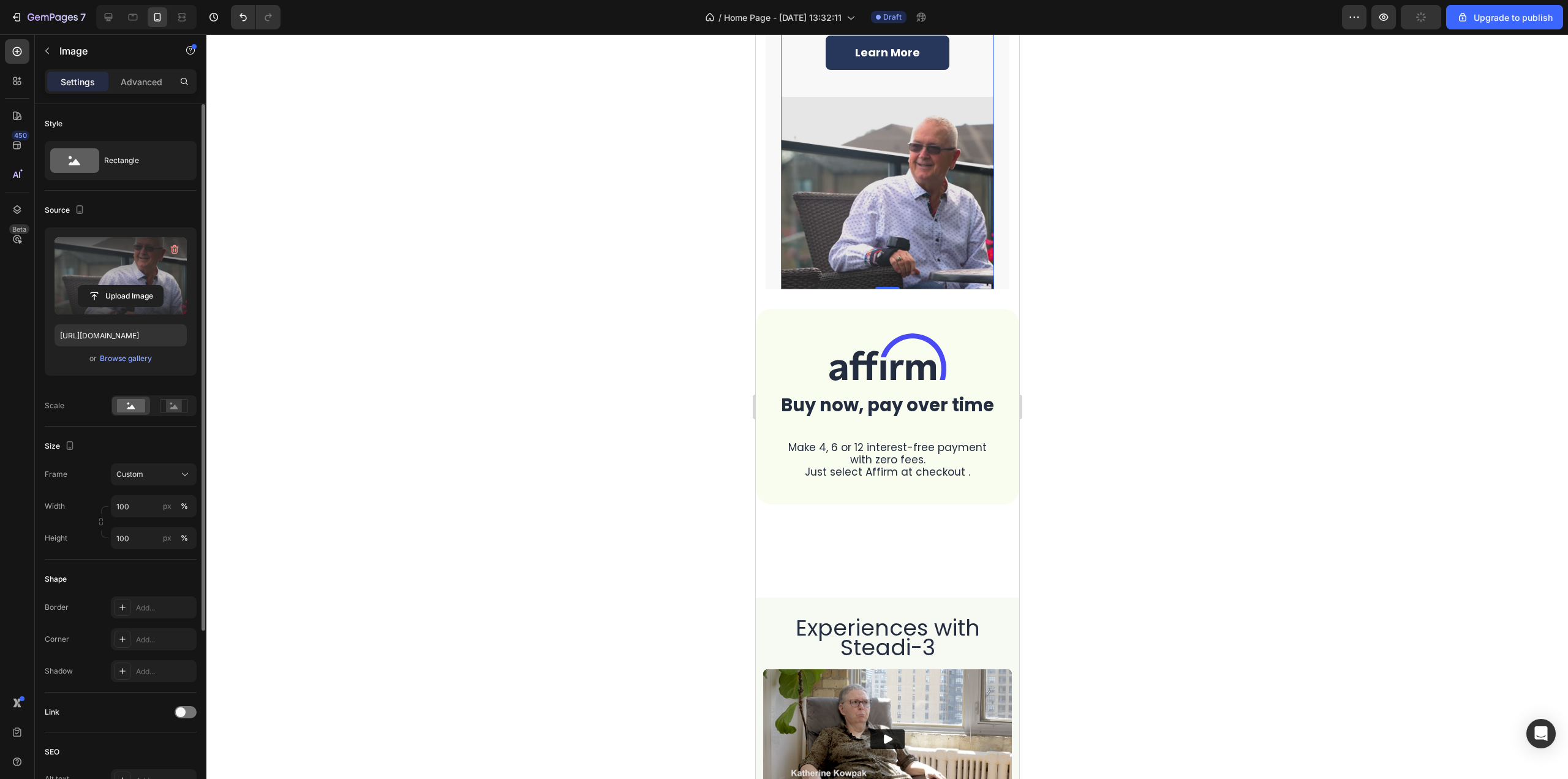
click at [860, 185] on img at bounding box center [887, 193] width 213 height 192
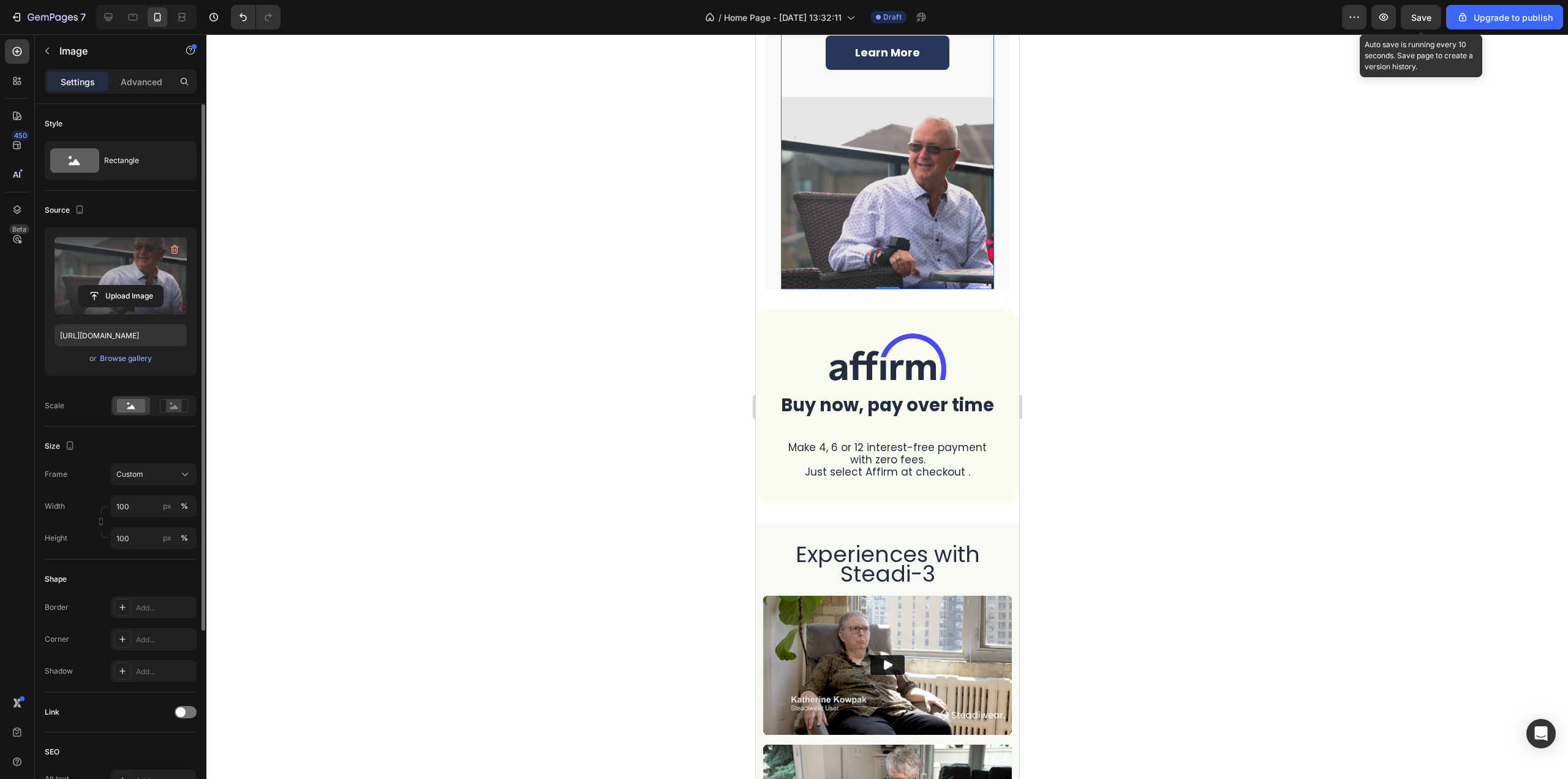
click at [1424, 18] on span "Save" at bounding box center [1422, 17] width 21 height 10
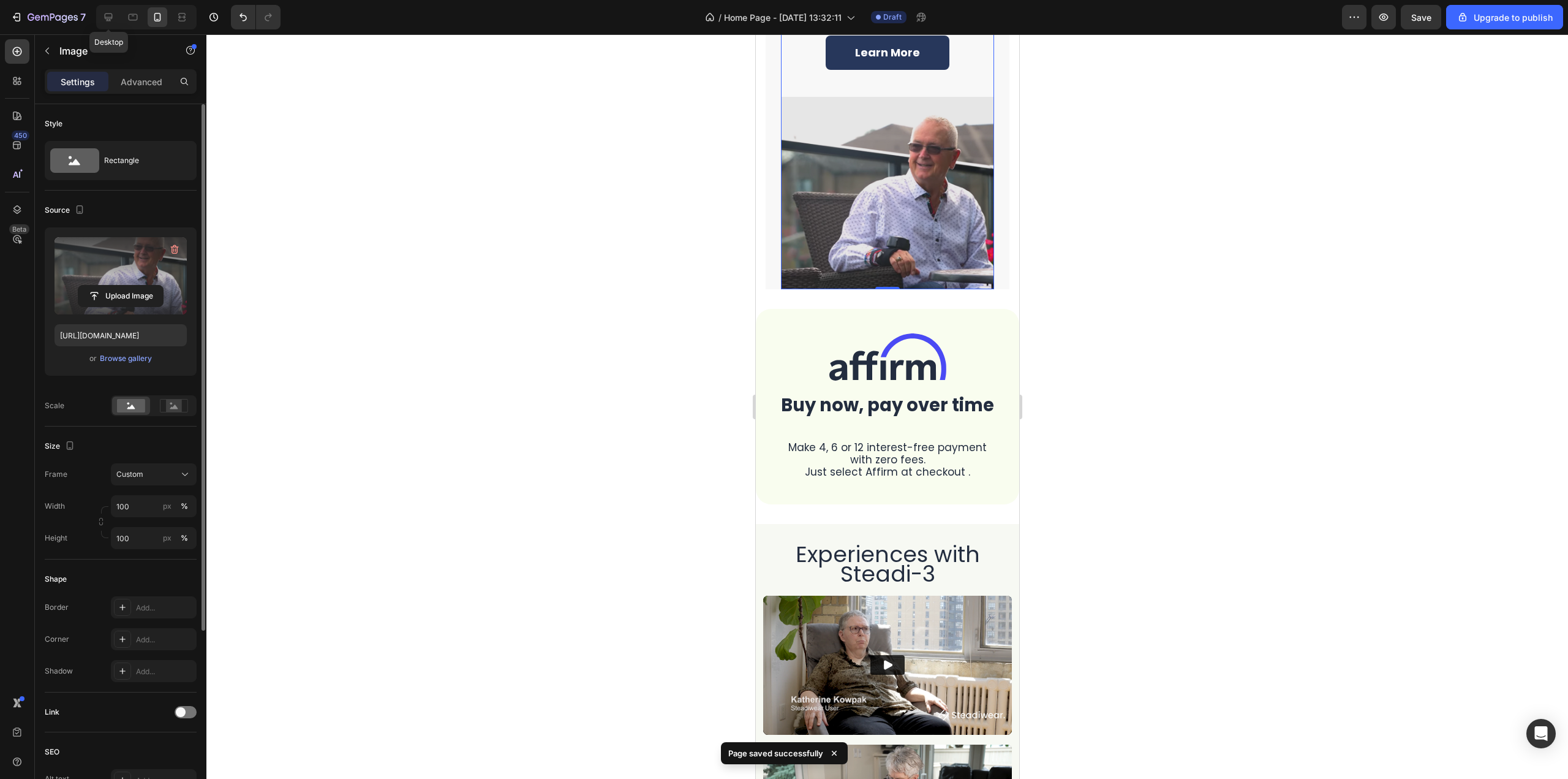
drag, startPoint x: 109, startPoint y: 14, endPoint x: 139, endPoint y: 0, distance: 33.1
click at [109, 14] on icon at bounding box center [109, 18] width 8 height 8
type input "https://cdn.shopify.com/s/files/1/0224/0757/7664/files/gempages_562420241783588…"
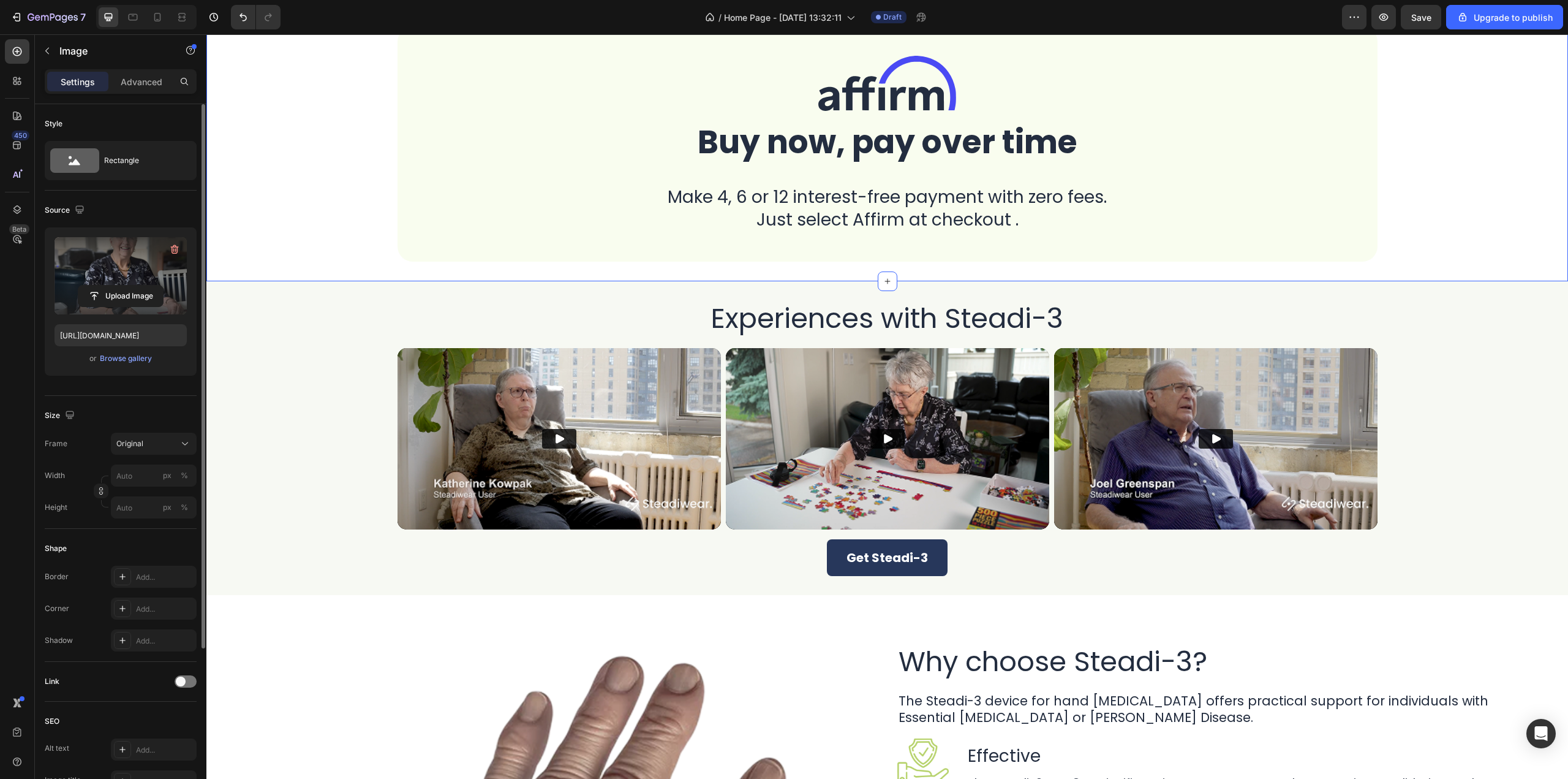
scroll to position [2321, 0]
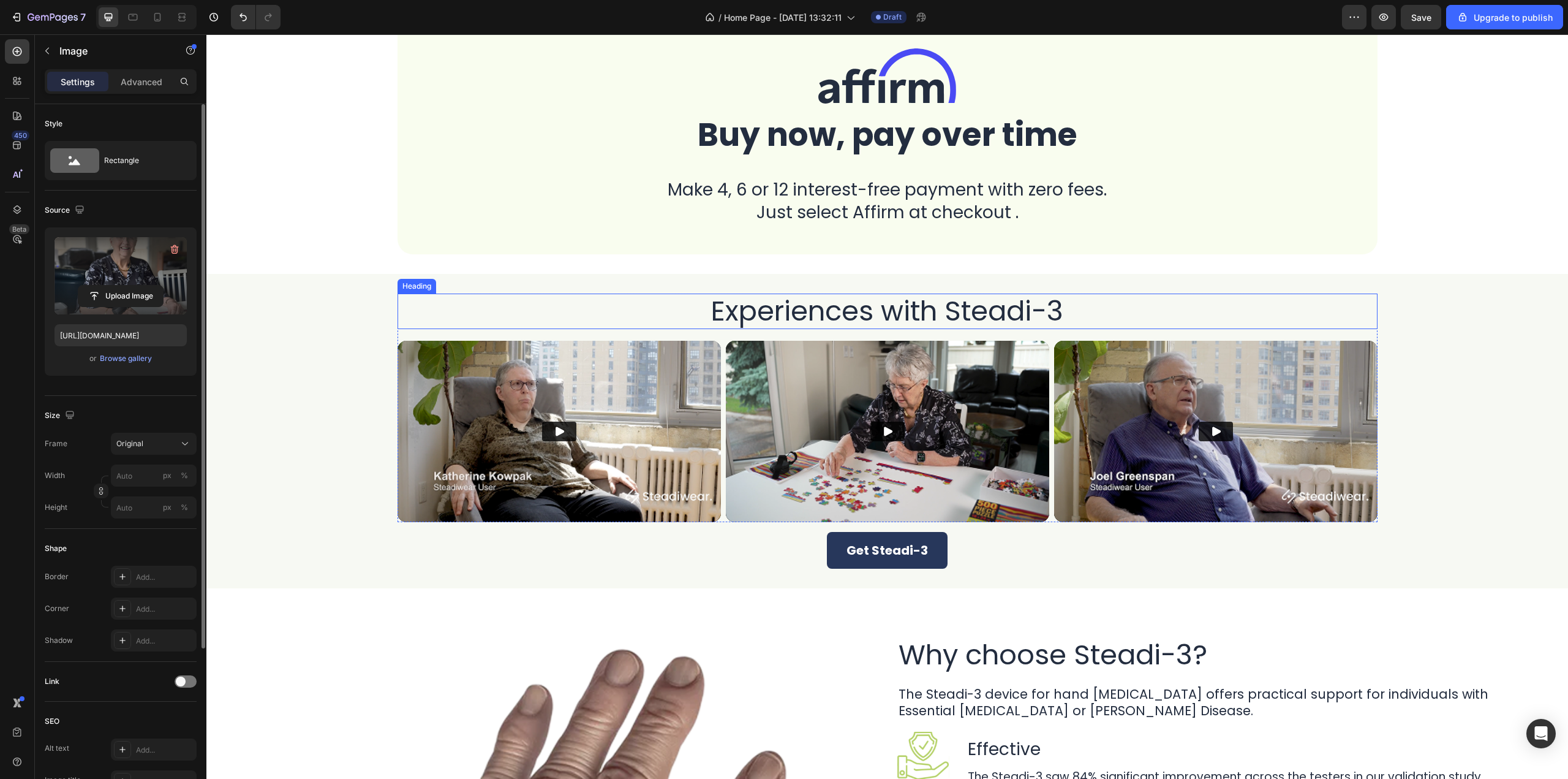
click at [650, 301] on h2 "Experiences with Steadi-3" at bounding box center [888, 311] width 980 height 36
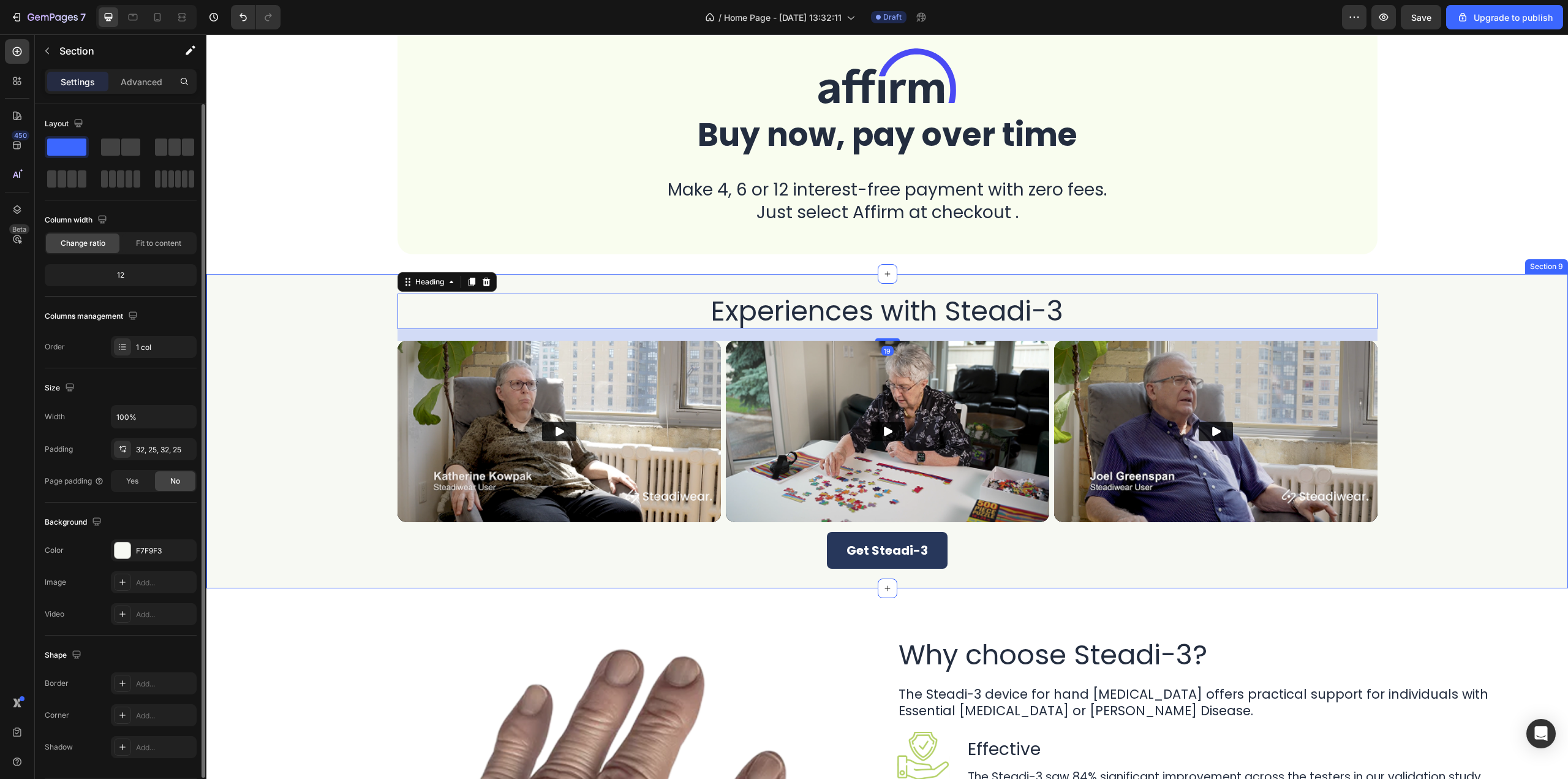
click at [588, 275] on div "Experiences with Steadi-3 Heading 19 Video Video Video Row Row Get Steadi-3 But…" at bounding box center [887, 431] width 1362 height 314
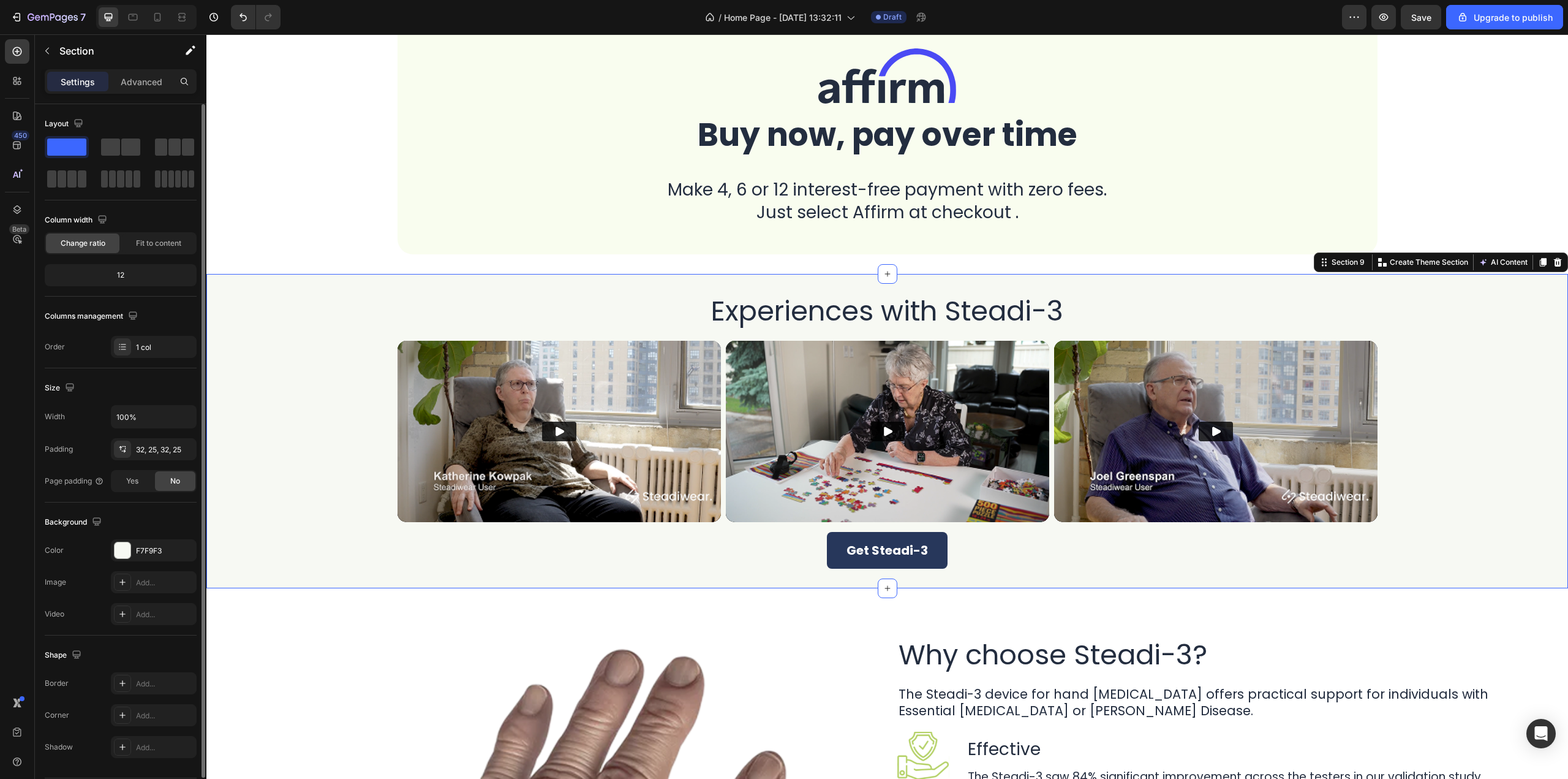
click at [1556, 261] on div "Section 9 You can create reusable sections Create Theme Section AI Content Writ…" at bounding box center [1441, 262] width 254 height 20
click at [1554, 259] on icon at bounding box center [1558, 262] width 8 height 9
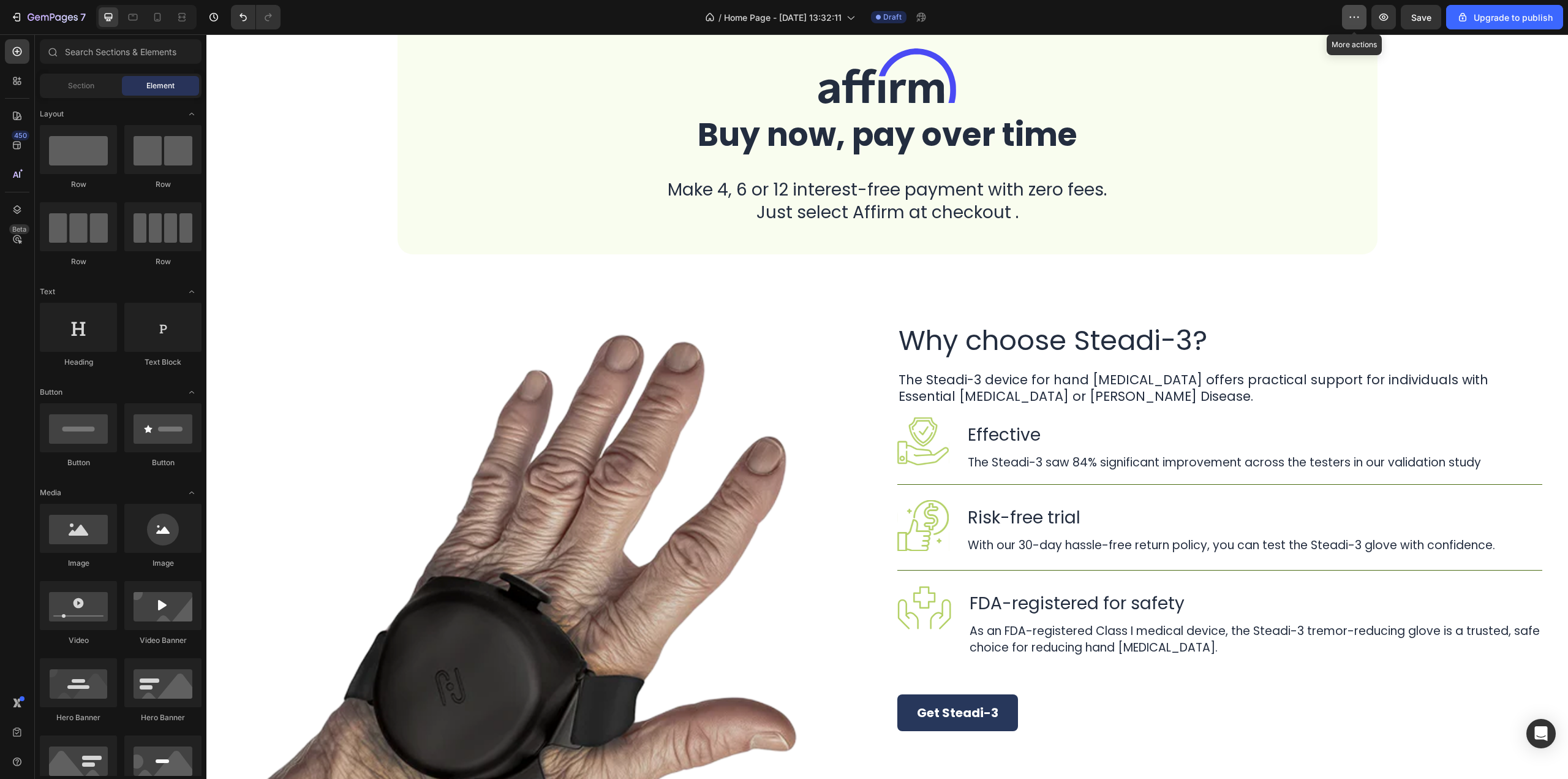
click at [1348, 15] on button "button" at bounding box center [1355, 17] width 25 height 25
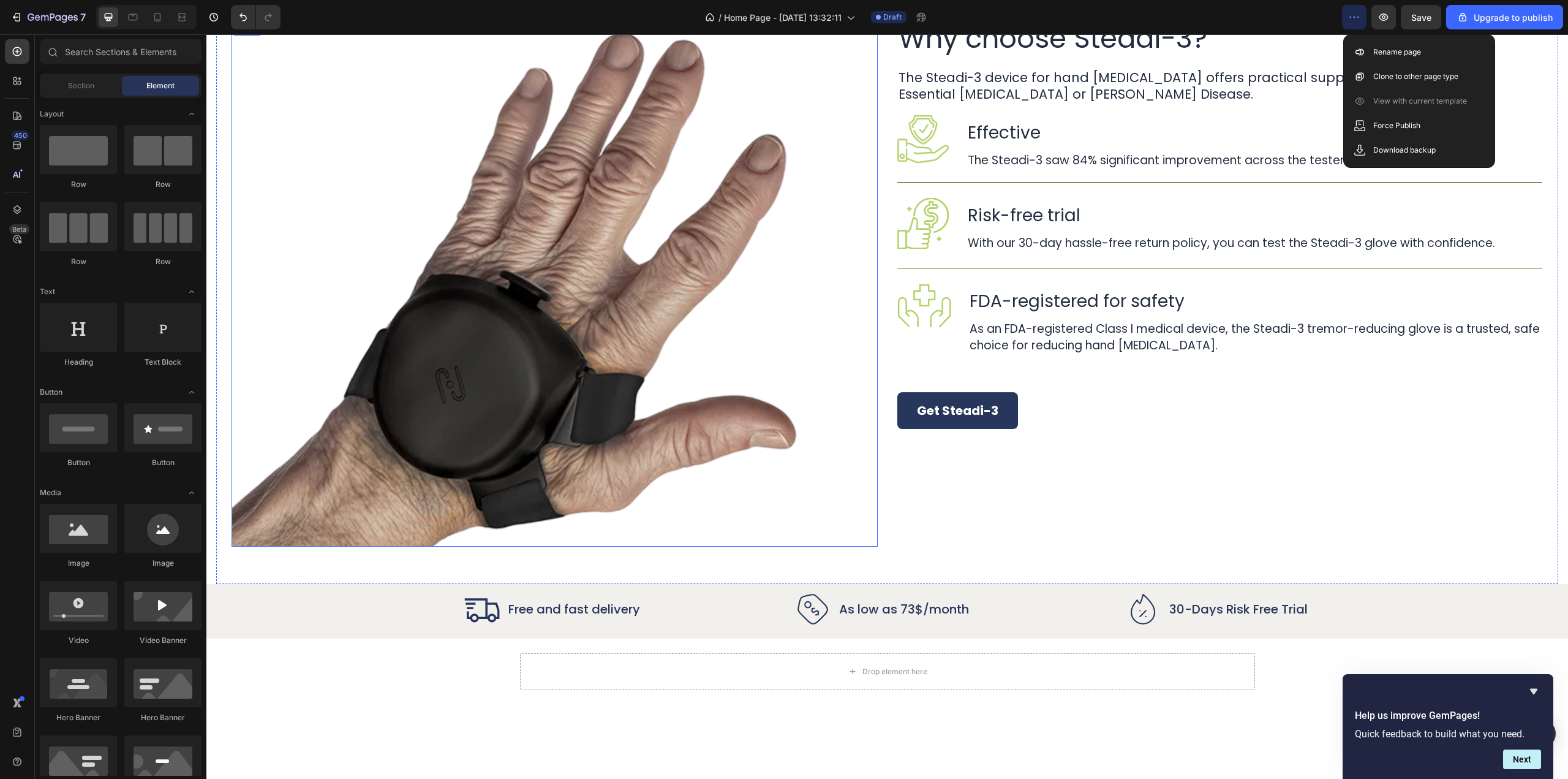
scroll to position [2628, 0]
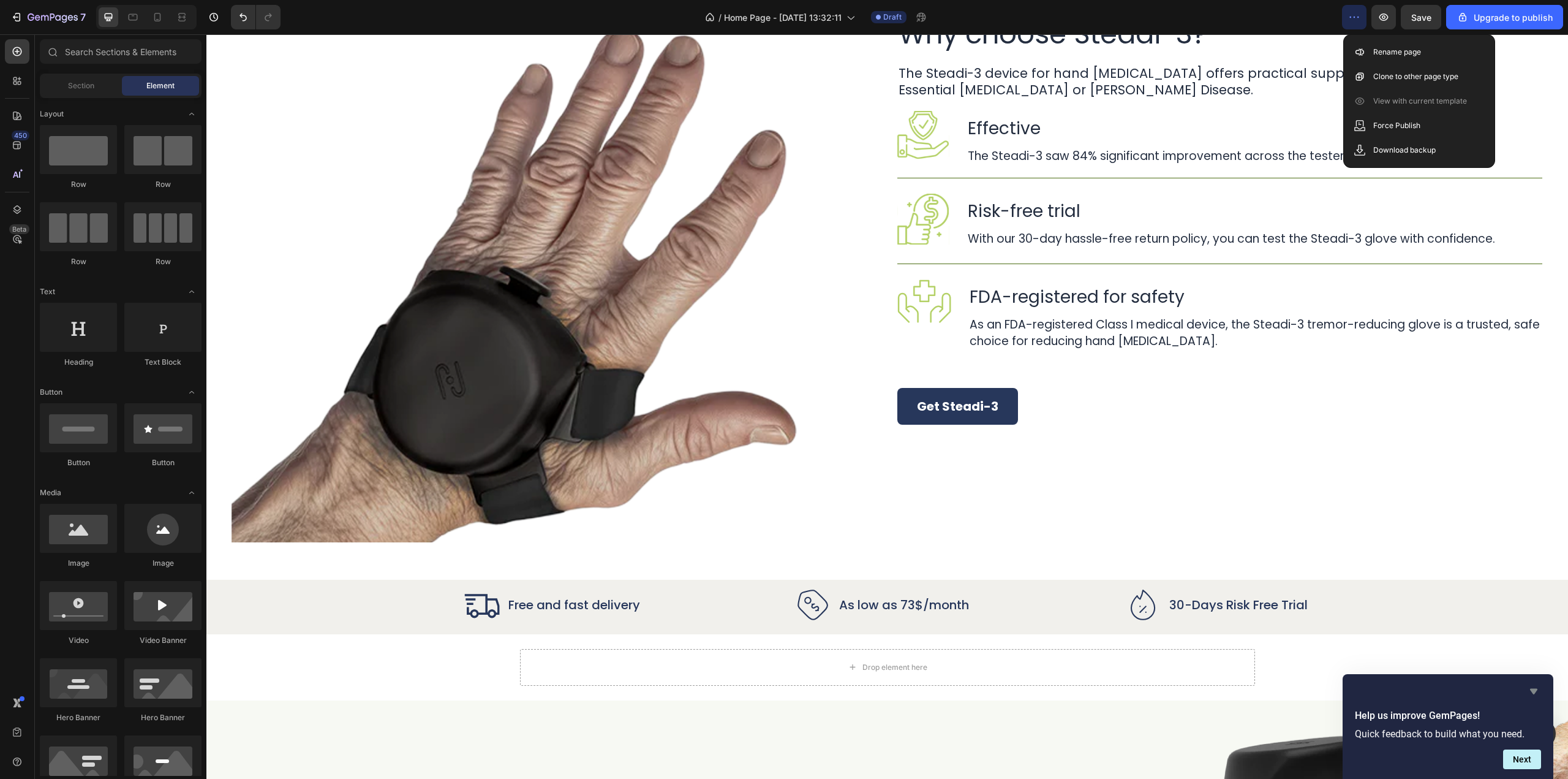
click at [1531, 686] on icon "Hide survey" at bounding box center [1534, 691] width 15 height 15
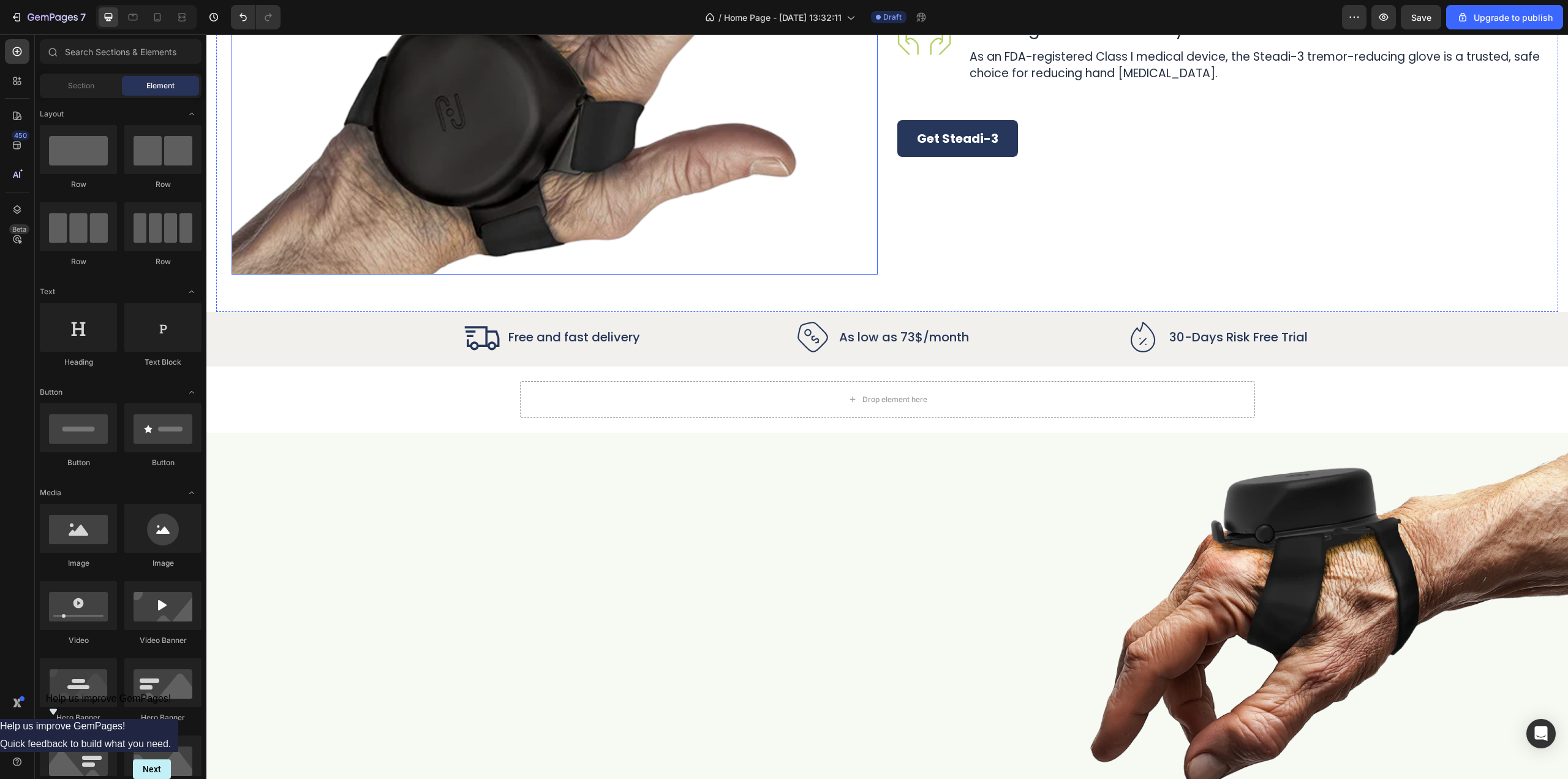
scroll to position [3118, 0]
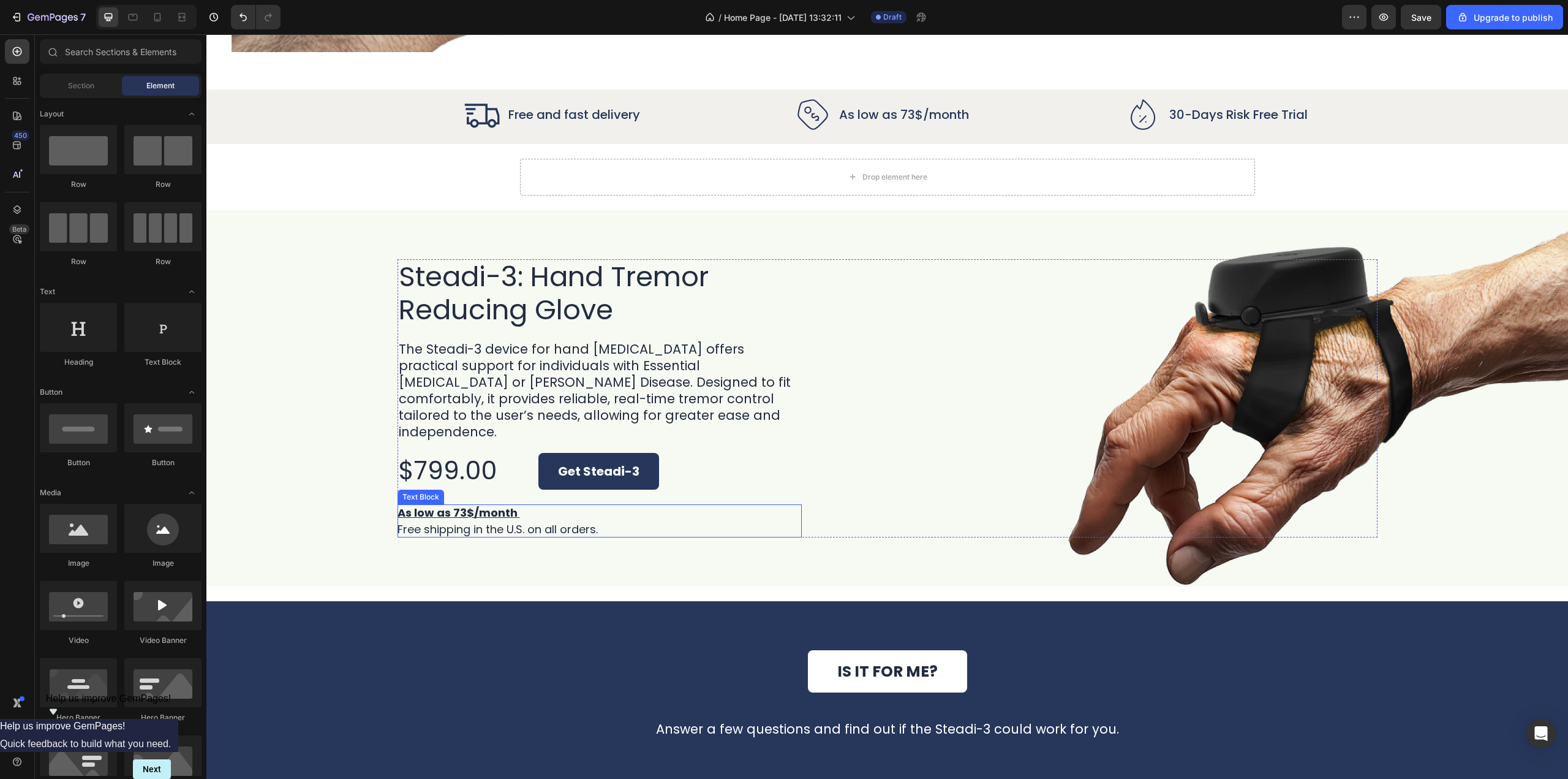
click at [567, 521] on p "Free shipping in the U.S. on all orders." at bounding box center [498, 529] width 200 height 16
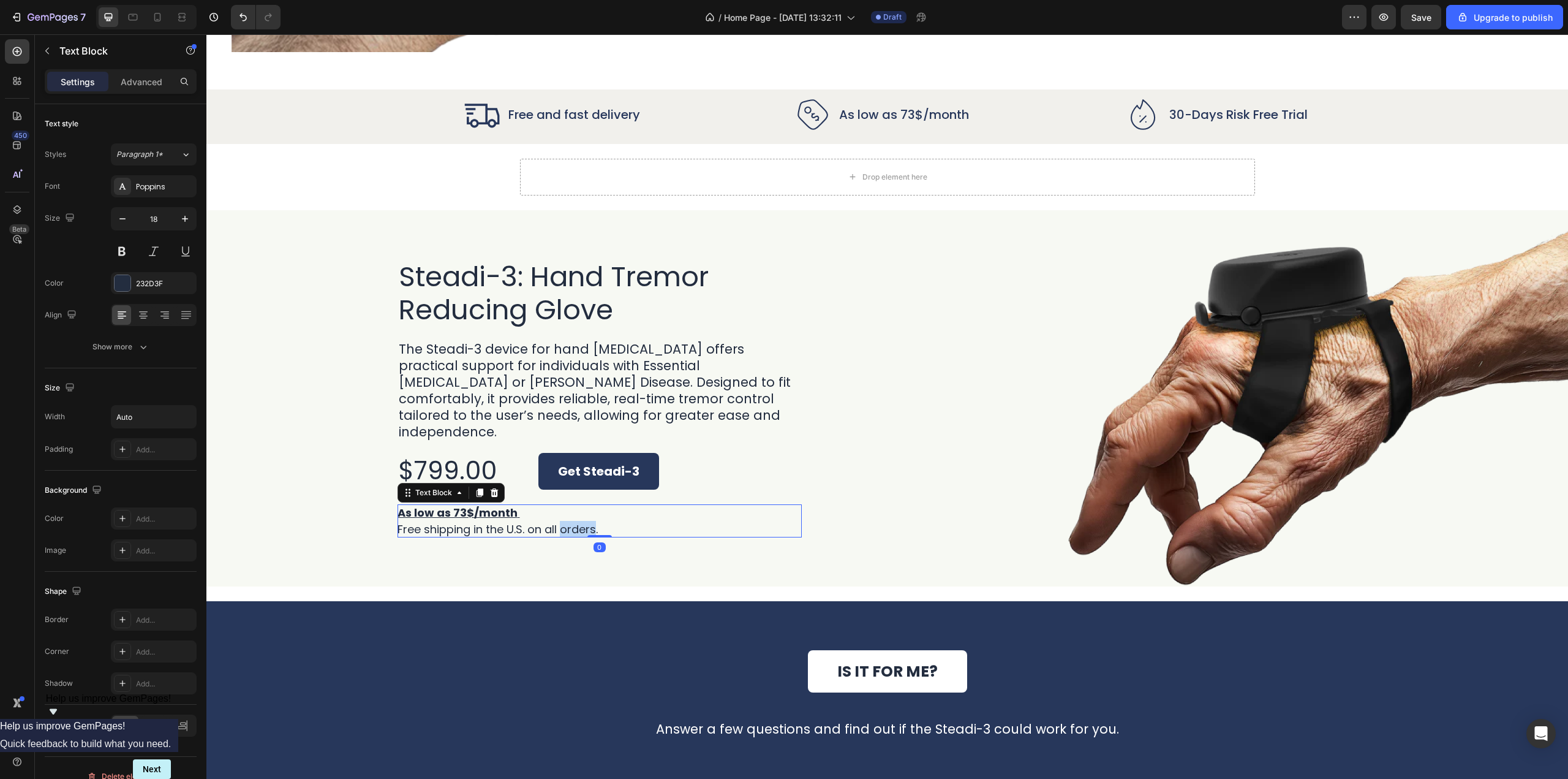
click at [567, 521] on p "Free shipping in the U.S. on all orders." at bounding box center [498, 529] width 200 height 16
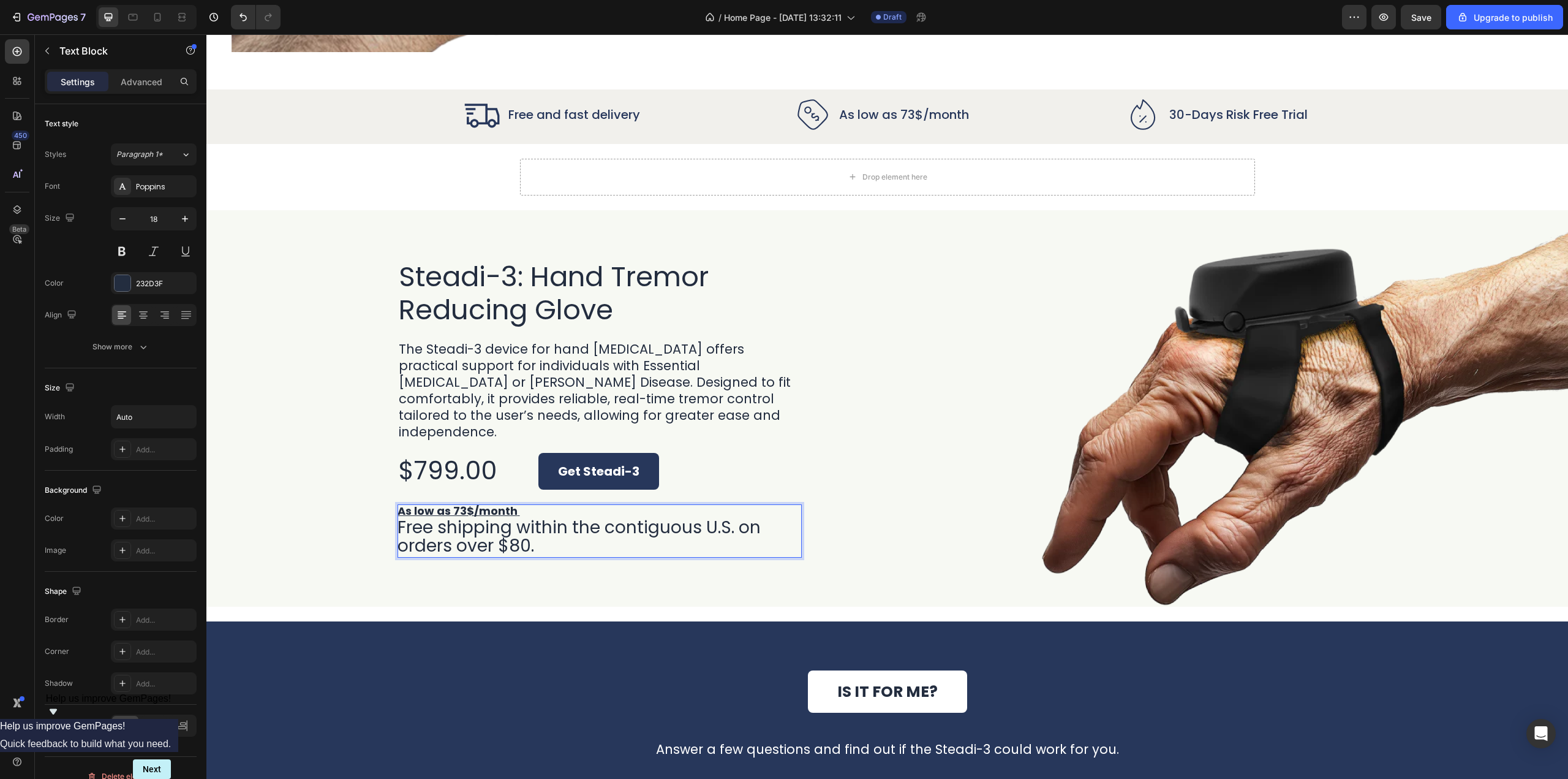
scroll to position [0, 0]
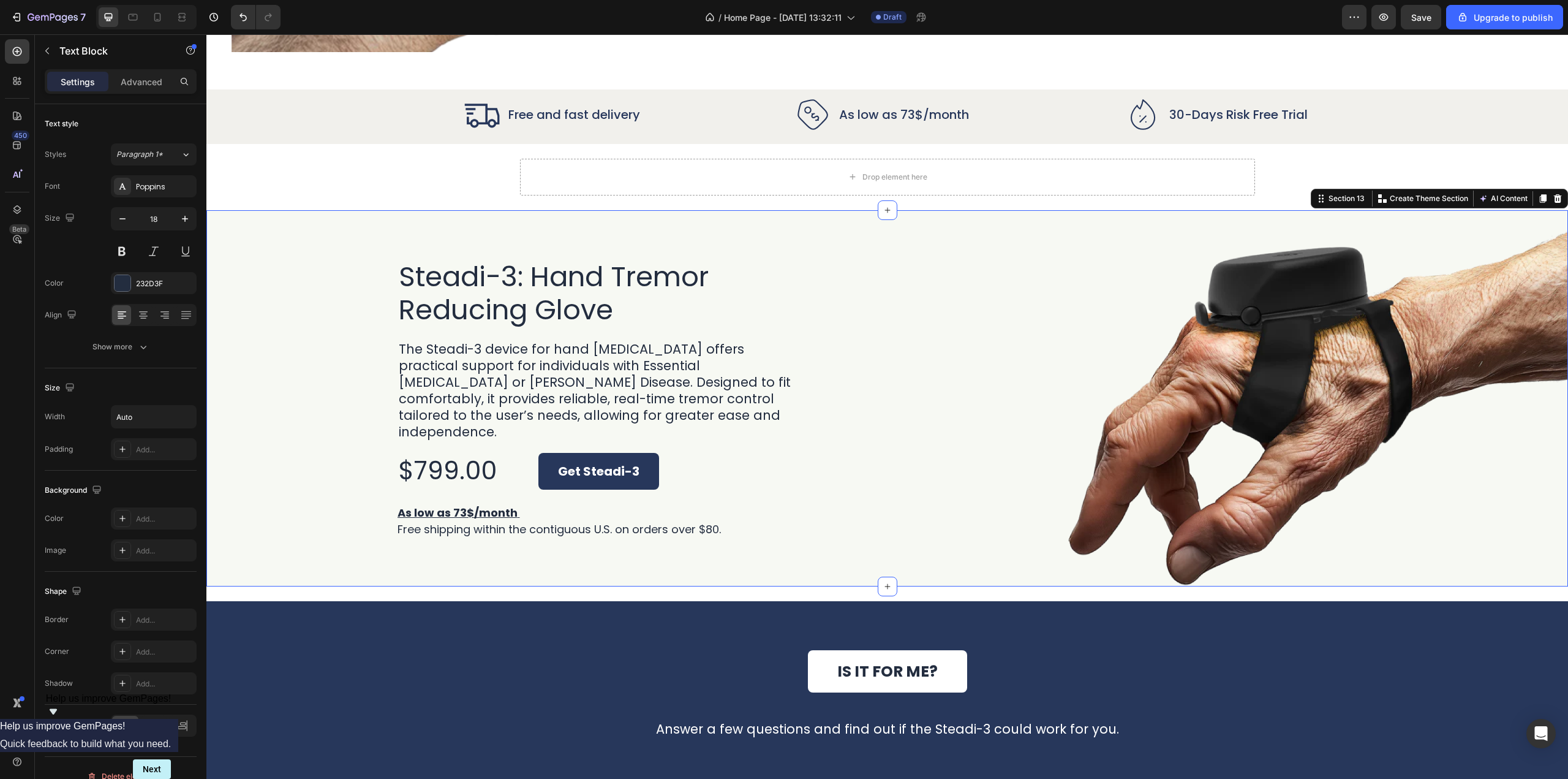
click at [596, 546] on div "Steadi-3: Hand Tremor Reducing Glove Heading The Steadi-3 device for hand tremo…" at bounding box center [887, 398] width 1362 height 376
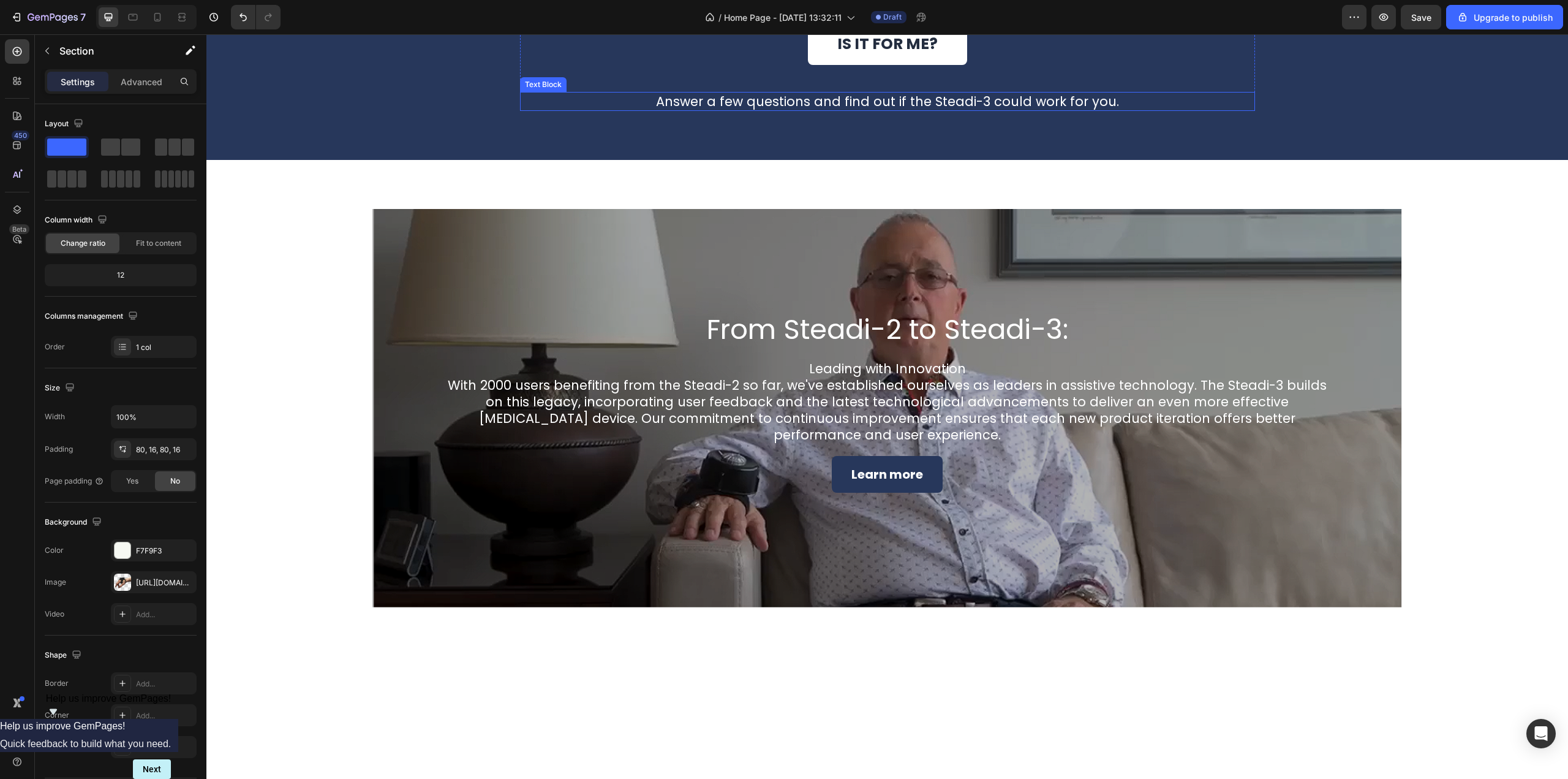
scroll to position [4099, 0]
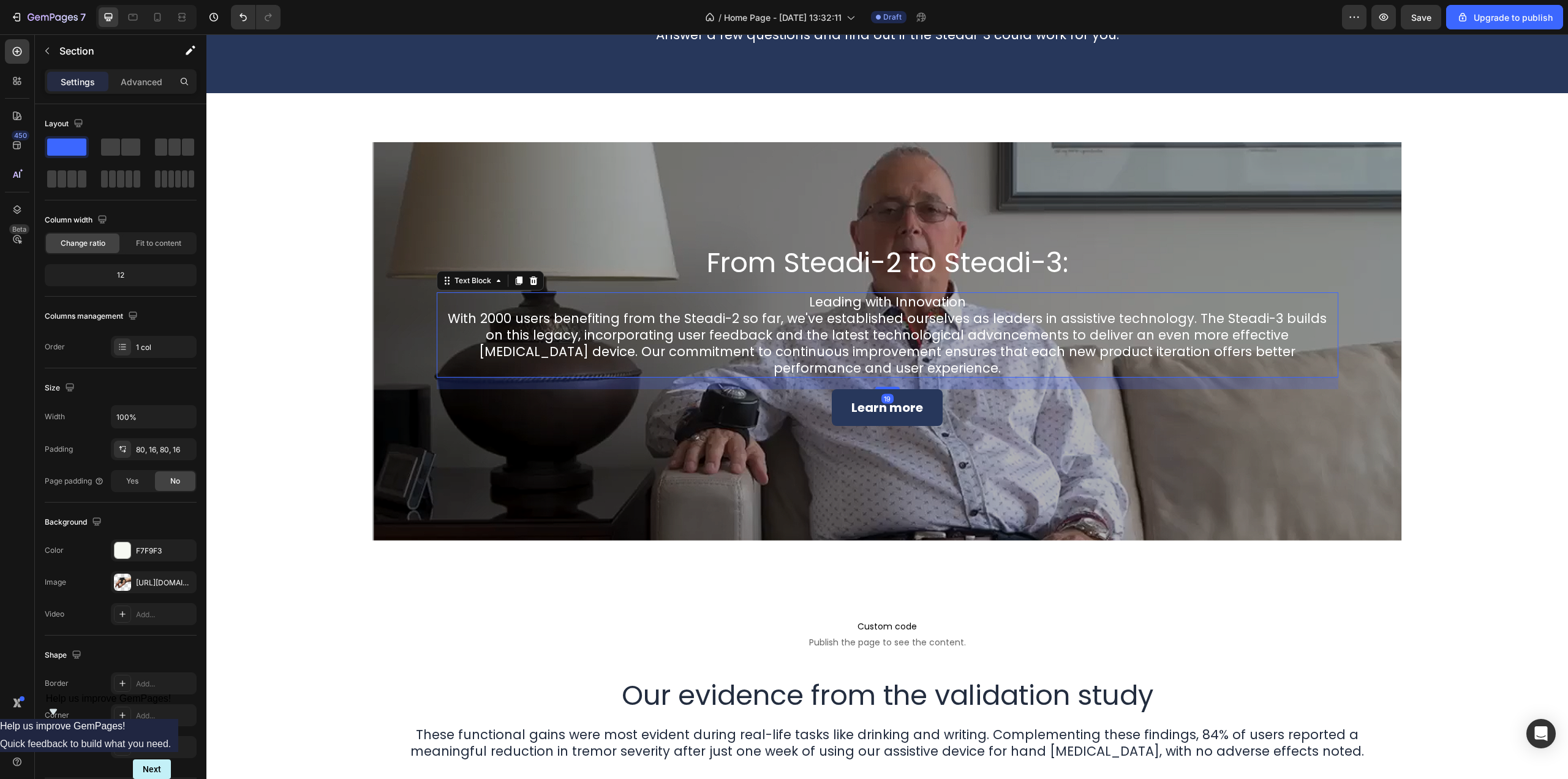
click at [583, 354] on p "Leading with Innovation With 2000 users benefiting from the Steadi-2 so far, we…" at bounding box center [888, 334] width 900 height 83
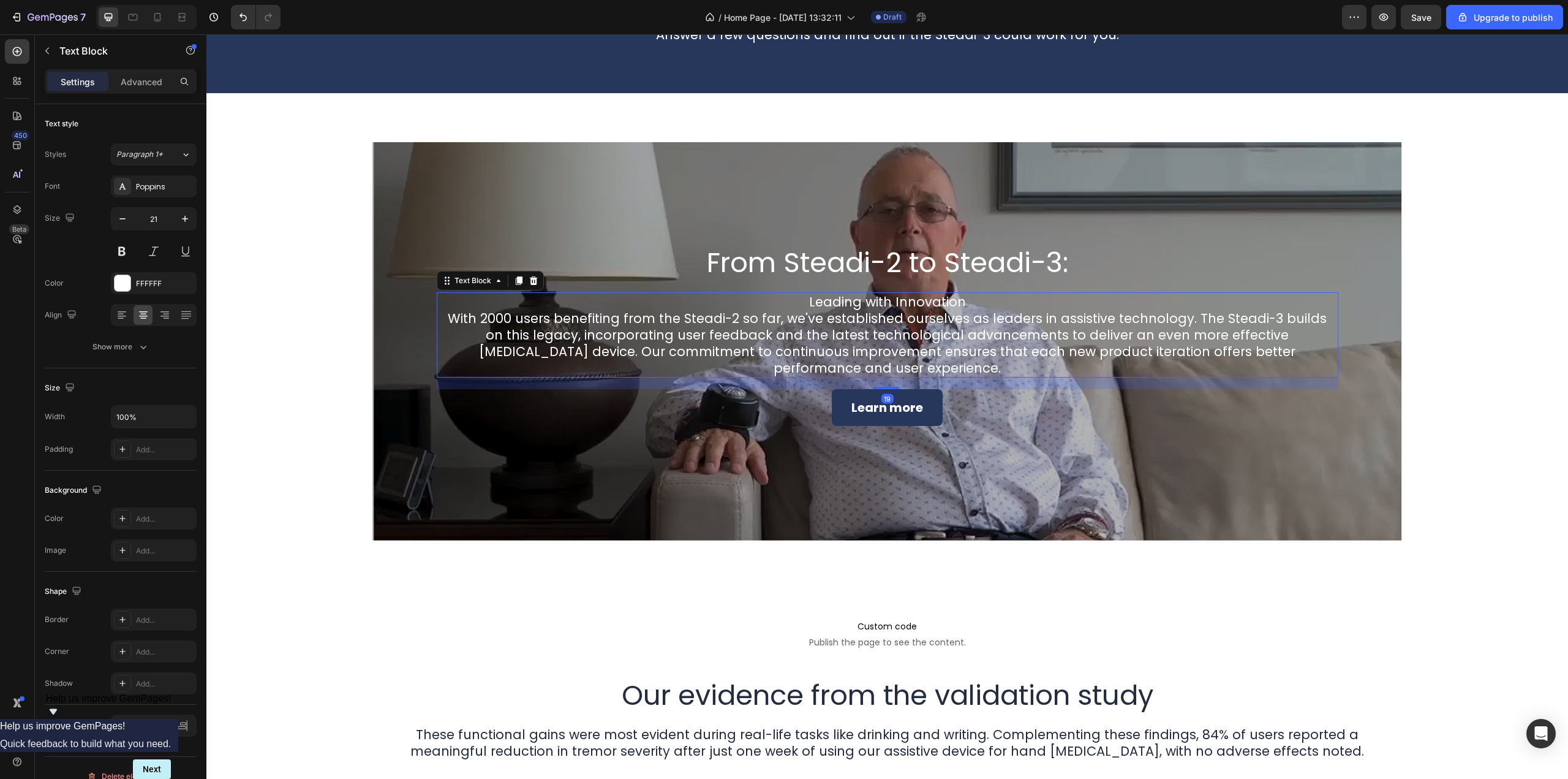
click at [597, 346] on p "Leading with Innovation With 2000 users benefiting from the Steadi-2 so far, we…" at bounding box center [888, 334] width 900 height 83
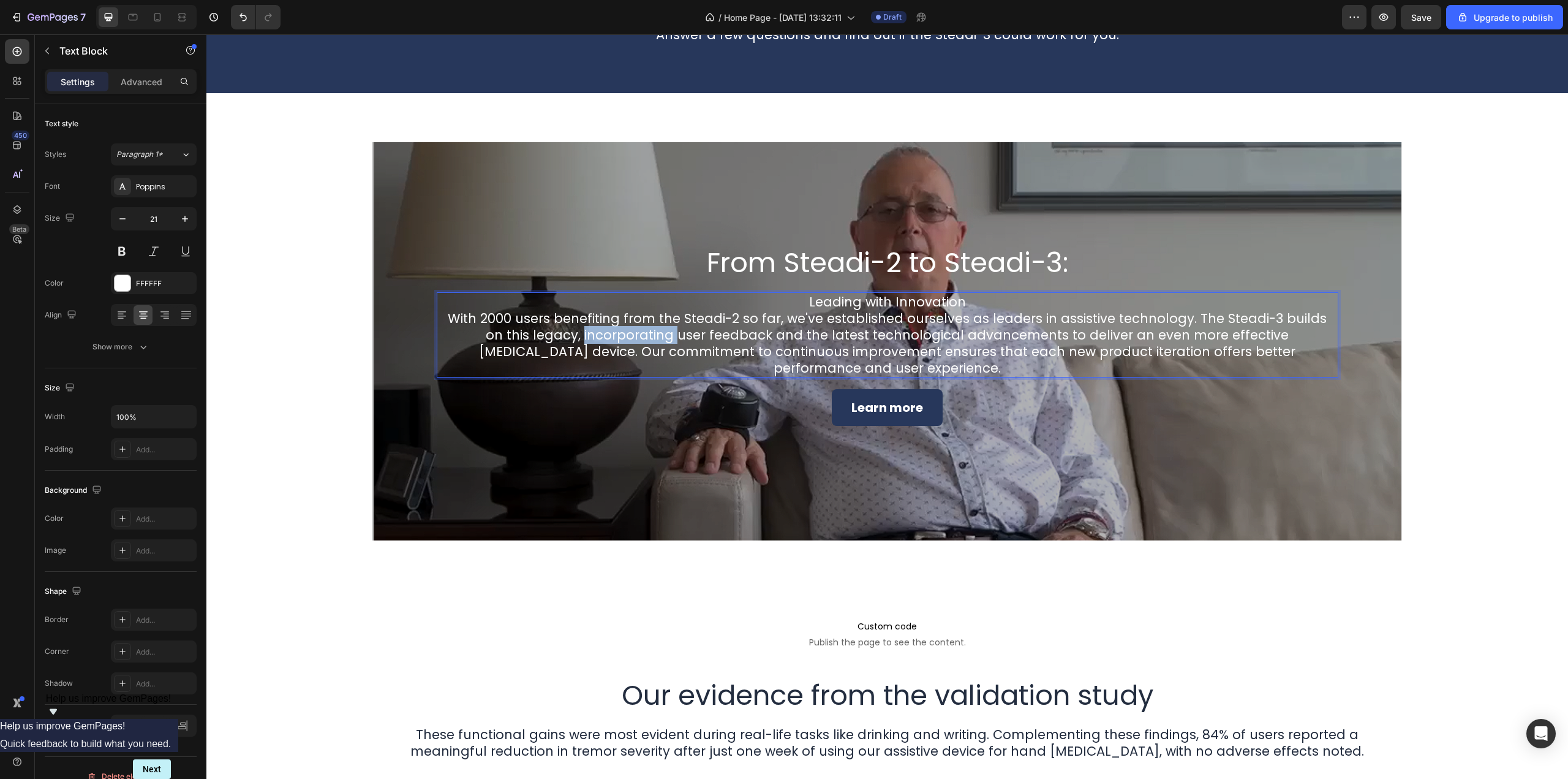
click at [597, 346] on p "Leading with Innovation With 2000 users benefiting from the Steadi-2 so far, we…" at bounding box center [888, 334] width 900 height 83
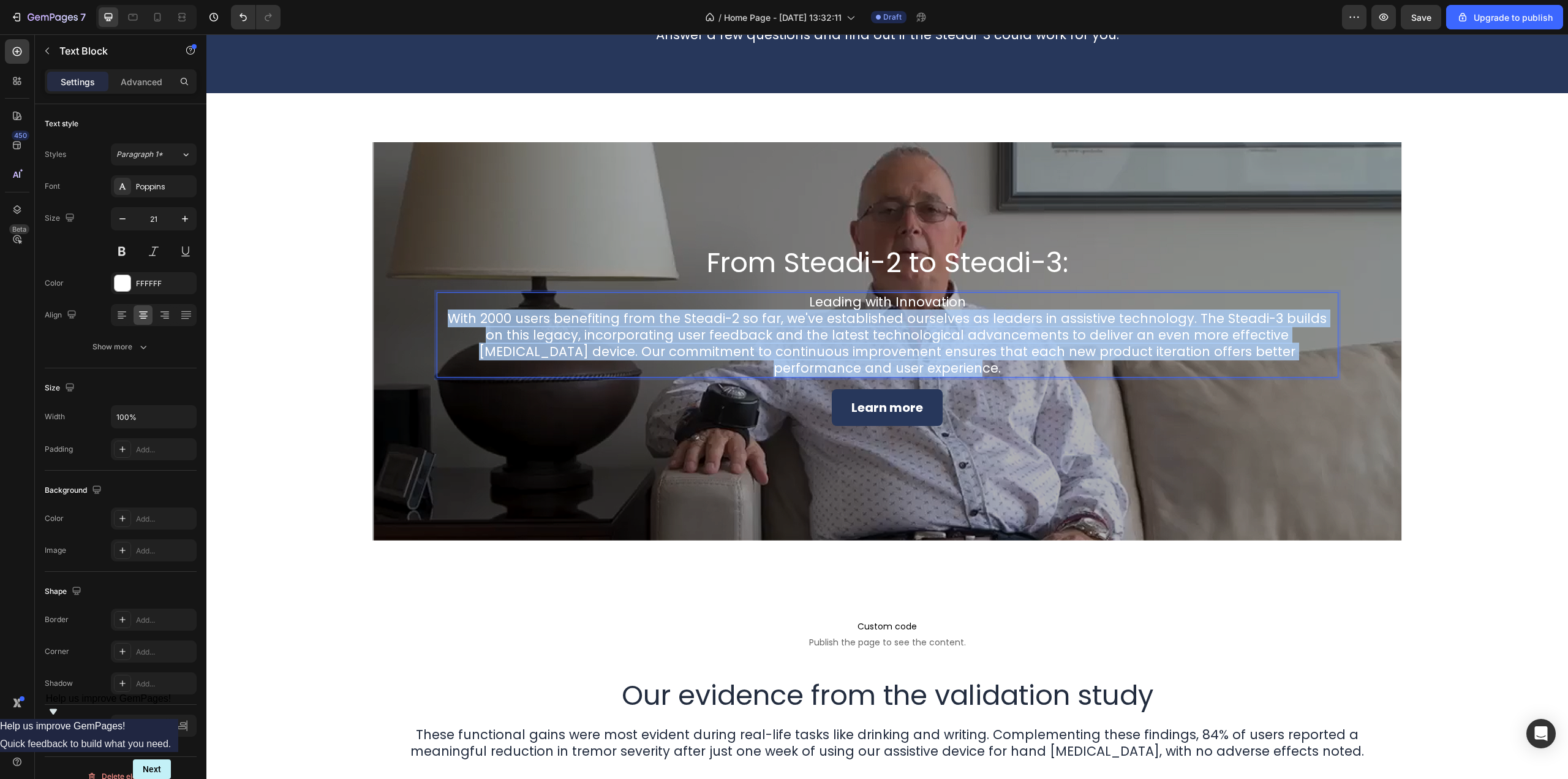
click at [597, 346] on p "Leading with Innovation With 2000 users benefiting from the Steadi-2 so far, we…" at bounding box center [888, 334] width 900 height 83
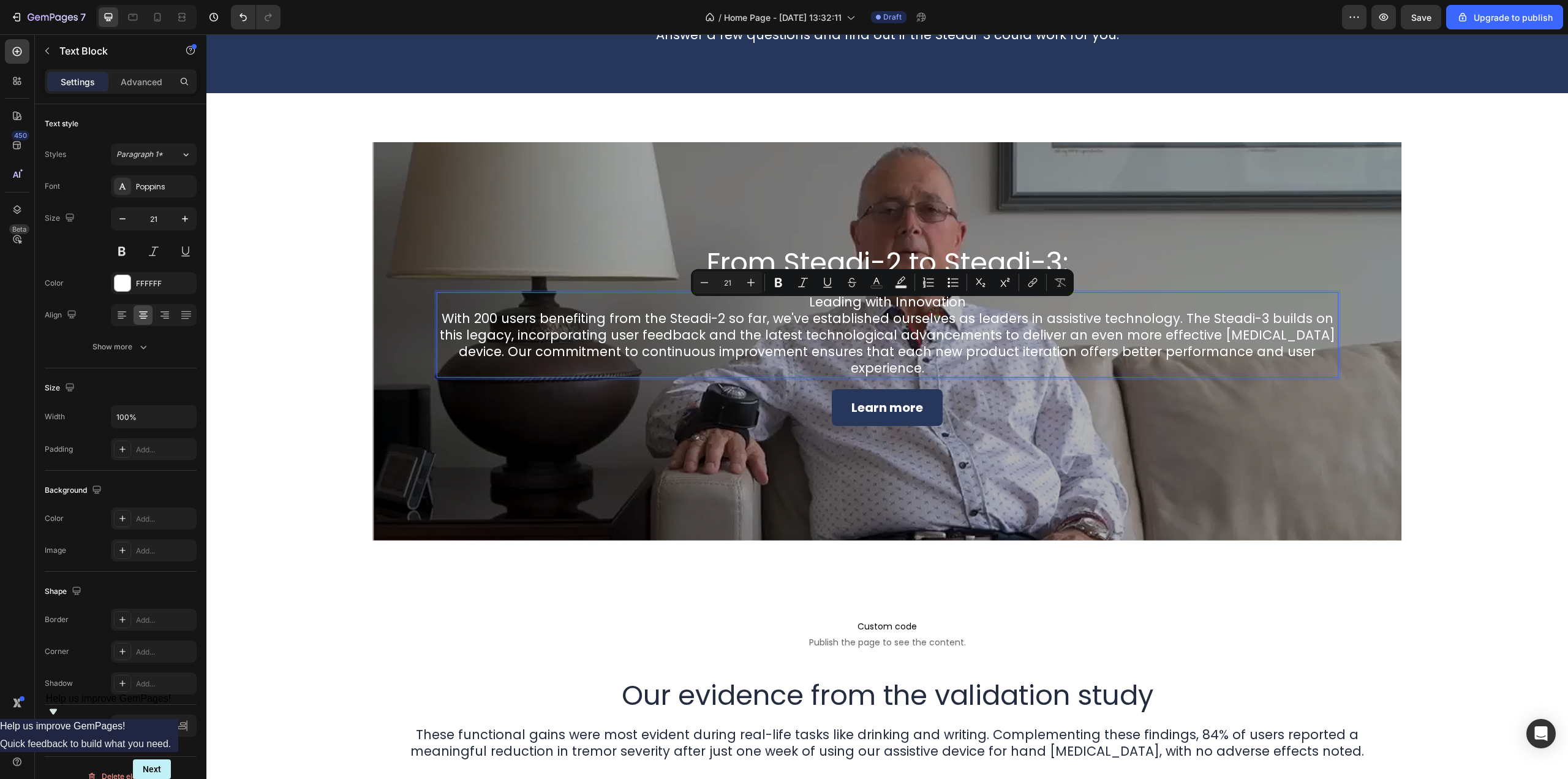
scroll to position [4108, 0]
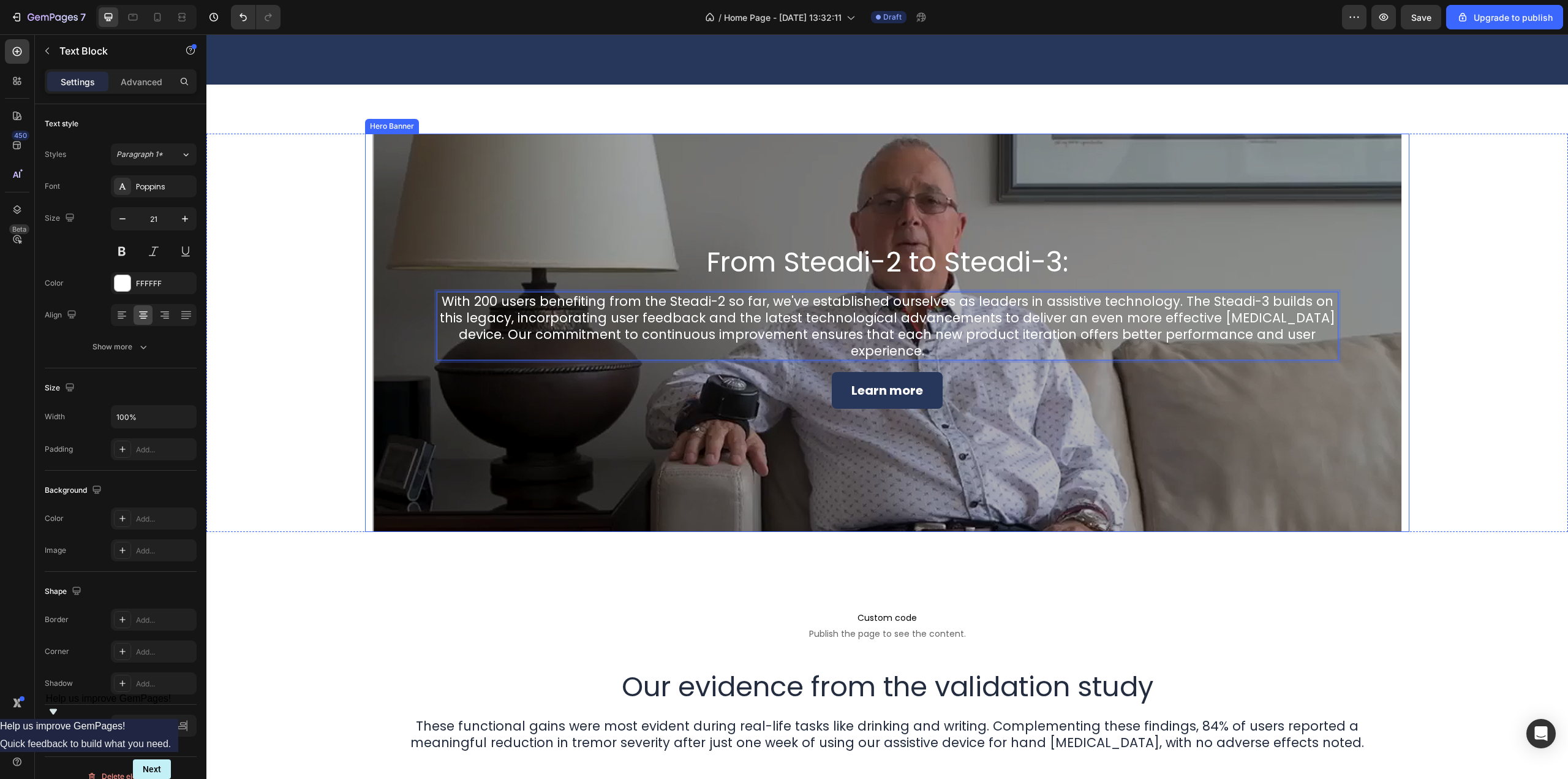
click at [608, 152] on div "Background Image" at bounding box center [887, 332] width 1030 height 399
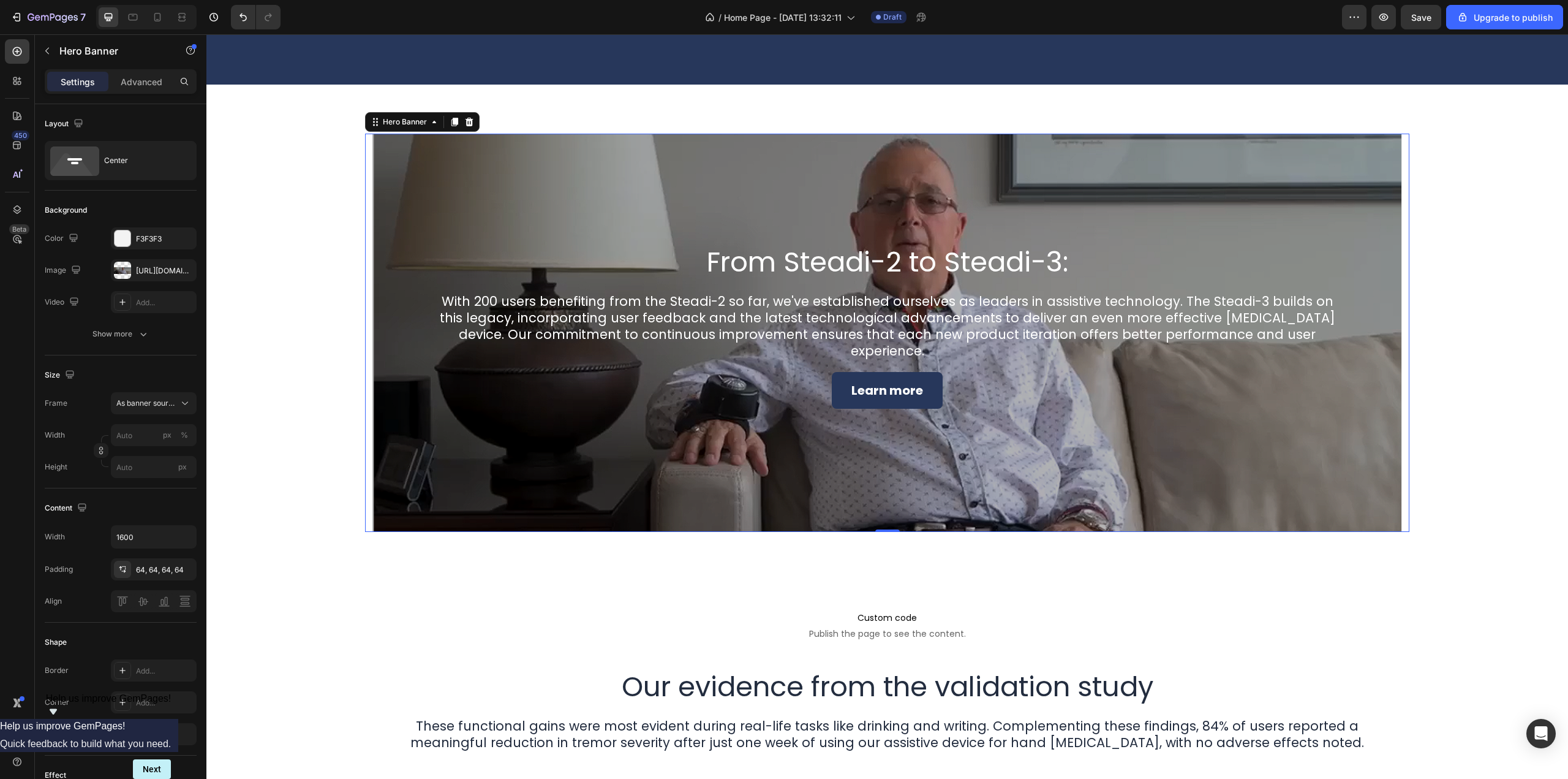
click at [566, 174] on div "Background Image" at bounding box center [887, 332] width 1030 height 399
click at [120, 270] on div at bounding box center [122, 270] width 17 height 17
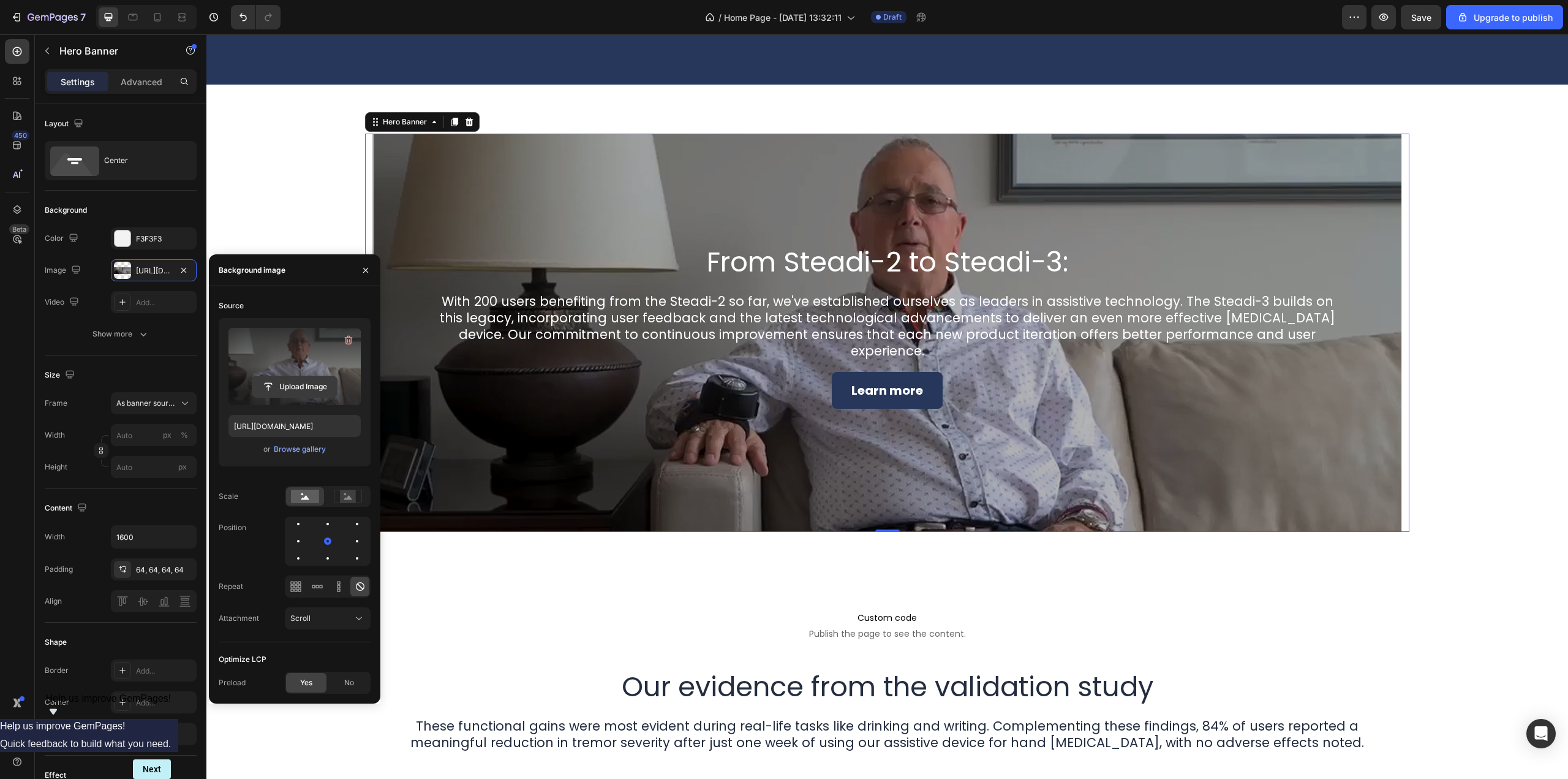
click at [292, 382] on input "file" at bounding box center [295, 386] width 85 height 21
type input "https://cdn.shopify.com/s/files/1/0224/0757/7664/files/gempages_562420241783588…"
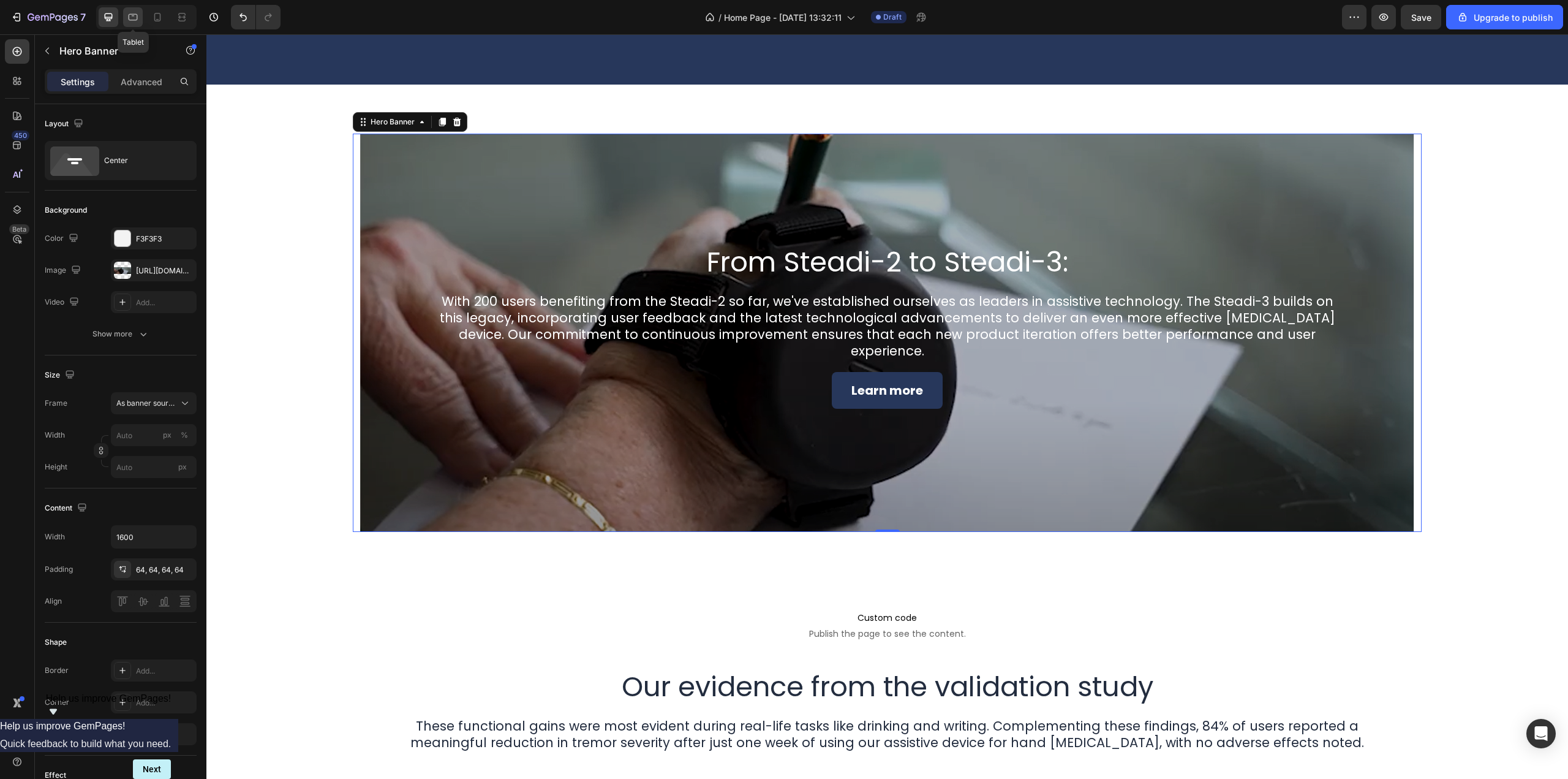
click at [126, 22] on div at bounding box center [133, 17] width 20 height 20
type input "100"
type input "100%"
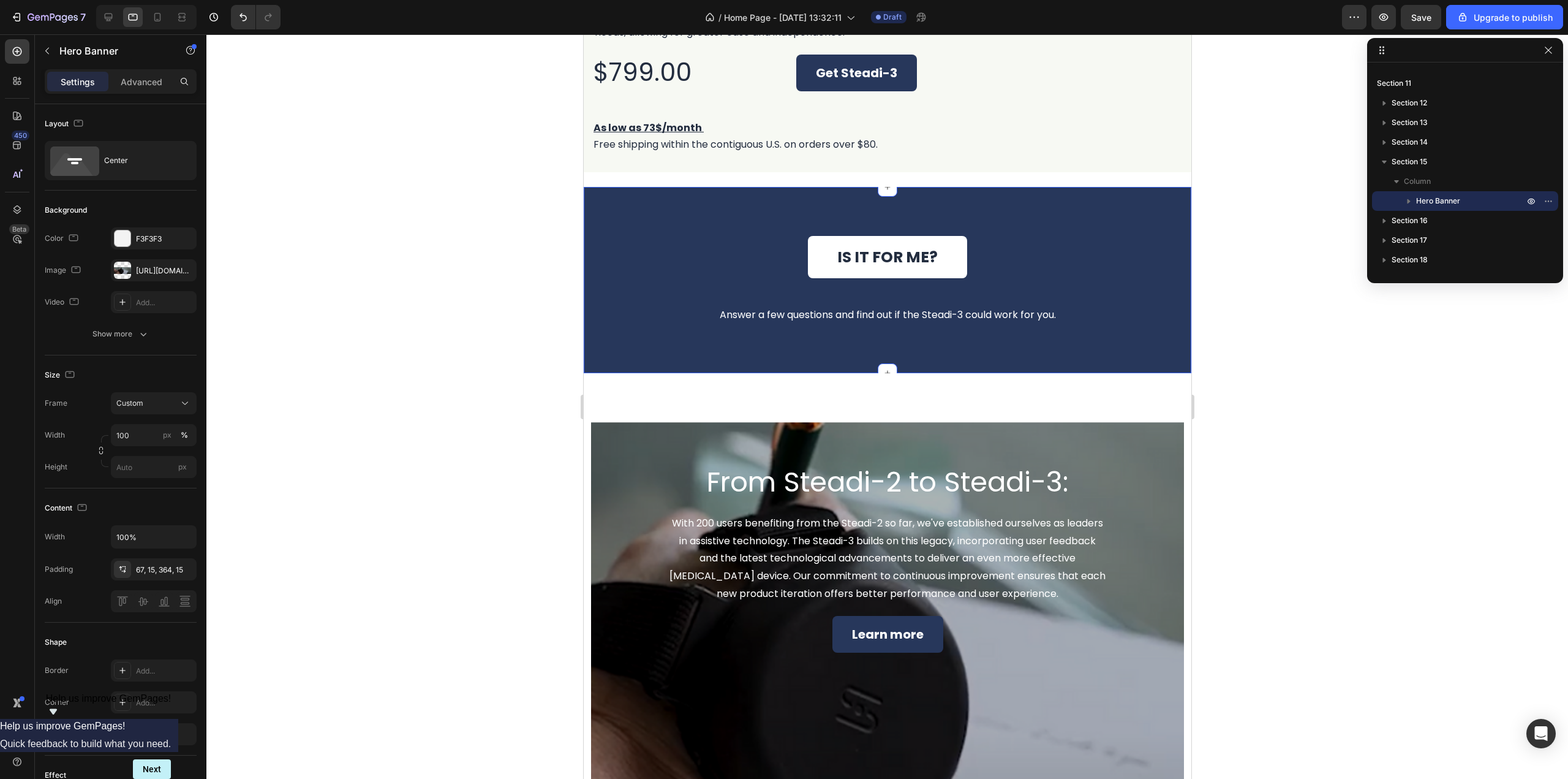
scroll to position [5149, 0]
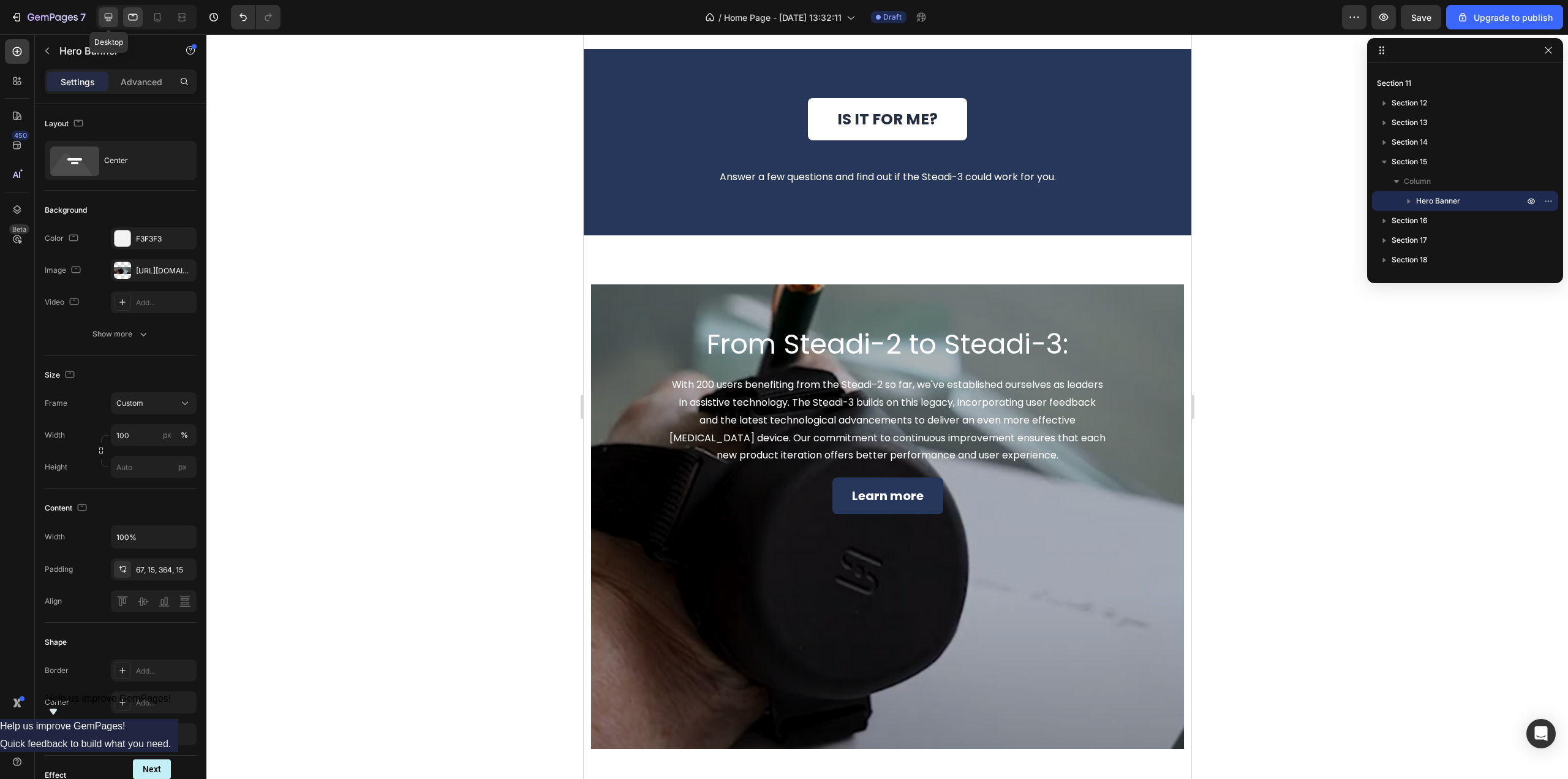
click at [110, 13] on icon at bounding box center [109, 17] width 12 height 12
type input "1600"
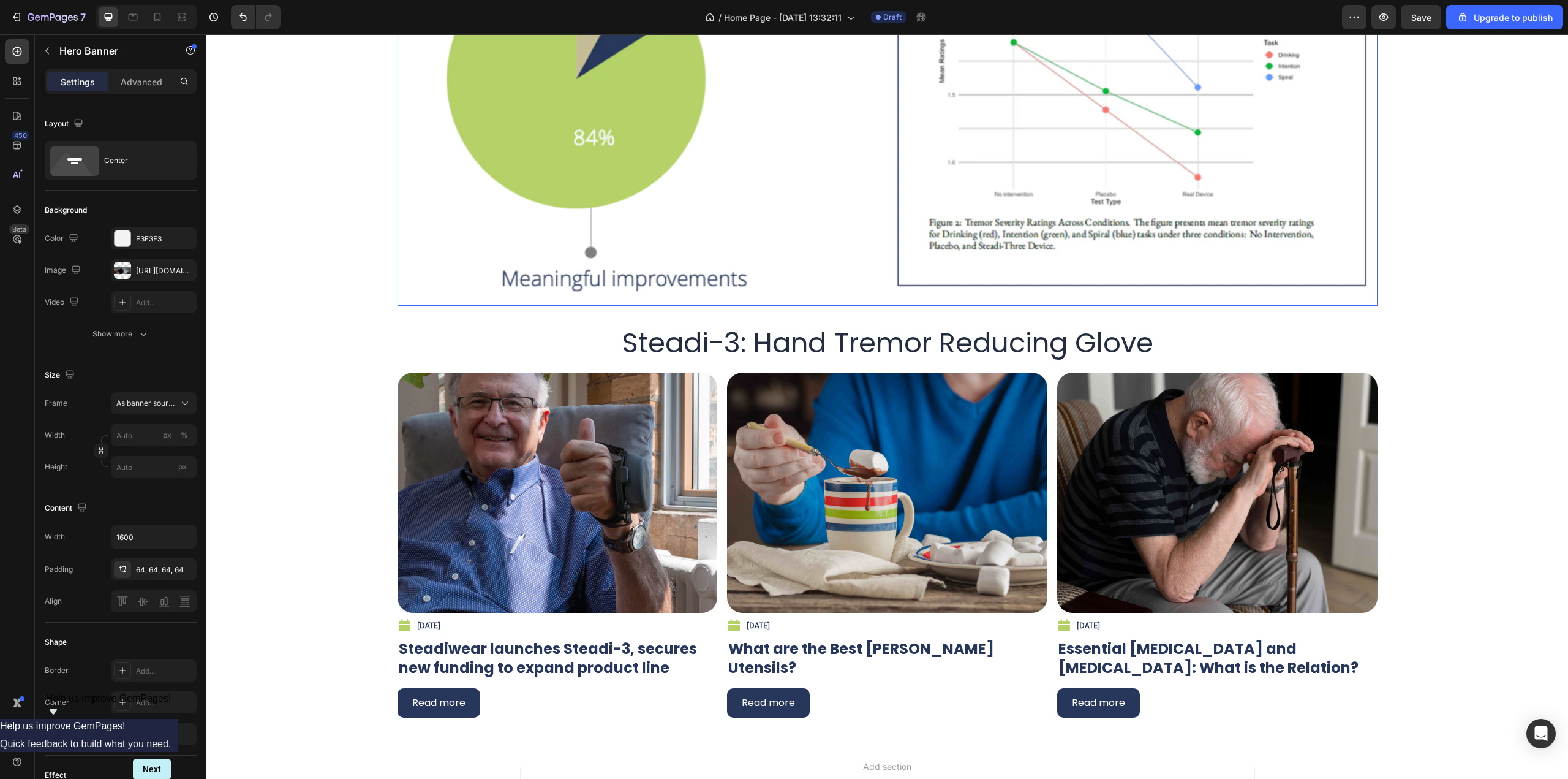
scroll to position [5080, 0]
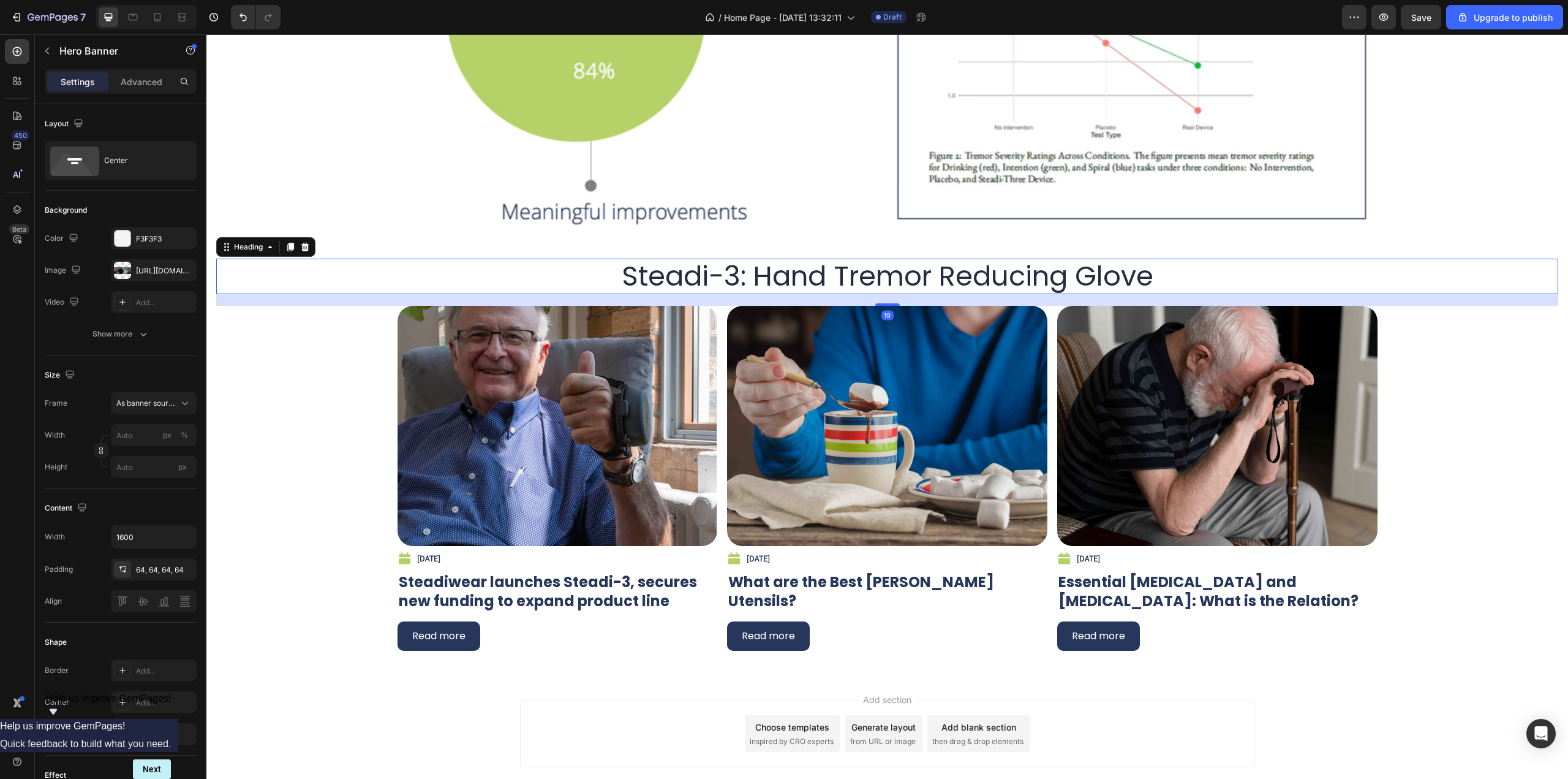
click at [875, 273] on h2 "Steadi-3: Hand Tremor Reducing Glove" at bounding box center [887, 276] width 1342 height 36
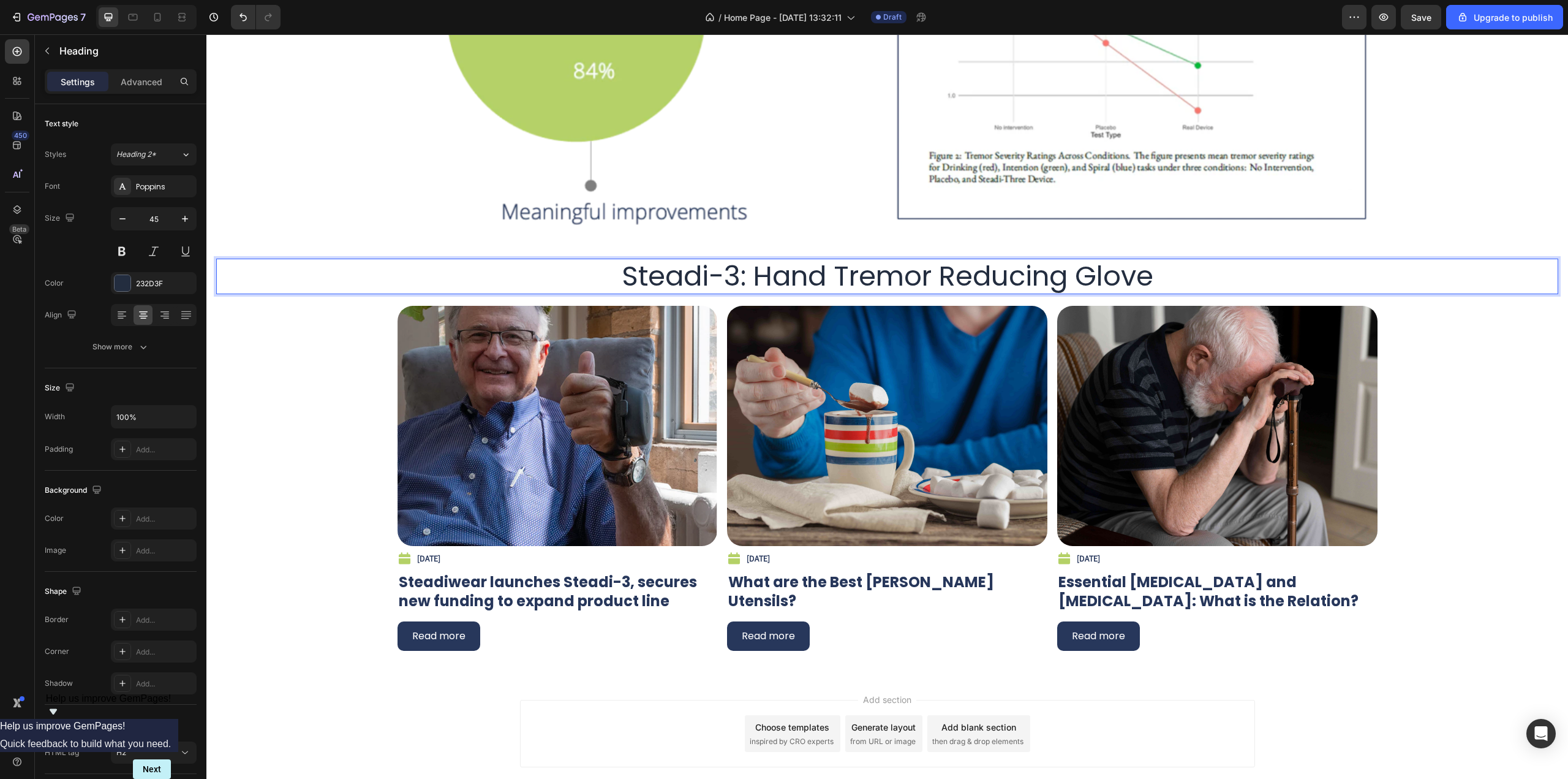
click at [875, 273] on p "Steadi-3: Hand Tremor Reducing Glove" at bounding box center [887, 276] width 1340 height 33
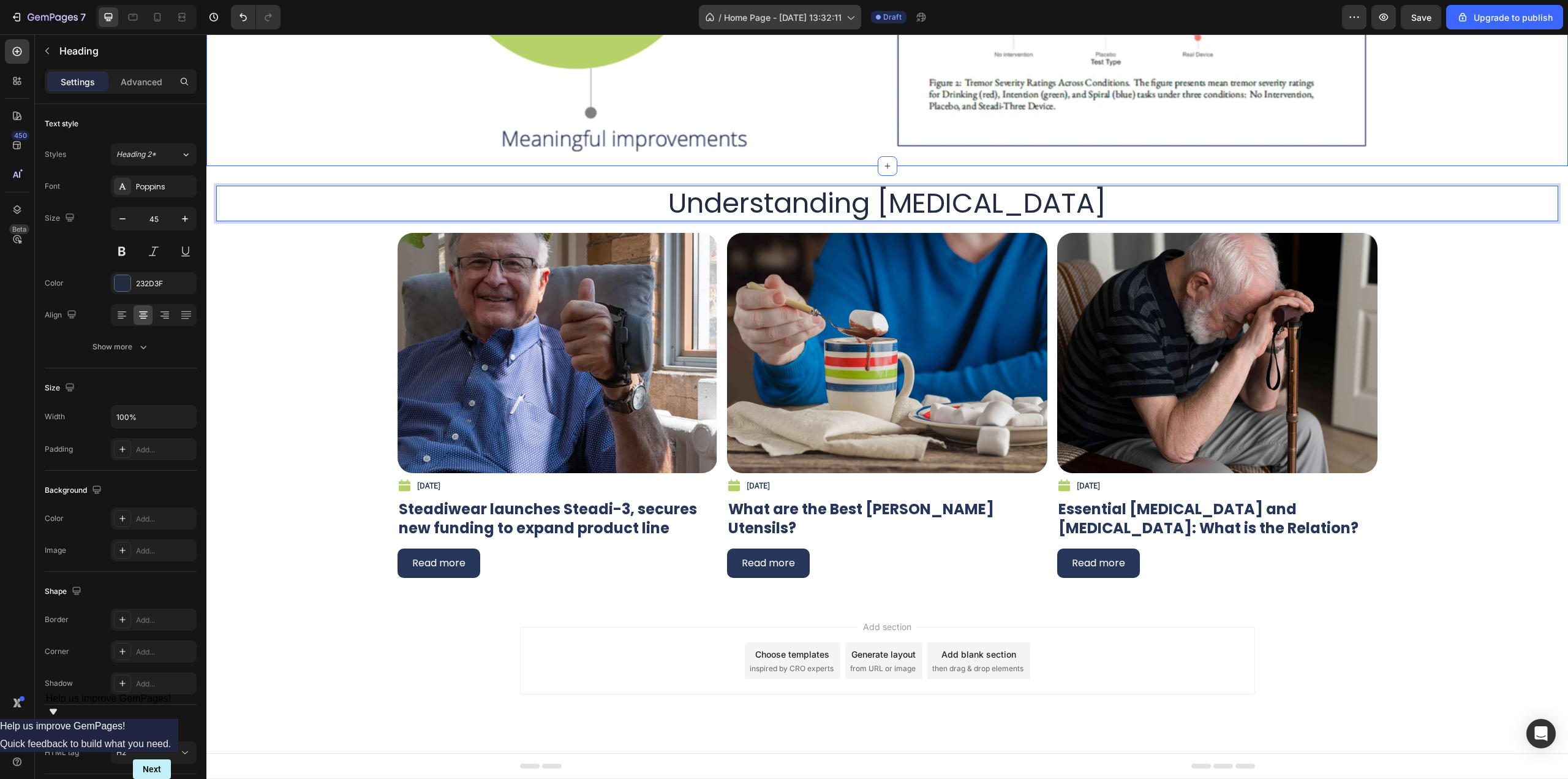
scroll to position [4908, 0]
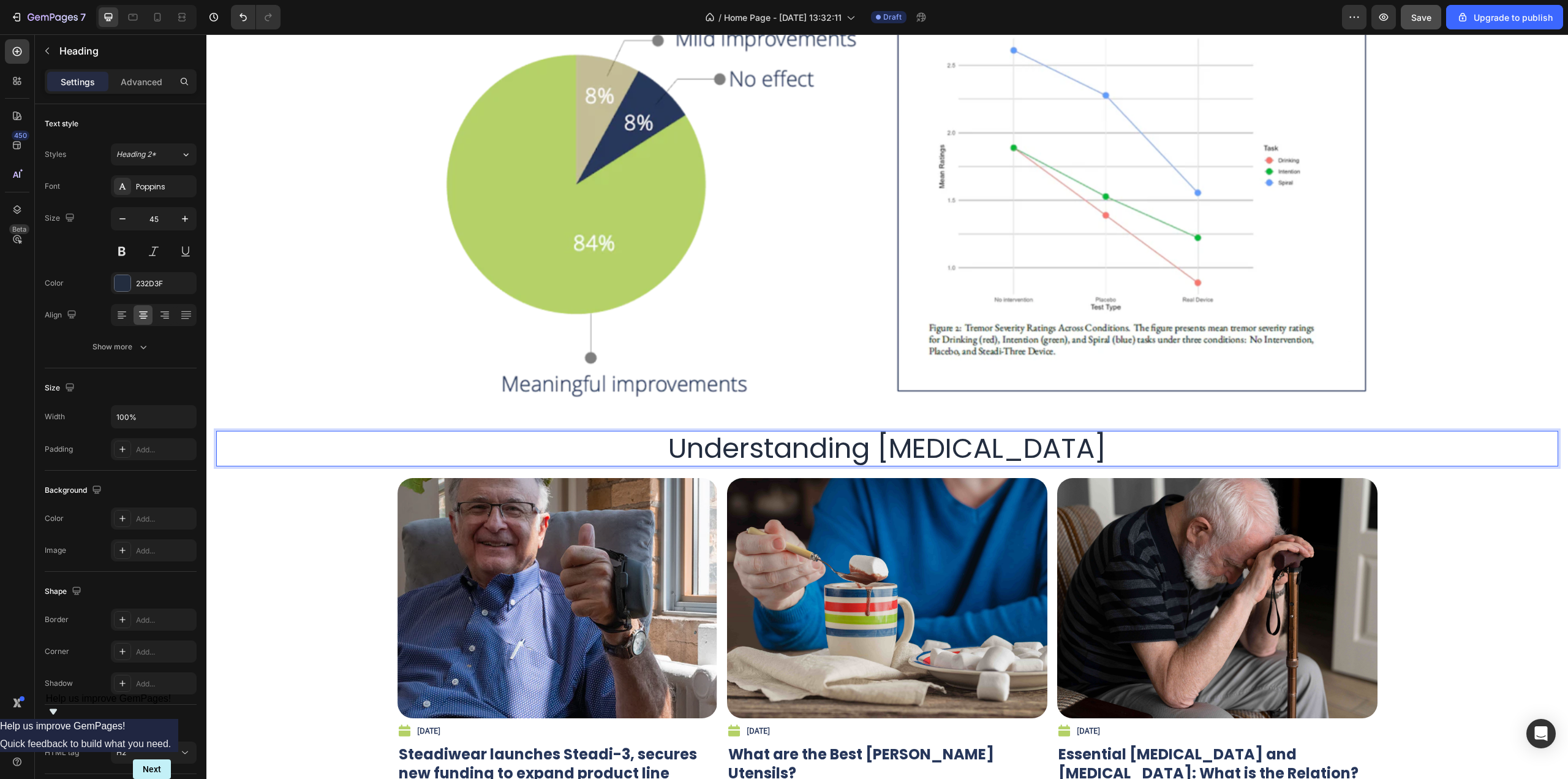
click at [1415, 17] on span "Save" at bounding box center [1422, 17] width 21 height 10
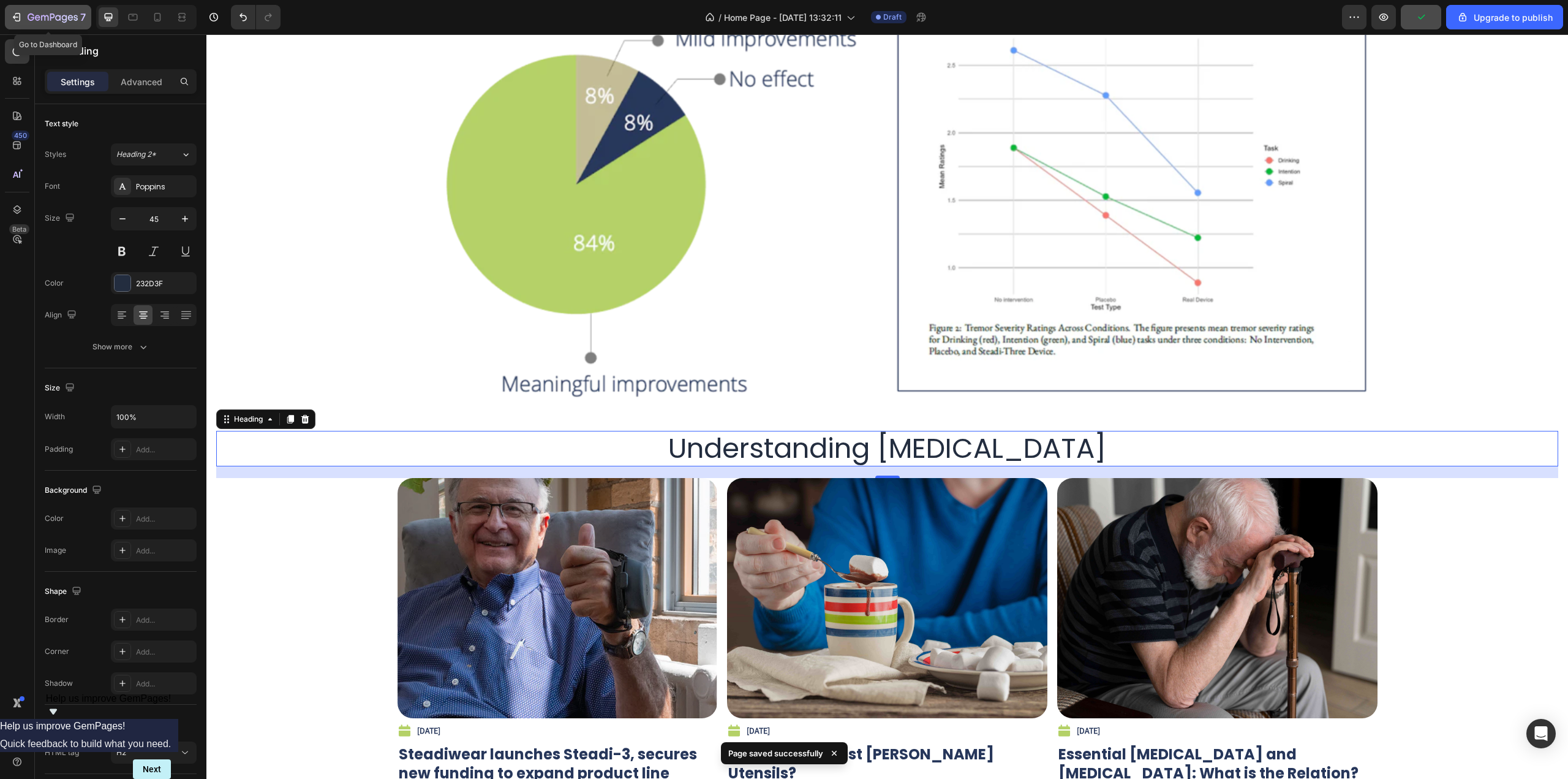
click at [11, 14] on icon "button" at bounding box center [16, 17] width 12 height 12
